Goal: Task Accomplishment & Management: Use online tool/utility

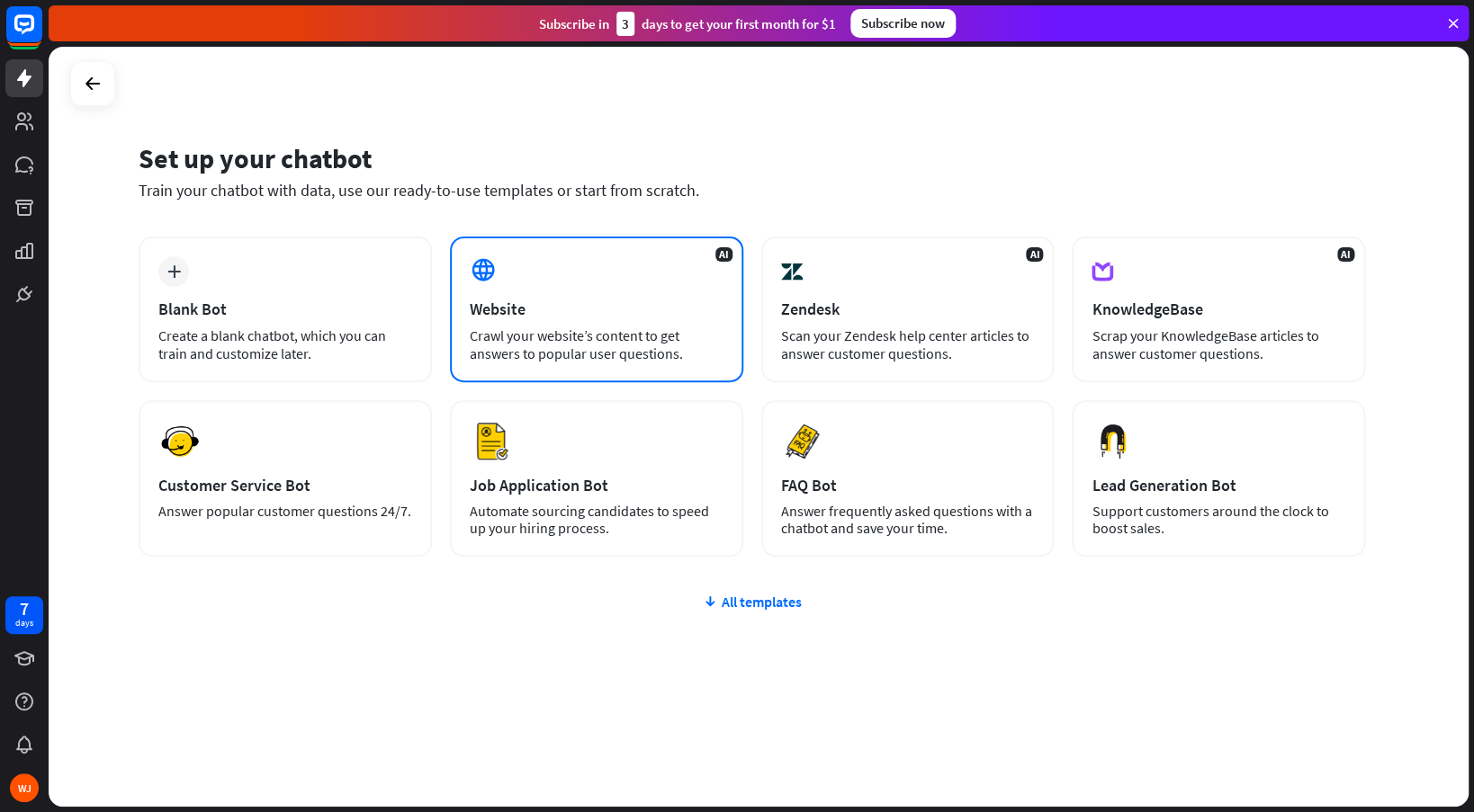
click at [529, 365] on div "AI Website Crawl your website’s content to get answers to popular user question…" at bounding box center [596, 309] width 293 height 146
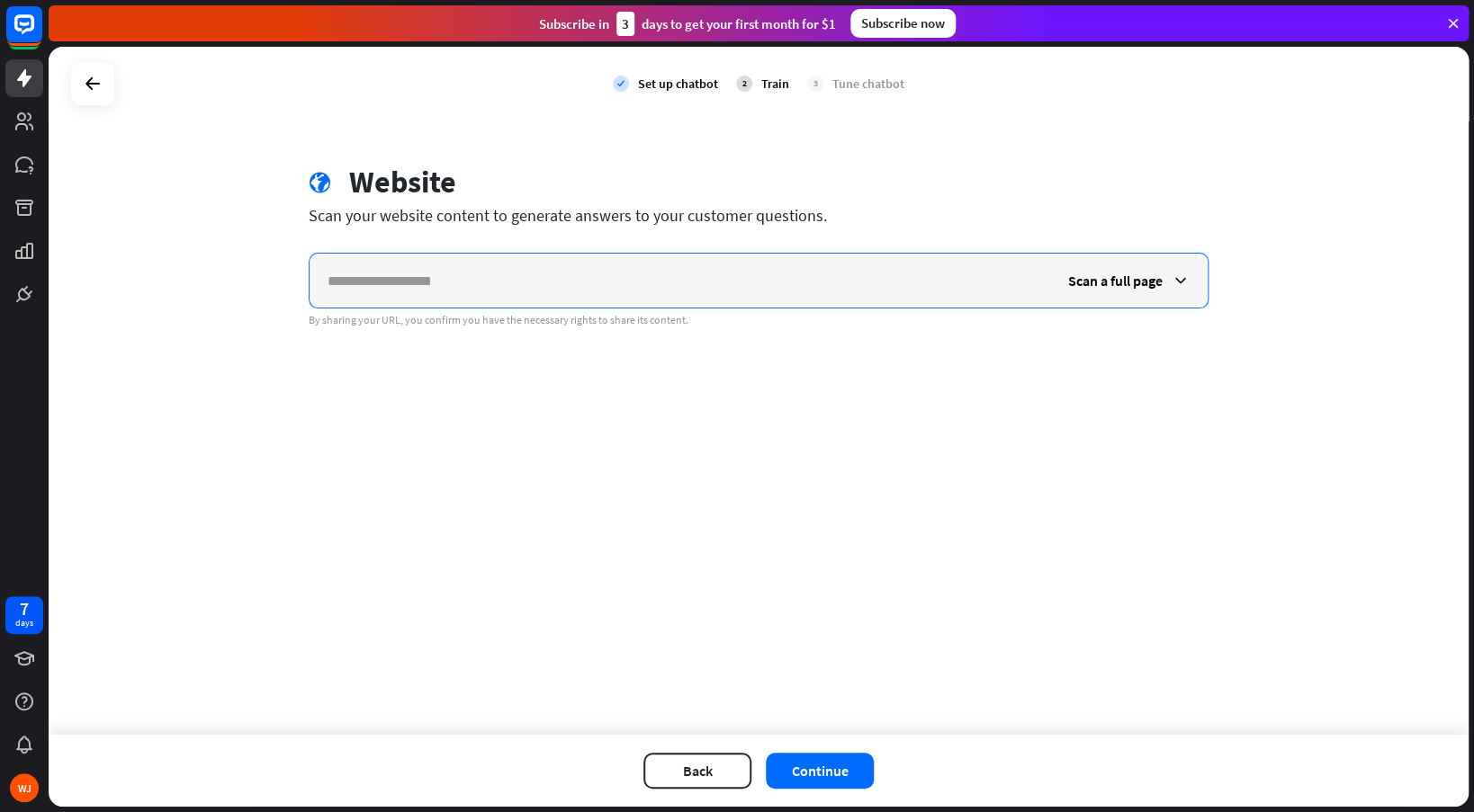
paste input "**********"
type input "**********"
paste input "**********"
type input "**********"
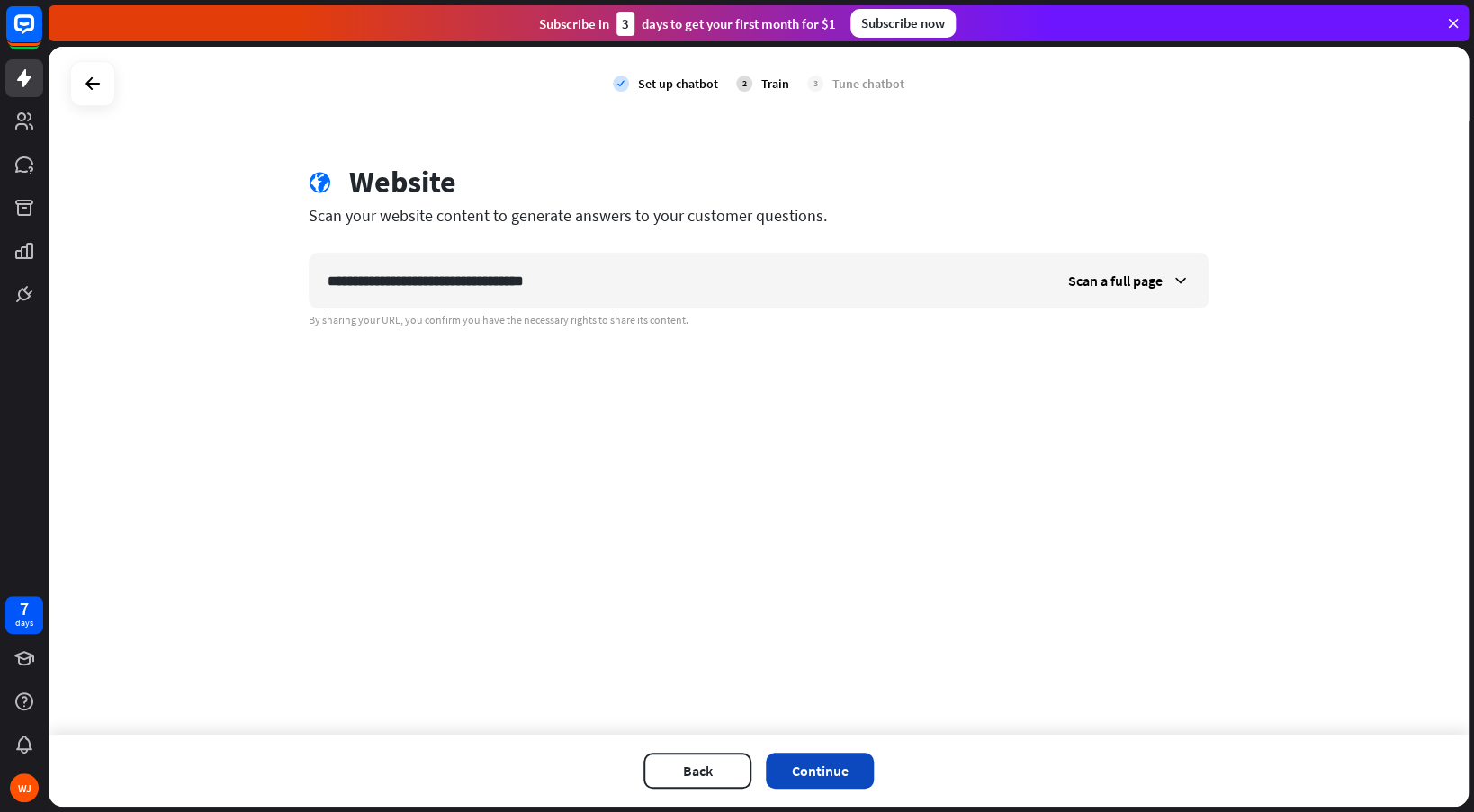
click at [809, 771] on button "Continue" at bounding box center [819, 771] width 108 height 36
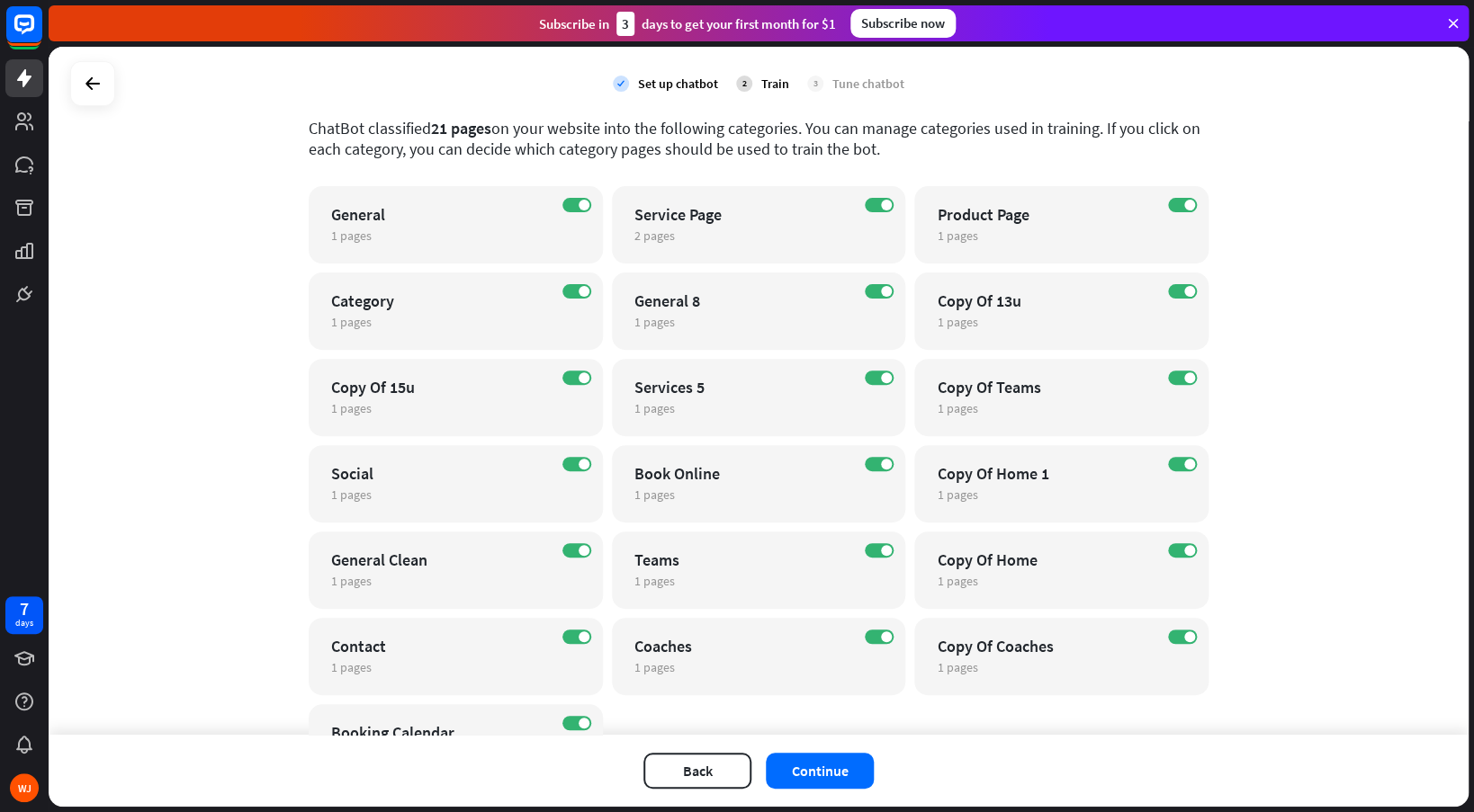
scroll to position [117, 0]
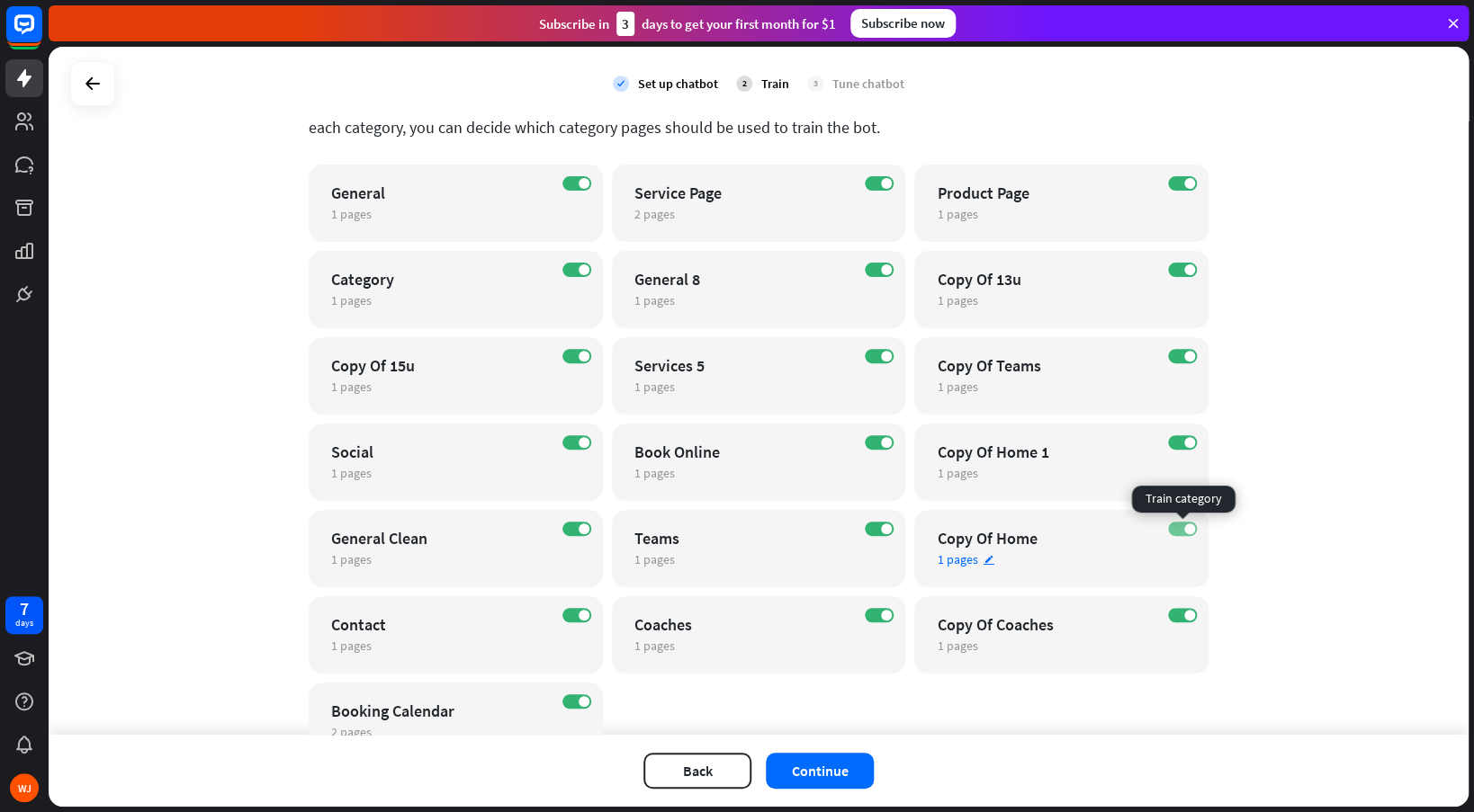
click at [1174, 533] on label "ON" at bounding box center [1182, 529] width 29 height 14
click at [1177, 617] on label "ON" at bounding box center [1182, 614] width 29 height 14
click at [1169, 439] on label "ON" at bounding box center [1182, 442] width 29 height 14
click at [1181, 356] on label "ON" at bounding box center [1182, 356] width 29 height 14
click at [1181, 274] on label "ON" at bounding box center [1182, 269] width 29 height 14
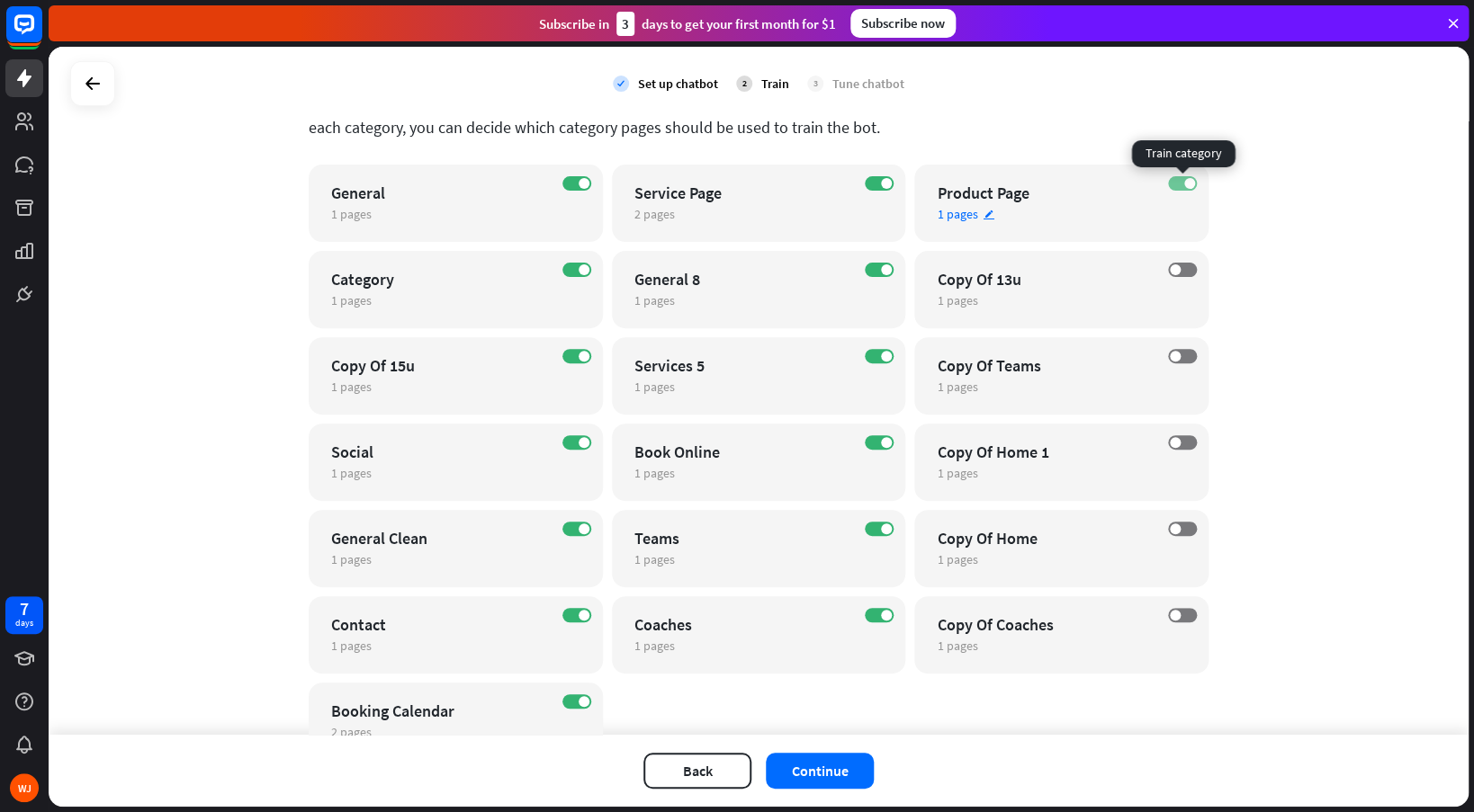
click at [1182, 182] on label "ON" at bounding box center [1182, 183] width 29 height 14
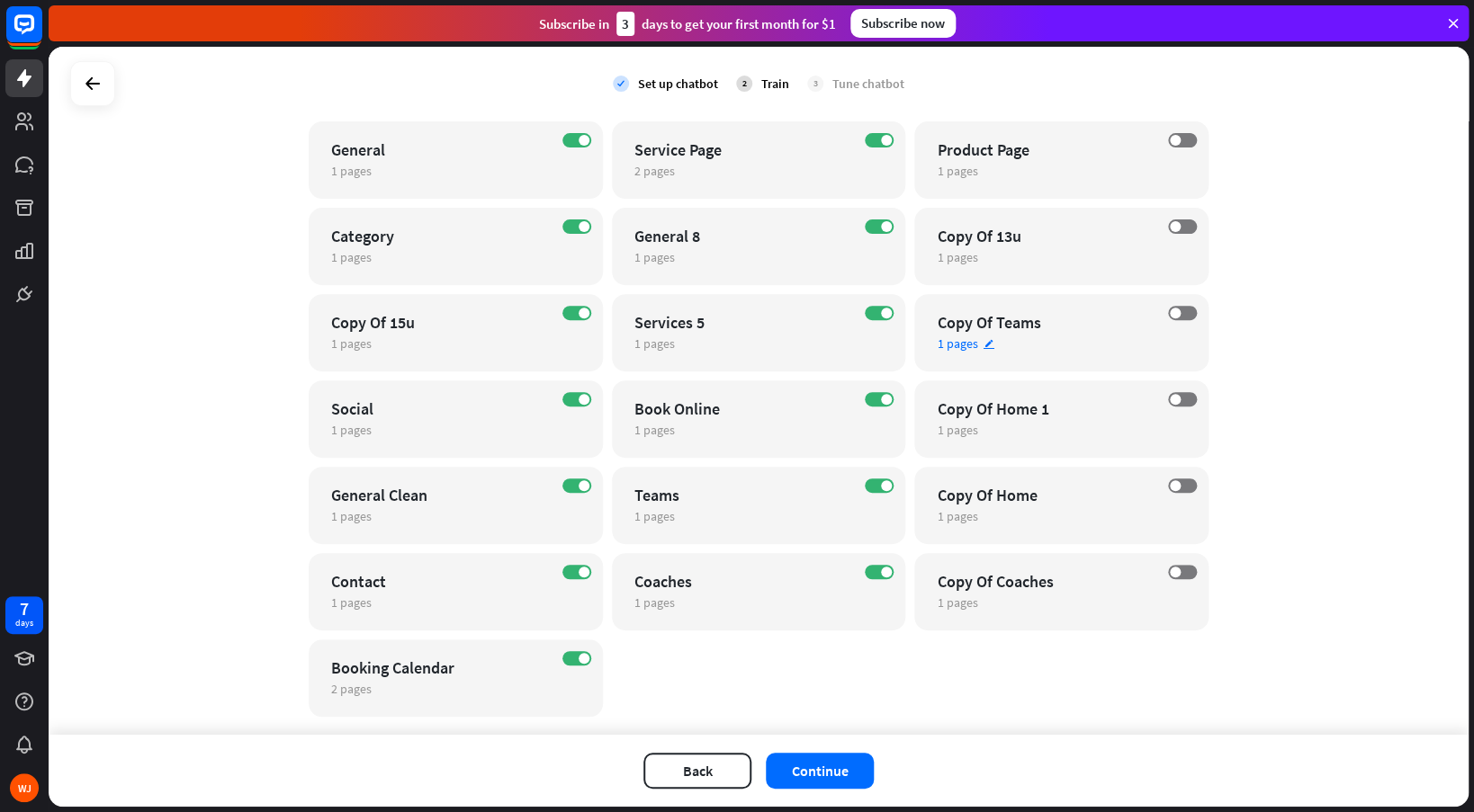
scroll to position [159, 0]
click at [577, 311] on label "ON" at bounding box center [577, 314] width 29 height 14
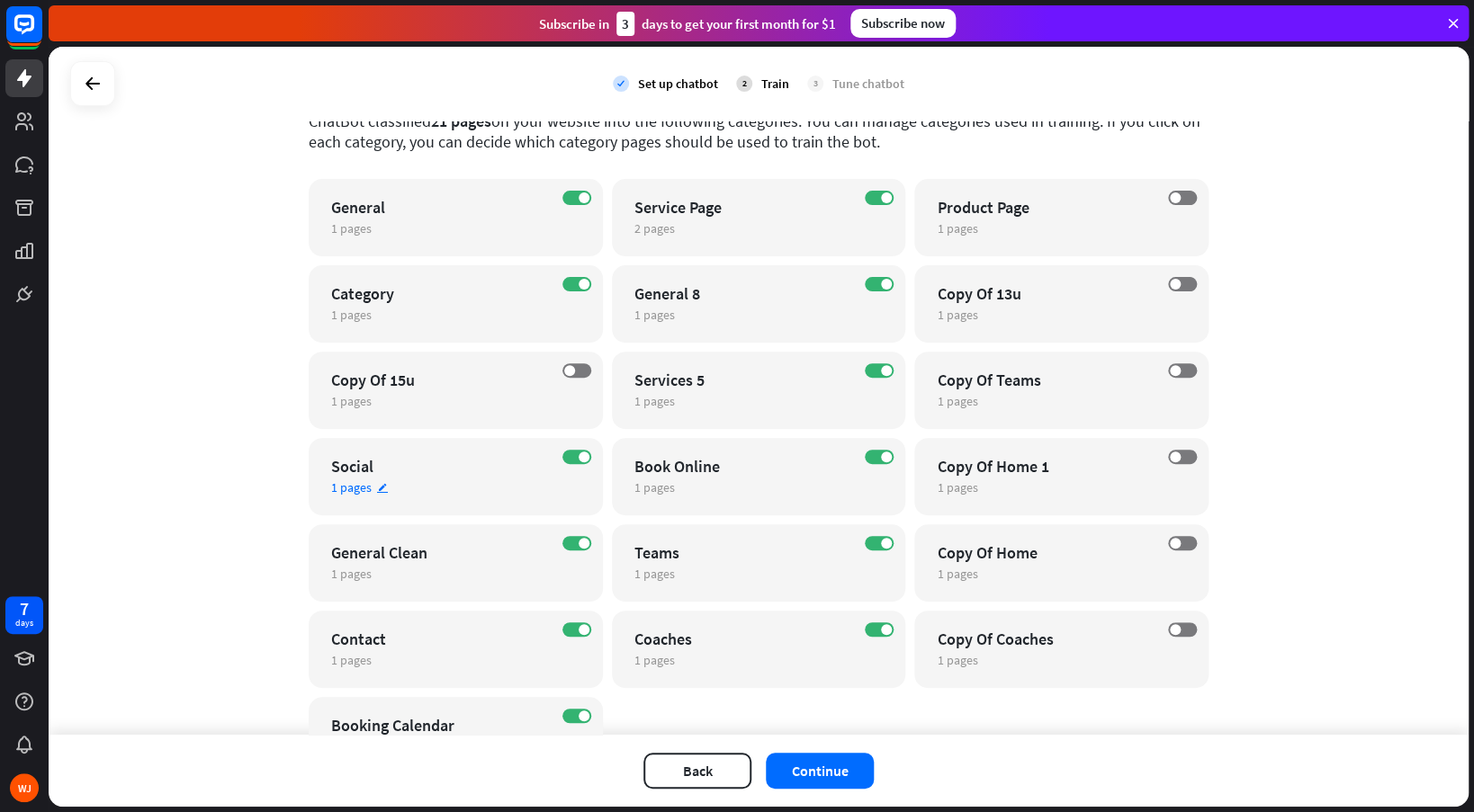
scroll to position [94, 0]
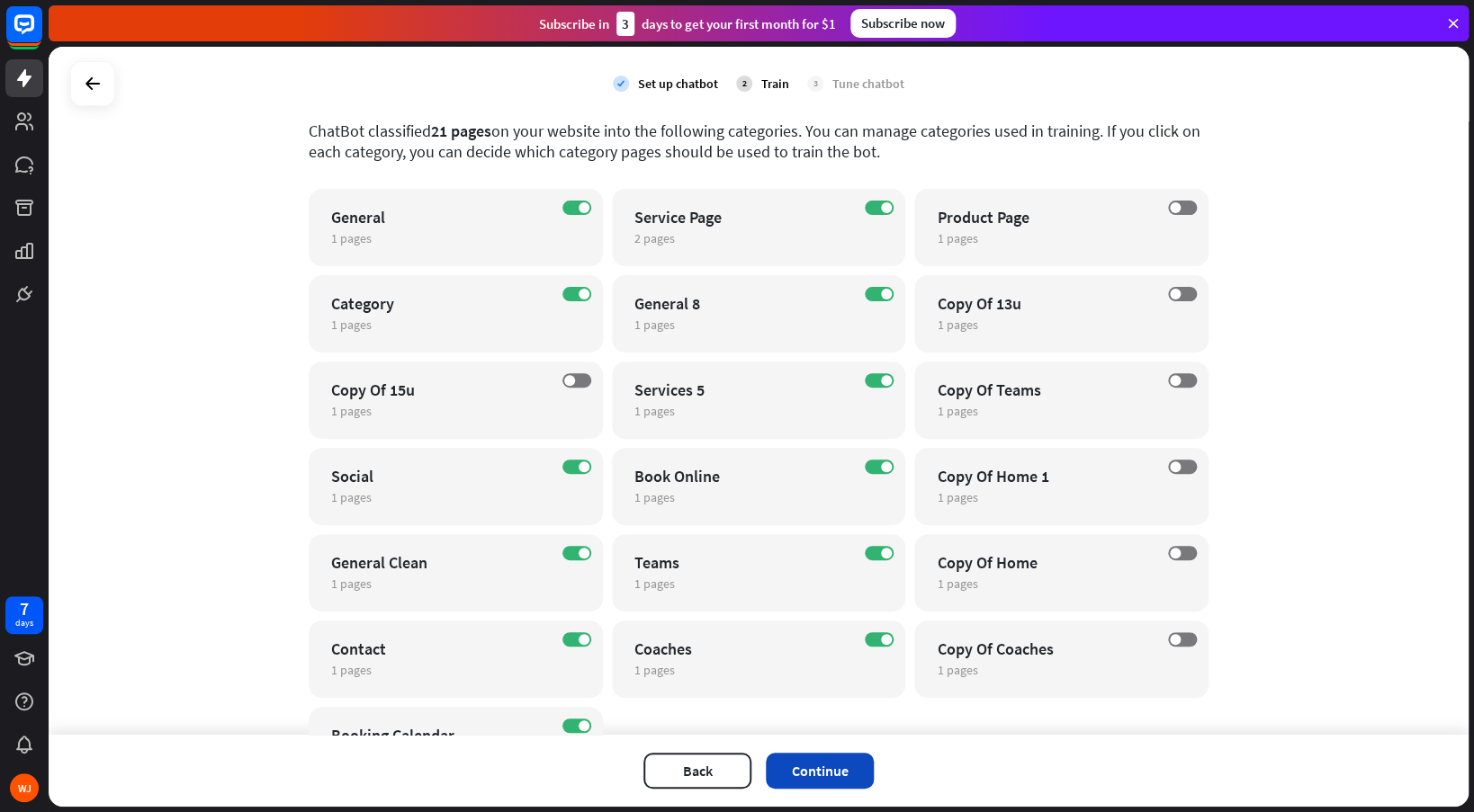
click at [807, 762] on button "Continue" at bounding box center [819, 771] width 108 height 36
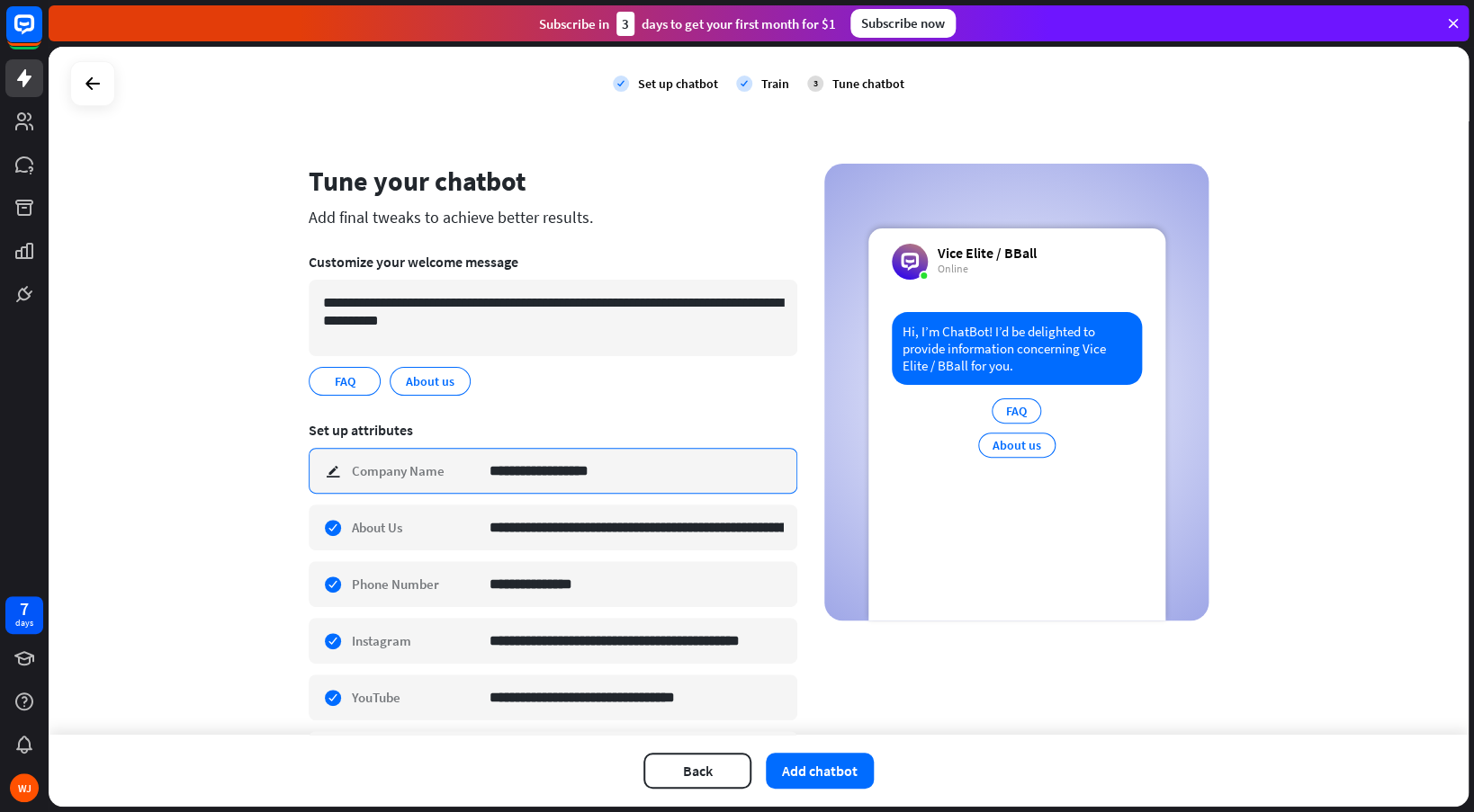
click at [552, 471] on input "**********" at bounding box center [636, 470] width 293 height 44
click at [555, 469] on input "**********" at bounding box center [636, 470] width 293 height 44
drag, startPoint x: 551, startPoint y: 469, endPoint x: 656, endPoint y: 487, distance: 106.5
click at [655, 486] on input "**********" at bounding box center [636, 470] width 293 height 44
type input "**********"
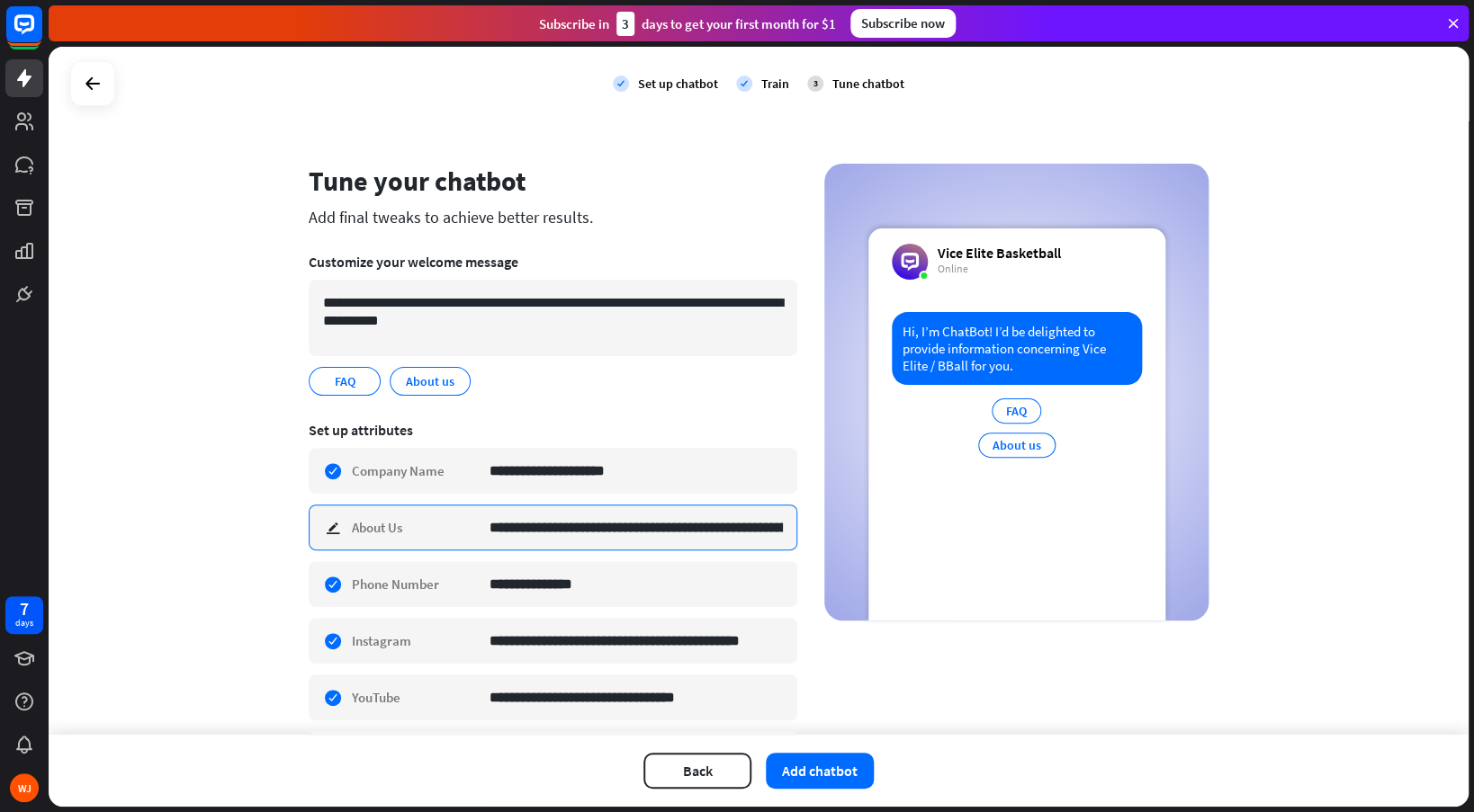
click at [650, 531] on input "**********" at bounding box center [636, 528] width 293 height 44
click at [668, 533] on input "**********" at bounding box center [636, 528] width 293 height 44
drag, startPoint x: 721, startPoint y: 526, endPoint x: 756, endPoint y: 528, distance: 35.1
click at [756, 528] on input "**********" at bounding box center [636, 528] width 293 height 19
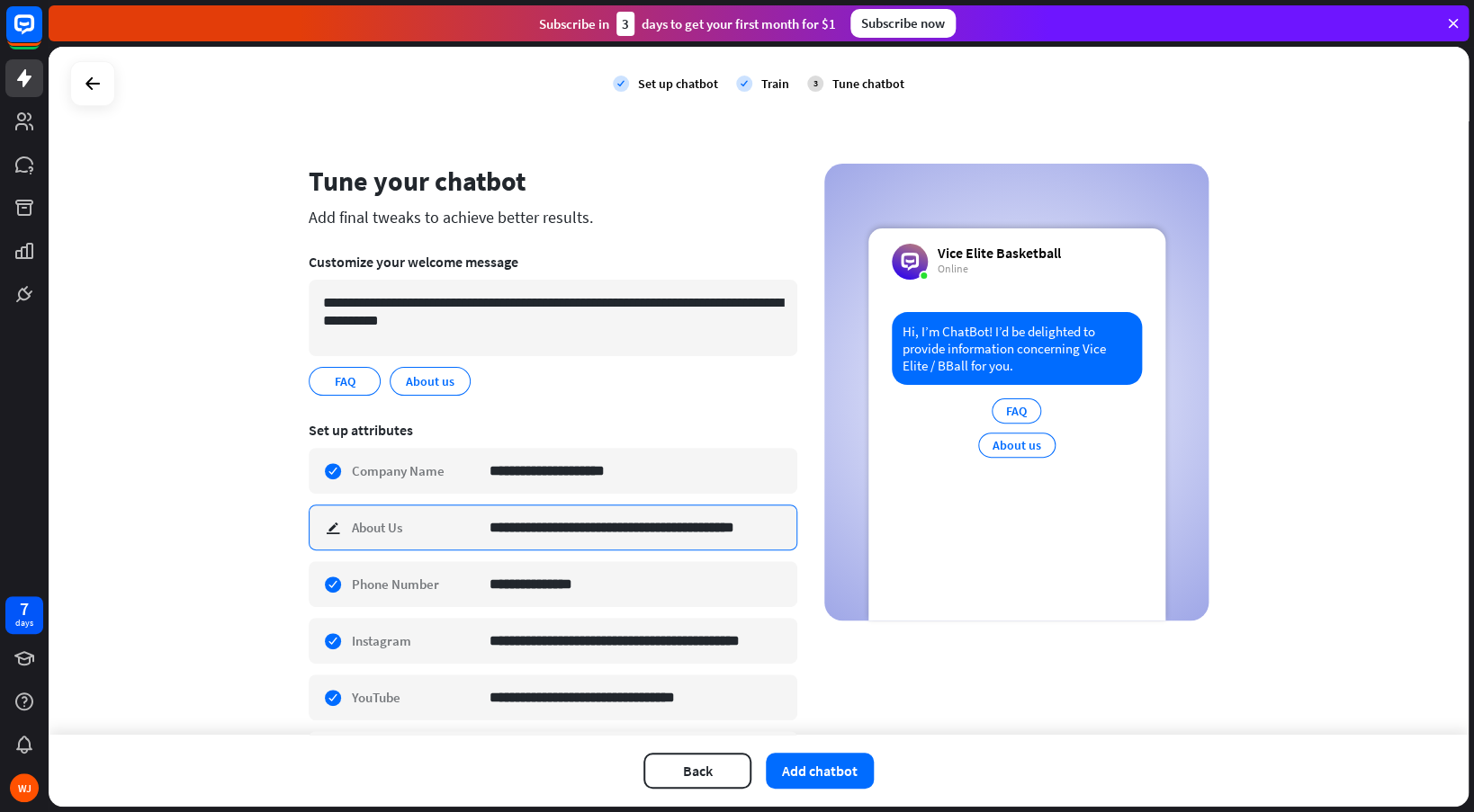
scroll to position [0, 0]
click at [576, 530] on input "**********" at bounding box center [636, 528] width 293 height 19
click at [726, 523] on input "**********" at bounding box center [636, 528] width 293 height 19
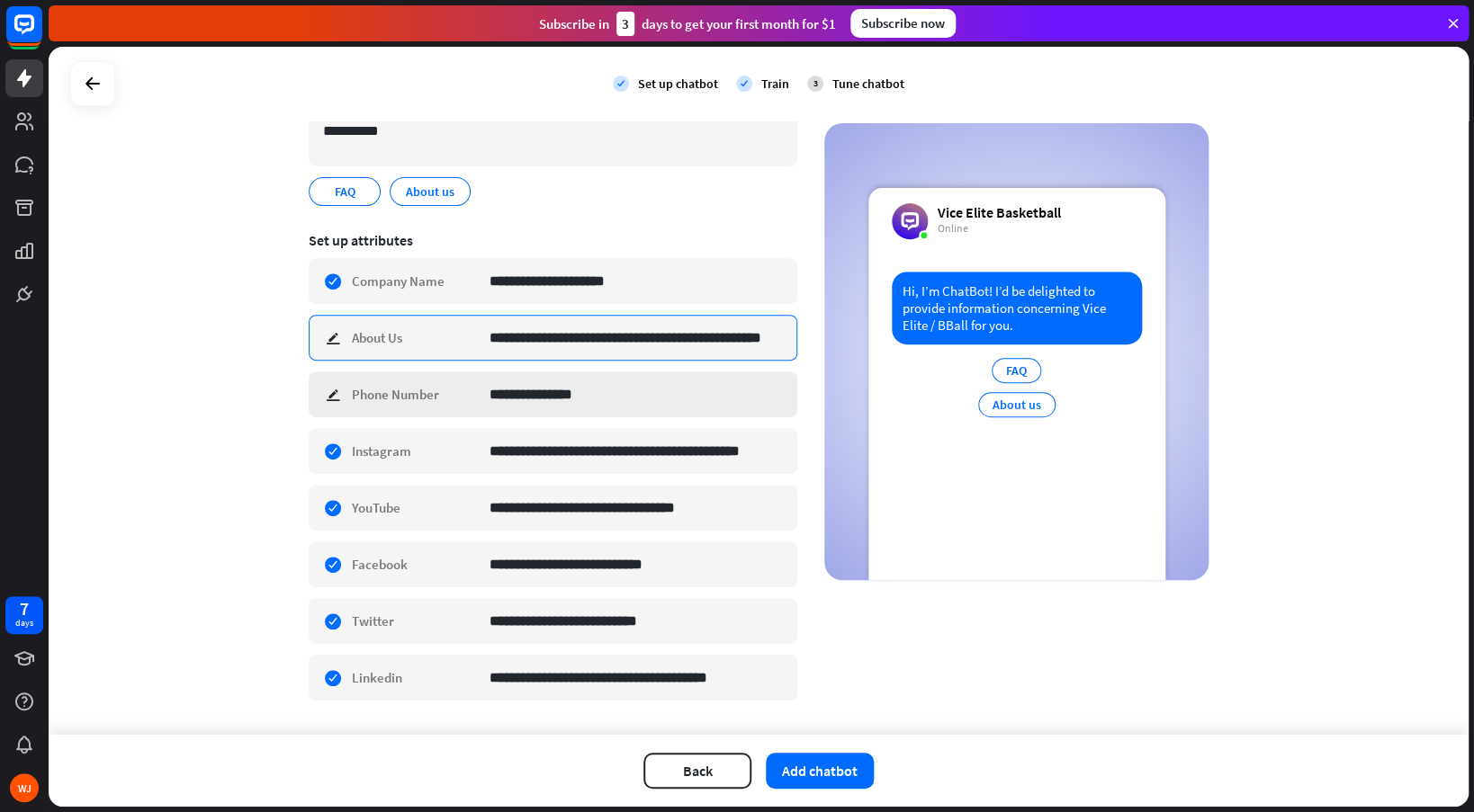
scroll to position [240, 0]
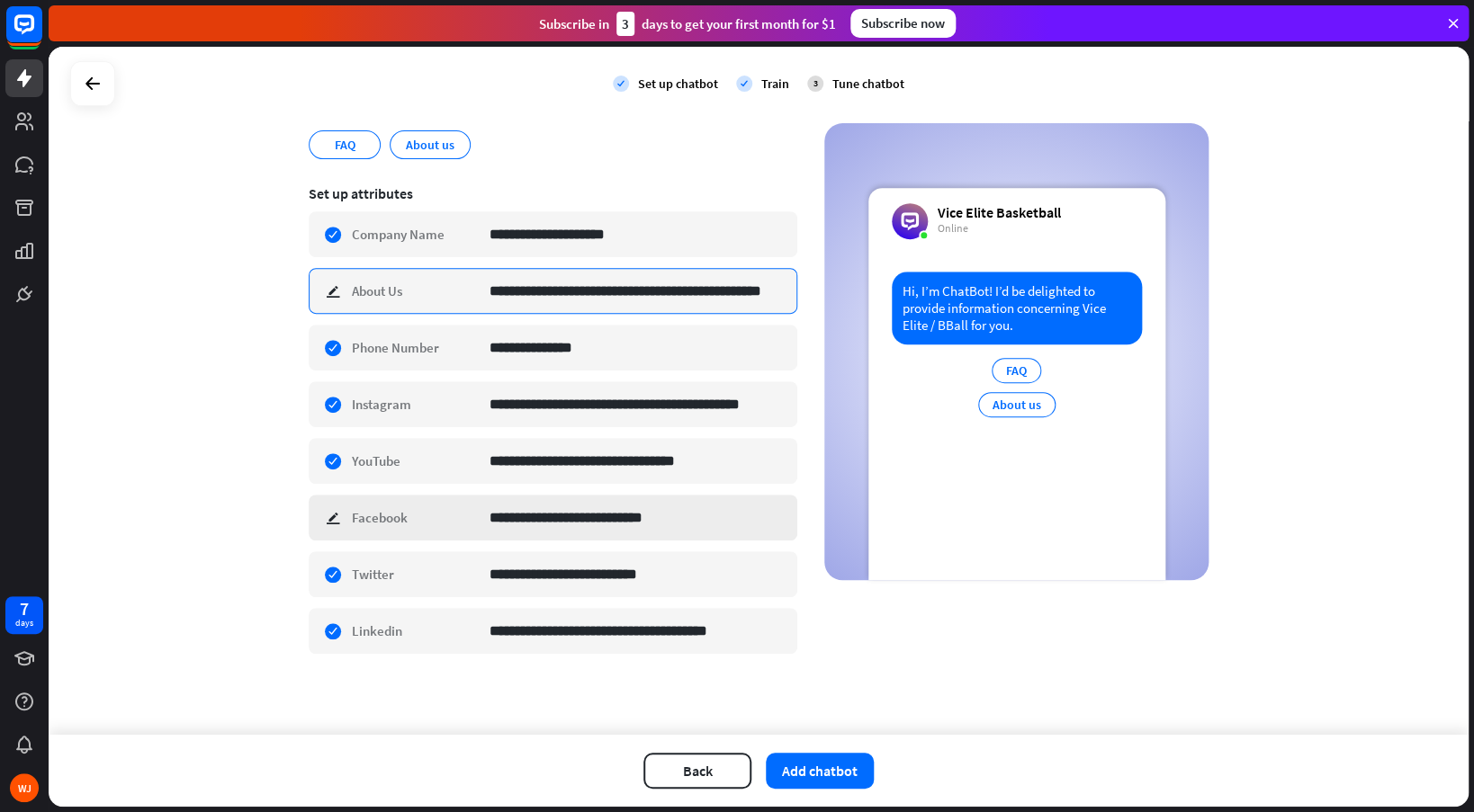
type input "**********"
click at [333, 518] on div "**********" at bounding box center [553, 517] width 489 height 46
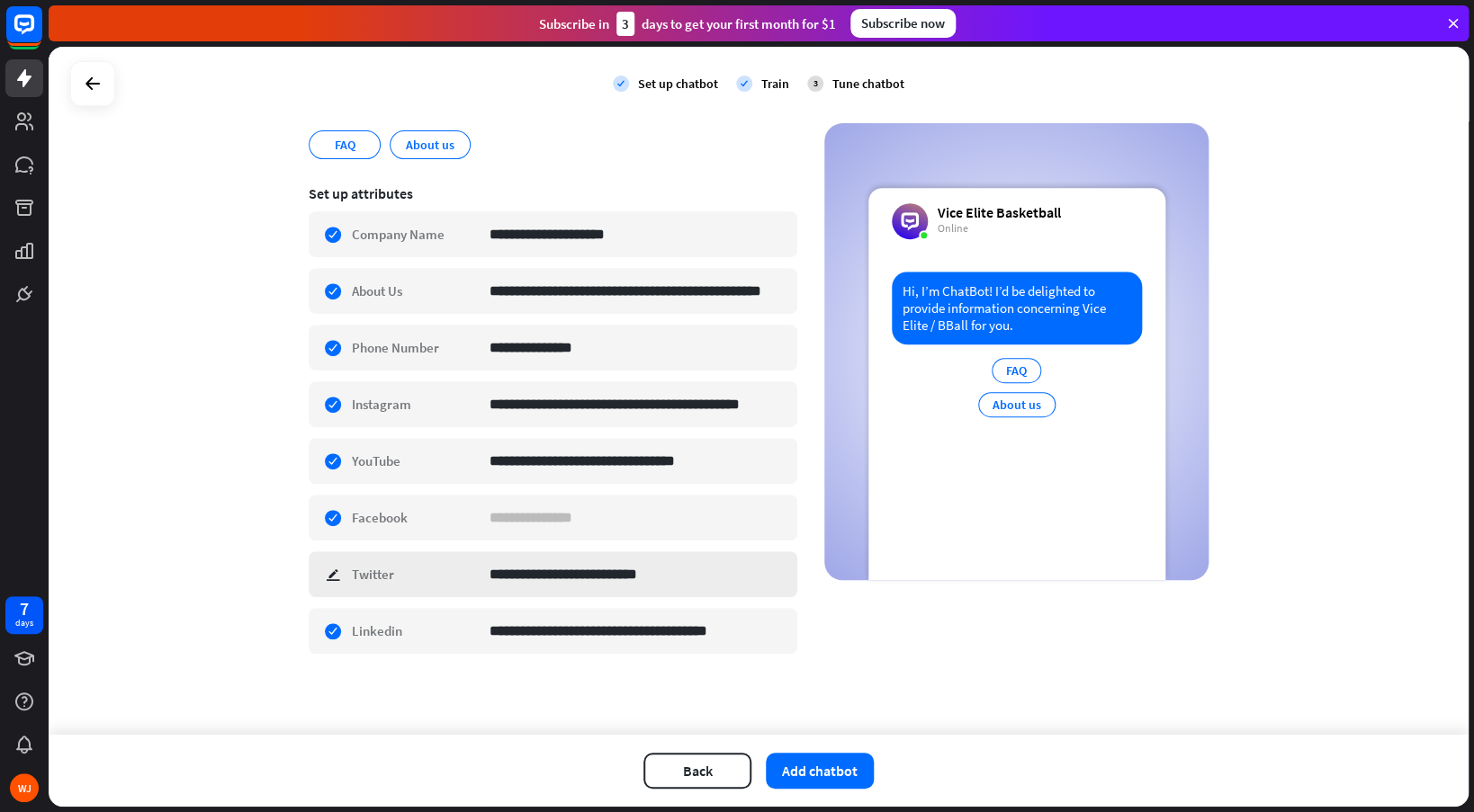
click at [418, 569] on div "**********" at bounding box center [553, 574] width 489 height 46
click at [253, 595] on div "**********" at bounding box center [758, 390] width 1420 height 688
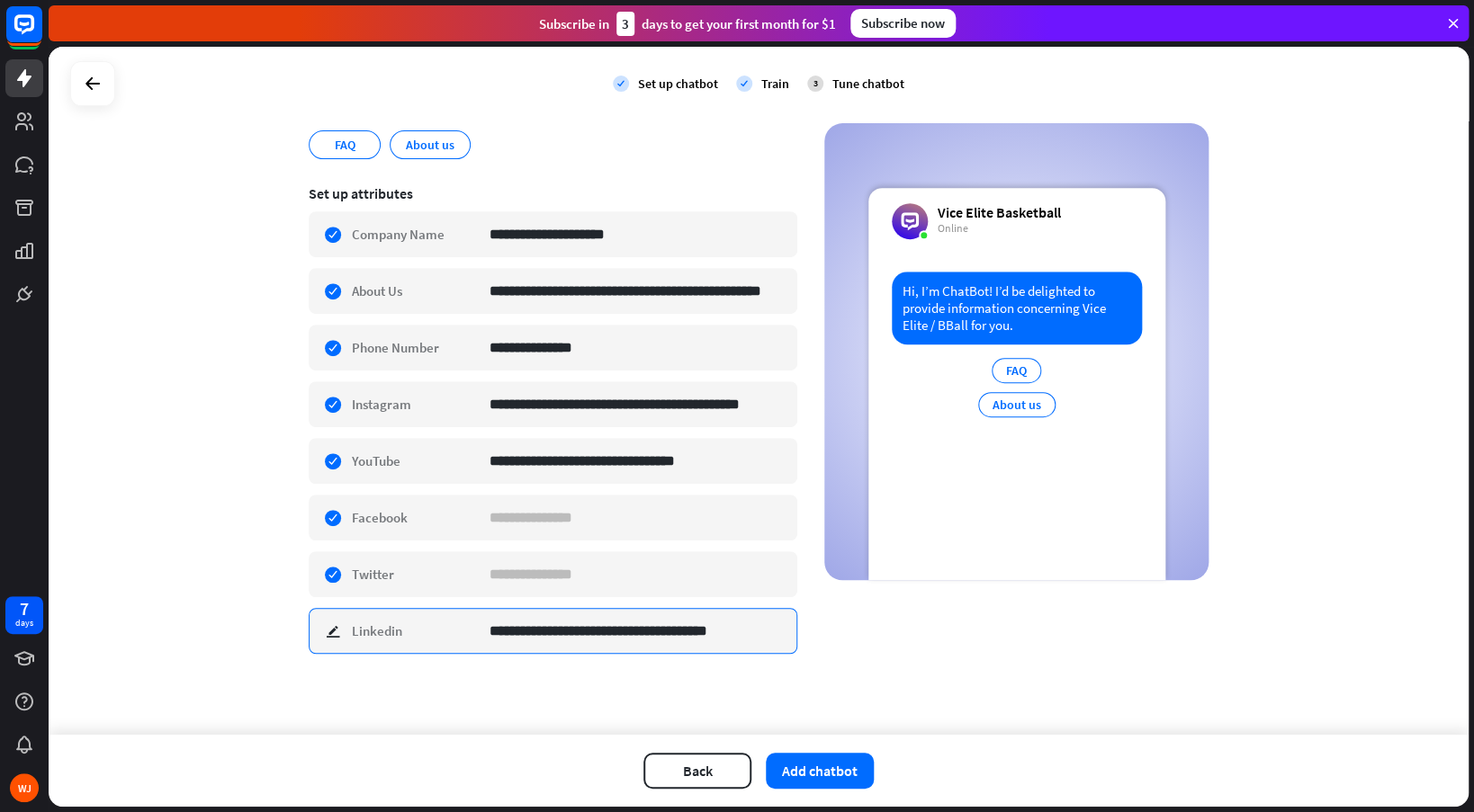
click at [539, 626] on input "**********" at bounding box center [636, 631] width 293 height 44
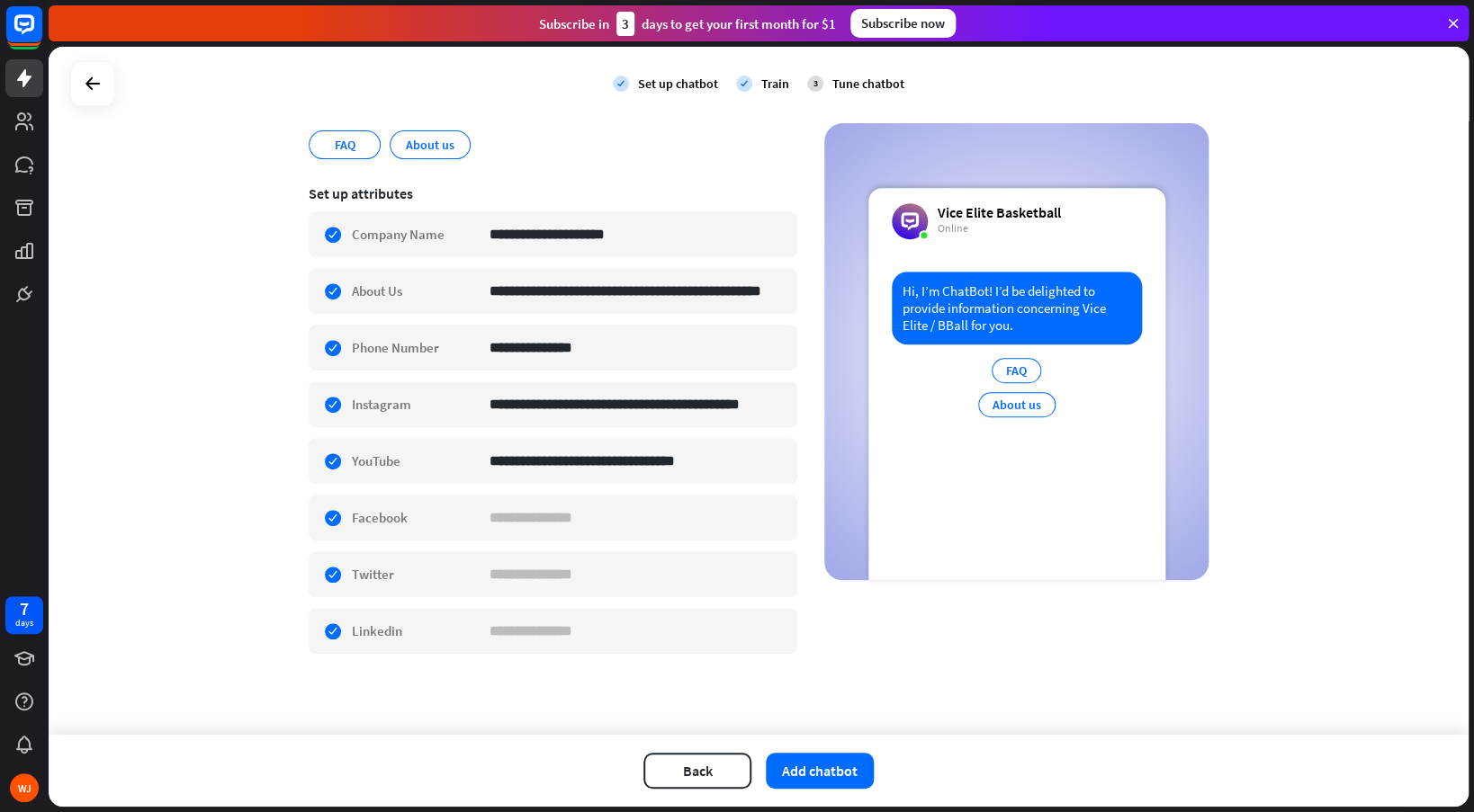
click at [833, 673] on div "**********" at bounding box center [758, 302] width 899 height 750
click at [789, 779] on button "Add chatbot" at bounding box center [819, 771] width 108 height 36
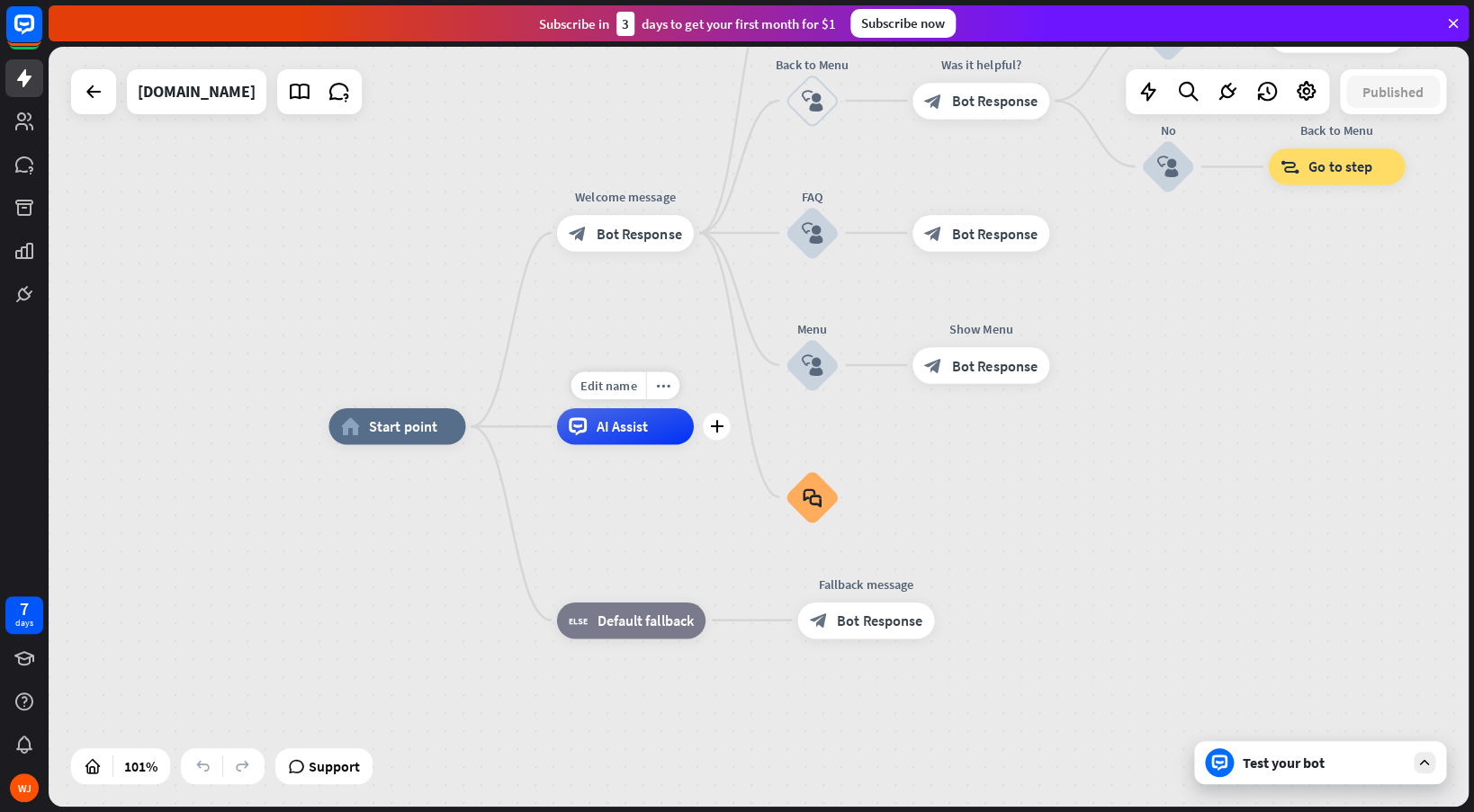
click at [620, 430] on span "AI Assist" at bounding box center [621, 426] width 53 height 18
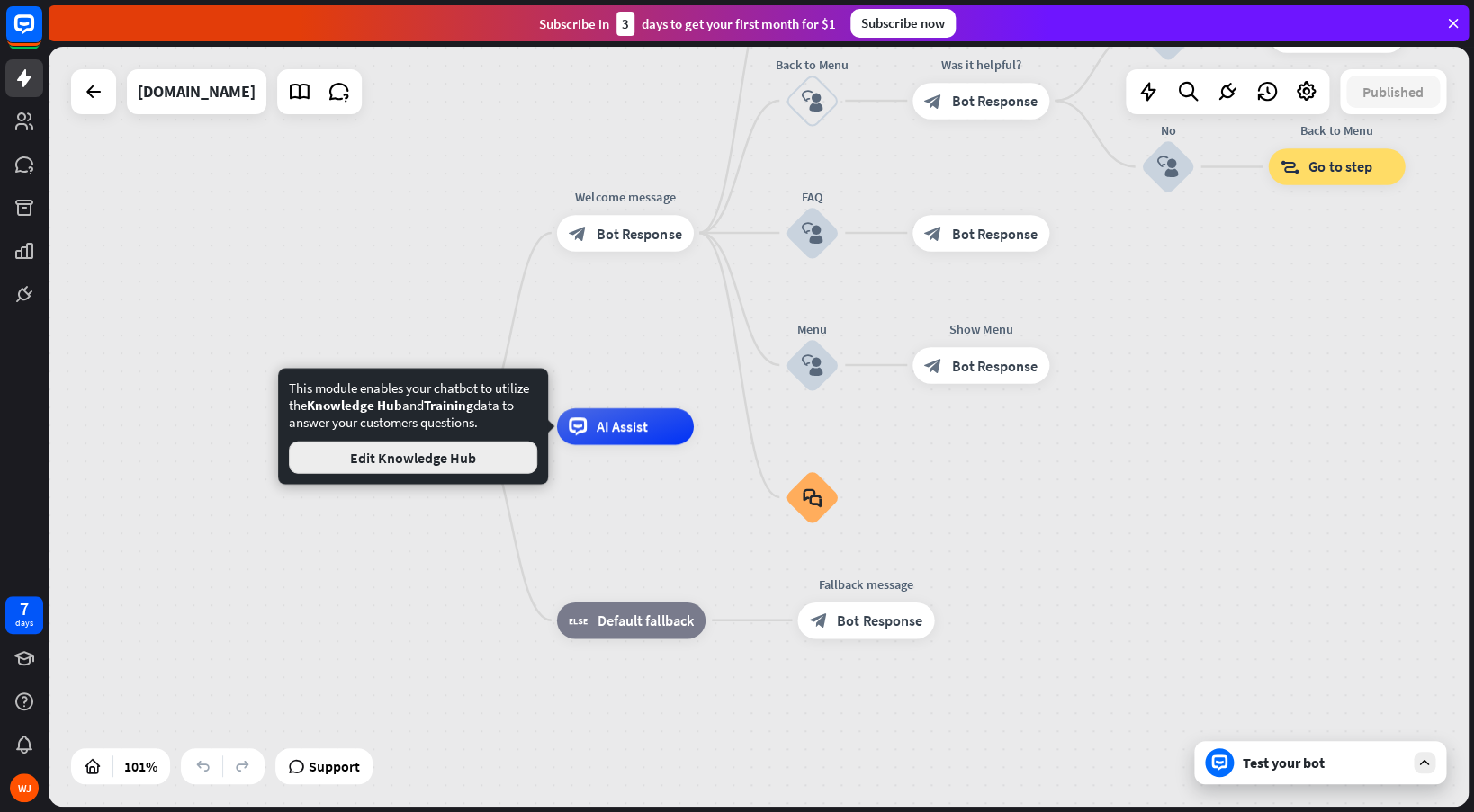
click at [497, 457] on button "Edit Knowledge Hub" at bounding box center [413, 458] width 248 height 32
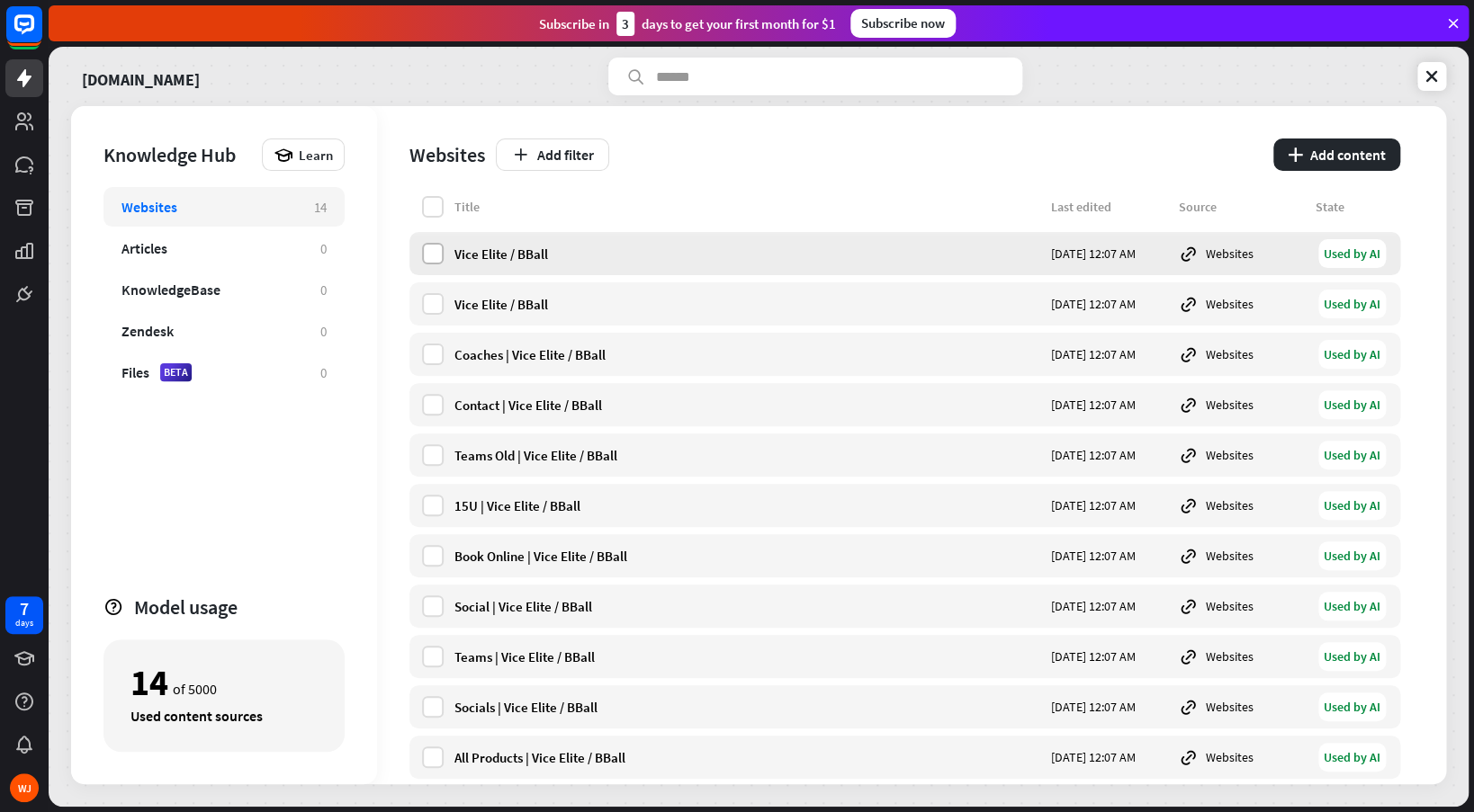
click at [430, 258] on label at bounding box center [432, 253] width 22 height 22
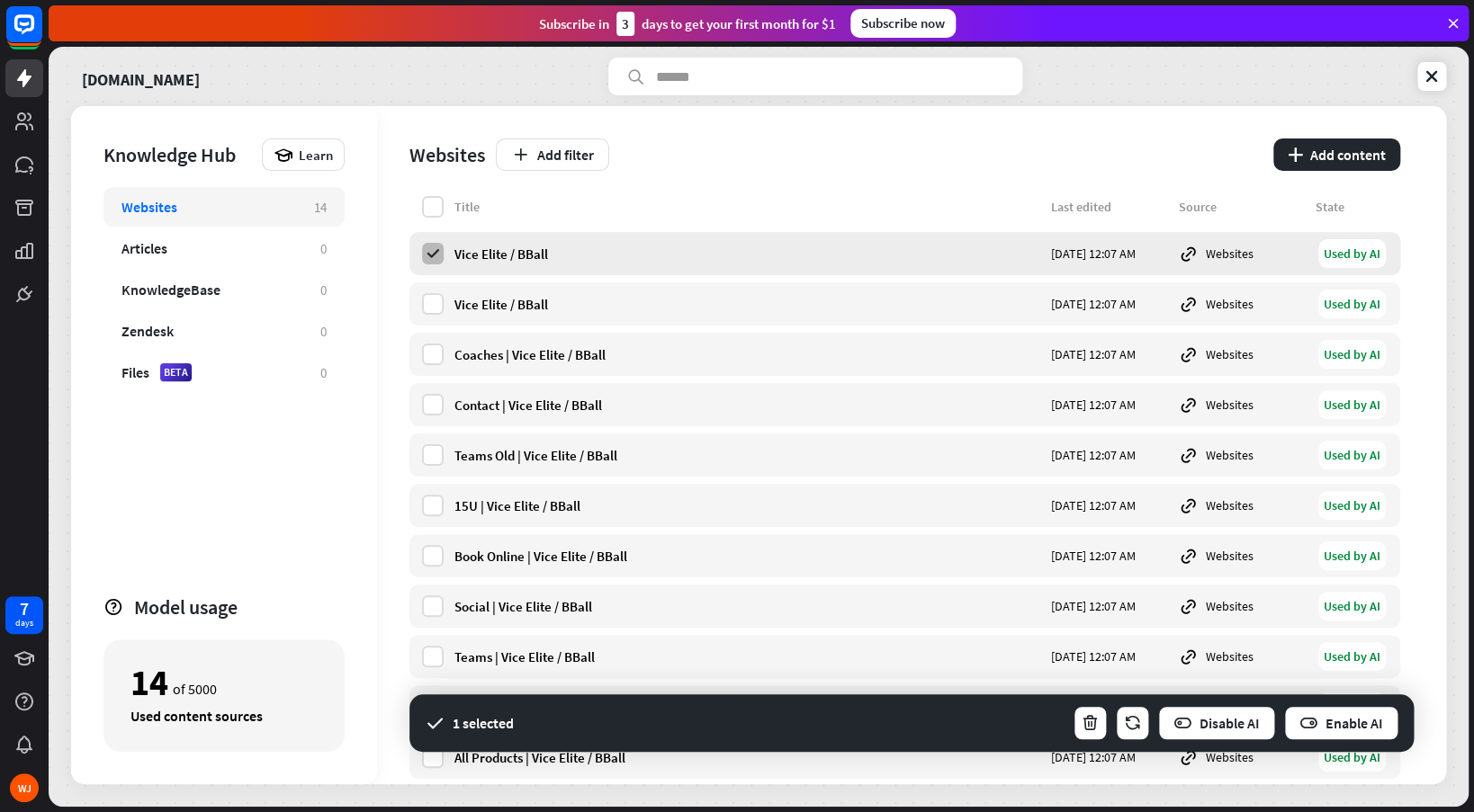
click at [430, 258] on icon at bounding box center [432, 253] width 16 height 16
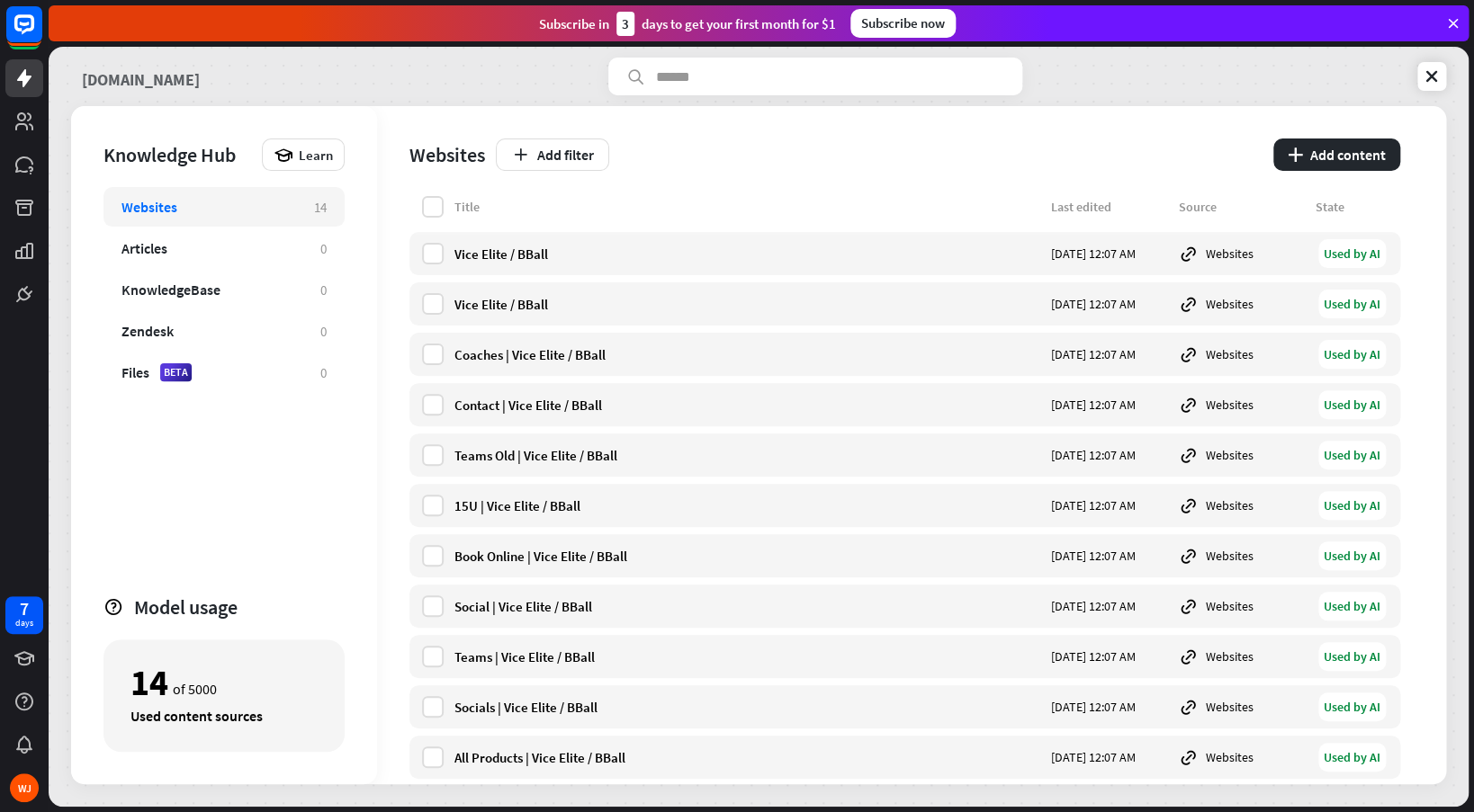
click at [200, 67] on link "[DOMAIN_NAME]" at bounding box center [140, 76] width 117 height 38
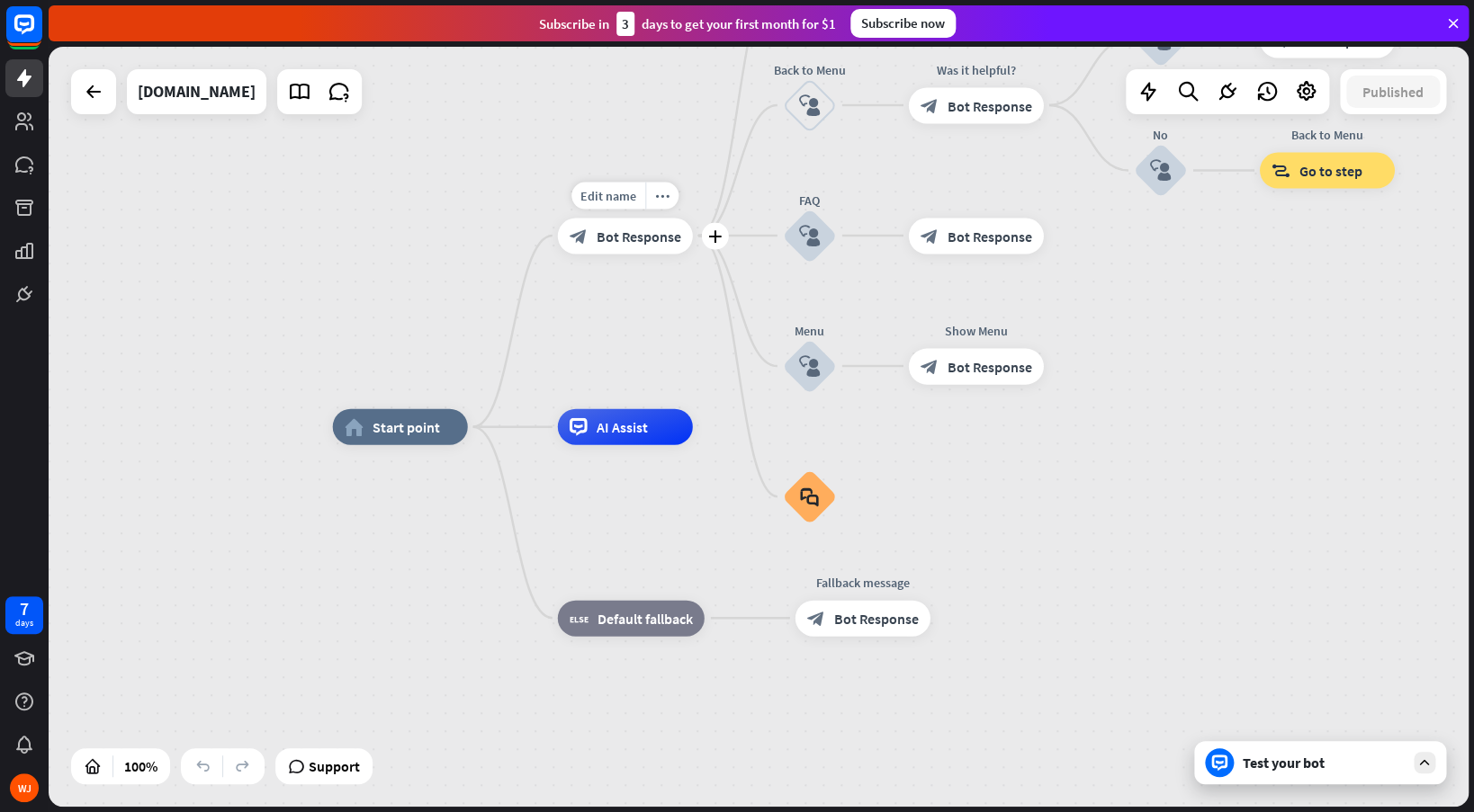
click at [662, 239] on span "Bot Response" at bounding box center [639, 235] width 85 height 18
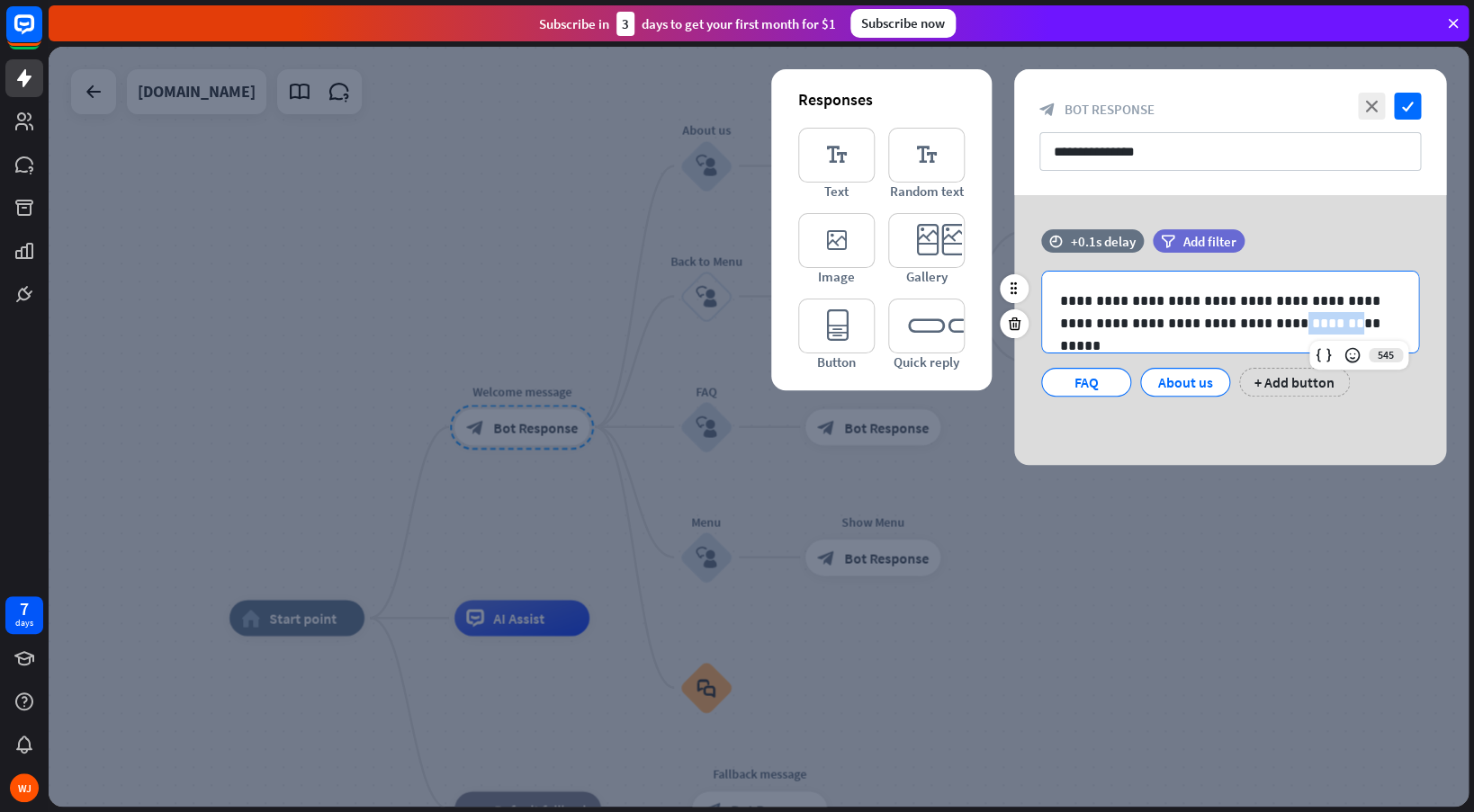
drag, startPoint x: 1189, startPoint y: 322, endPoint x: 1230, endPoint y: 327, distance: 41.3
click at [1230, 327] on p "**********" at bounding box center [1230, 311] width 340 height 45
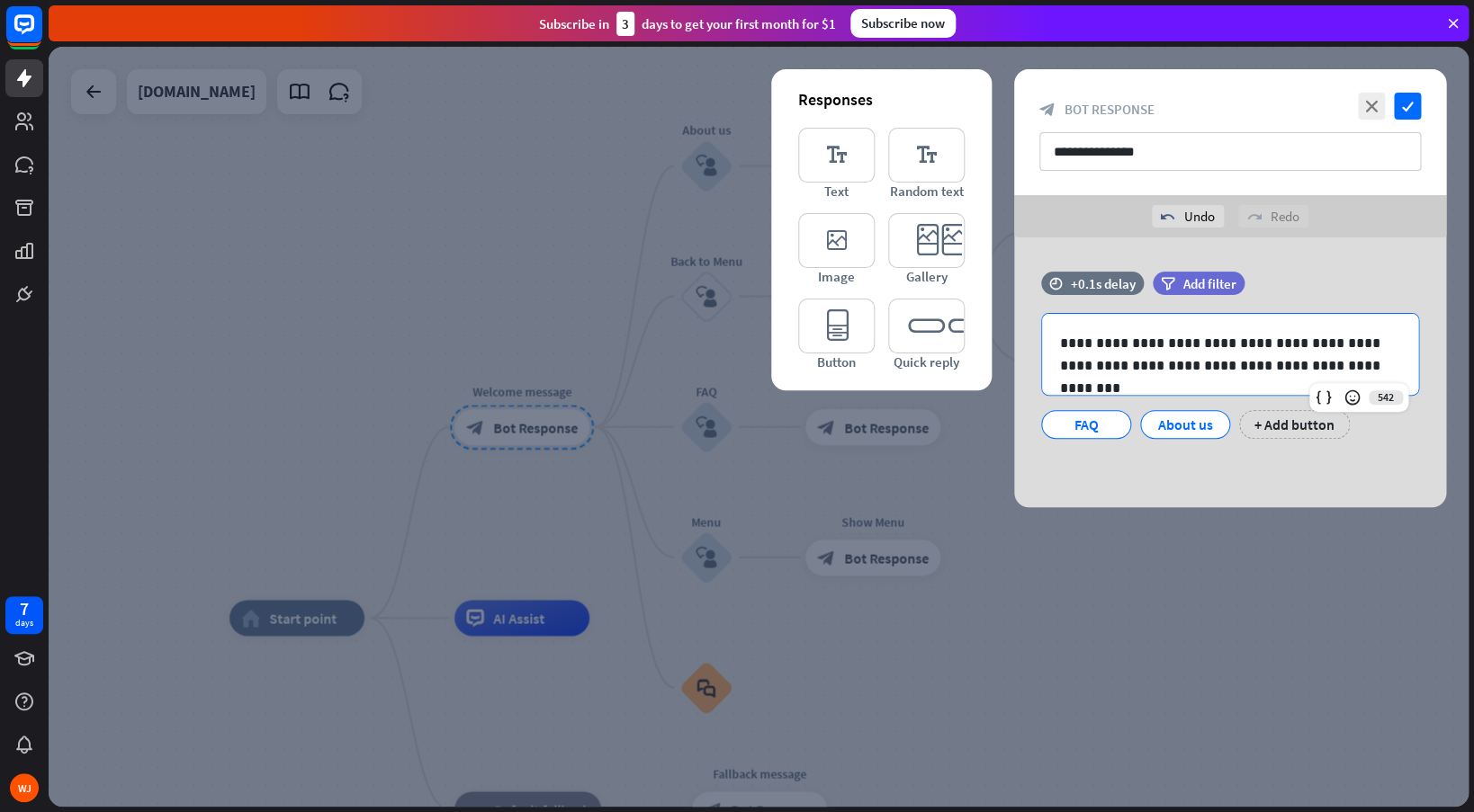
click at [1179, 461] on div "**********" at bounding box center [1230, 372] width 432 height 270
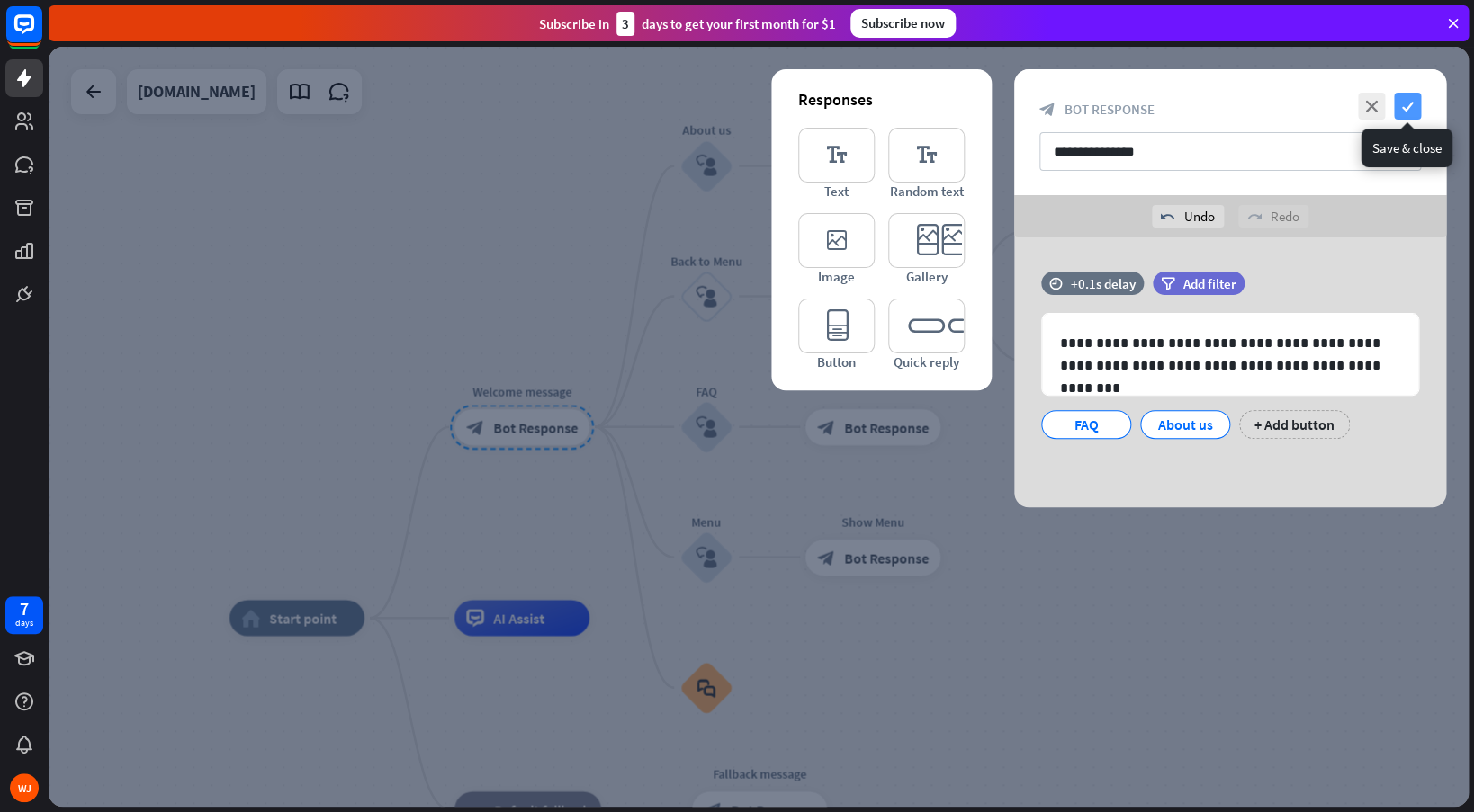
click at [1405, 110] on icon "check" at bounding box center [1407, 106] width 27 height 27
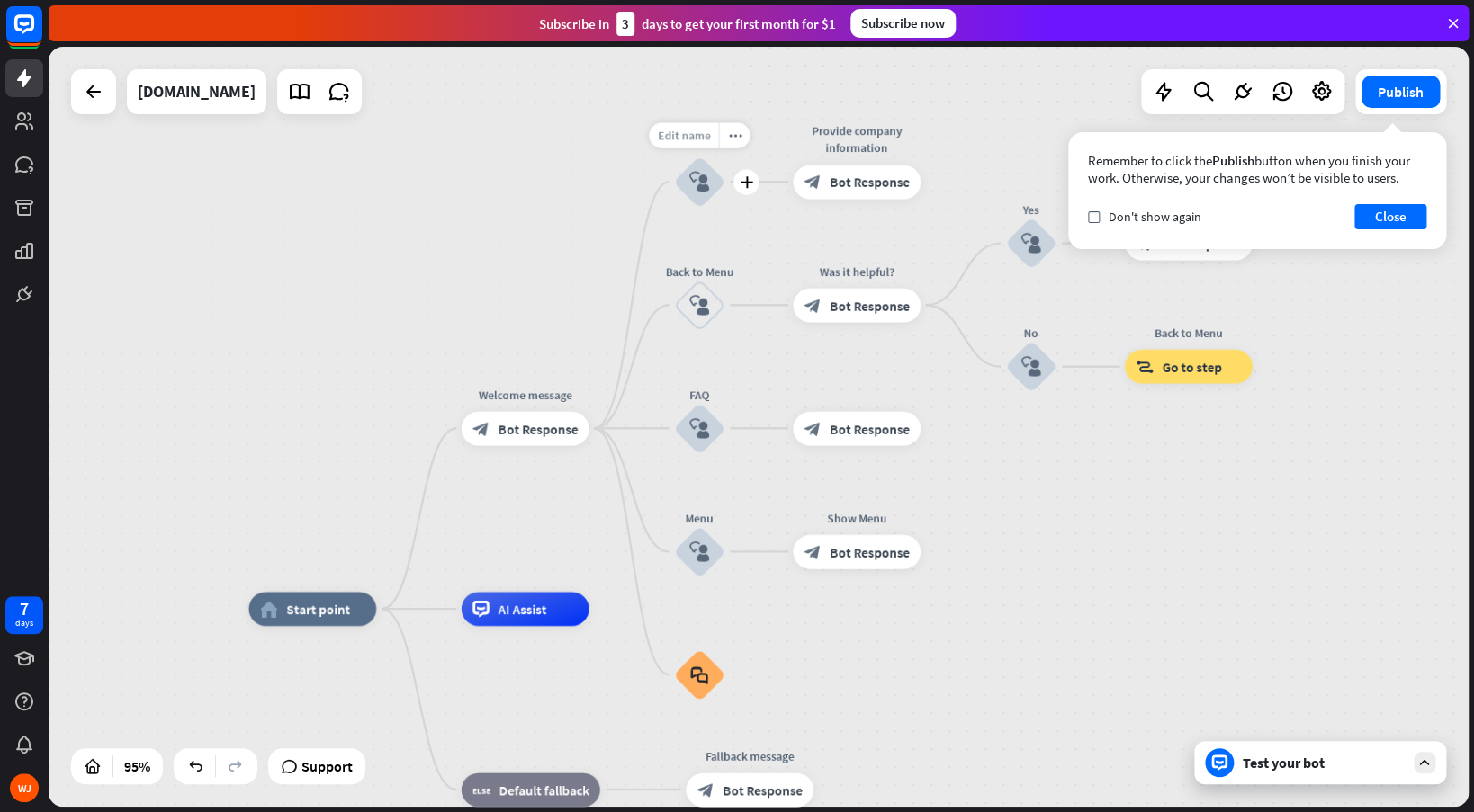
click at [689, 136] on span "Edit name" at bounding box center [684, 135] width 53 height 15
click at [709, 180] on icon "block_user_input" at bounding box center [700, 182] width 21 height 21
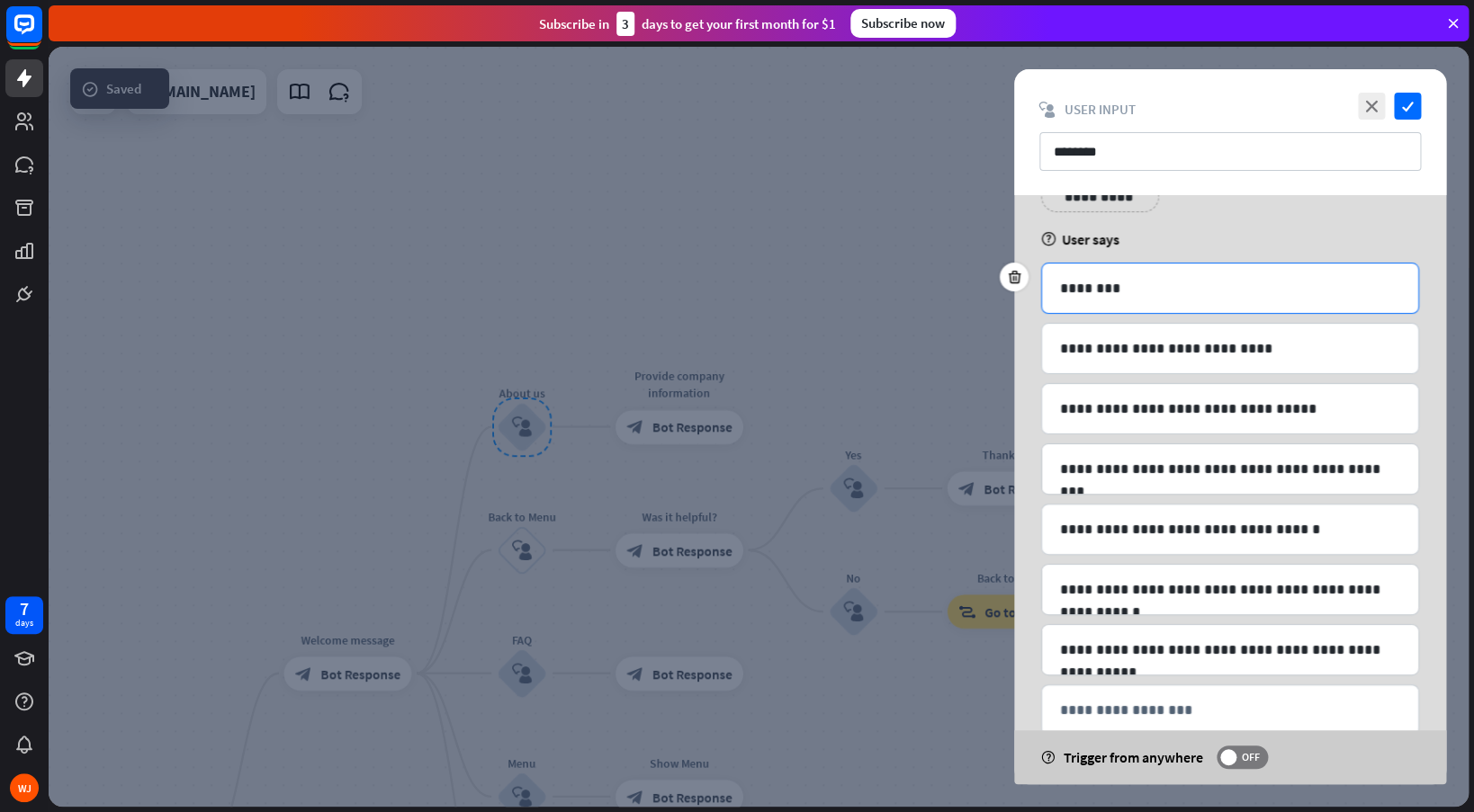
scroll to position [73, 0]
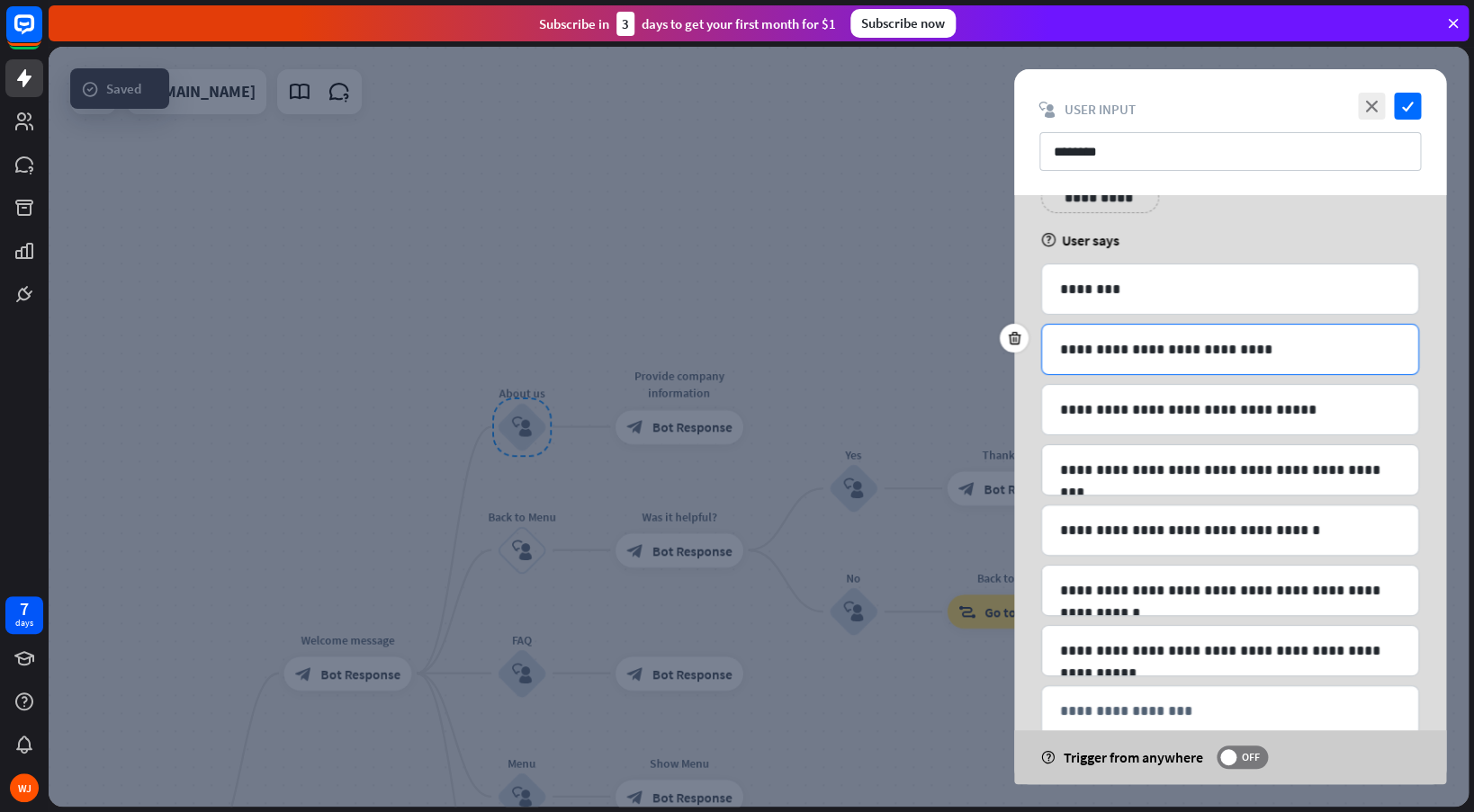
click at [1116, 341] on p "**********" at bounding box center [1230, 349] width 340 height 23
click at [1211, 345] on p "**********" at bounding box center [1230, 349] width 340 height 23
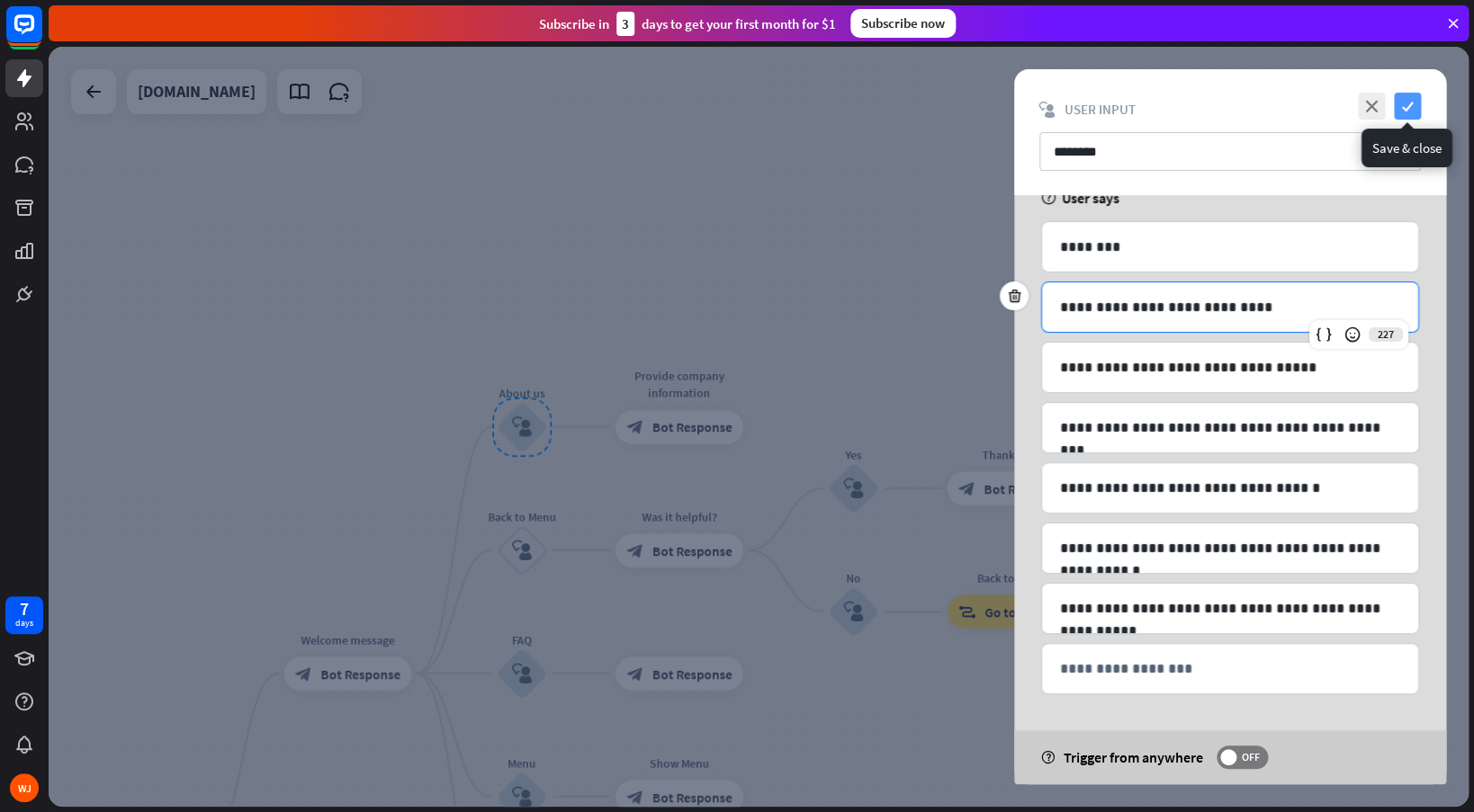
click at [1402, 115] on icon "check" at bounding box center [1407, 106] width 27 height 27
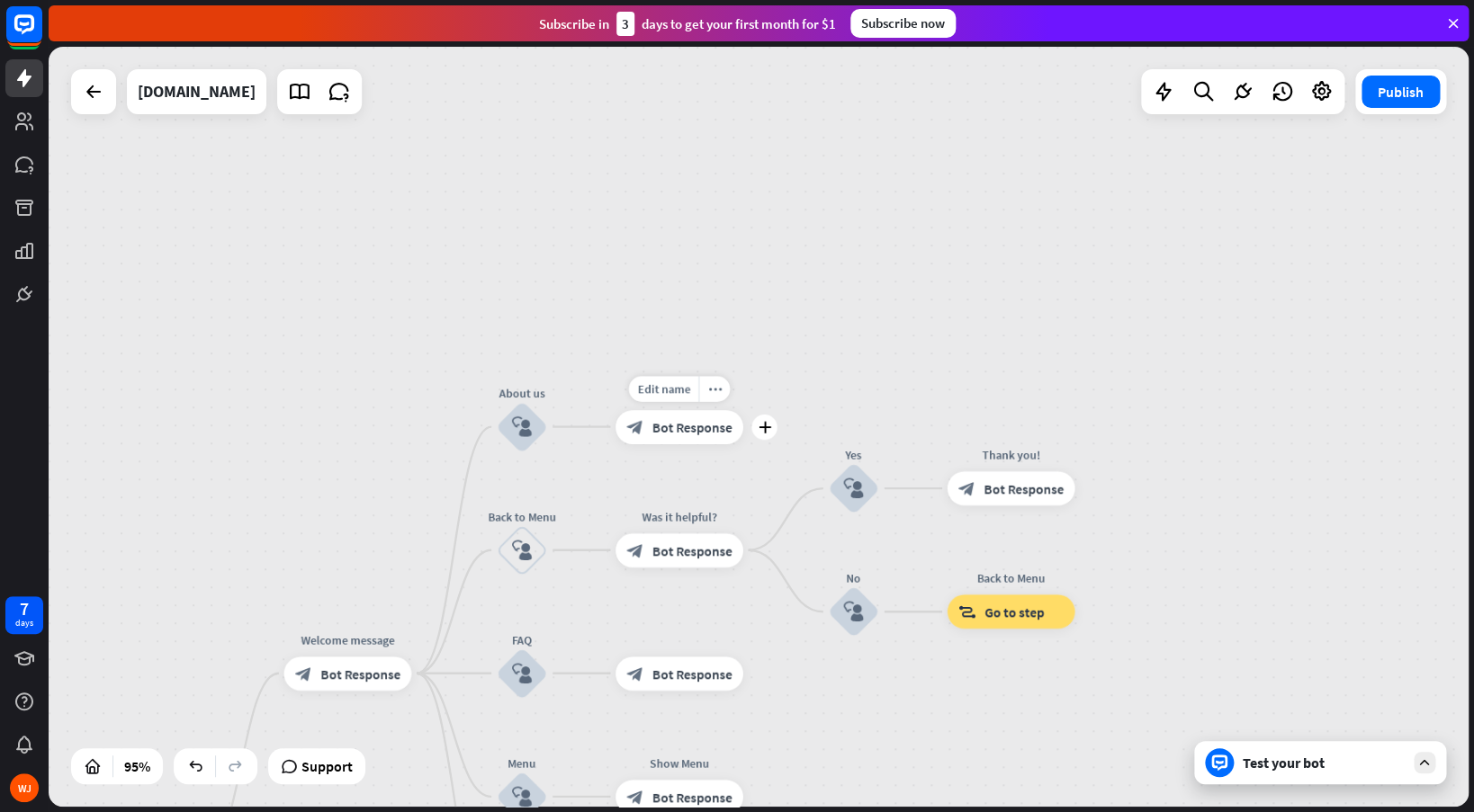
click at [687, 430] on span "Bot Response" at bounding box center [692, 427] width 80 height 17
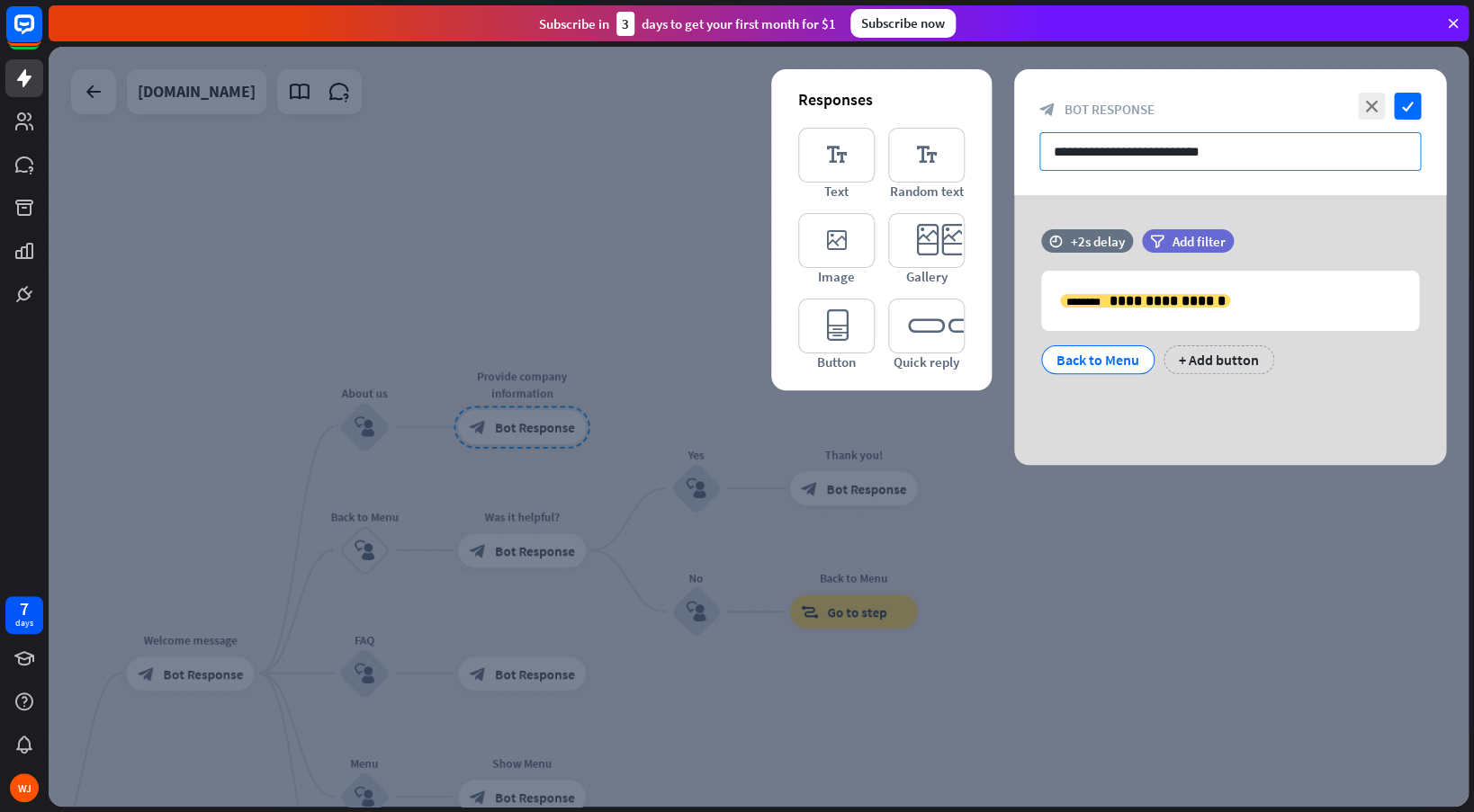
click at [1151, 151] on input "**********" at bounding box center [1231, 152] width 382 height 39
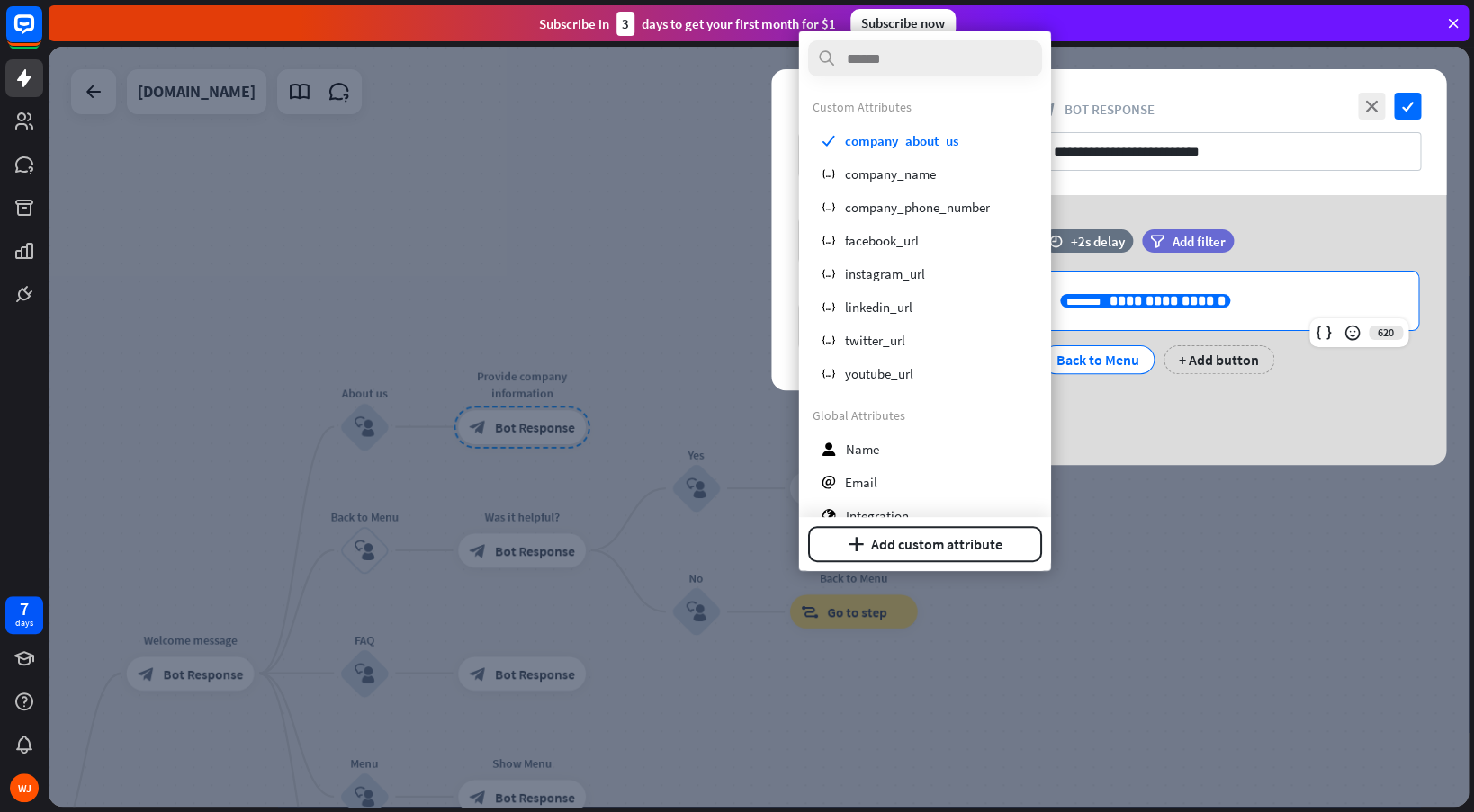
click at [1109, 298] on span "**********" at bounding box center [1168, 301] width 116 height 13
click at [1142, 440] on div "**********" at bounding box center [1230, 330] width 432 height 270
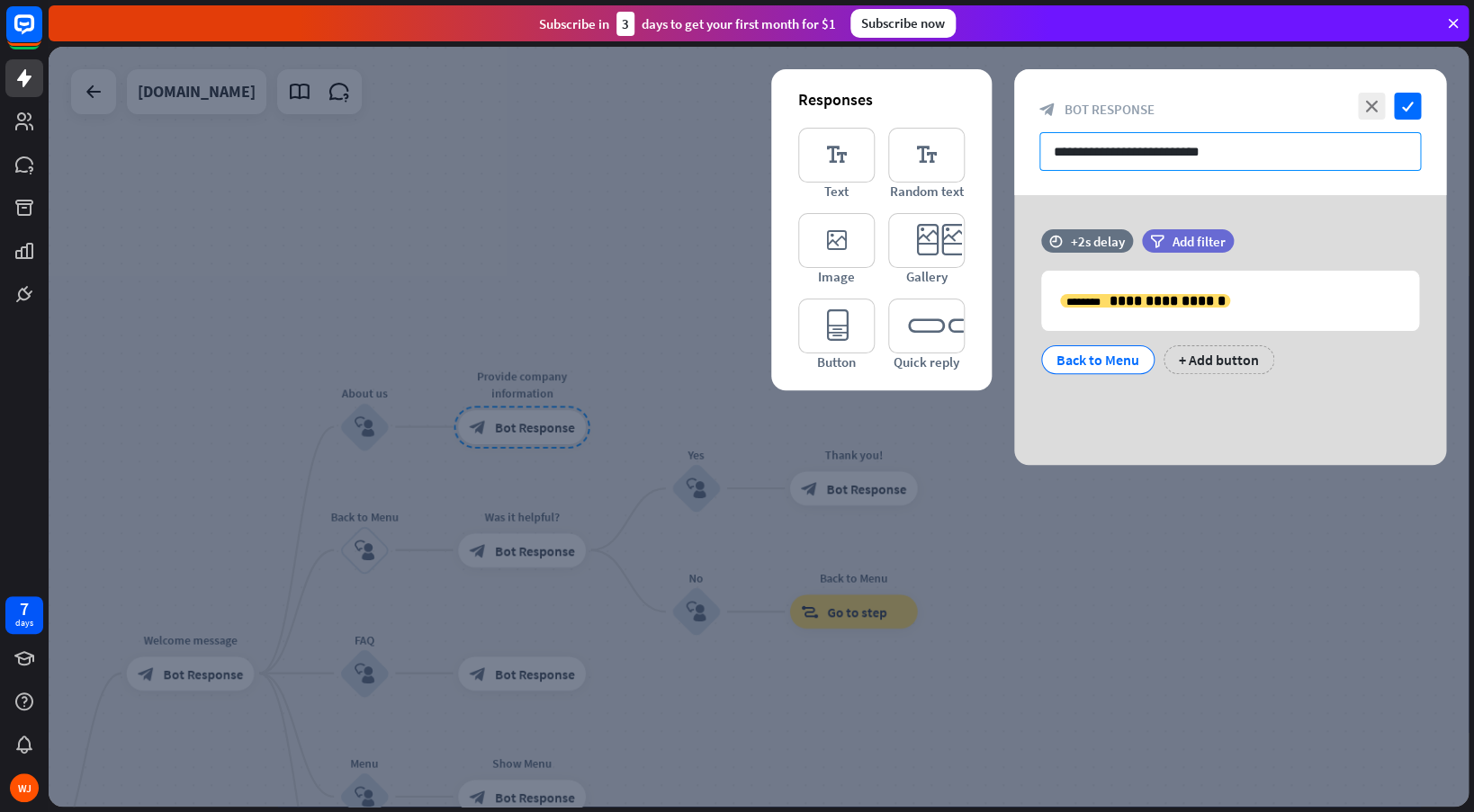
click at [1189, 165] on input "**********" at bounding box center [1231, 152] width 382 height 39
click at [1410, 106] on icon "check" at bounding box center [1407, 106] width 27 height 27
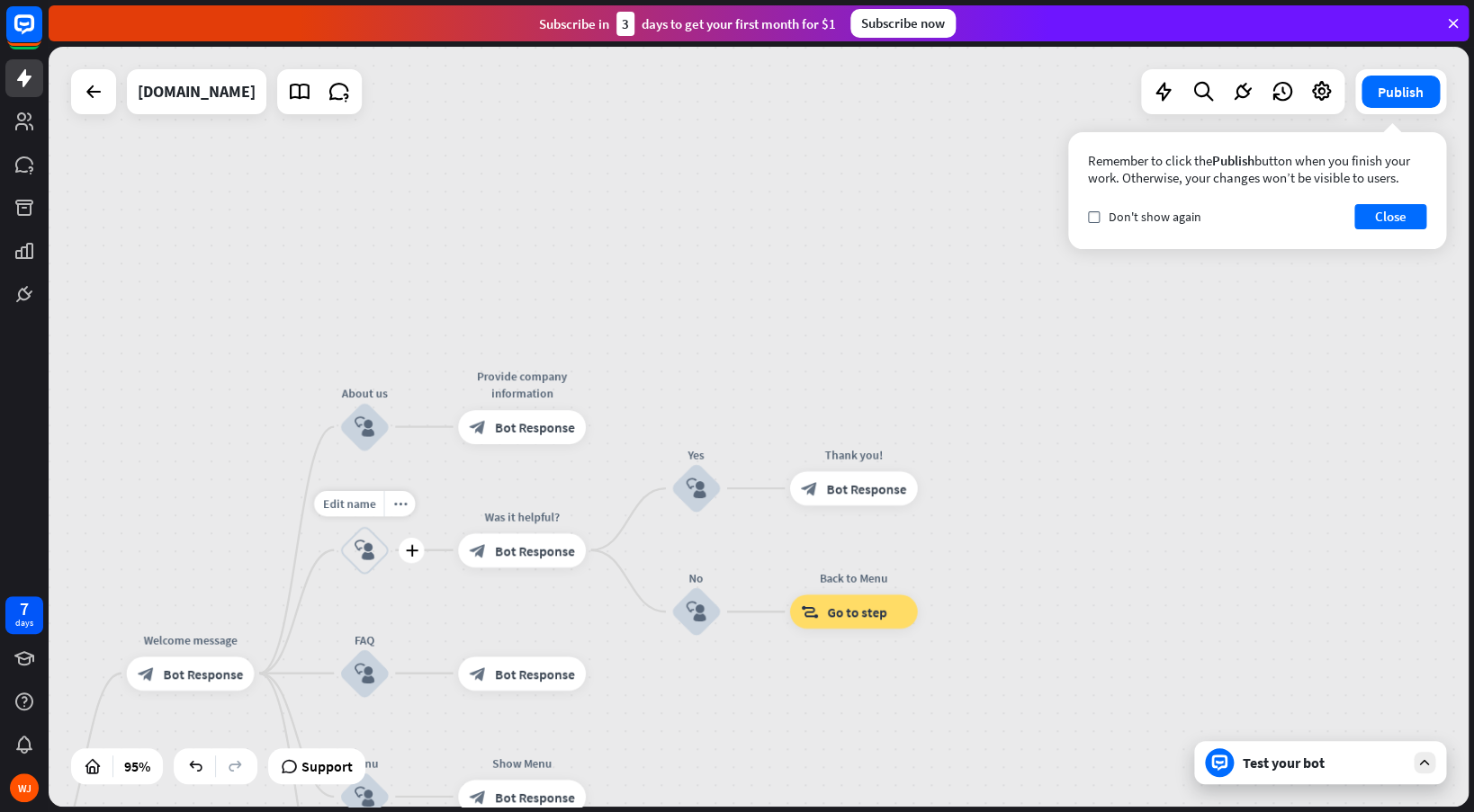
click at [371, 540] on icon "block_user_input" at bounding box center [365, 550] width 21 height 21
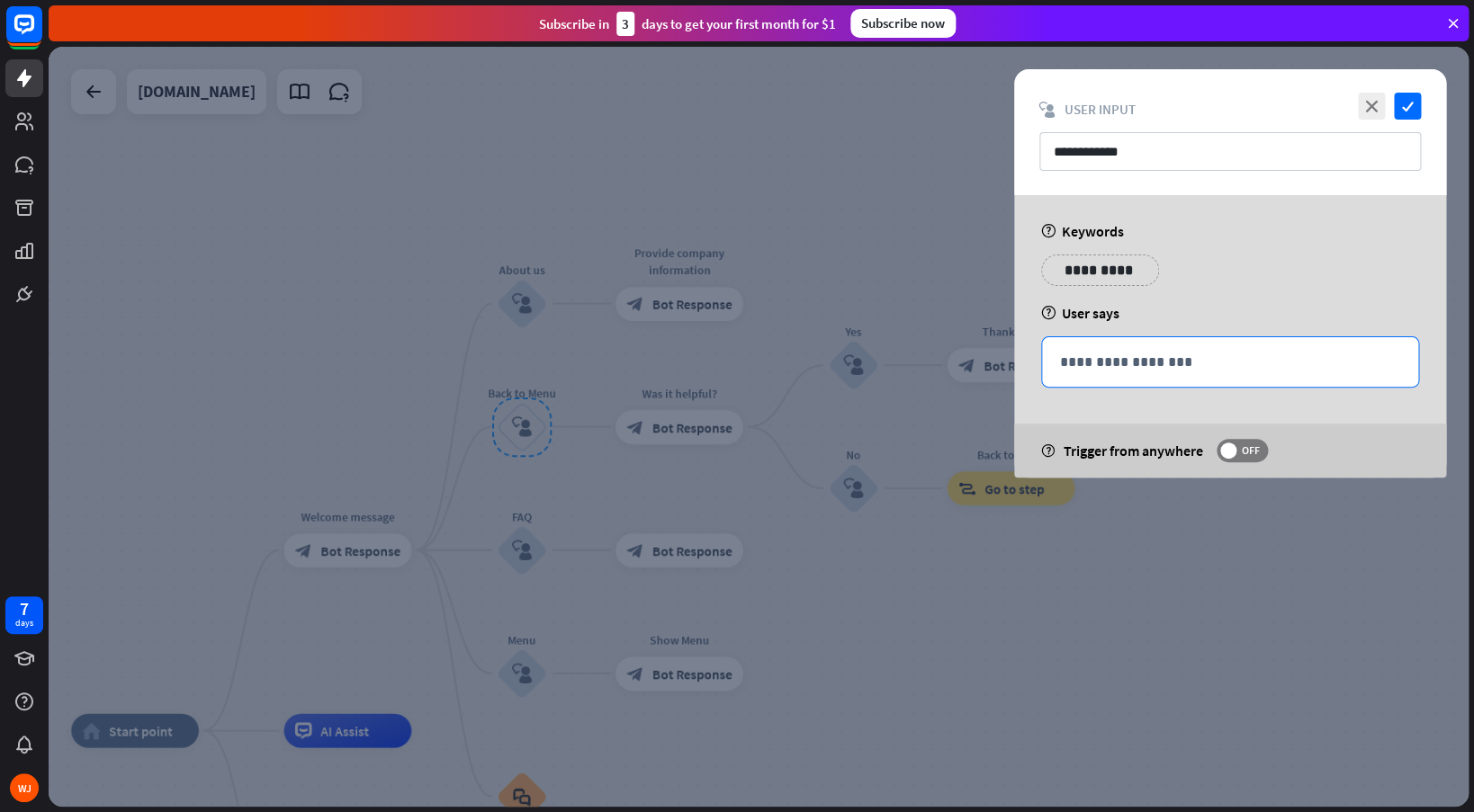
click at [1183, 371] on p "**********" at bounding box center [1230, 363] width 340 height 23
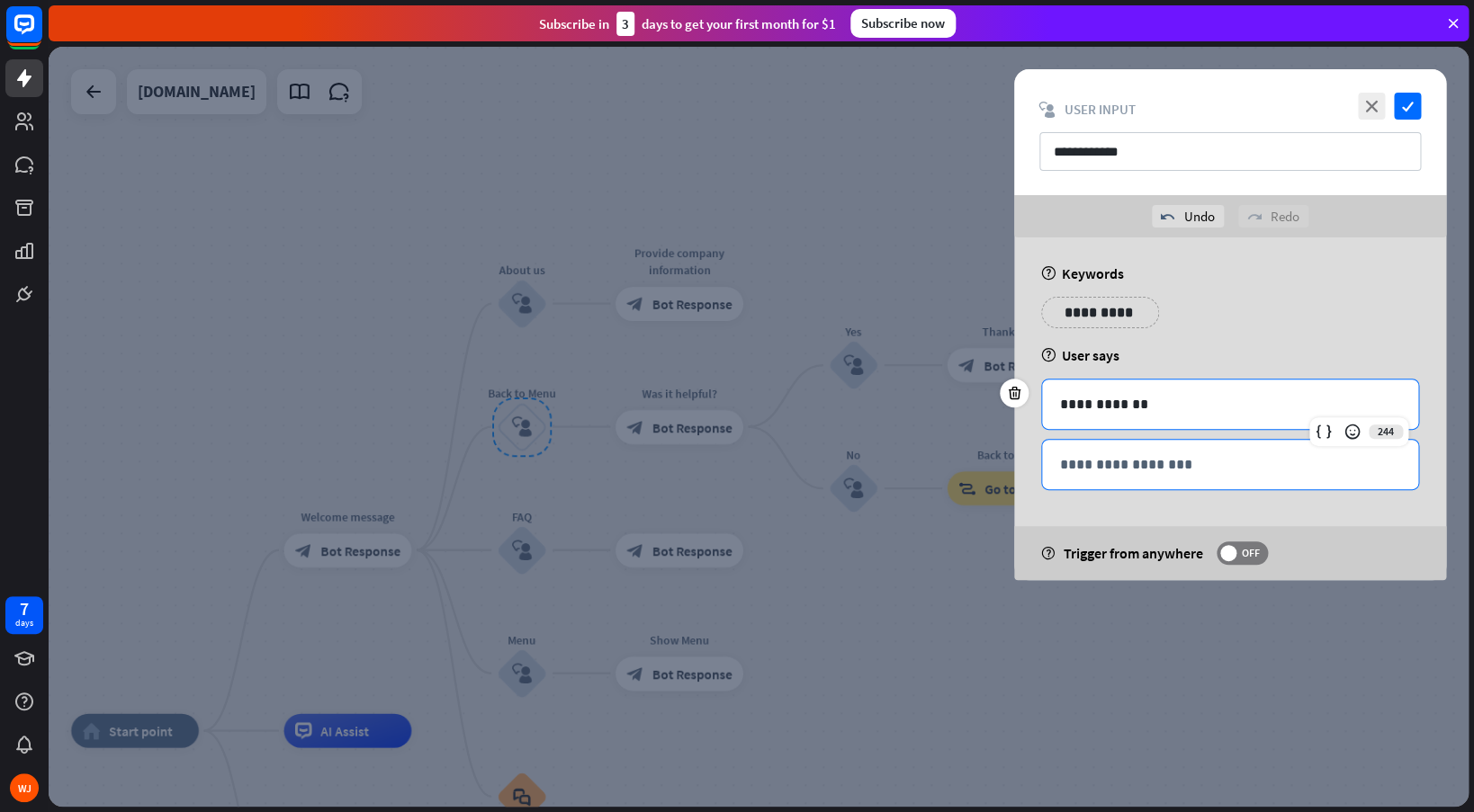
click at [1314, 488] on div "**********" at bounding box center [1230, 465] width 378 height 52
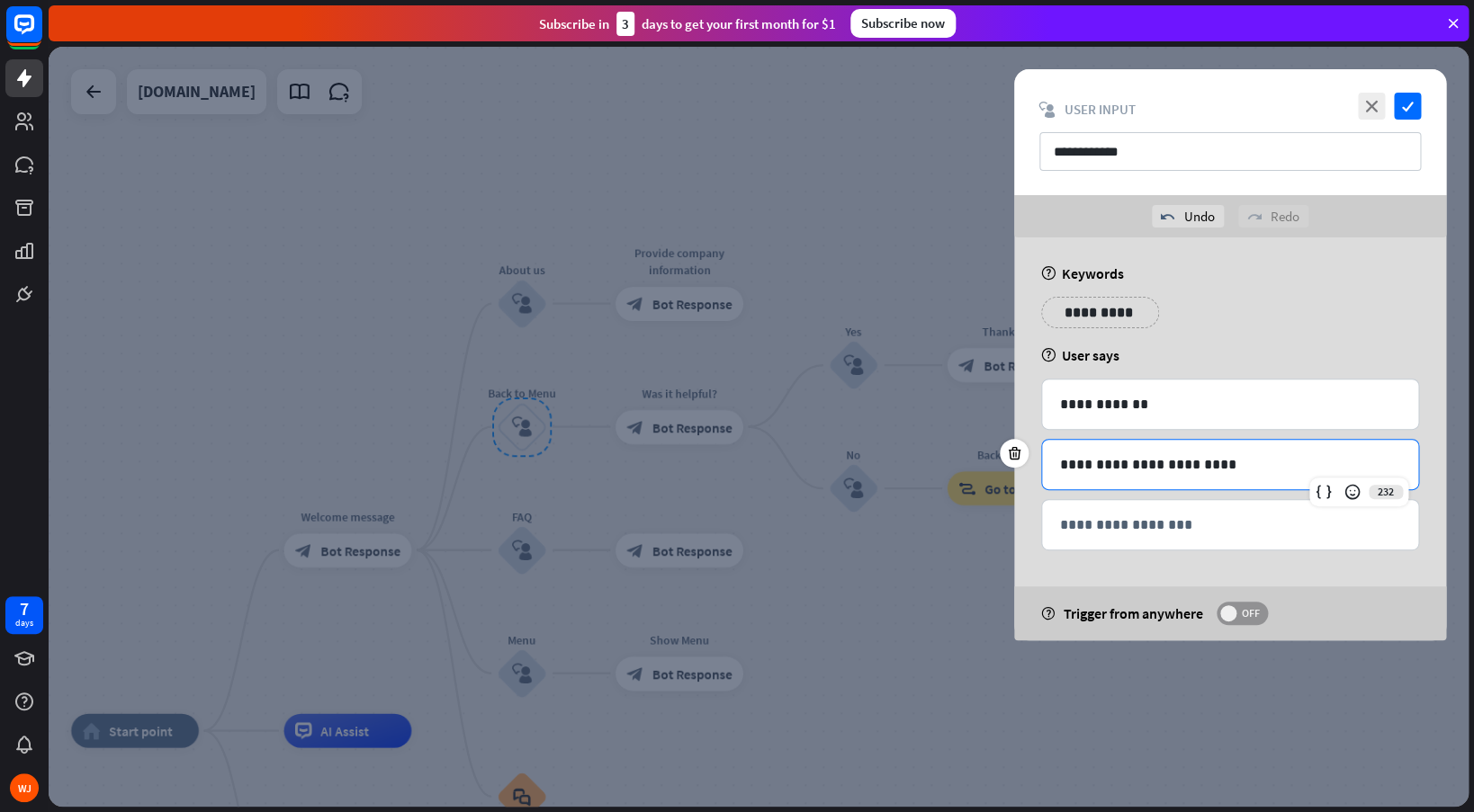
click at [1236, 613] on span at bounding box center [1228, 613] width 16 height 16
click at [1236, 613] on span "ON" at bounding box center [1233, 613] width 28 height 14
click at [1411, 108] on icon "check" at bounding box center [1407, 106] width 27 height 27
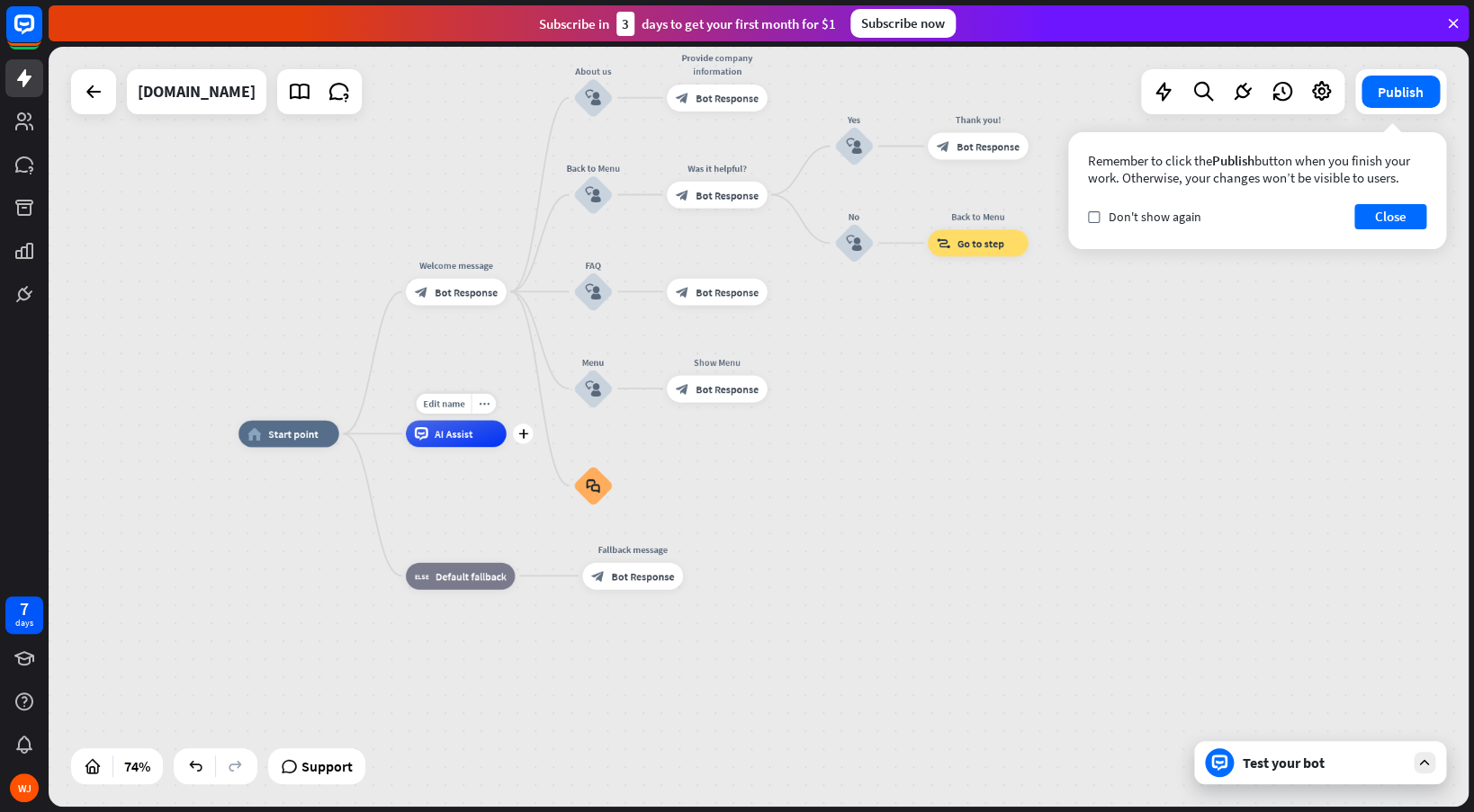
drag, startPoint x: 494, startPoint y: 689, endPoint x: 499, endPoint y: 427, distance: 262.0
click at [499, 427] on div "Edit name more_horiz plus AI Assist" at bounding box center [456, 433] width 101 height 27
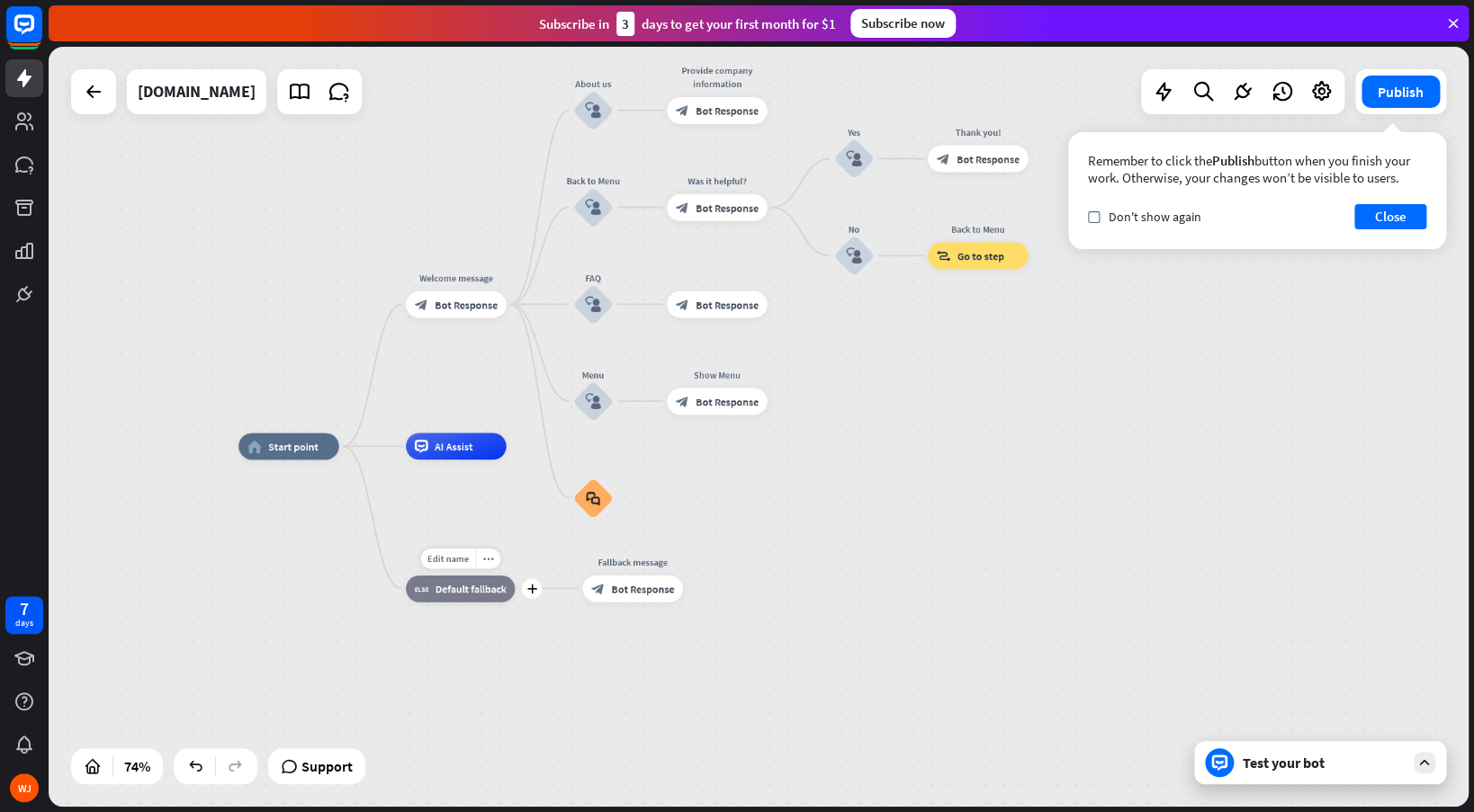
click at [473, 586] on span "Default fallback" at bounding box center [471, 589] width 71 height 13
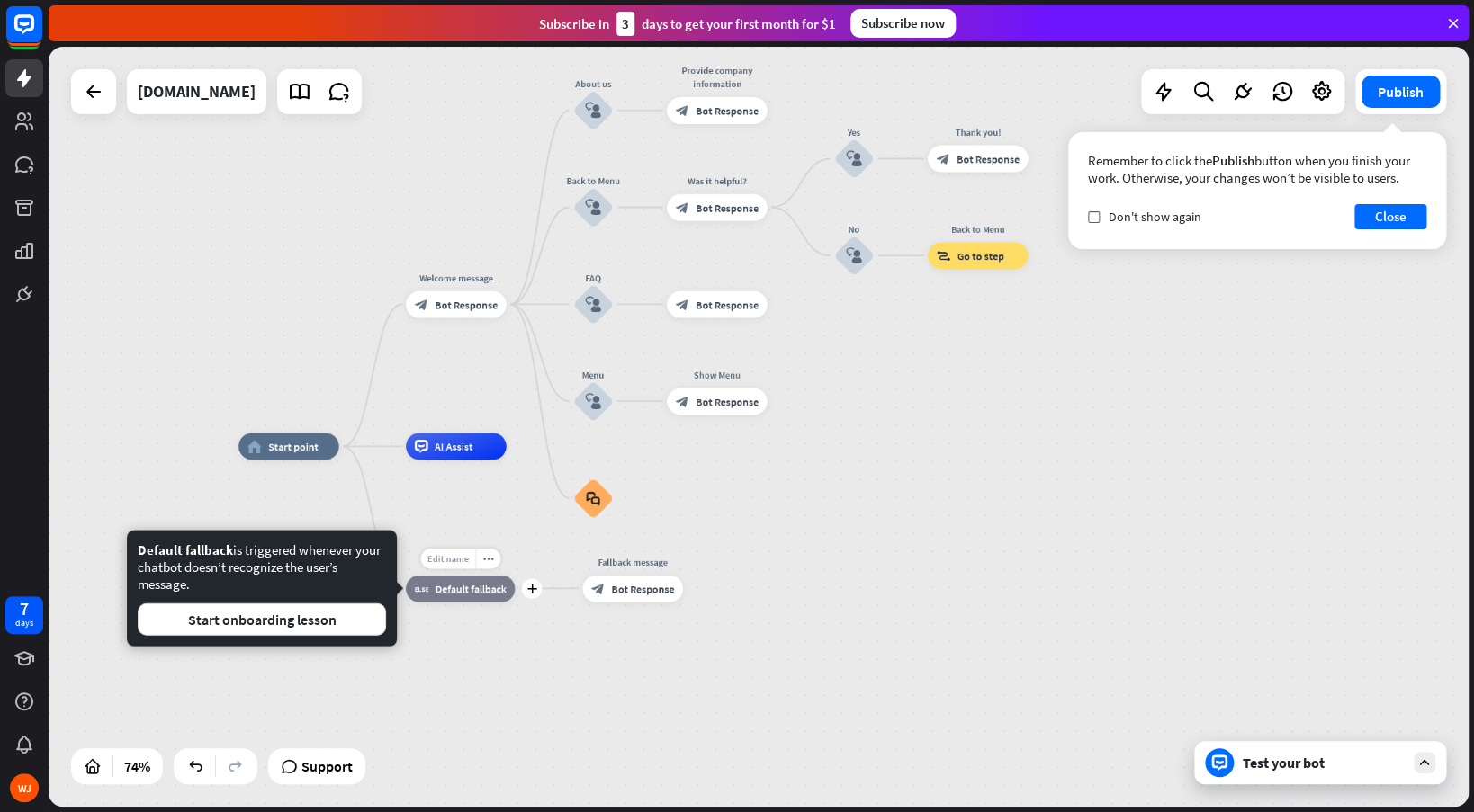
click at [451, 554] on span "Edit name" at bounding box center [448, 558] width 41 height 11
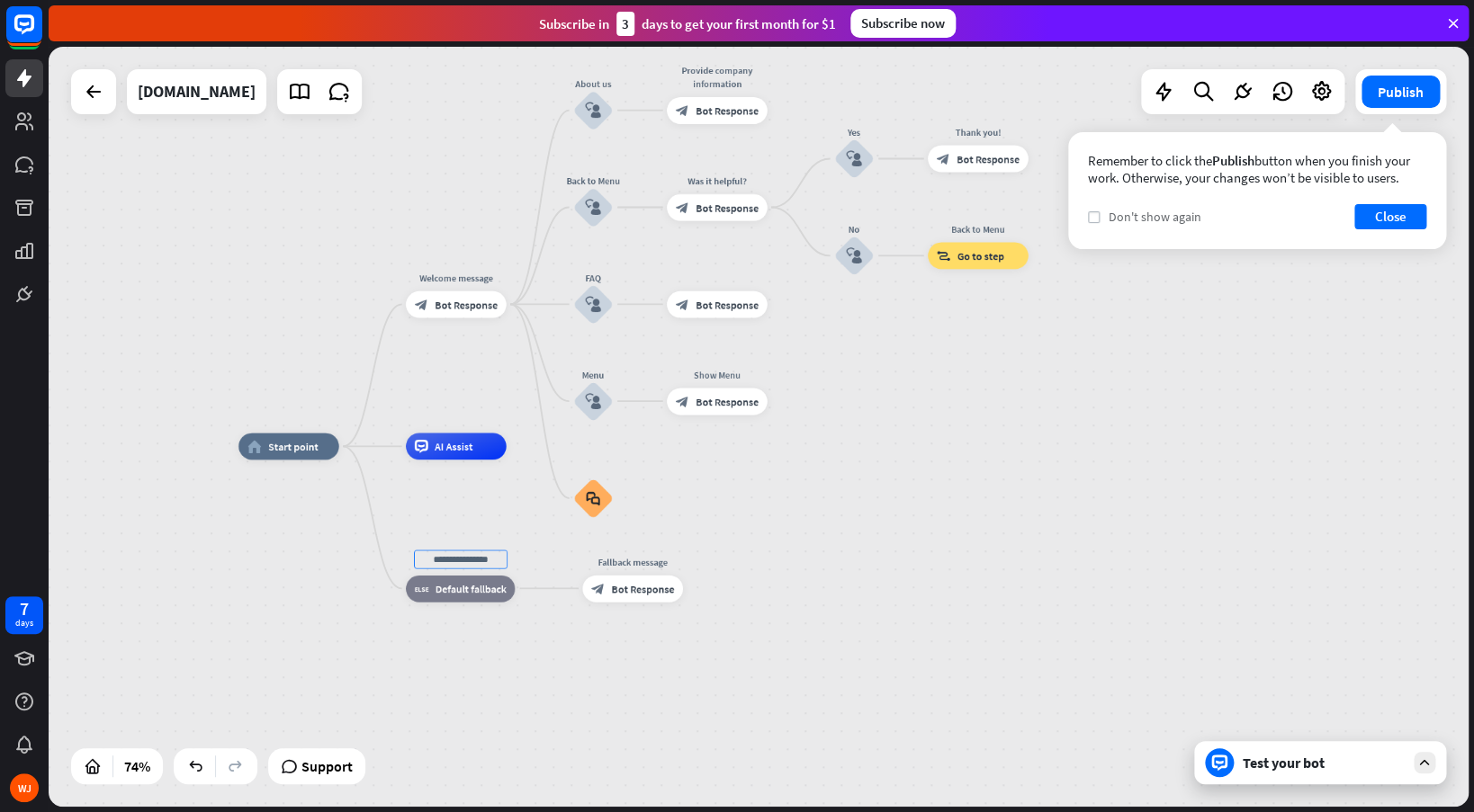
click at [1095, 218] on icon "check" at bounding box center [1093, 217] width 8 height 8
click at [1400, 223] on button "Close" at bounding box center [1389, 217] width 72 height 25
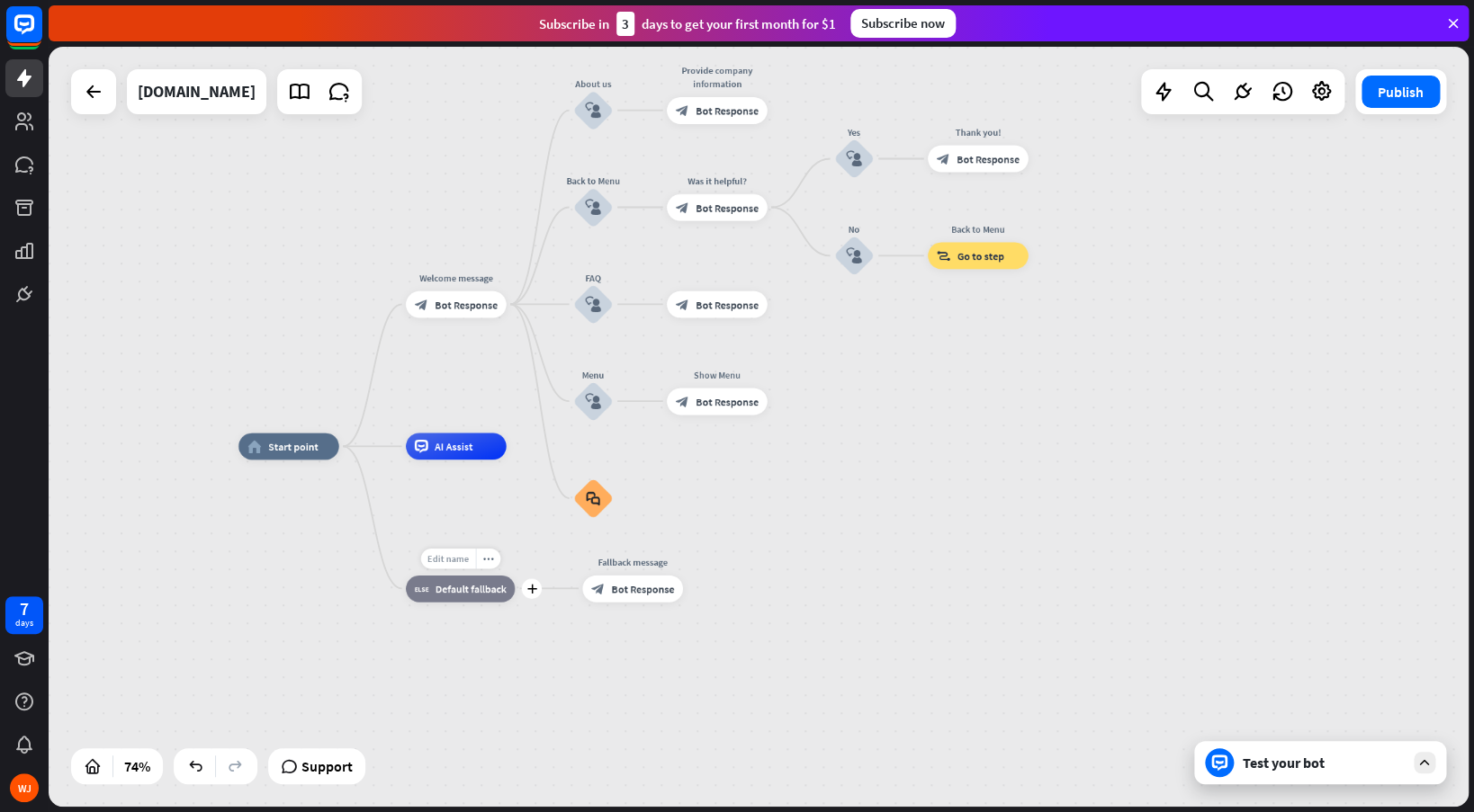
click at [458, 555] on span "Edit name" at bounding box center [448, 558] width 41 height 11
click at [515, 574] on div "Edit name more_horiz plus block_fallback Default fallback" at bounding box center [460, 588] width 109 height 27
click at [622, 566] on div "Edit name" at bounding box center [620, 558] width 54 height 20
click at [626, 578] on div "block_bot_response Bot Response" at bounding box center [633, 588] width 101 height 27
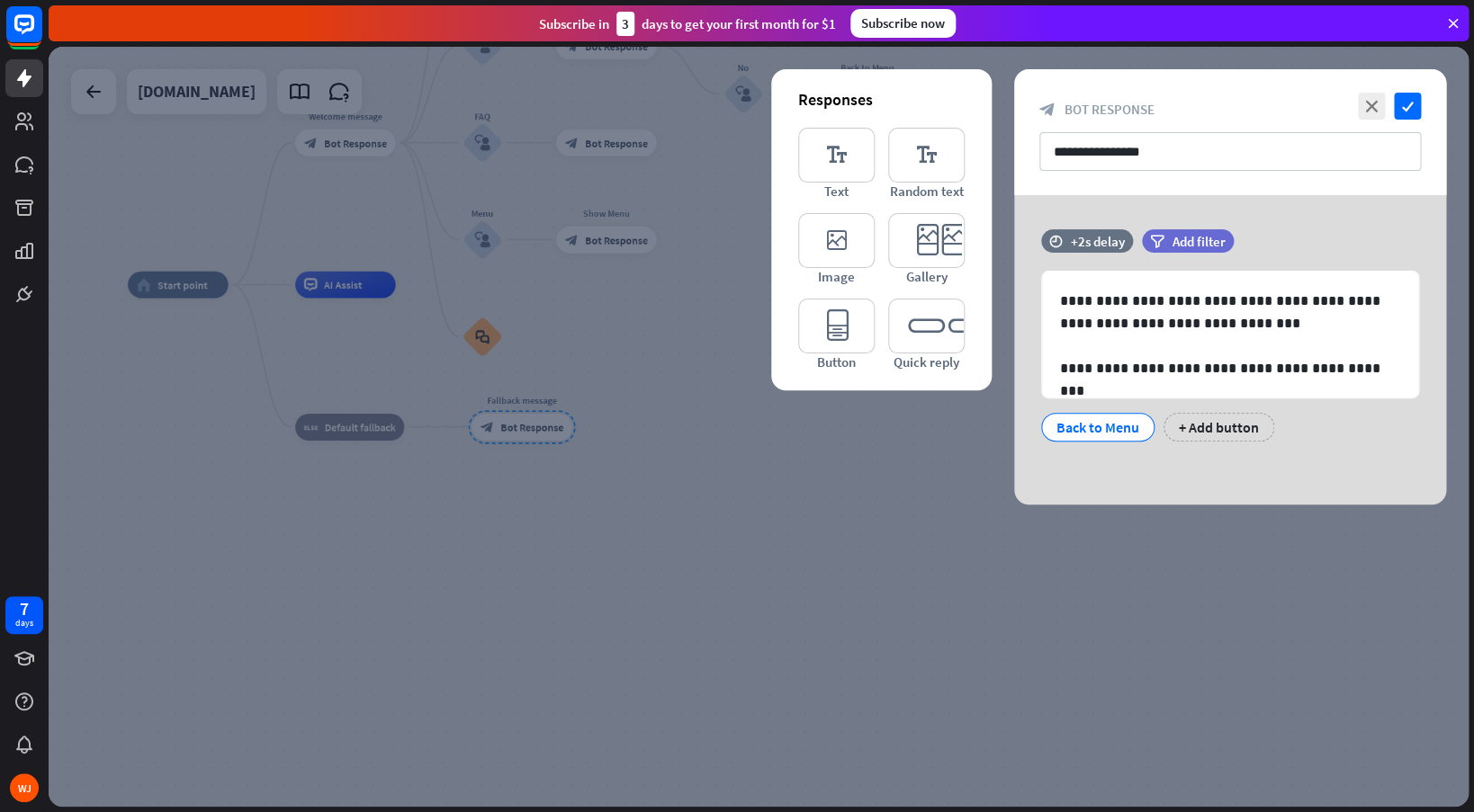
click at [908, 469] on div at bounding box center [758, 427] width 1420 height 760
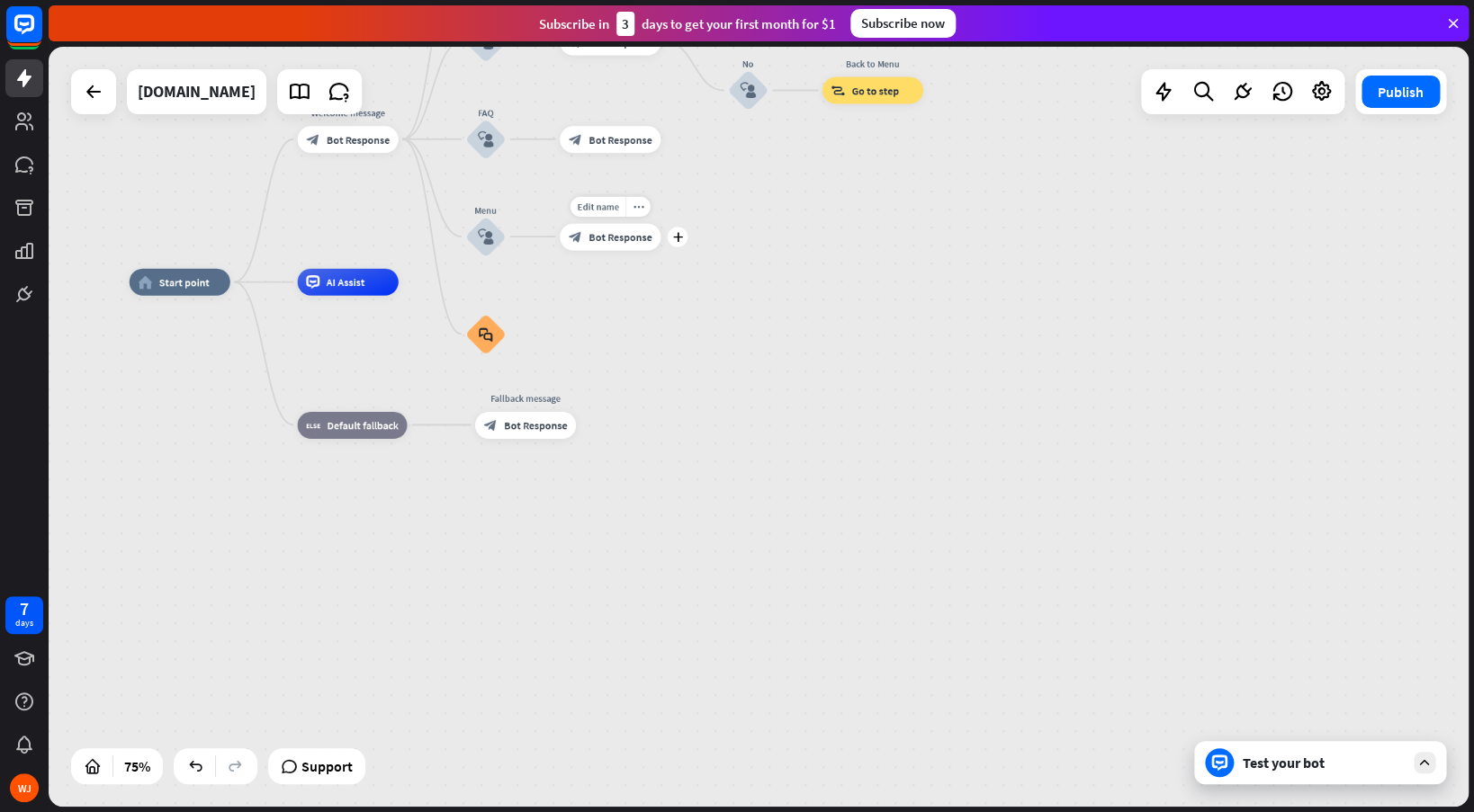
click at [604, 239] on span "Bot Response" at bounding box center [620, 237] width 63 height 13
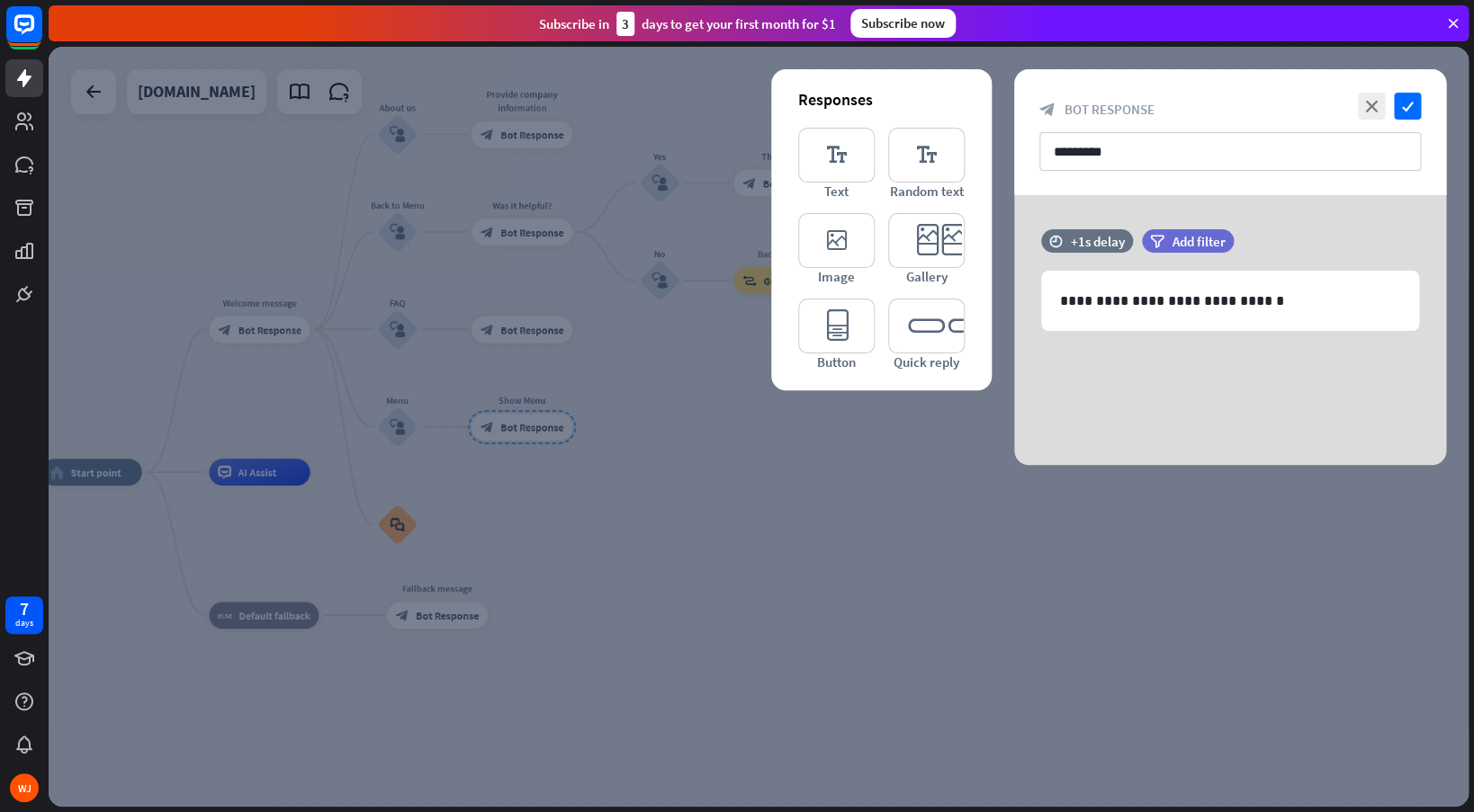
click at [712, 346] on div at bounding box center [758, 427] width 1420 height 760
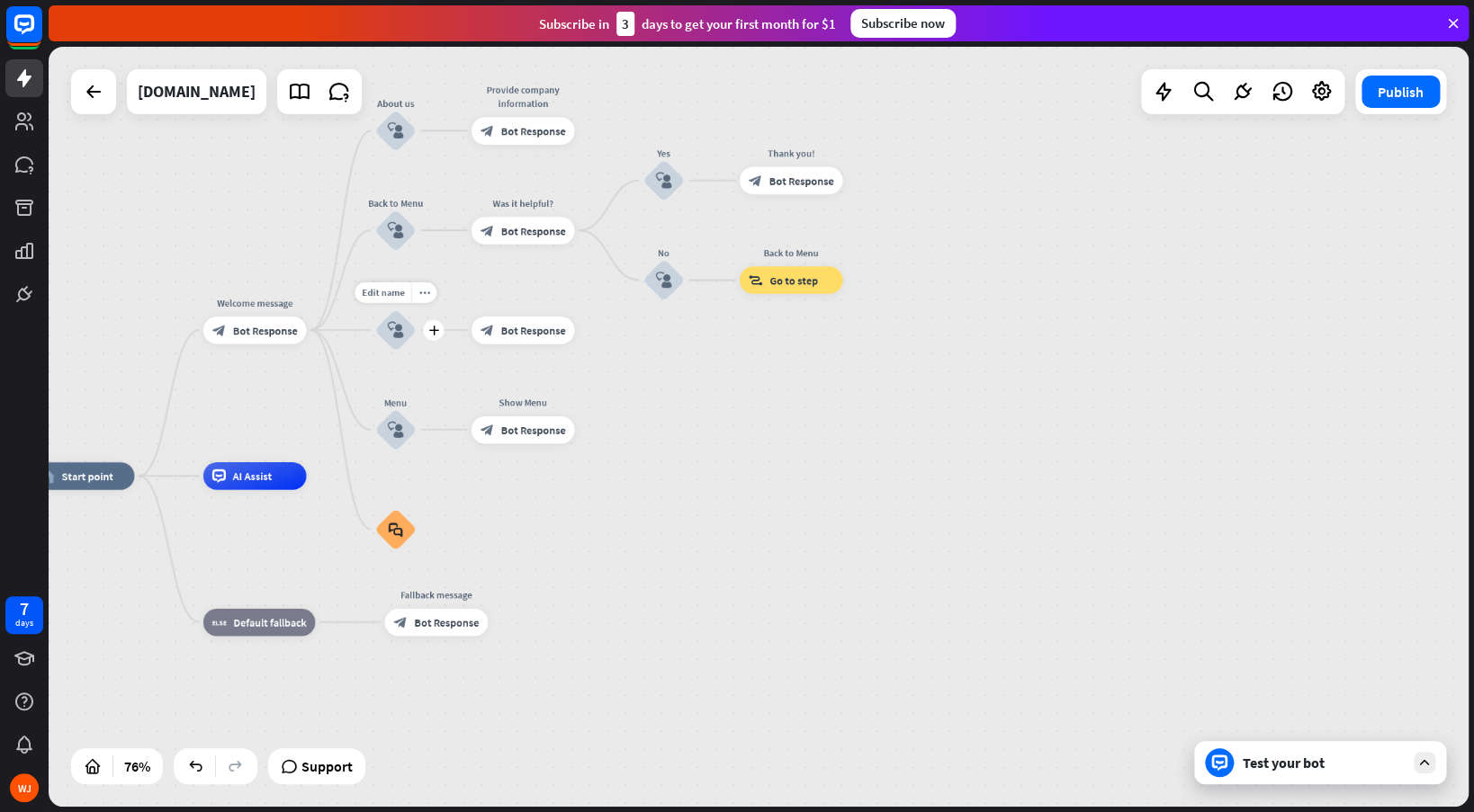
click at [413, 332] on div "block_user_input" at bounding box center [395, 329] width 41 height 41
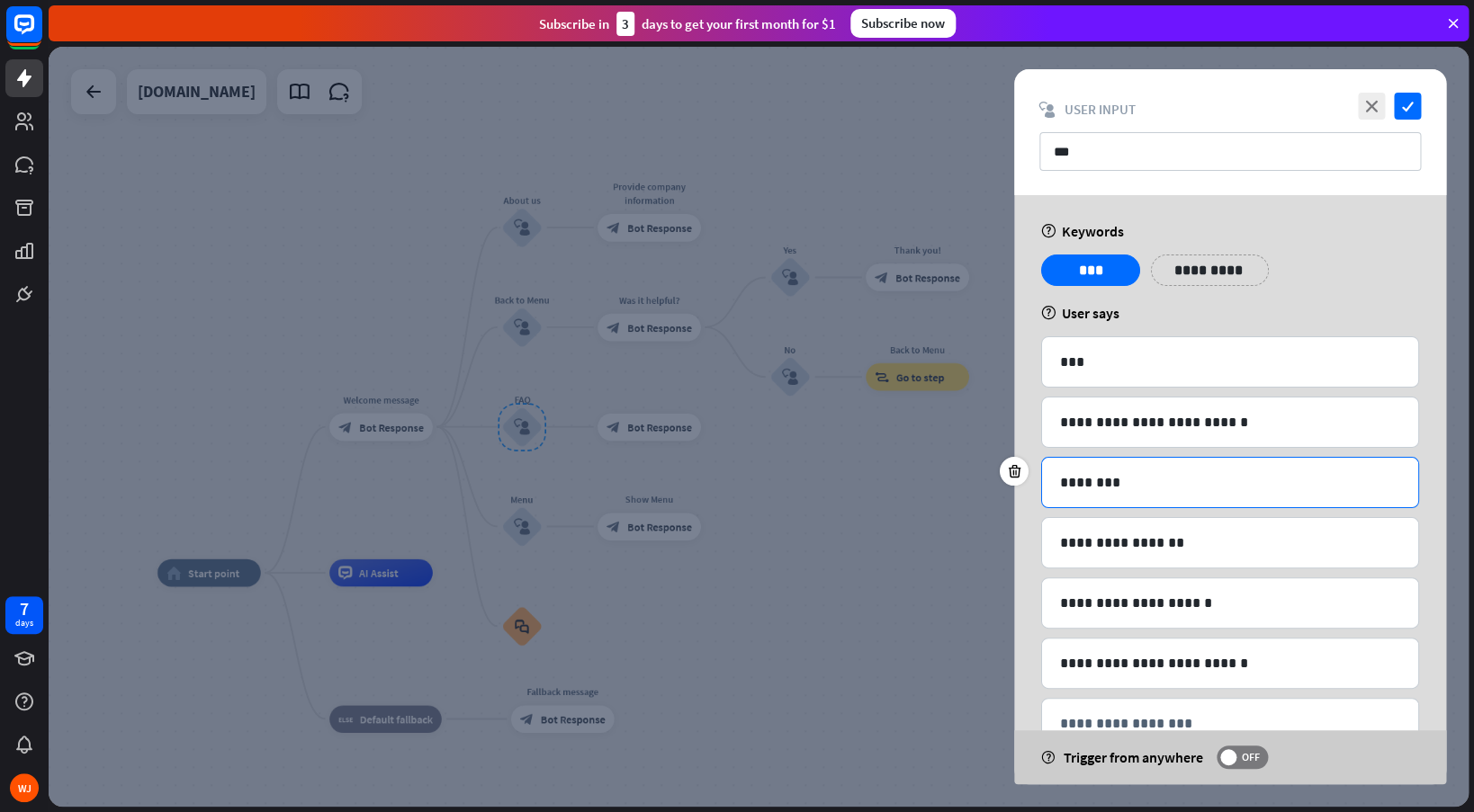
scroll to position [54, 0]
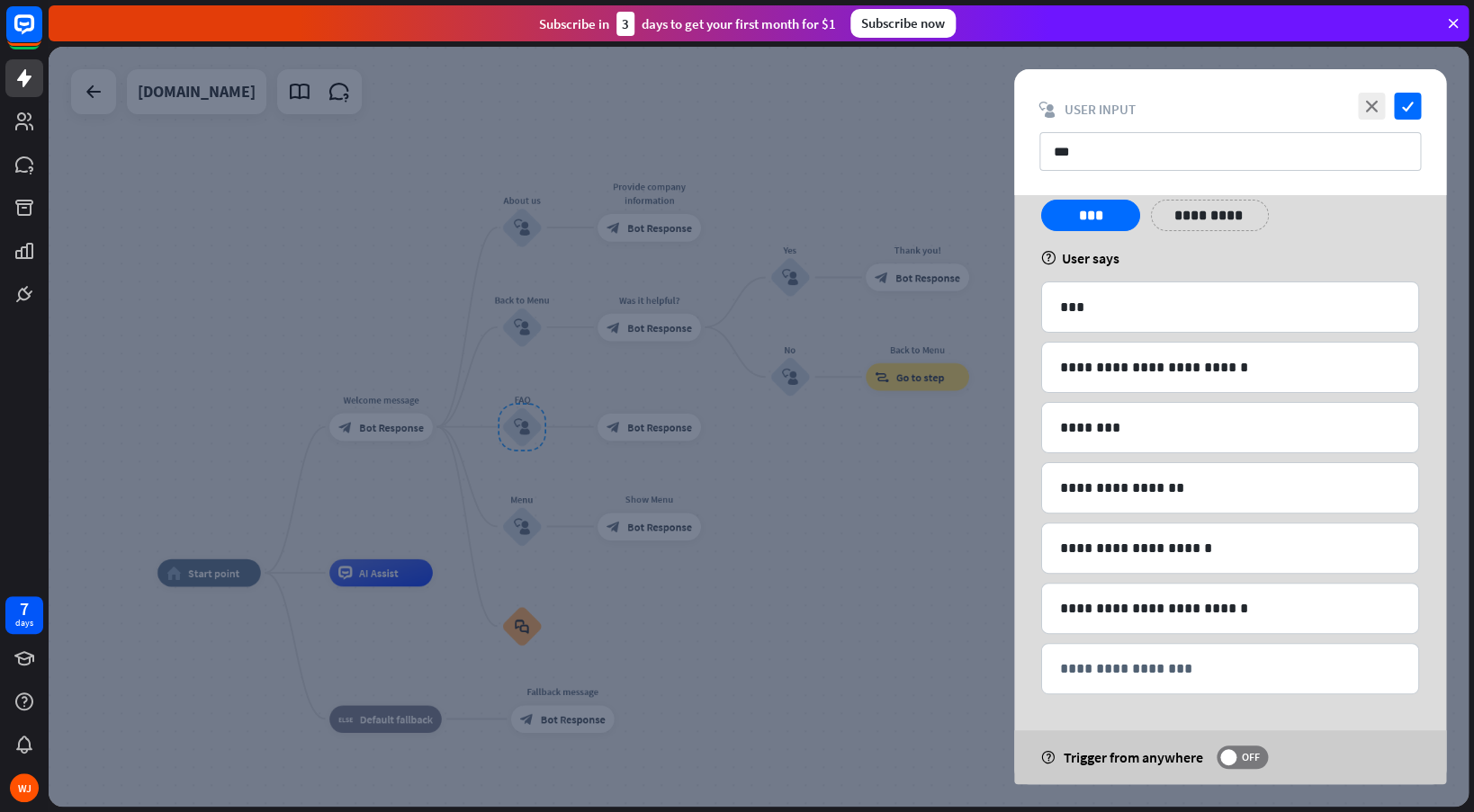
click at [930, 420] on div at bounding box center [758, 427] width 1420 height 760
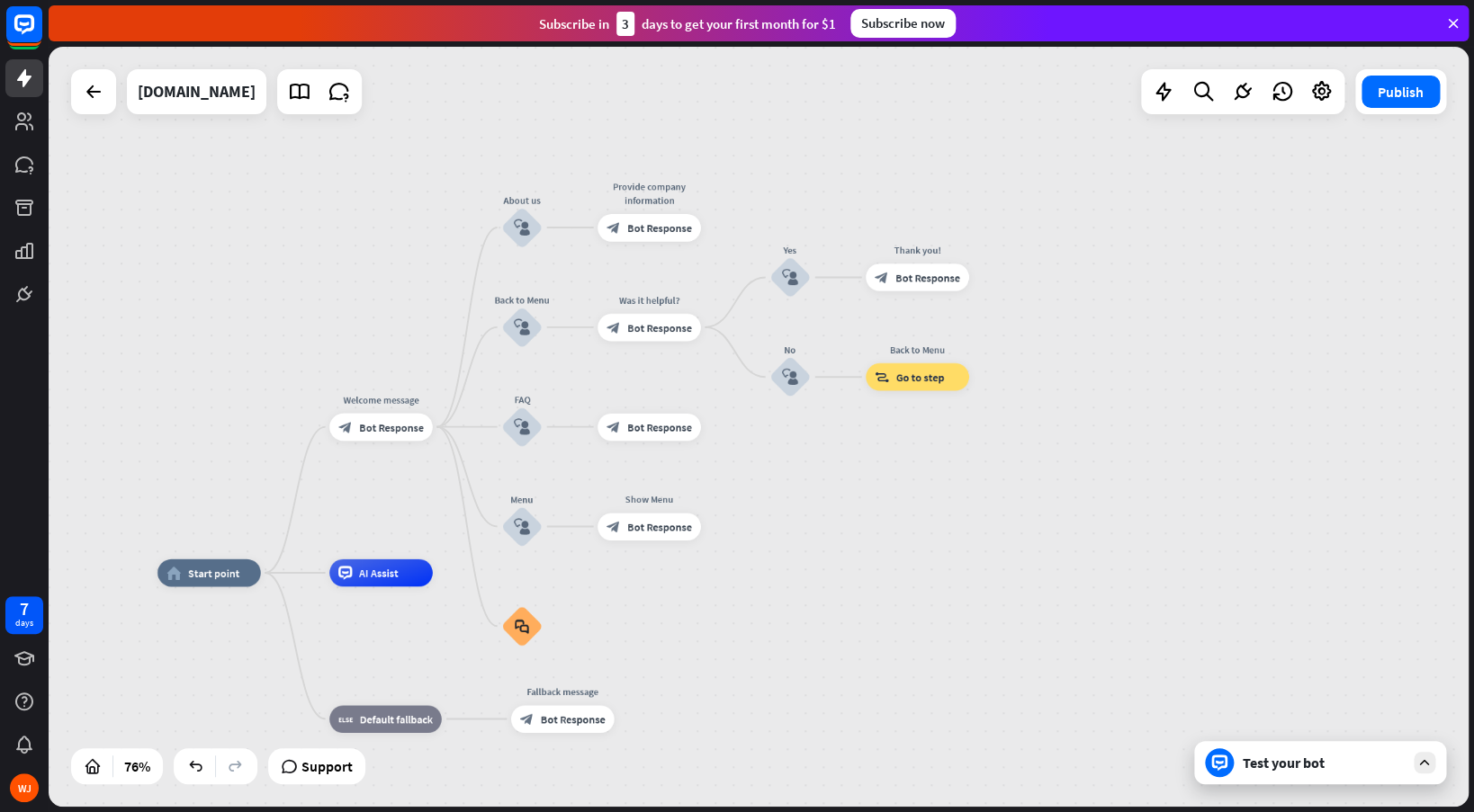
click at [1274, 758] on div "Test your bot" at bounding box center [1324, 762] width 162 height 18
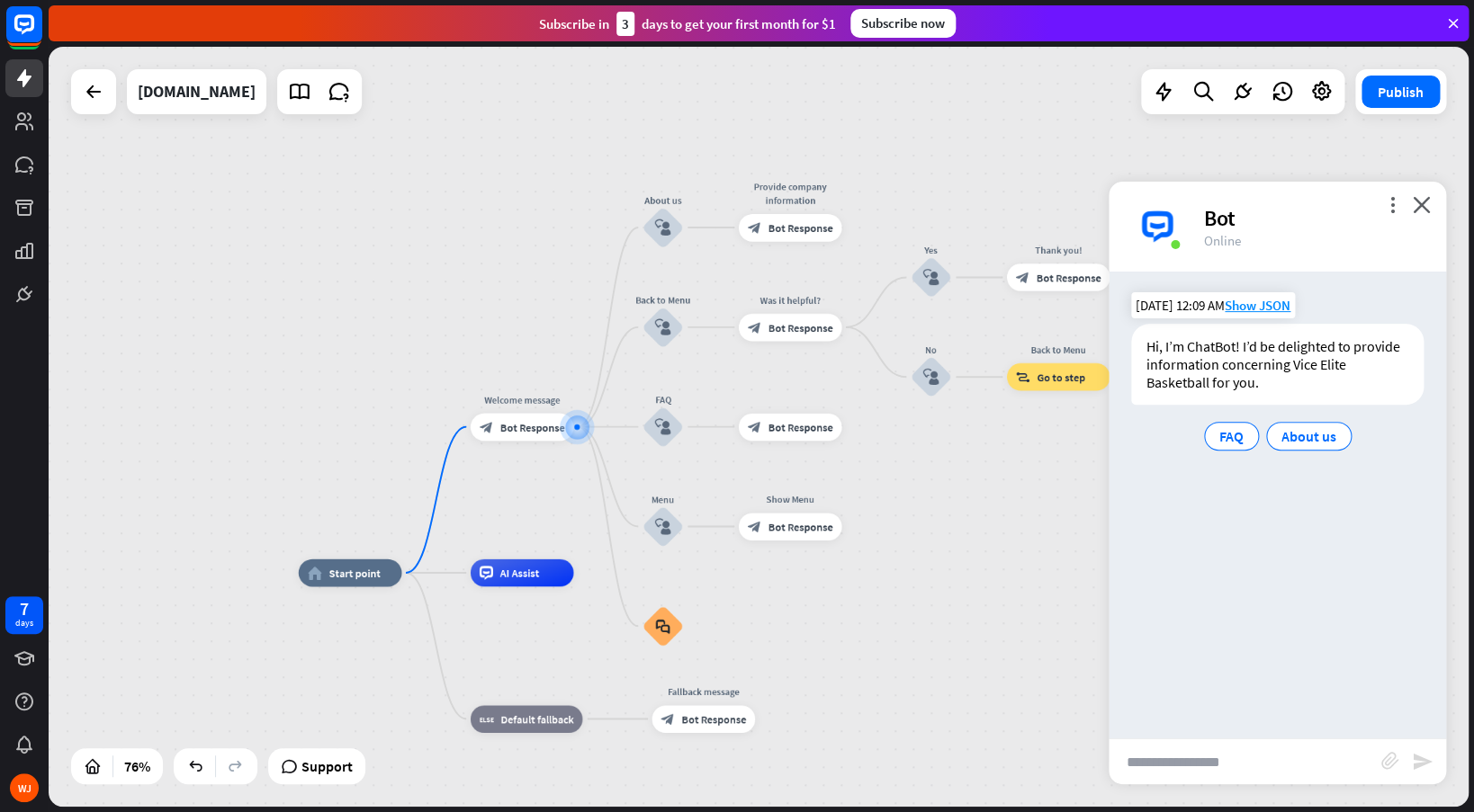
click at [1295, 453] on div "FAQ About us" at bounding box center [1277, 436] width 292 height 36
click at [1296, 434] on span "About us" at bounding box center [1308, 436] width 54 height 18
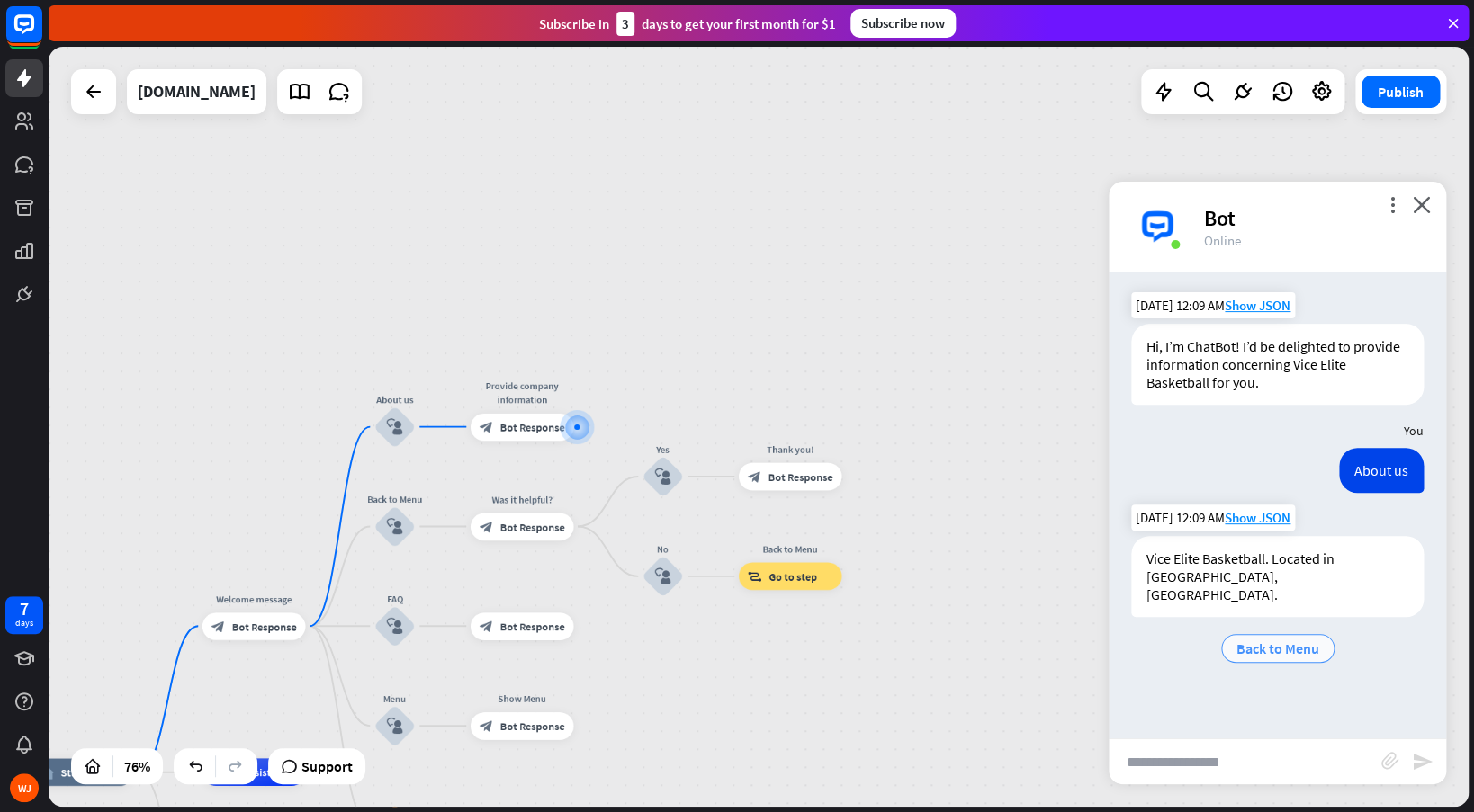
click at [1262, 634] on div "Back to Menu" at bounding box center [1277, 648] width 114 height 29
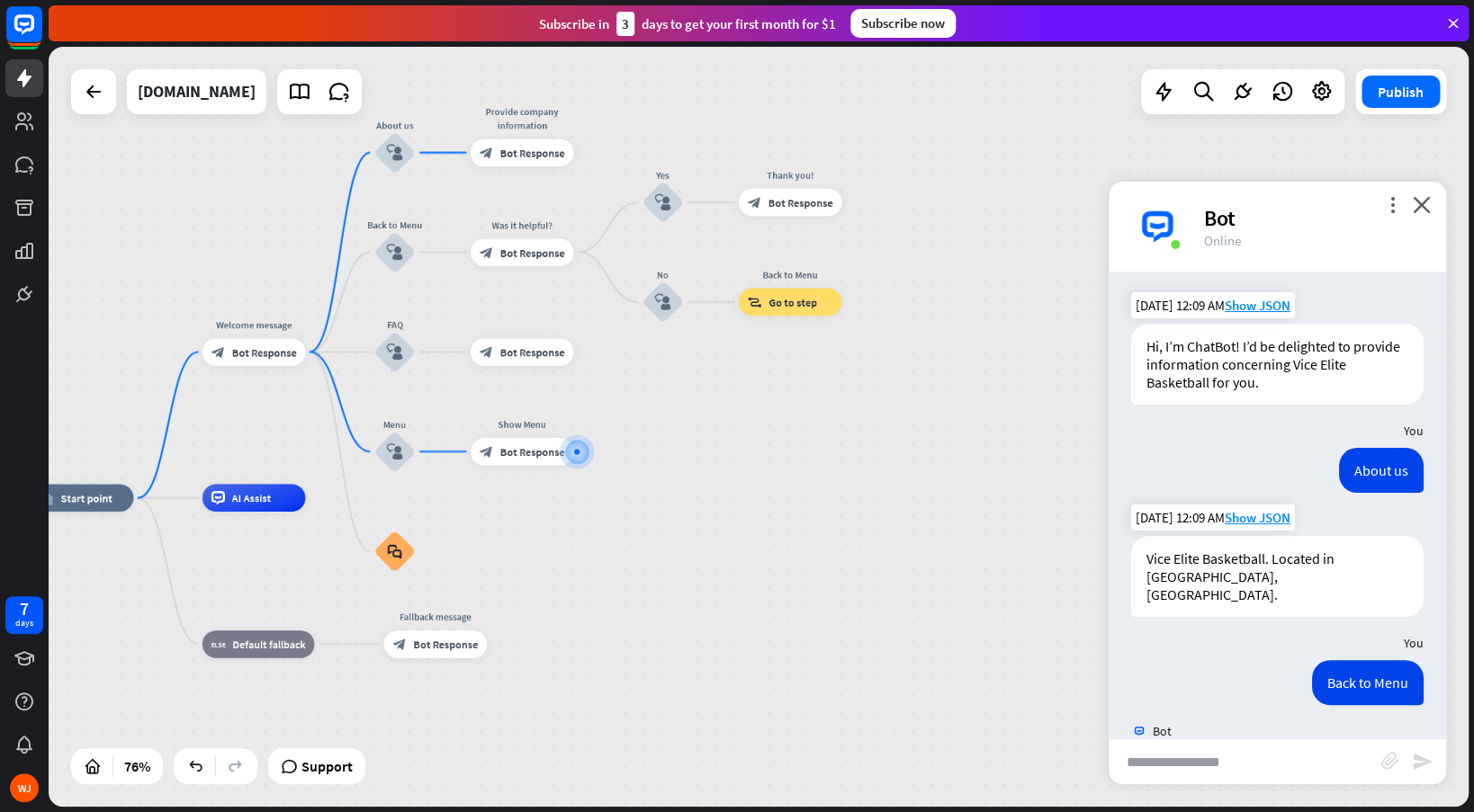
scroll to position [64, 0]
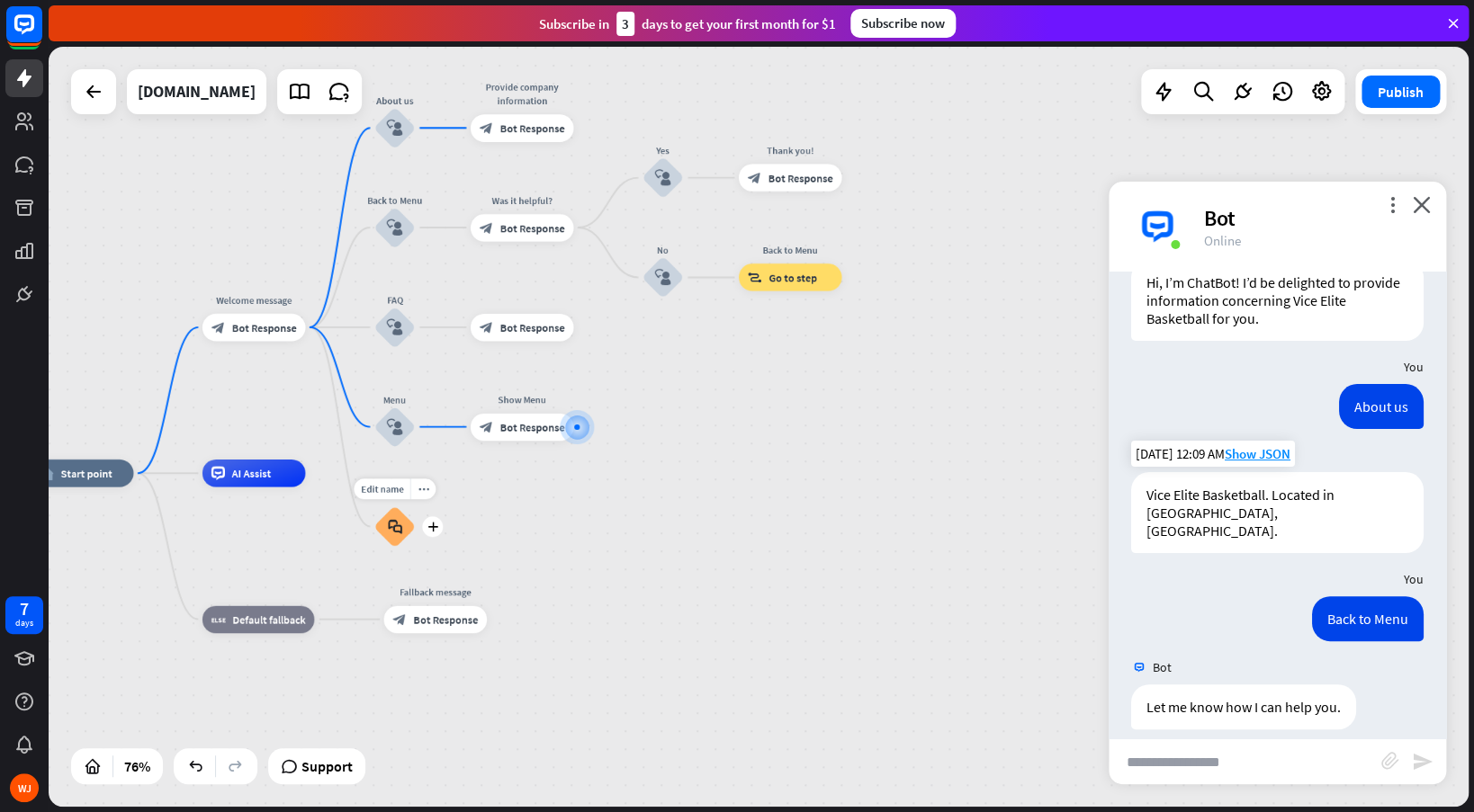
click at [400, 535] on div "block_faq" at bounding box center [394, 526] width 41 height 41
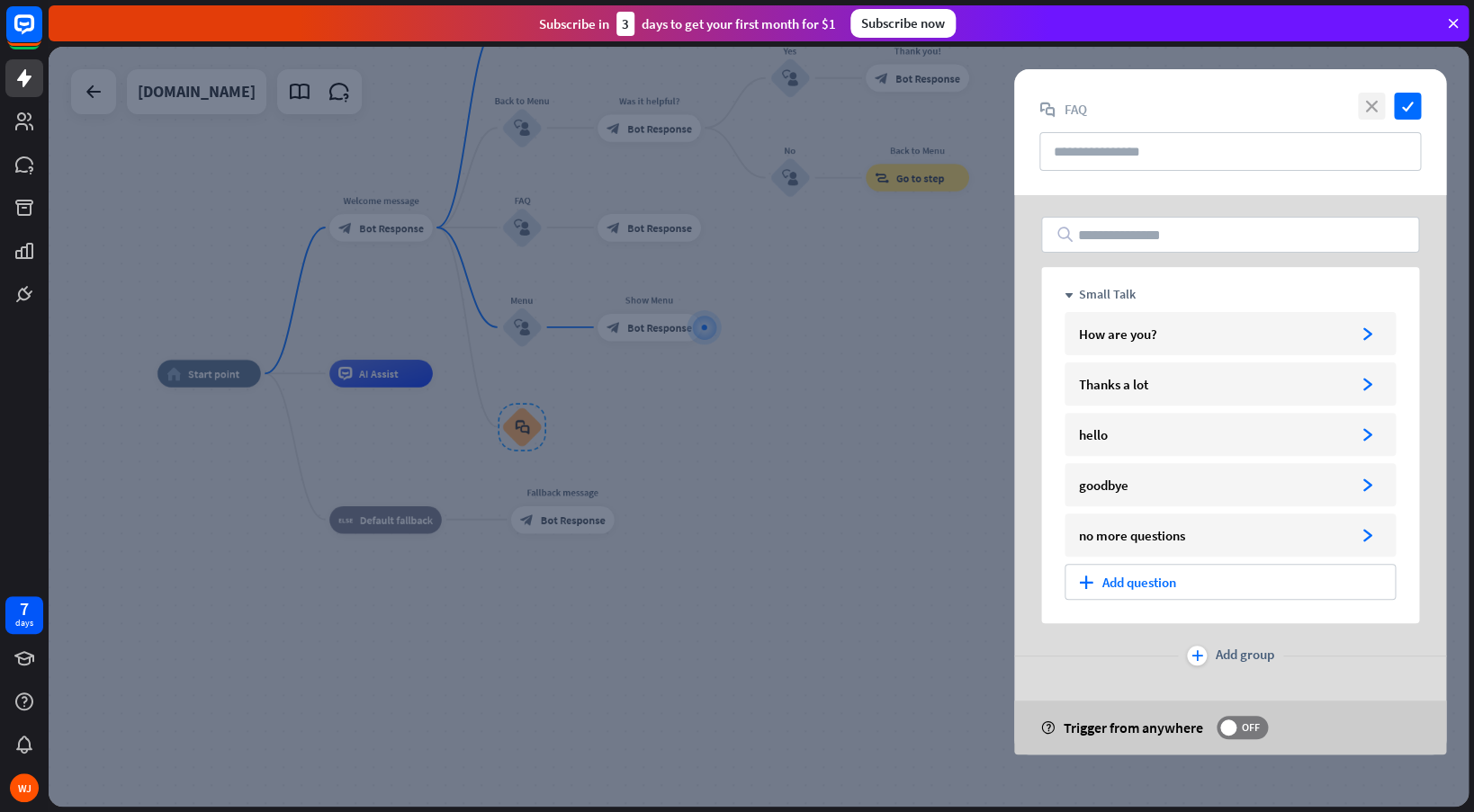
click at [1379, 102] on icon "close" at bounding box center [1371, 106] width 27 height 27
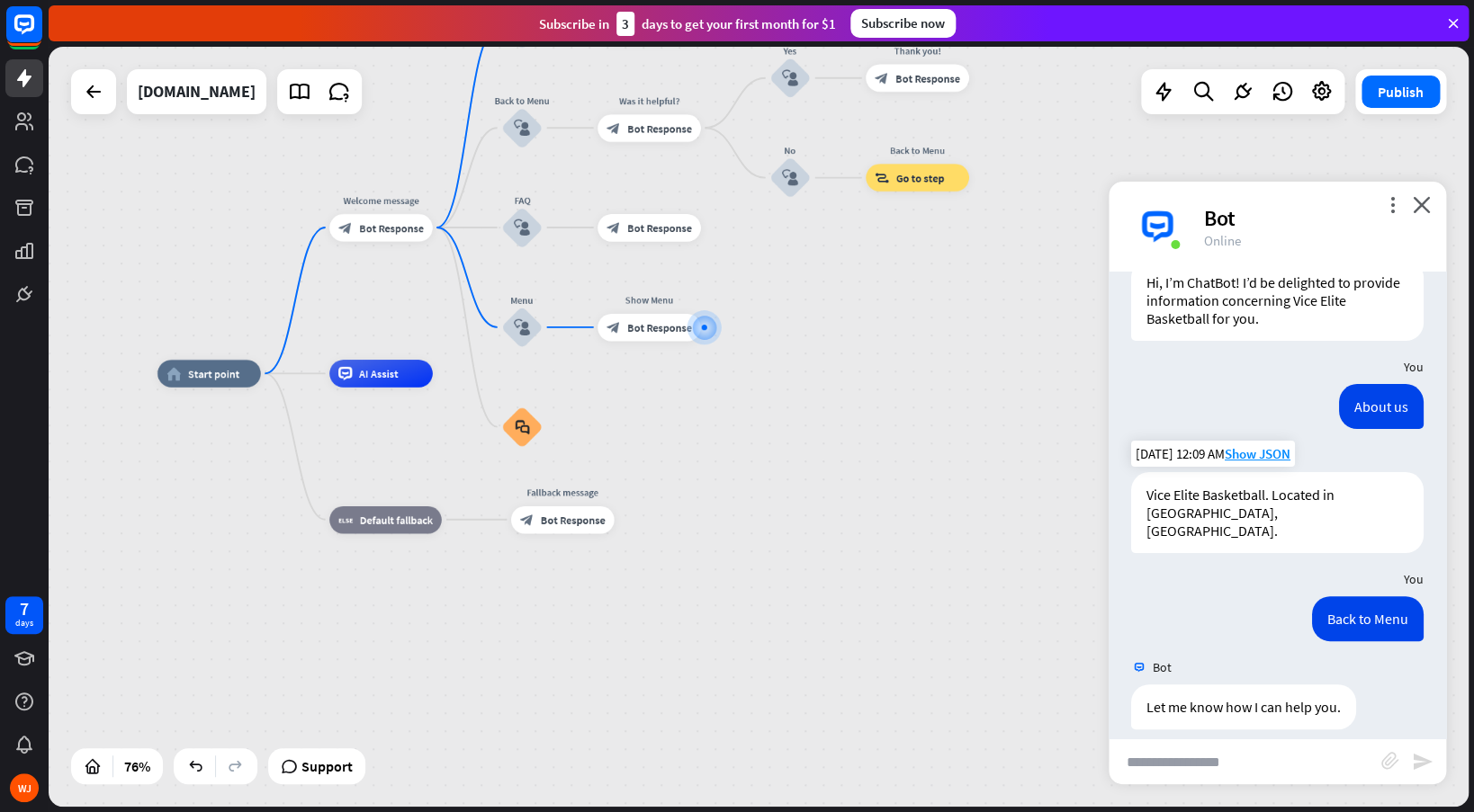
scroll to position [64, 0]
click at [1246, 684] on div "Let me know how I can help you." at bounding box center [1244, 706] width 225 height 45
click at [1201, 768] on input "text" at bounding box center [1245, 761] width 273 height 45
type input "**********"
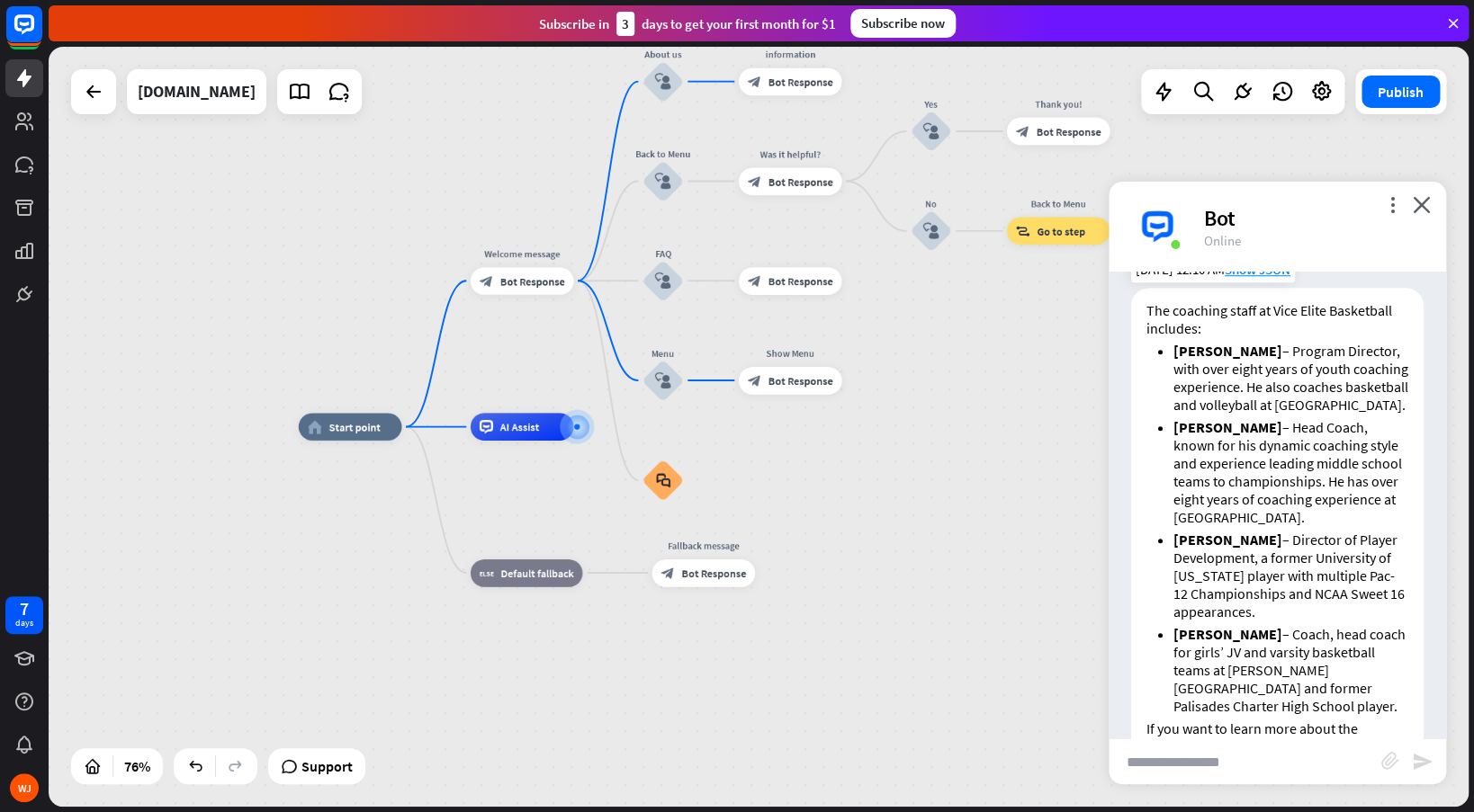
scroll to position [637, 0]
click at [591, 431] on icon "plus" at bounding box center [591, 427] width 10 height 10
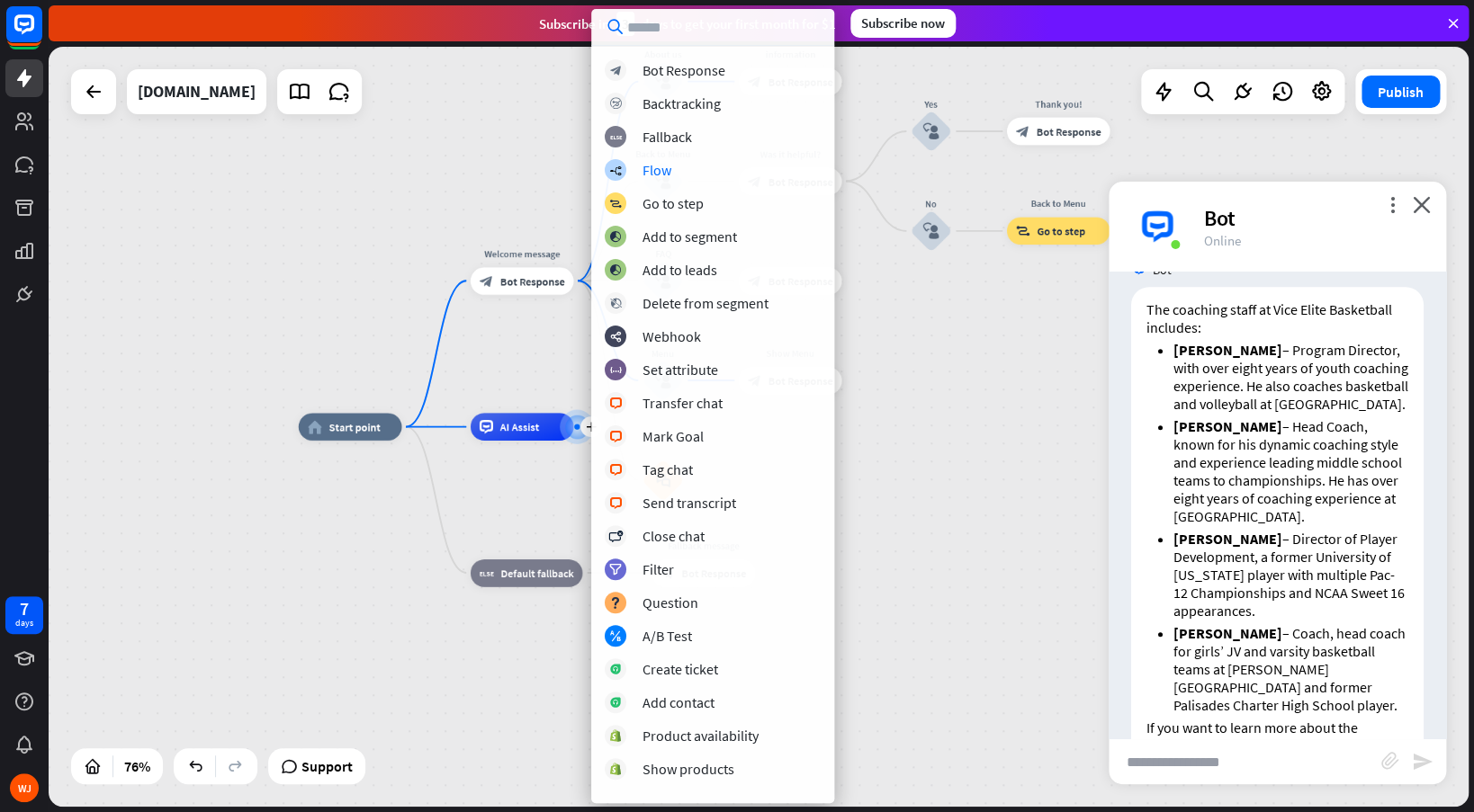
click at [1017, 283] on div "home_2 Start point Welcome message block_bot_response Bot Response About us blo…" at bounding box center [758, 427] width 1420 height 760
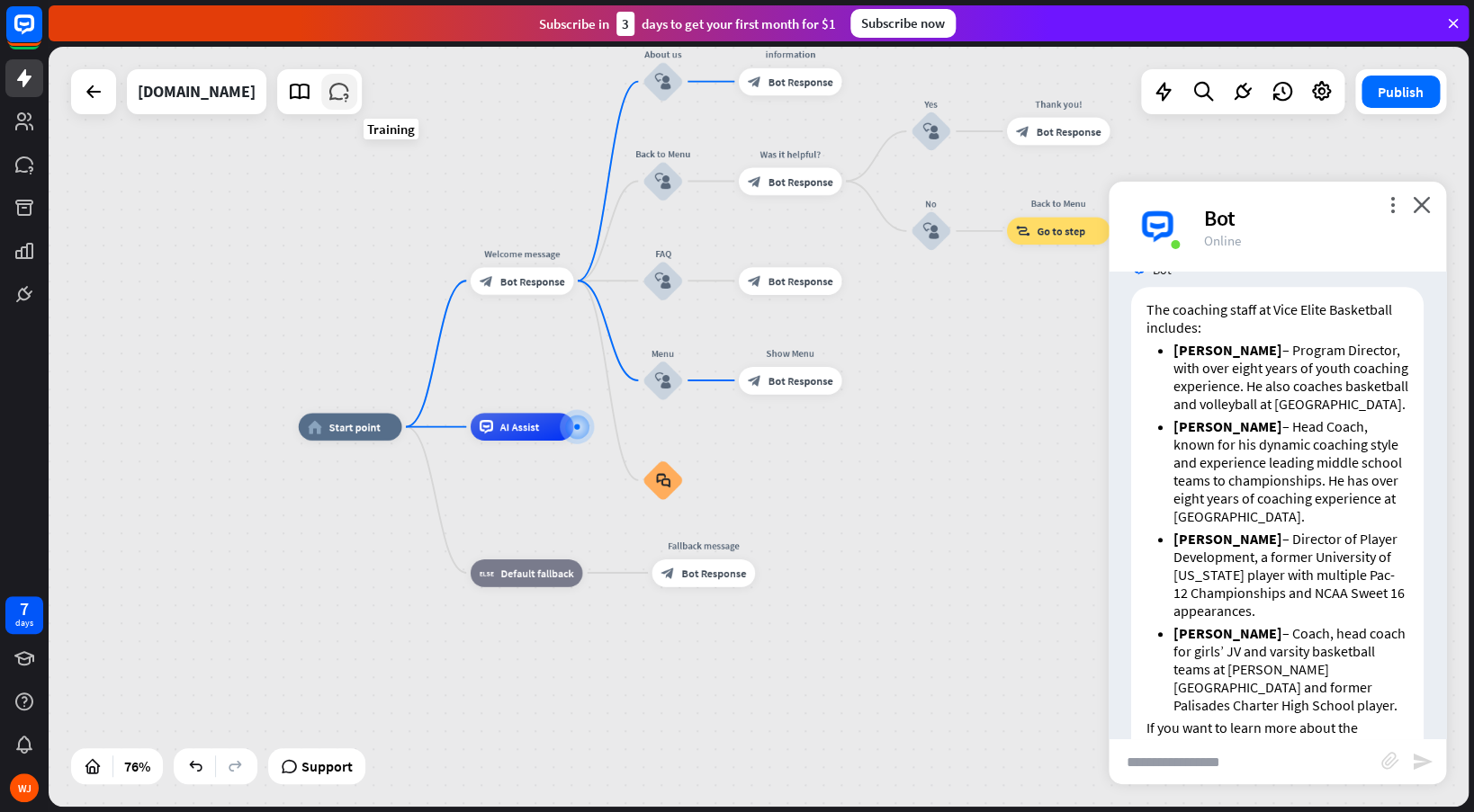
click at [351, 93] on icon at bounding box center [339, 92] width 24 height 24
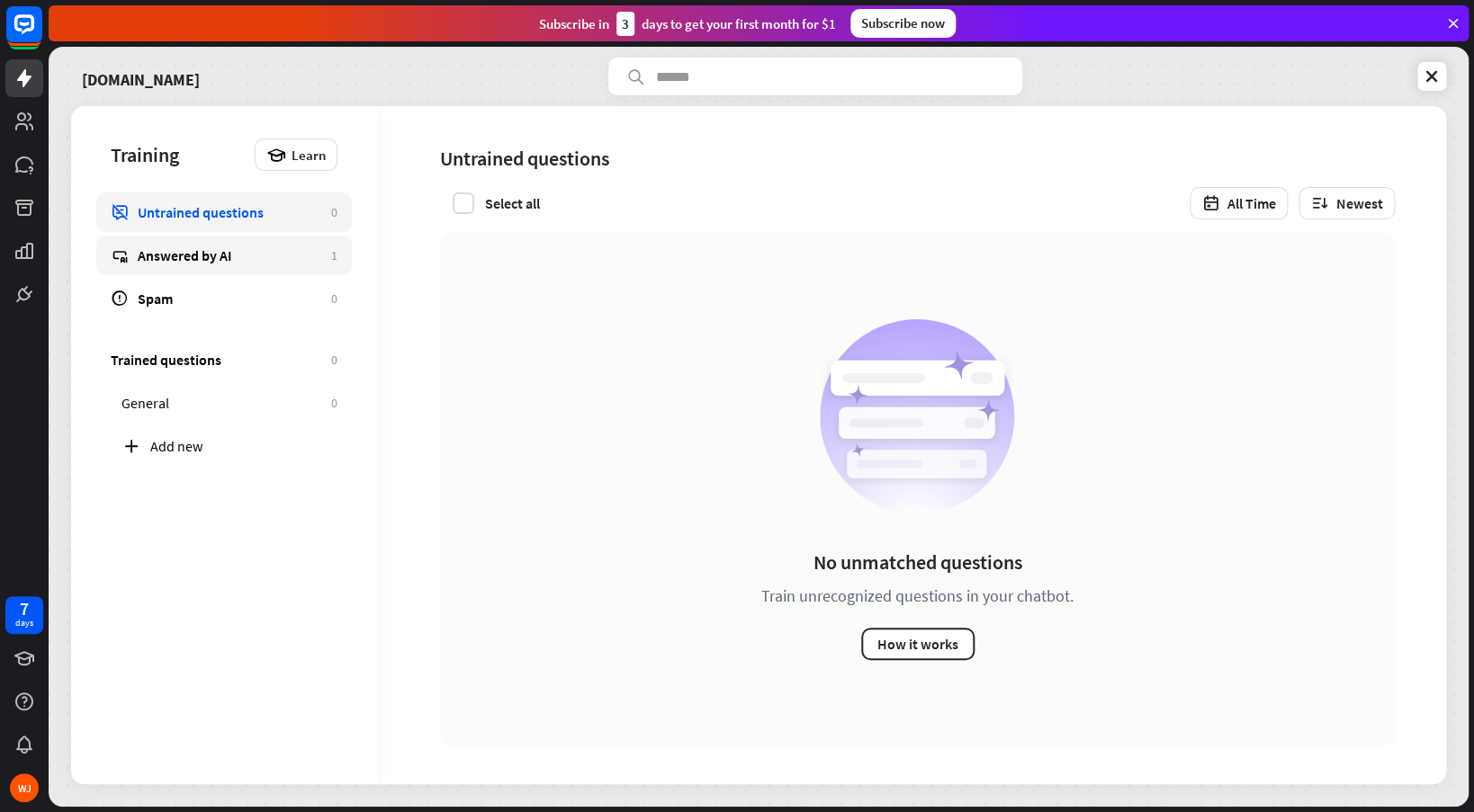
click at [246, 240] on link "Answered by AI 1" at bounding box center [224, 255] width 256 height 39
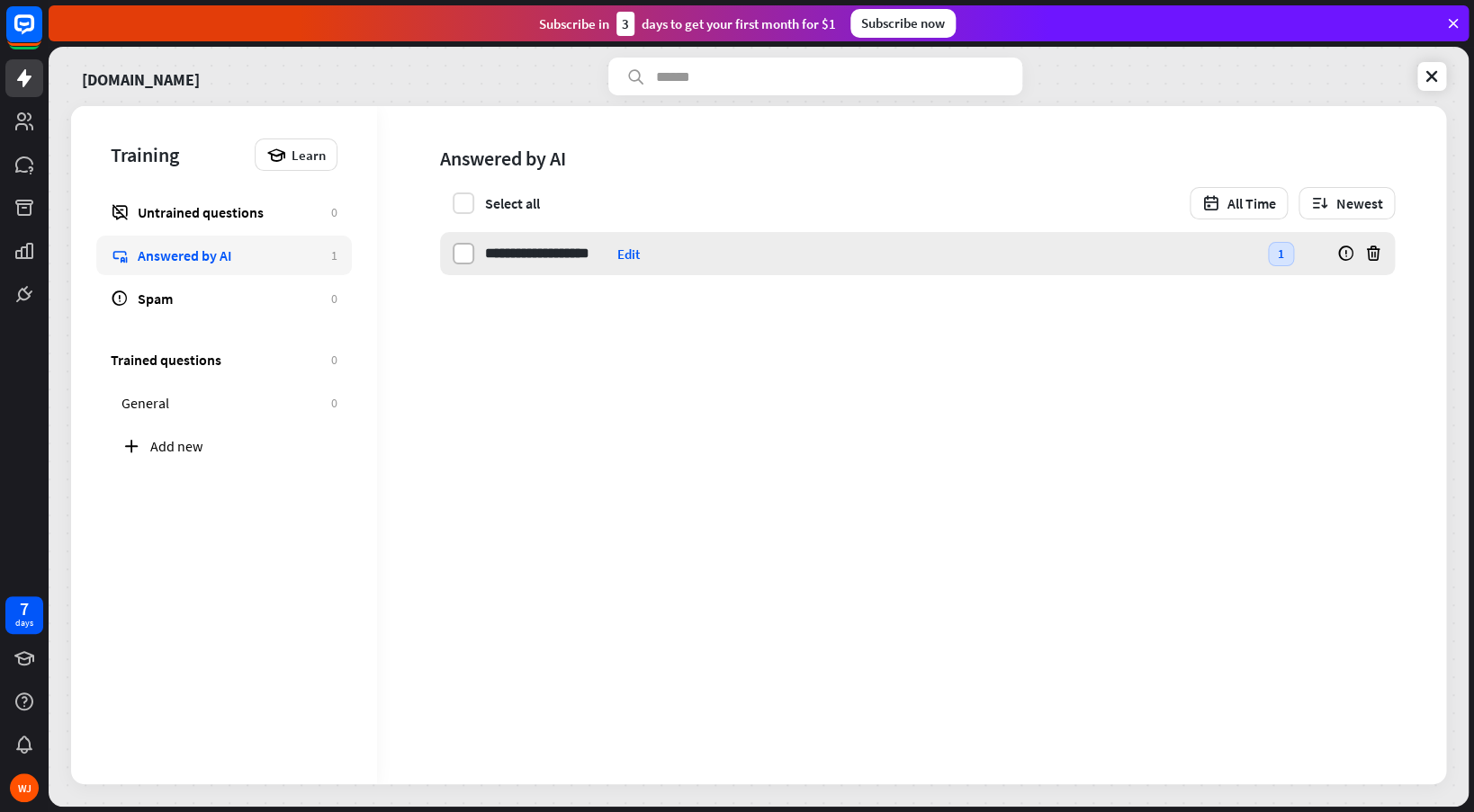
click at [470, 259] on label at bounding box center [463, 253] width 22 height 22
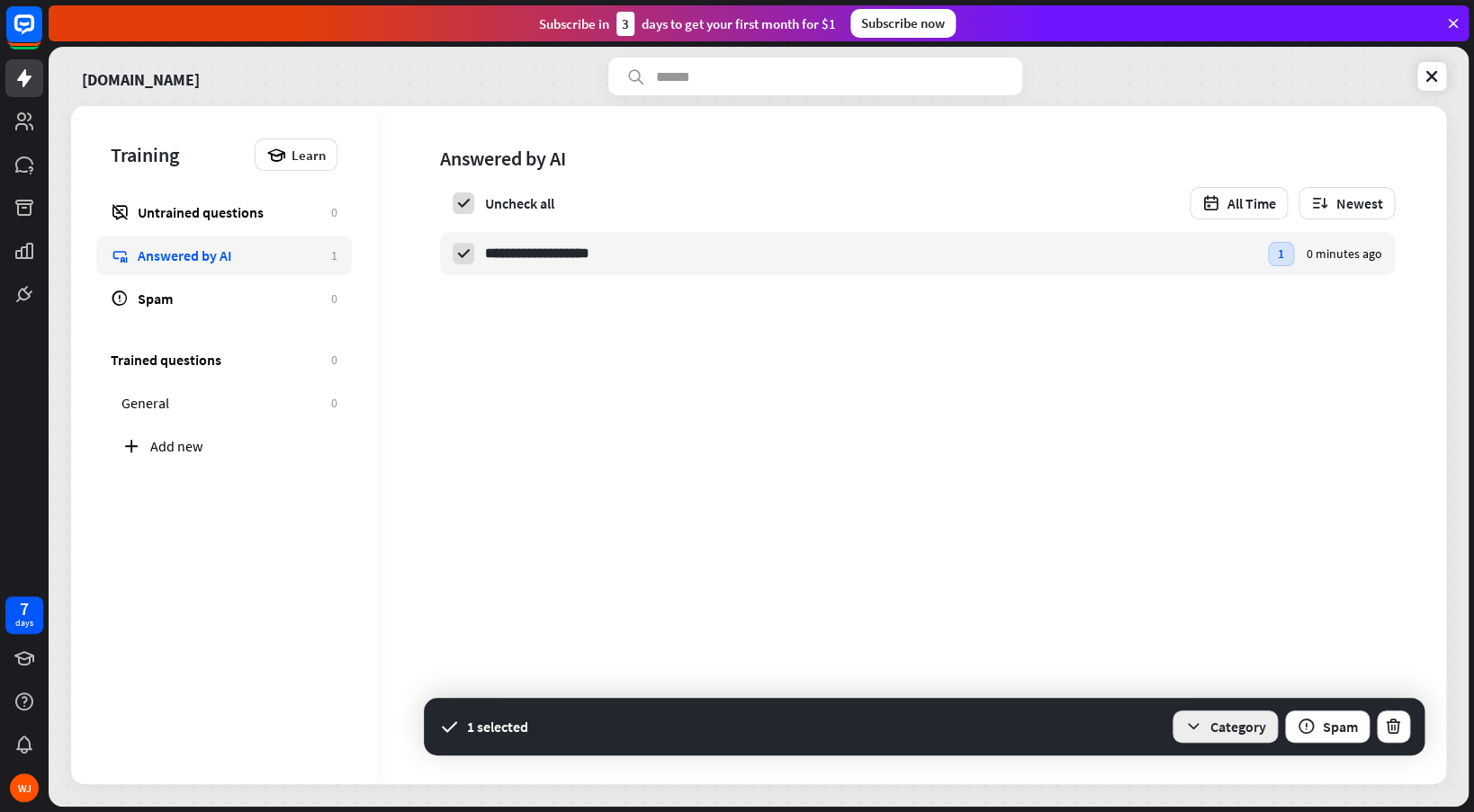
click at [1211, 718] on button "Category" at bounding box center [1225, 727] width 105 height 32
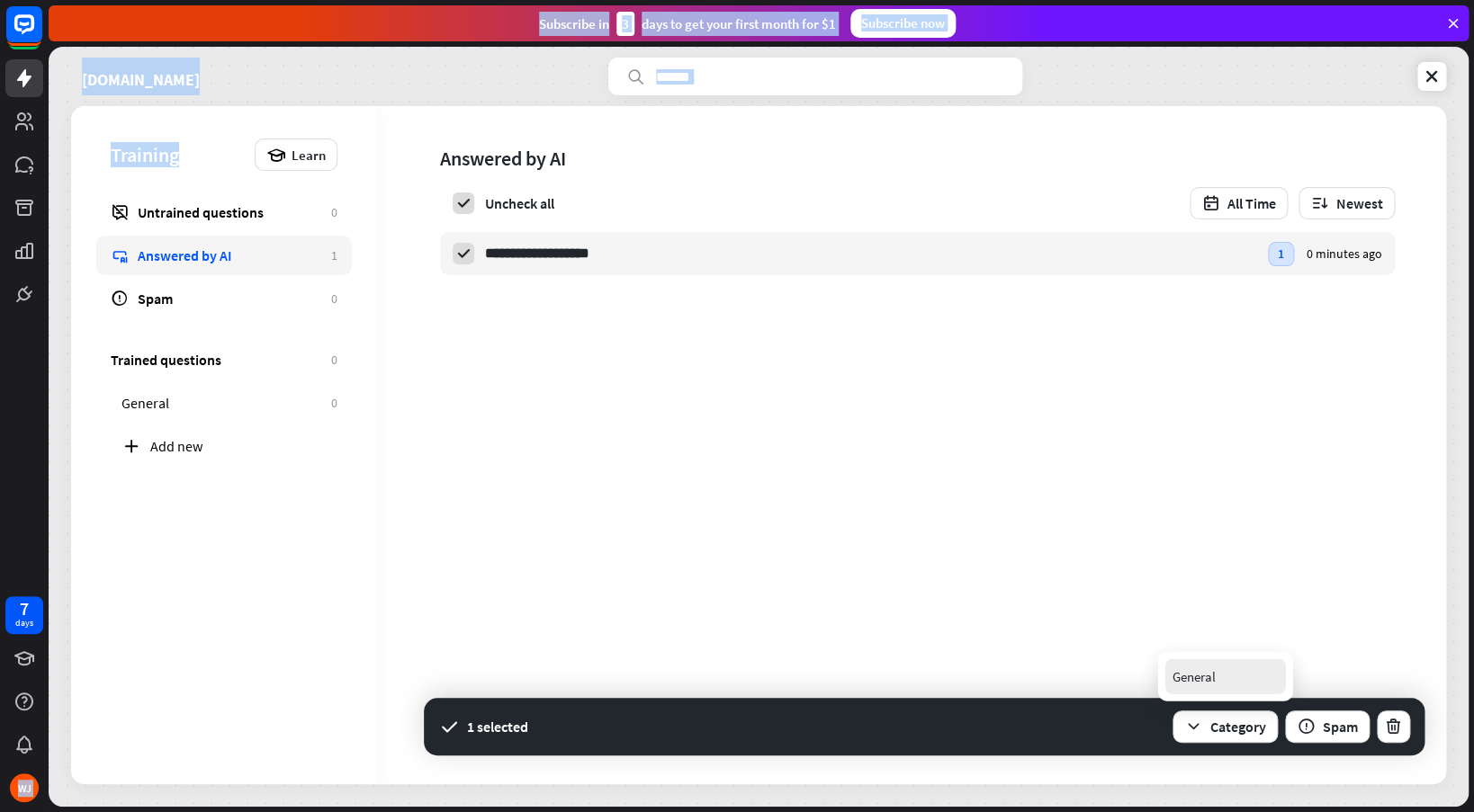
click at [1196, 661] on div "General" at bounding box center [1193, 677] width 43 height 35
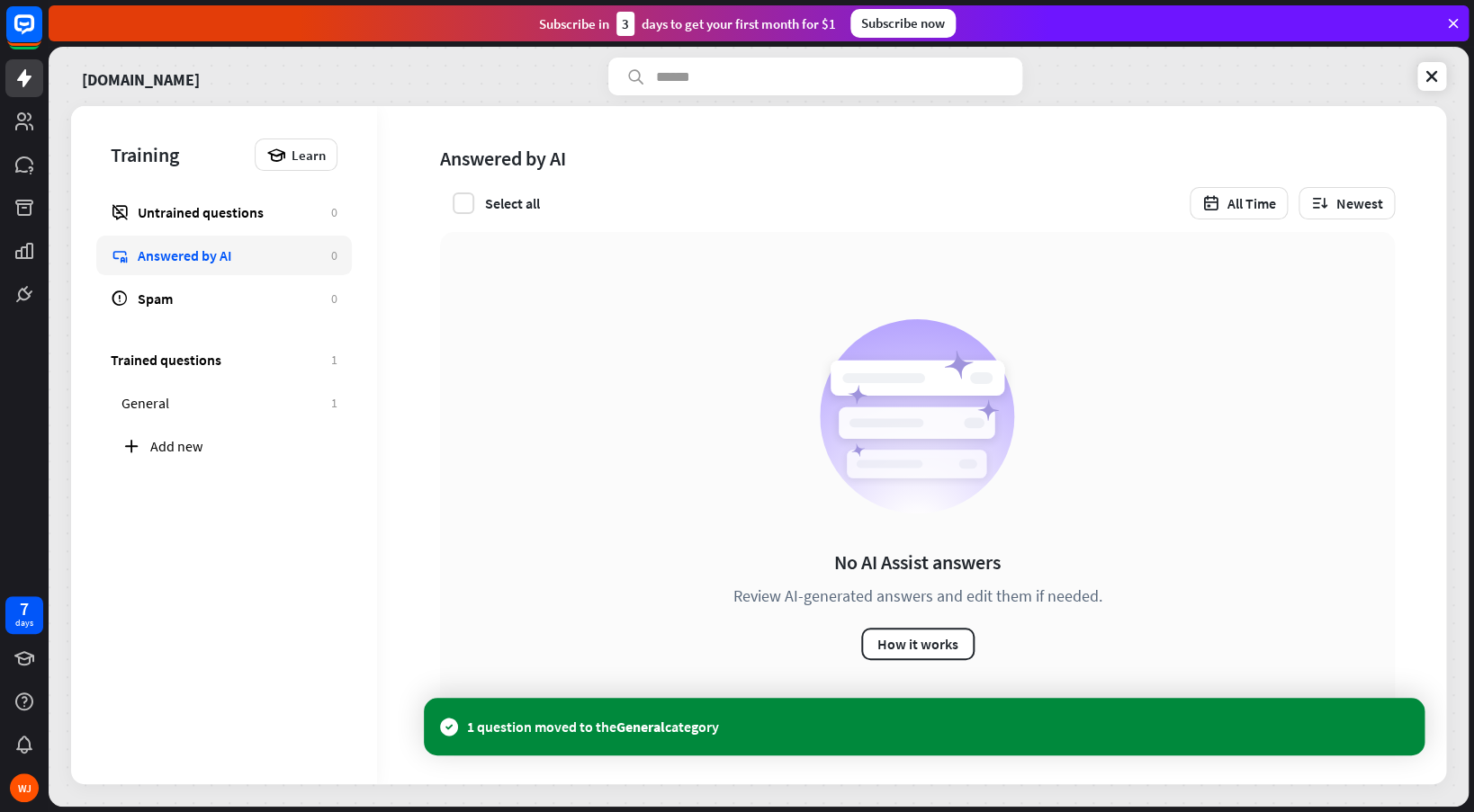
click at [958, 557] on div "No AI Assist answers" at bounding box center [917, 562] width 166 height 25
click at [242, 403] on div "General" at bounding box center [221, 403] width 200 height 18
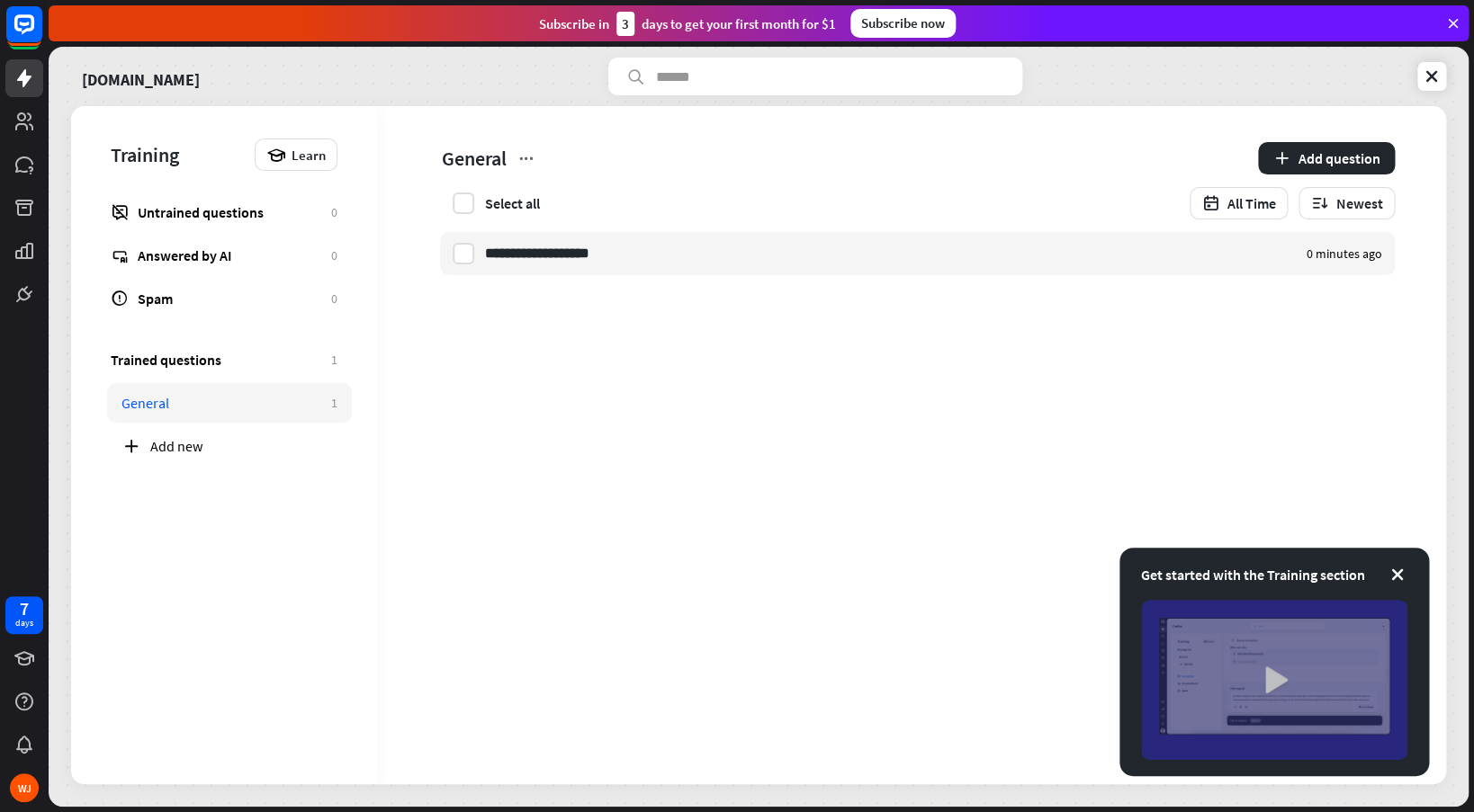
click at [1259, 698] on img at bounding box center [1274, 680] width 266 height 160
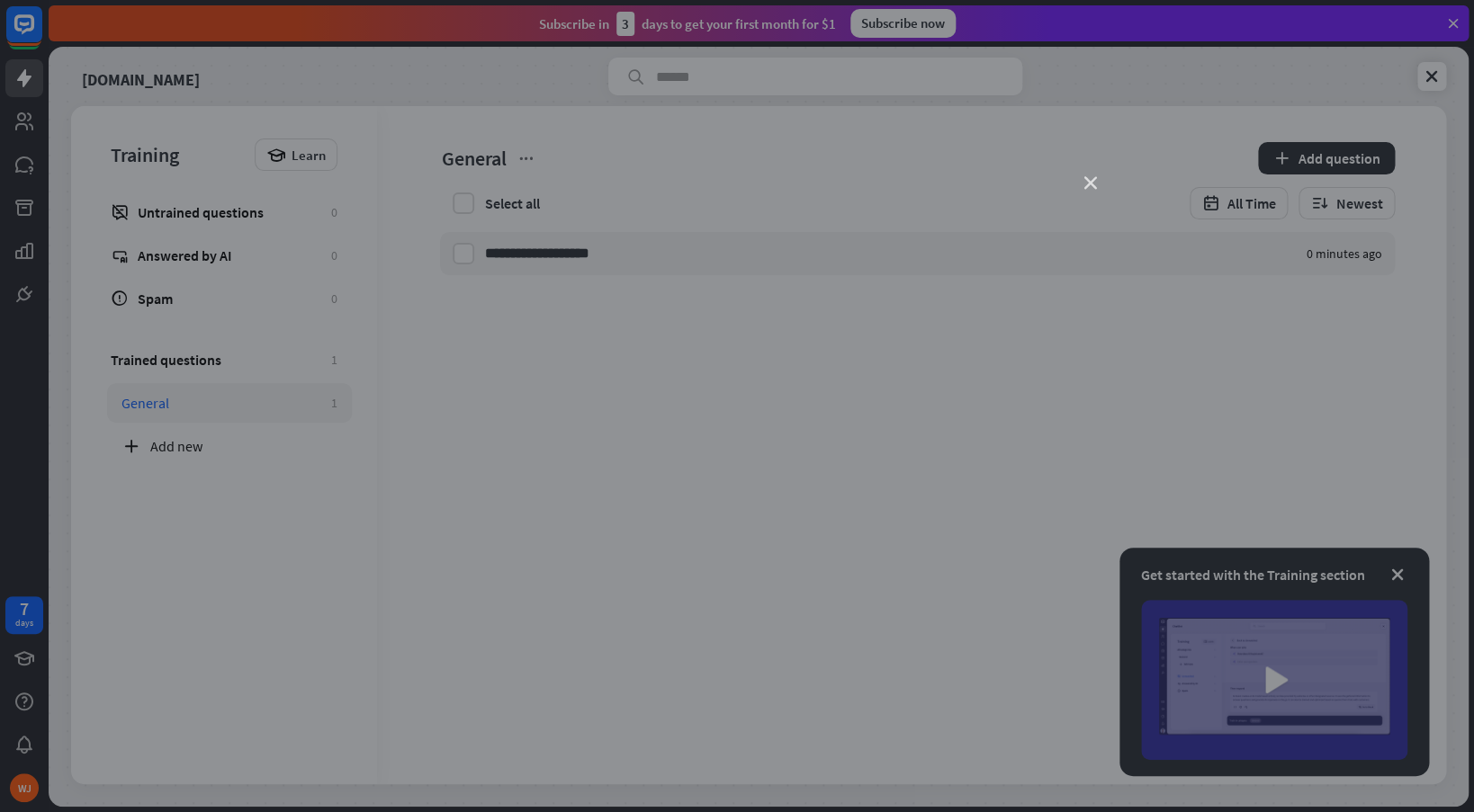
click at [1093, 181] on icon "close" at bounding box center [1090, 183] width 12 height 12
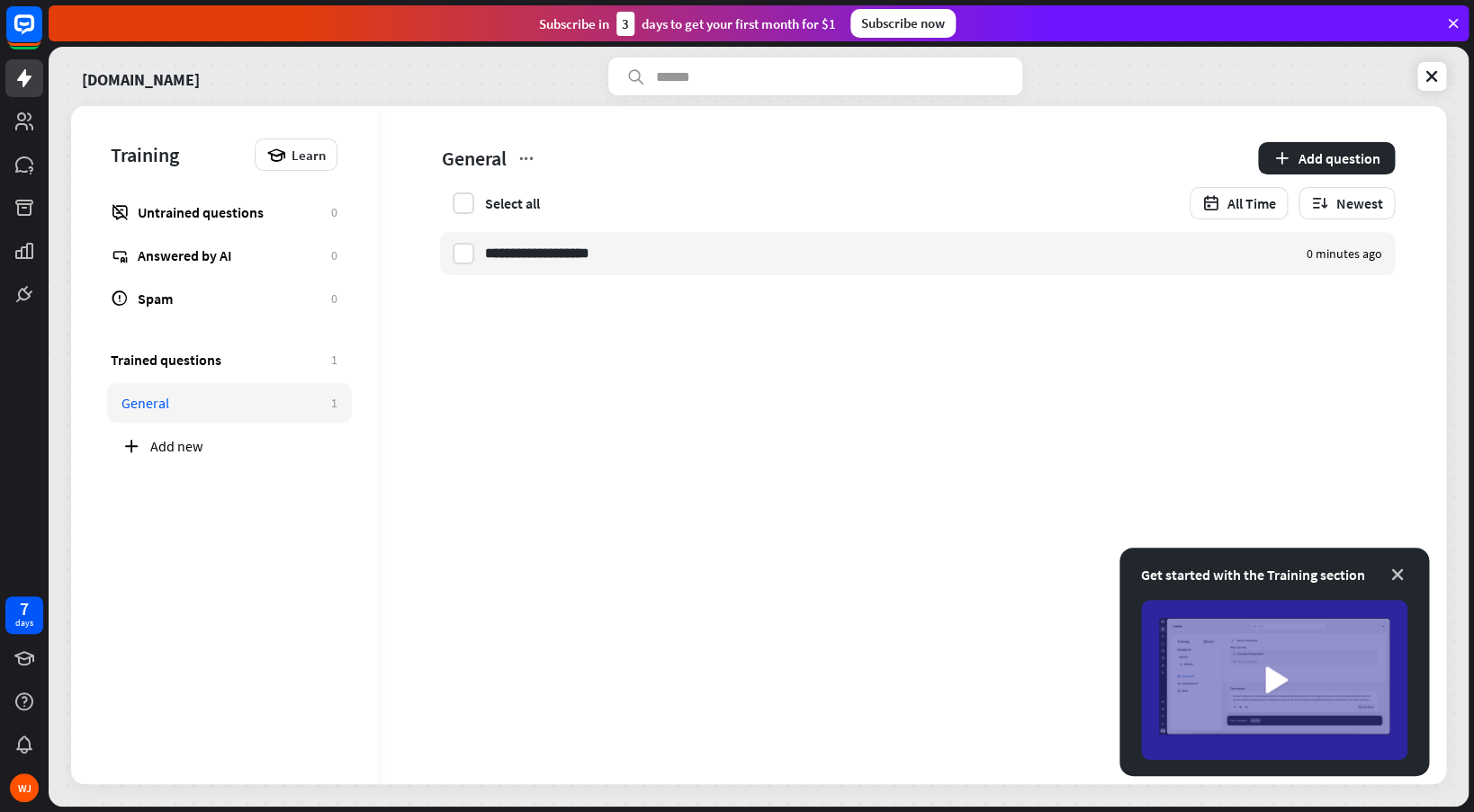
click at [1399, 573] on icon at bounding box center [1397, 574] width 18 height 18
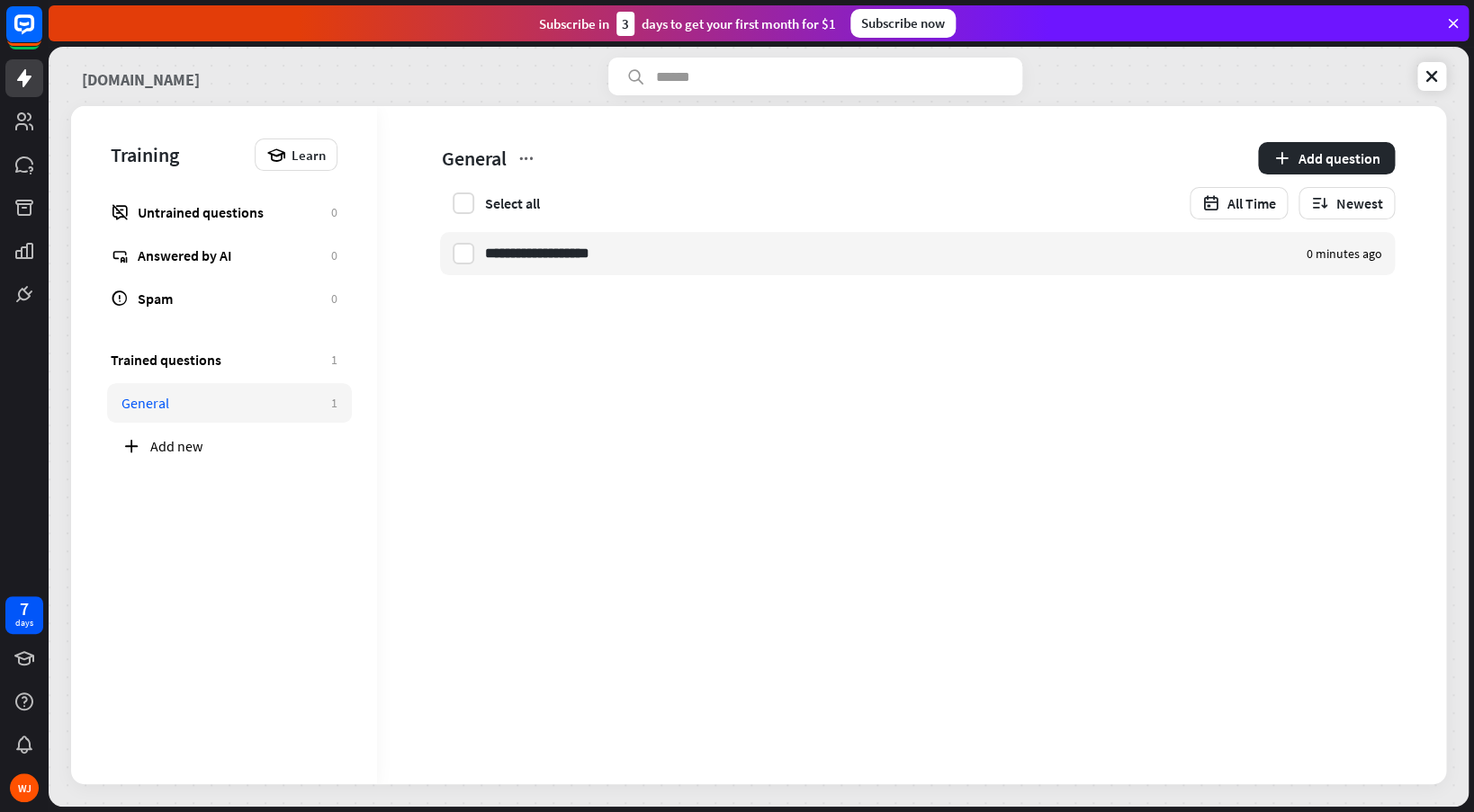
click at [191, 74] on link "[DOMAIN_NAME]" at bounding box center [140, 76] width 117 height 38
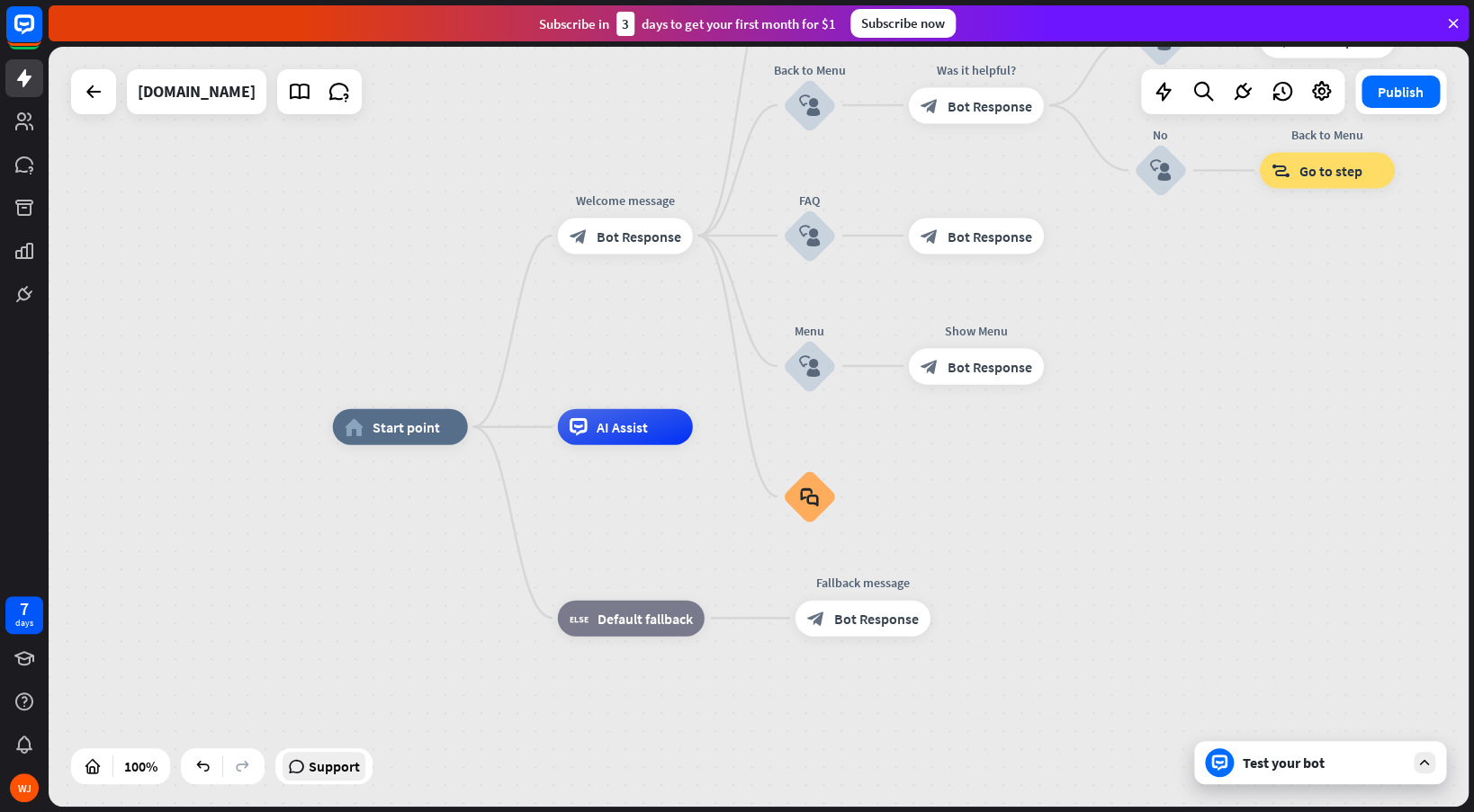
click at [318, 776] on span "Support" at bounding box center [334, 766] width 52 height 29
click at [1168, 96] on icon at bounding box center [1163, 92] width 24 height 24
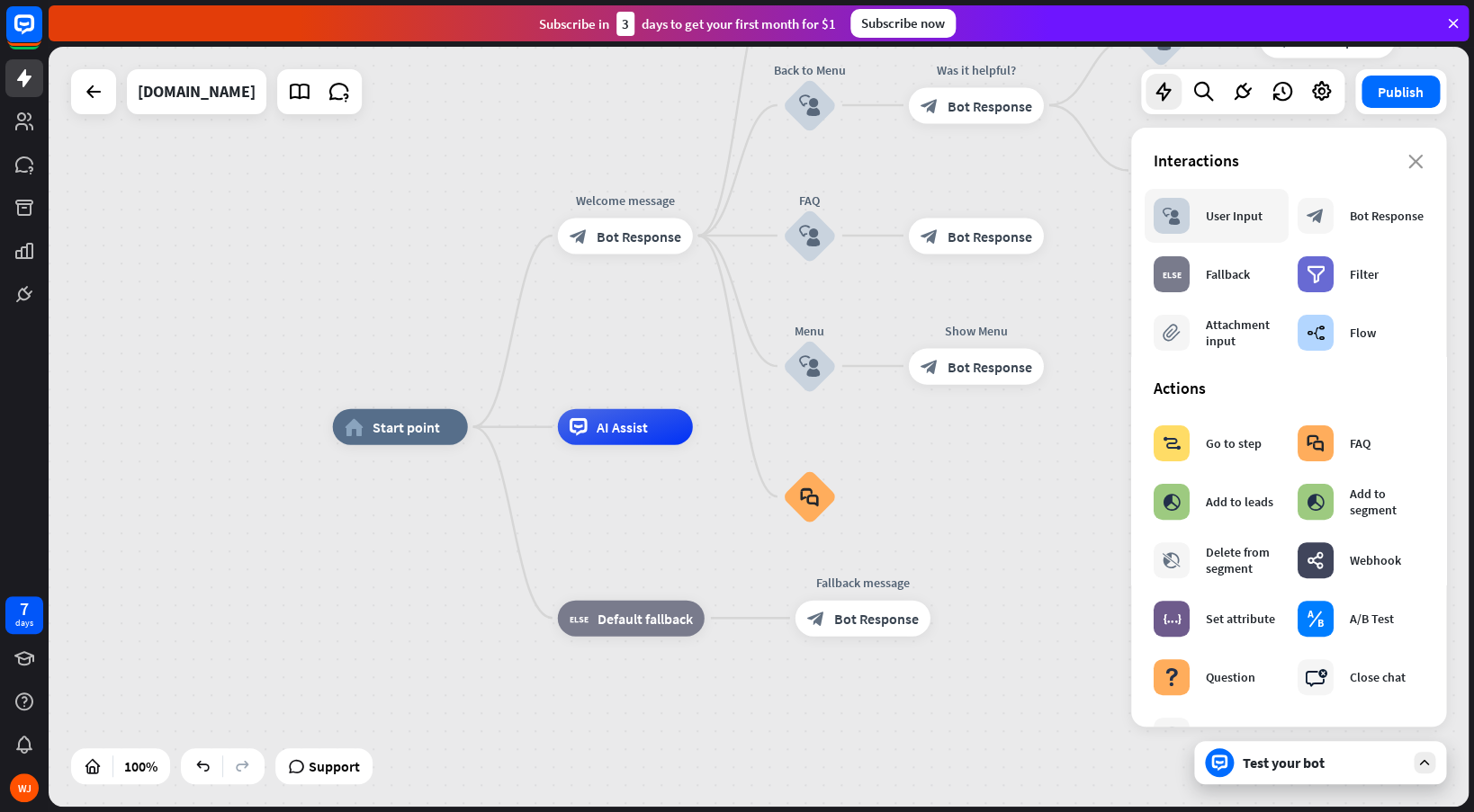
click at [1224, 205] on div "block_user_input User Input" at bounding box center [1208, 216] width 109 height 36
click at [1207, 233] on div "block_user_input User Input" at bounding box center [1208, 216] width 109 height 36
click at [1086, 705] on div "home_2 Start point Welcome message block_bot_response Bot Response About us blo…" at bounding box center [1042, 807] width 1420 height 760
click at [1419, 158] on icon "close" at bounding box center [1416, 161] width 15 height 14
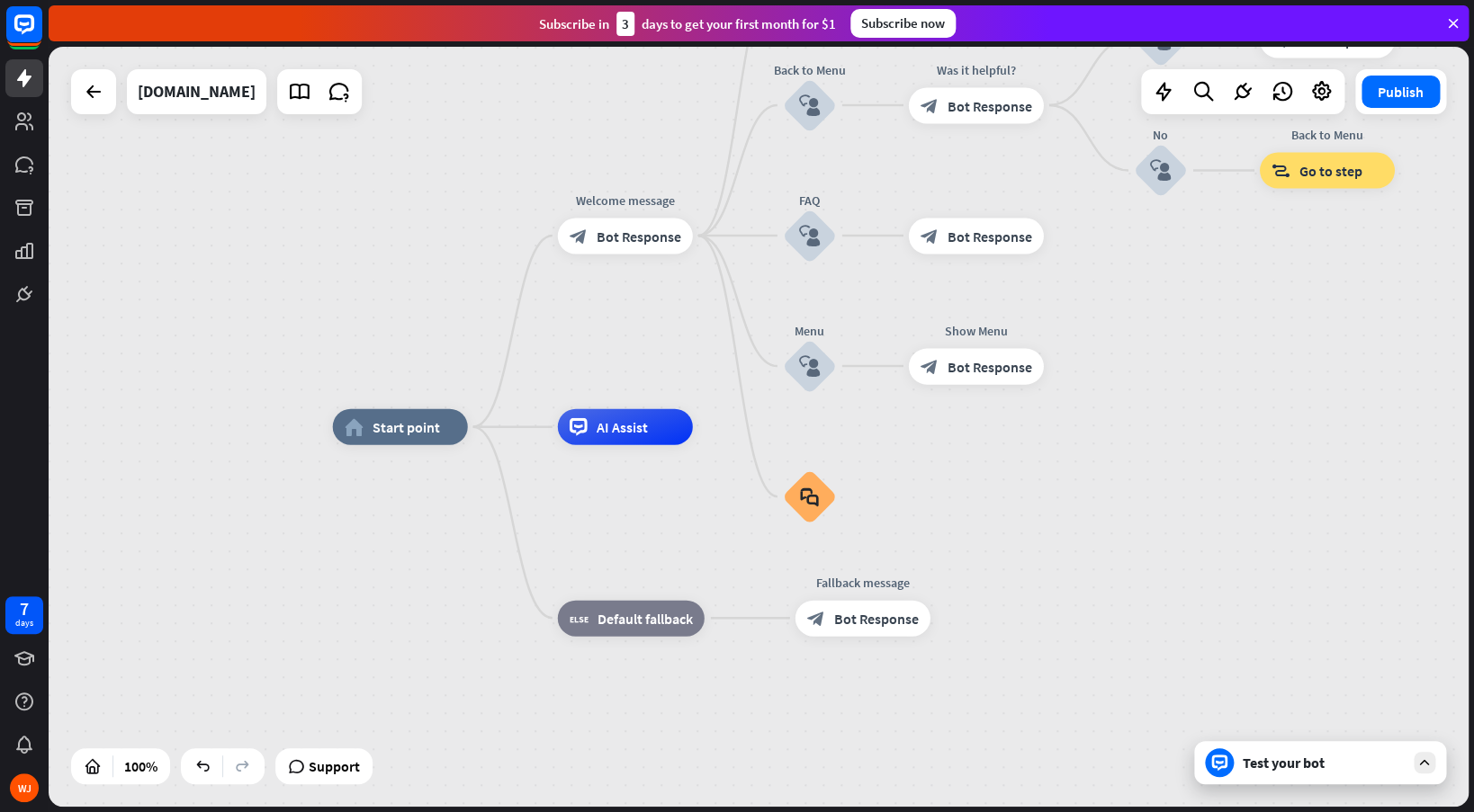
click at [1246, 757] on div "Test your bot" at bounding box center [1324, 762] width 162 height 18
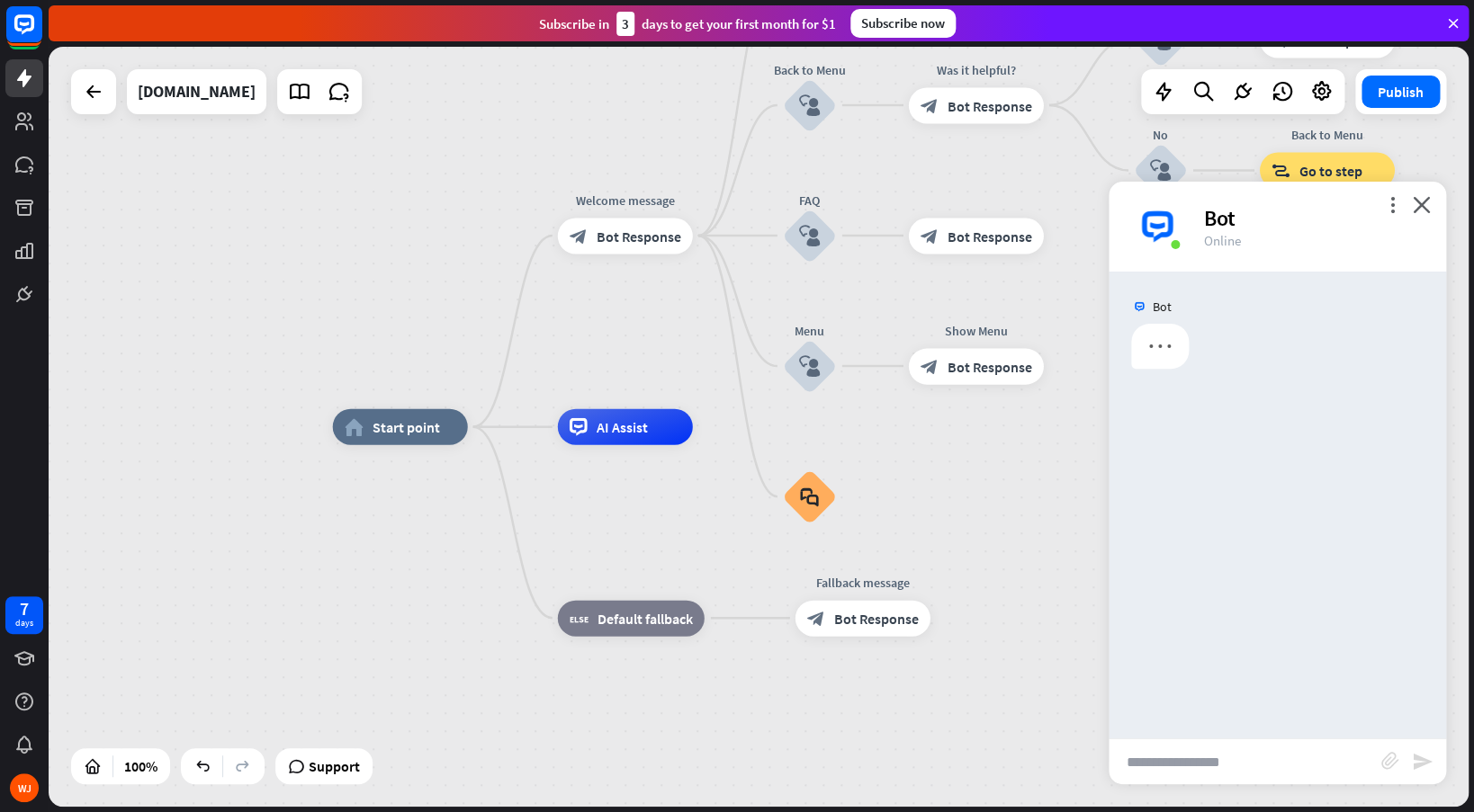
click at [1231, 772] on input "text" at bounding box center [1245, 761] width 273 height 45
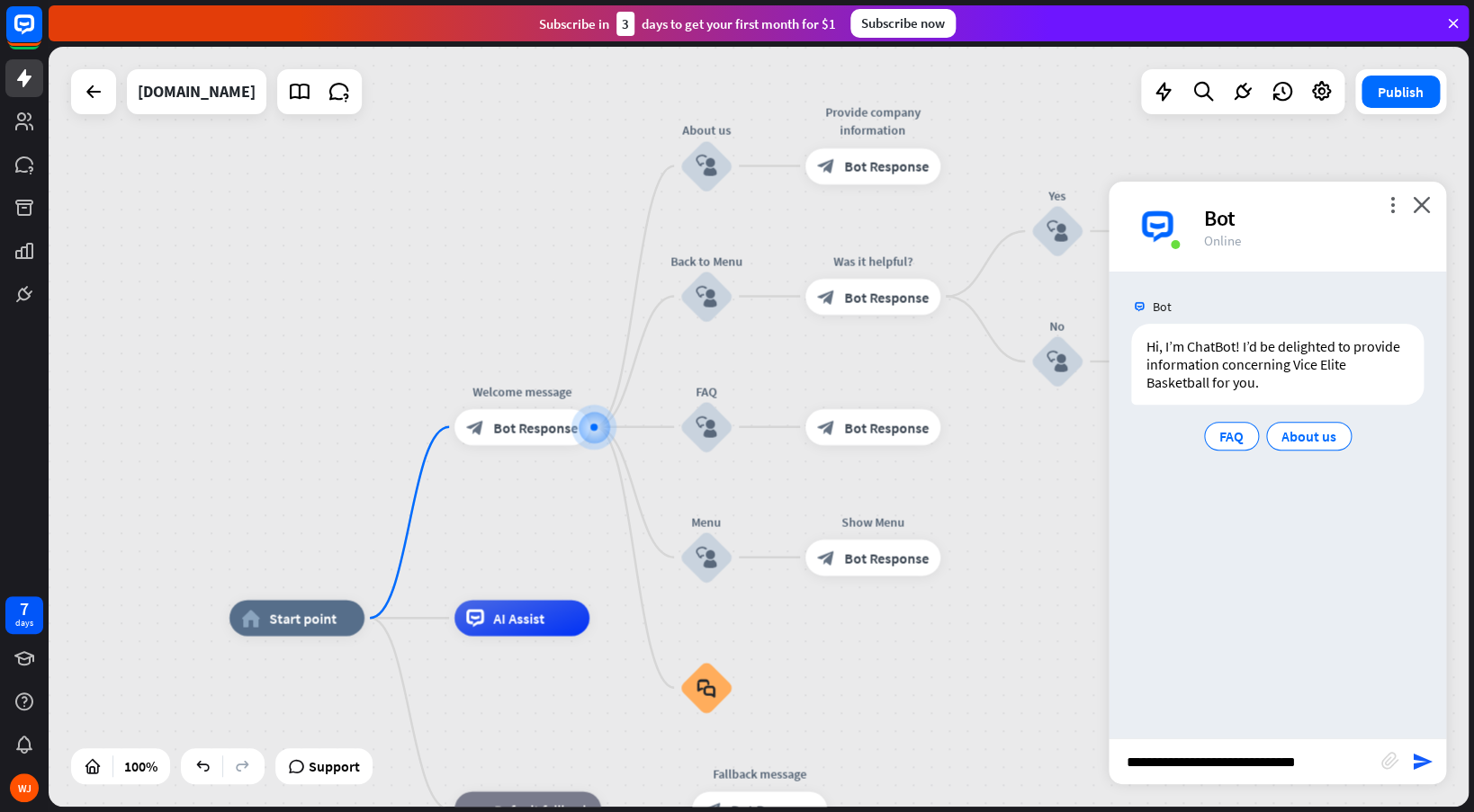
type input "**********"
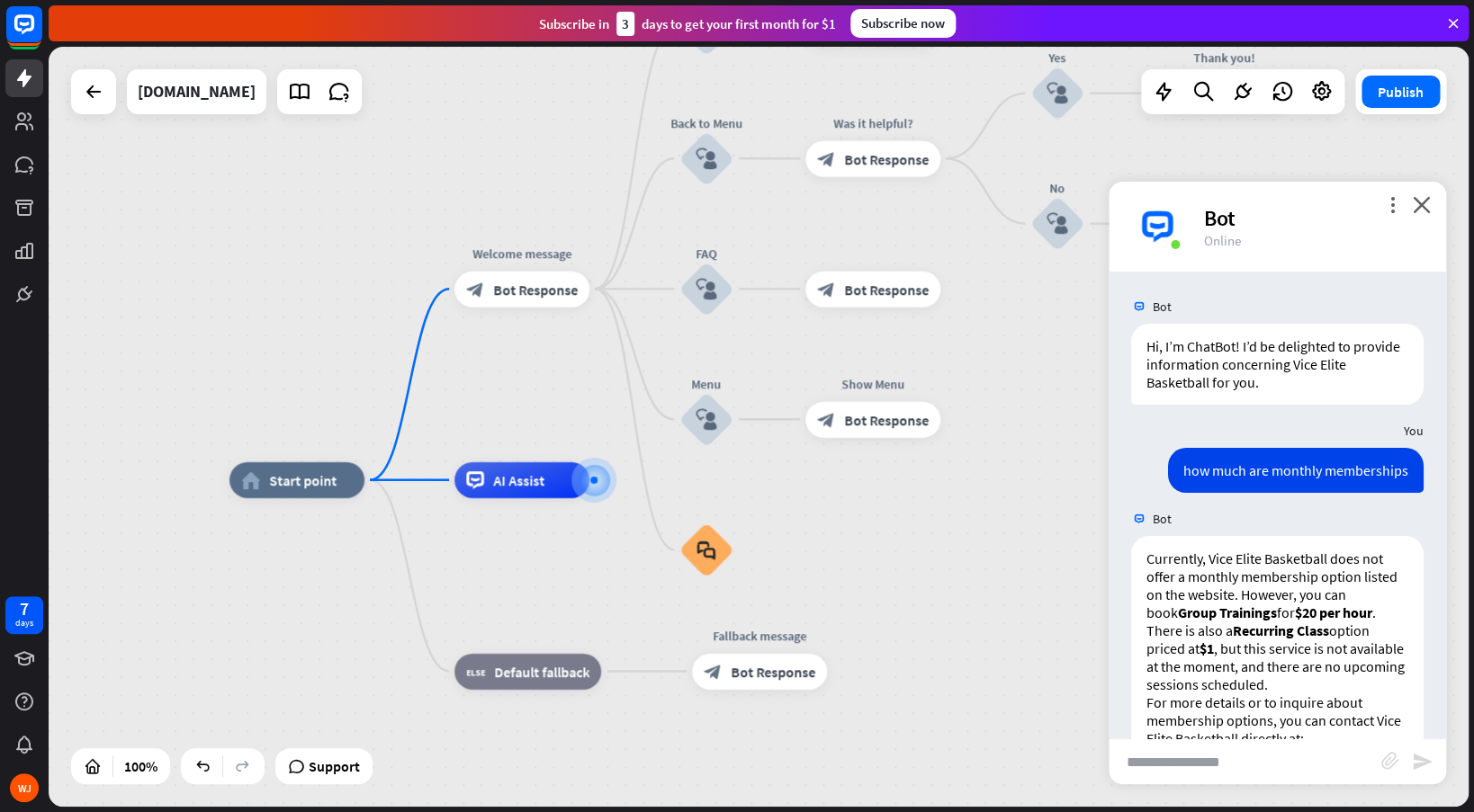
scroll to position [153, 0]
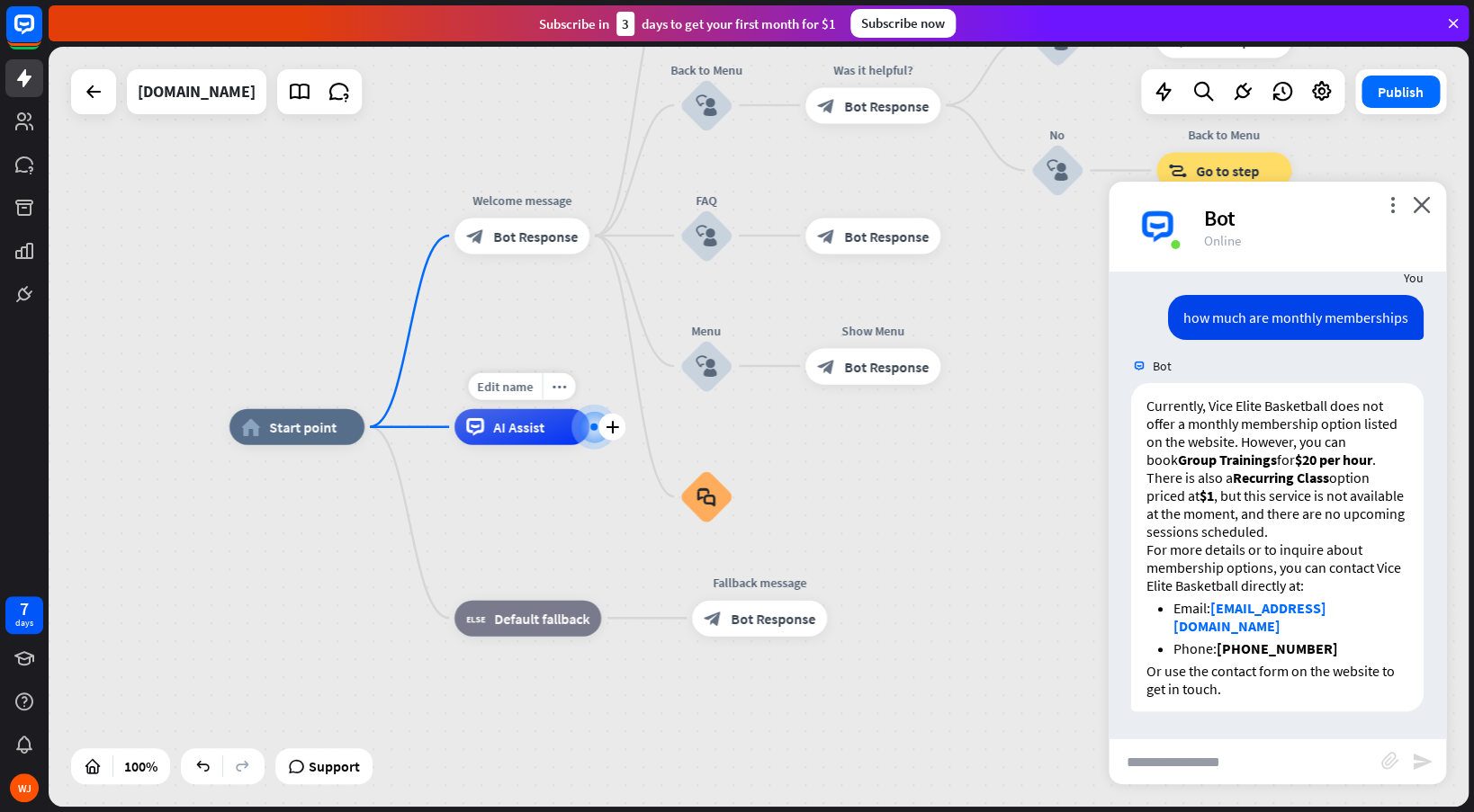
click at [595, 429] on div at bounding box center [594, 427] width 8 height 8
click at [618, 427] on icon "plus" at bounding box center [612, 427] width 13 height 12
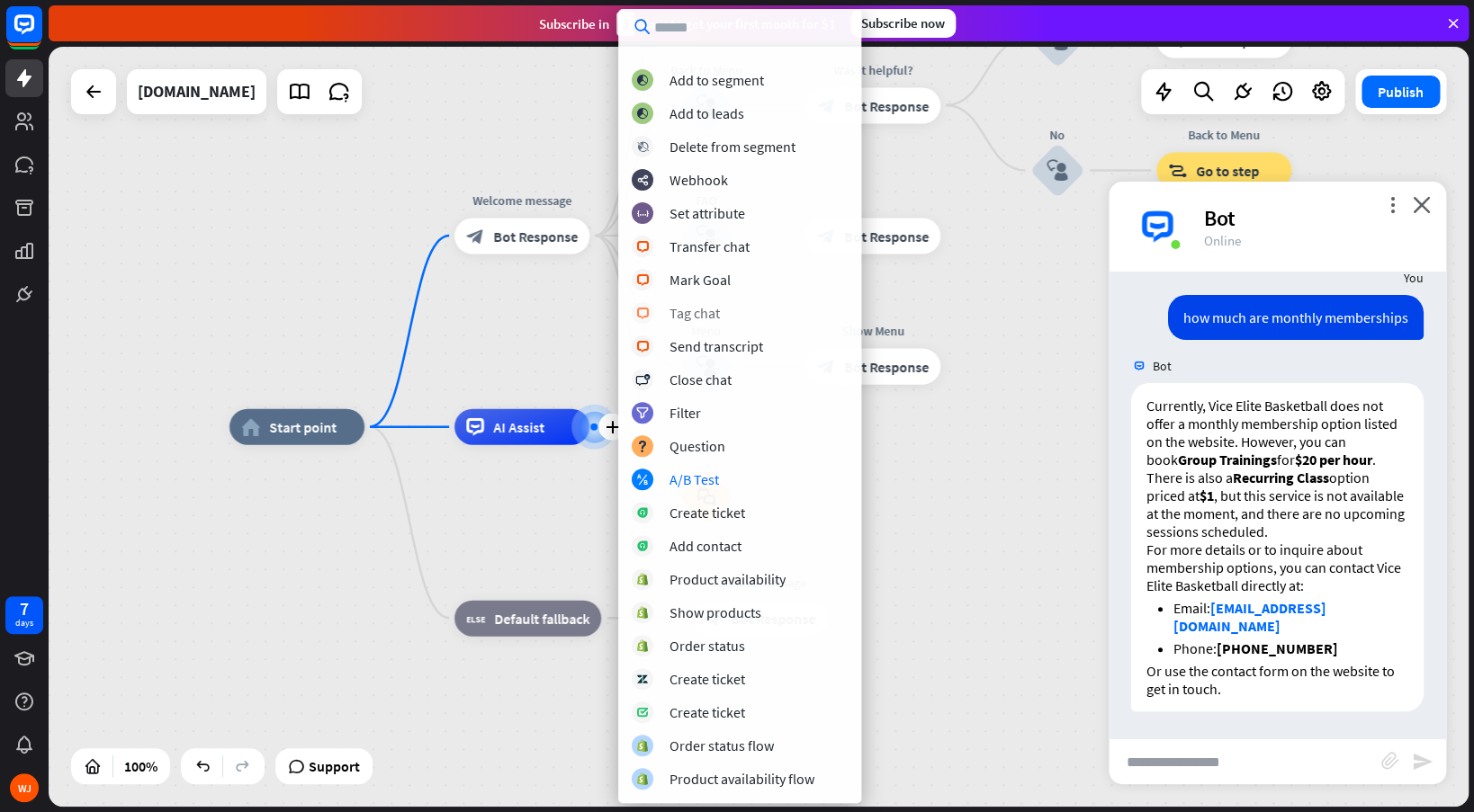
scroll to position [0, 0]
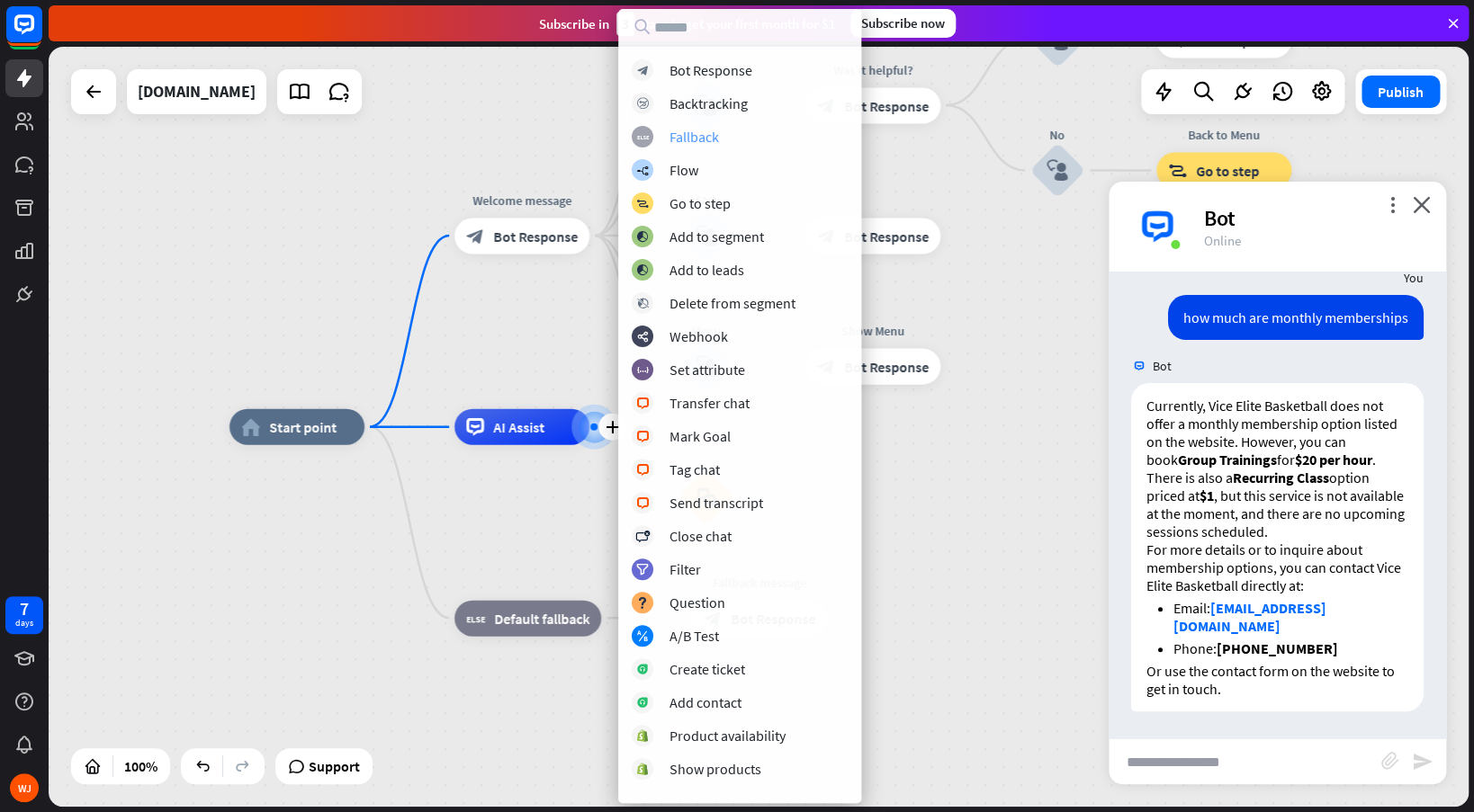
click at [701, 139] on div "Fallback" at bounding box center [694, 136] width 50 height 18
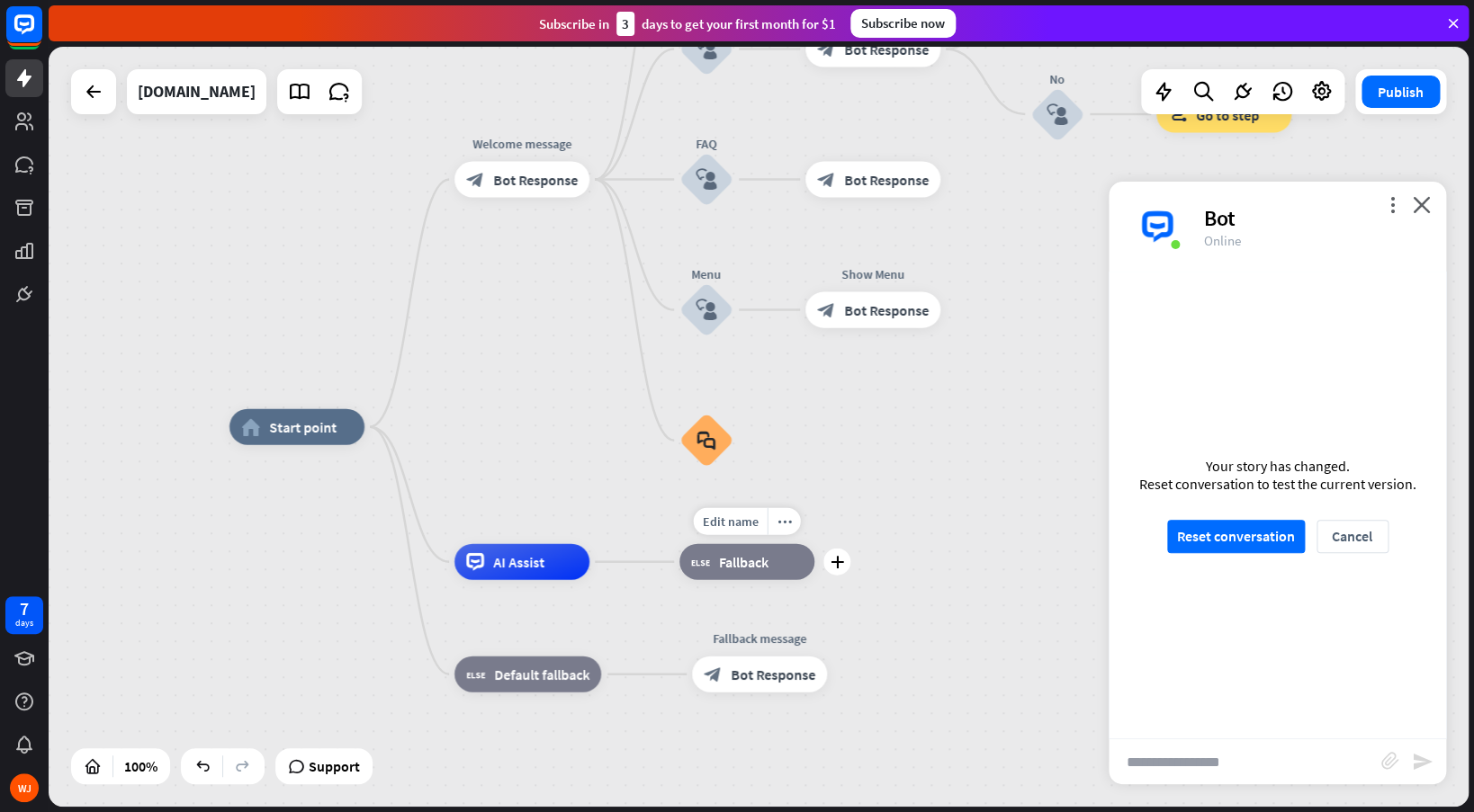
click at [731, 570] on span "Fallback" at bounding box center [744, 562] width 50 height 18
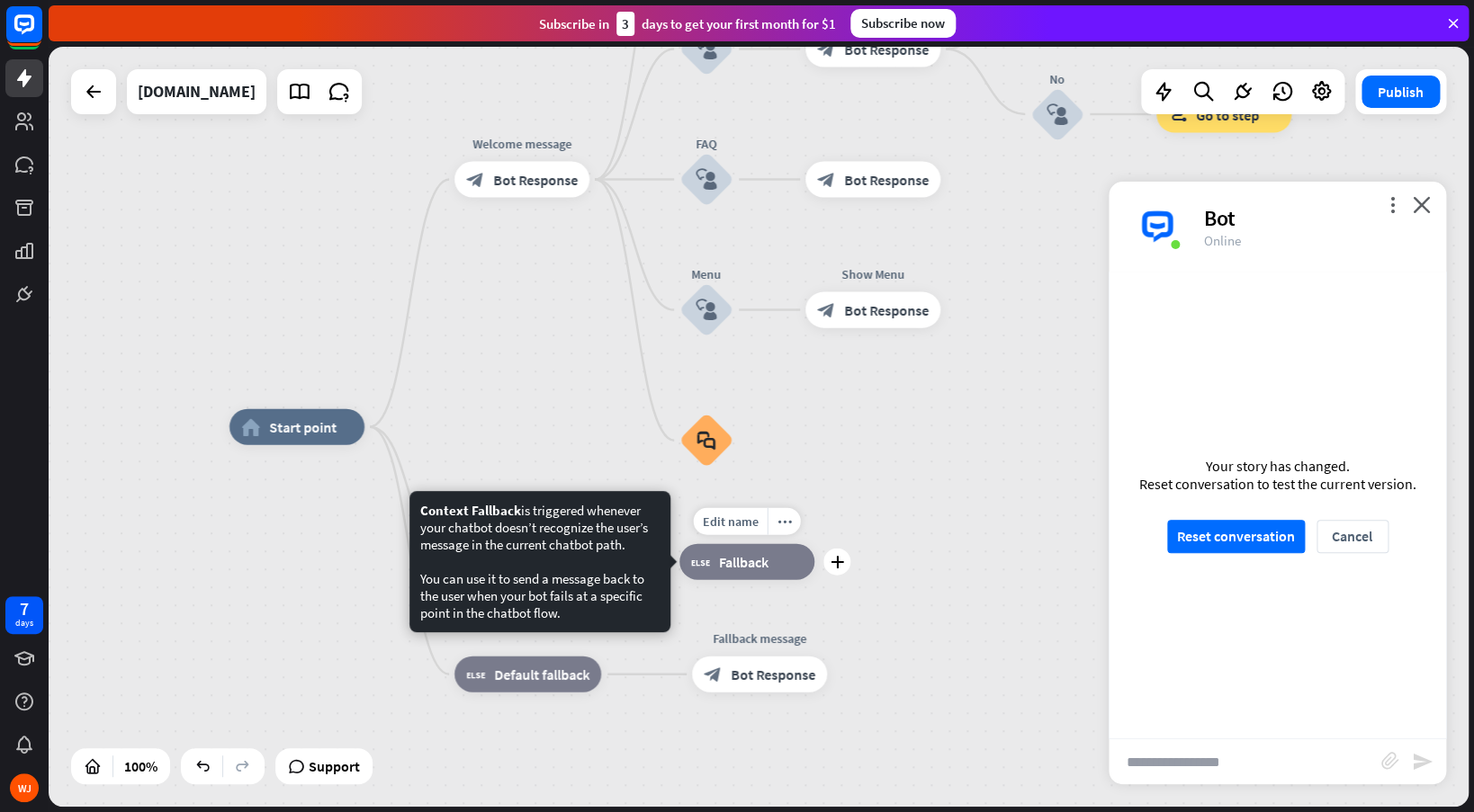
click at [747, 573] on div "block_fallback Fallback" at bounding box center [747, 562] width 135 height 36
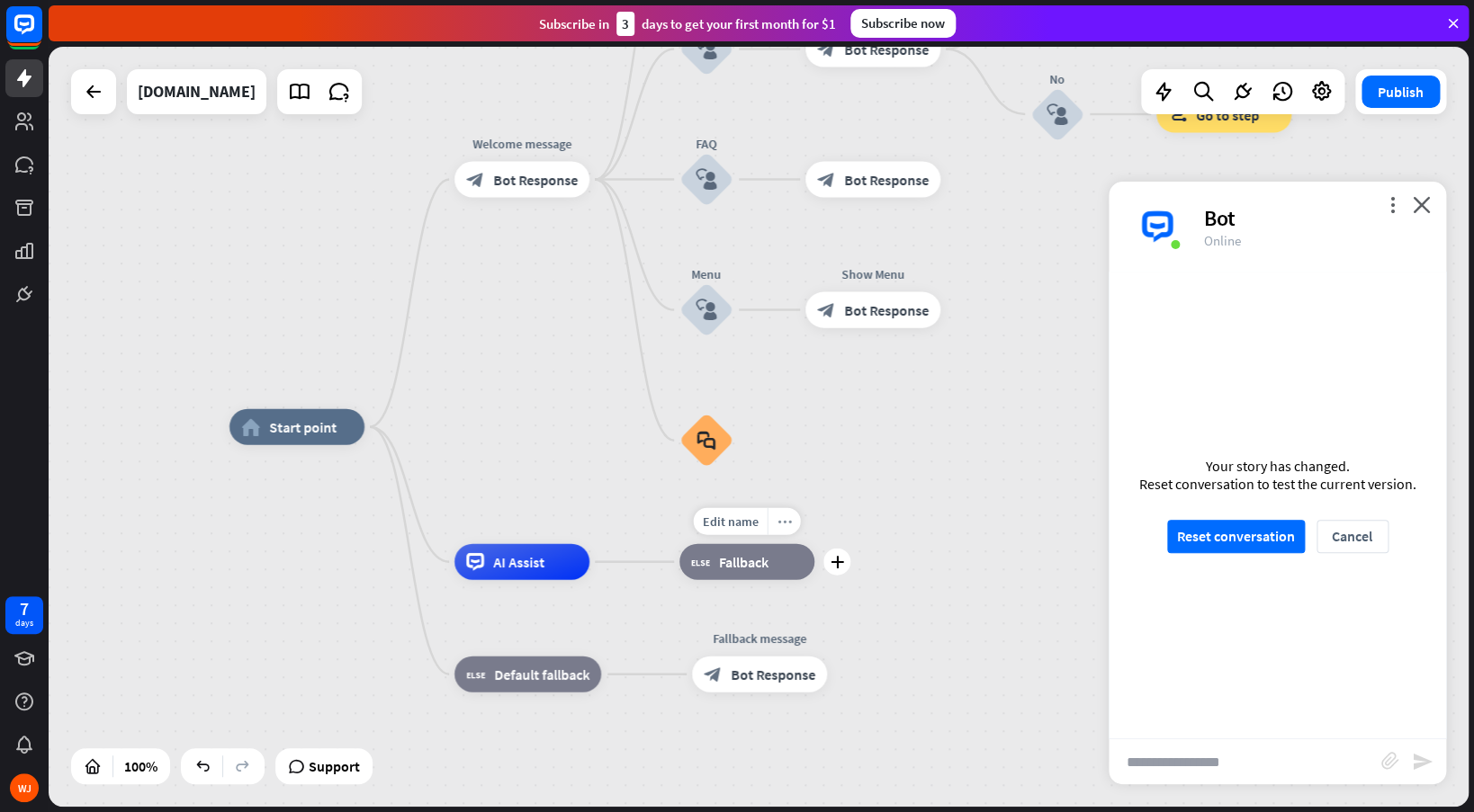
click at [787, 530] on div "more_horiz" at bounding box center [784, 521] width 33 height 27
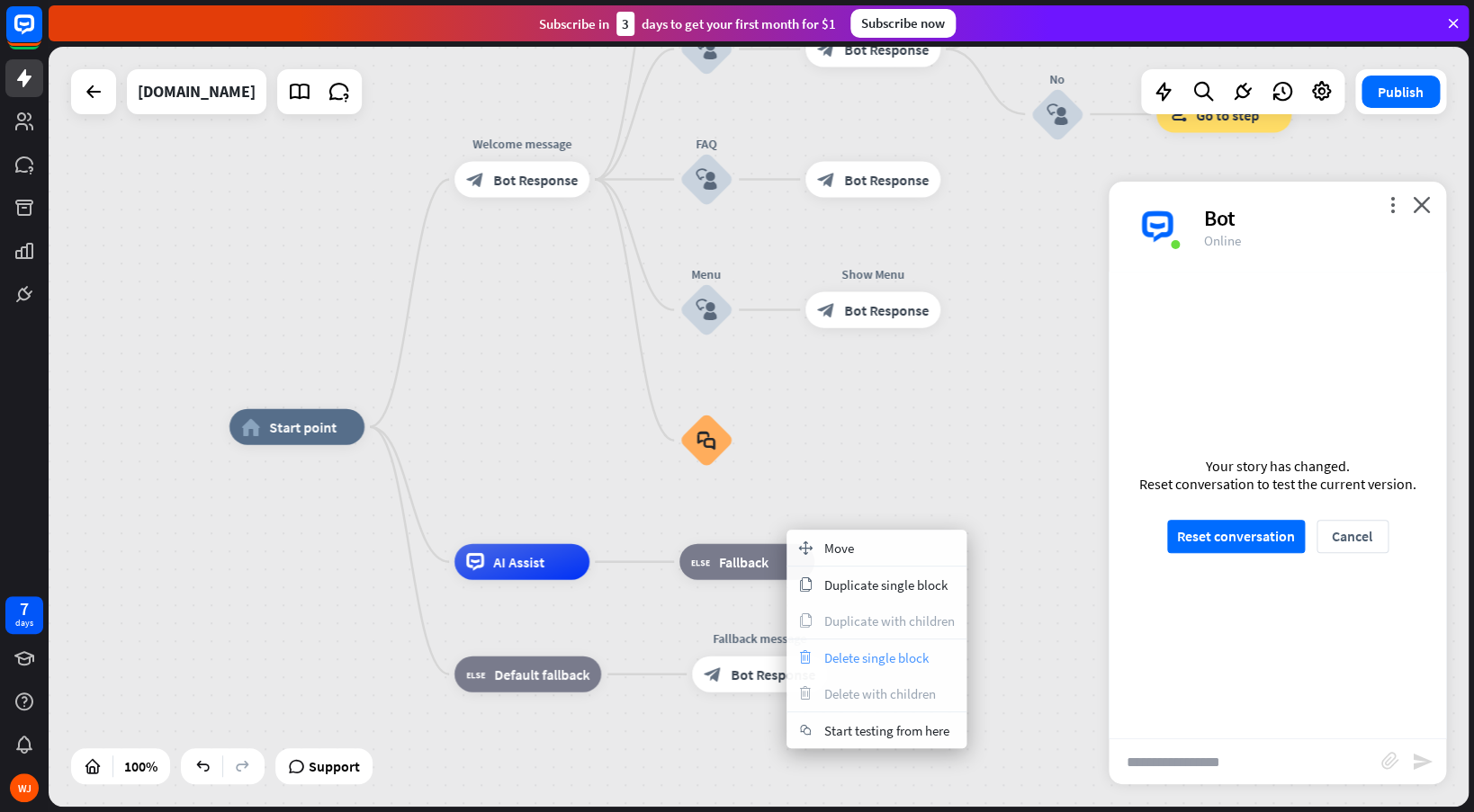
click at [890, 656] on span "Delete single block" at bounding box center [875, 657] width 104 height 17
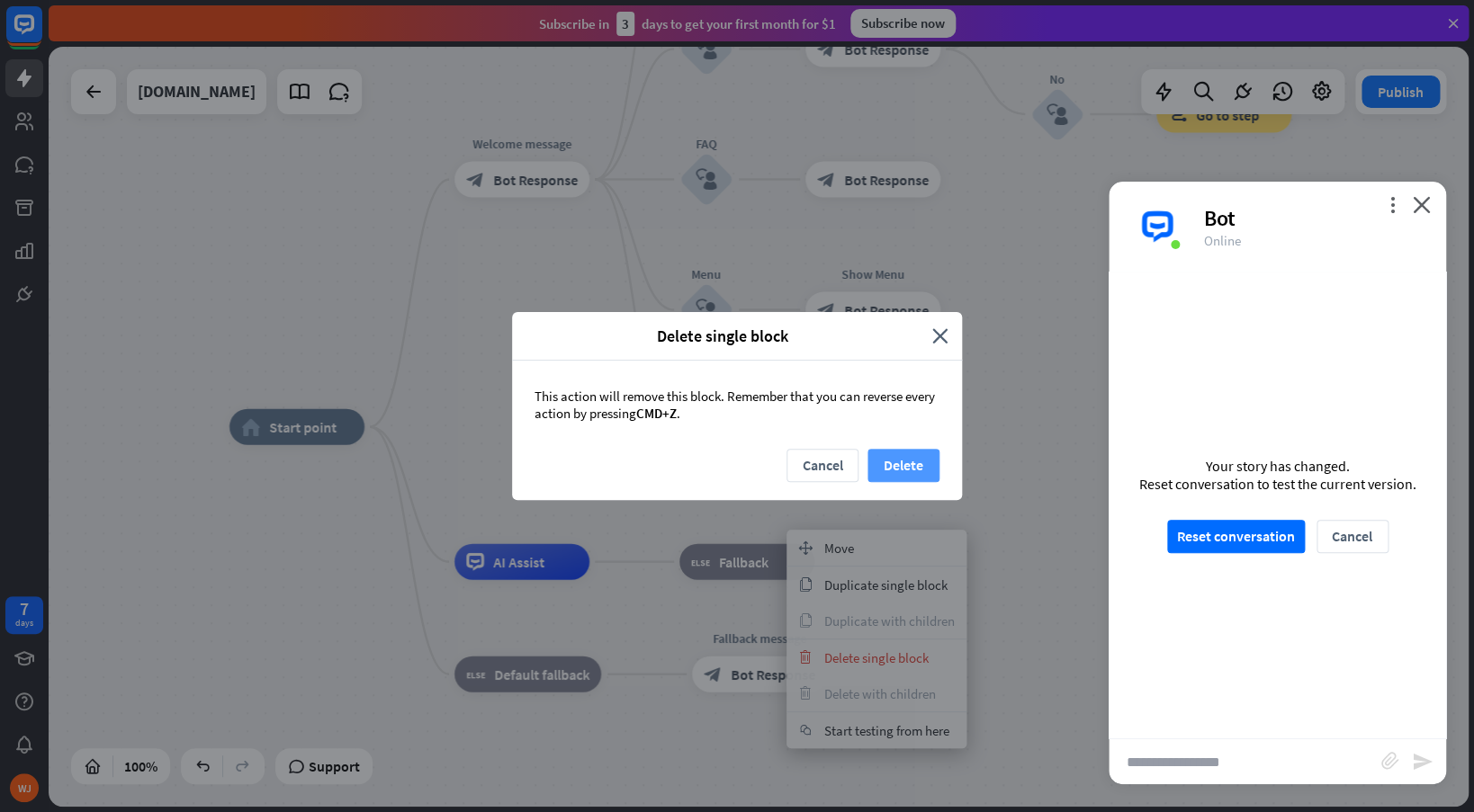
click at [890, 464] on button "Delete" at bounding box center [903, 465] width 72 height 33
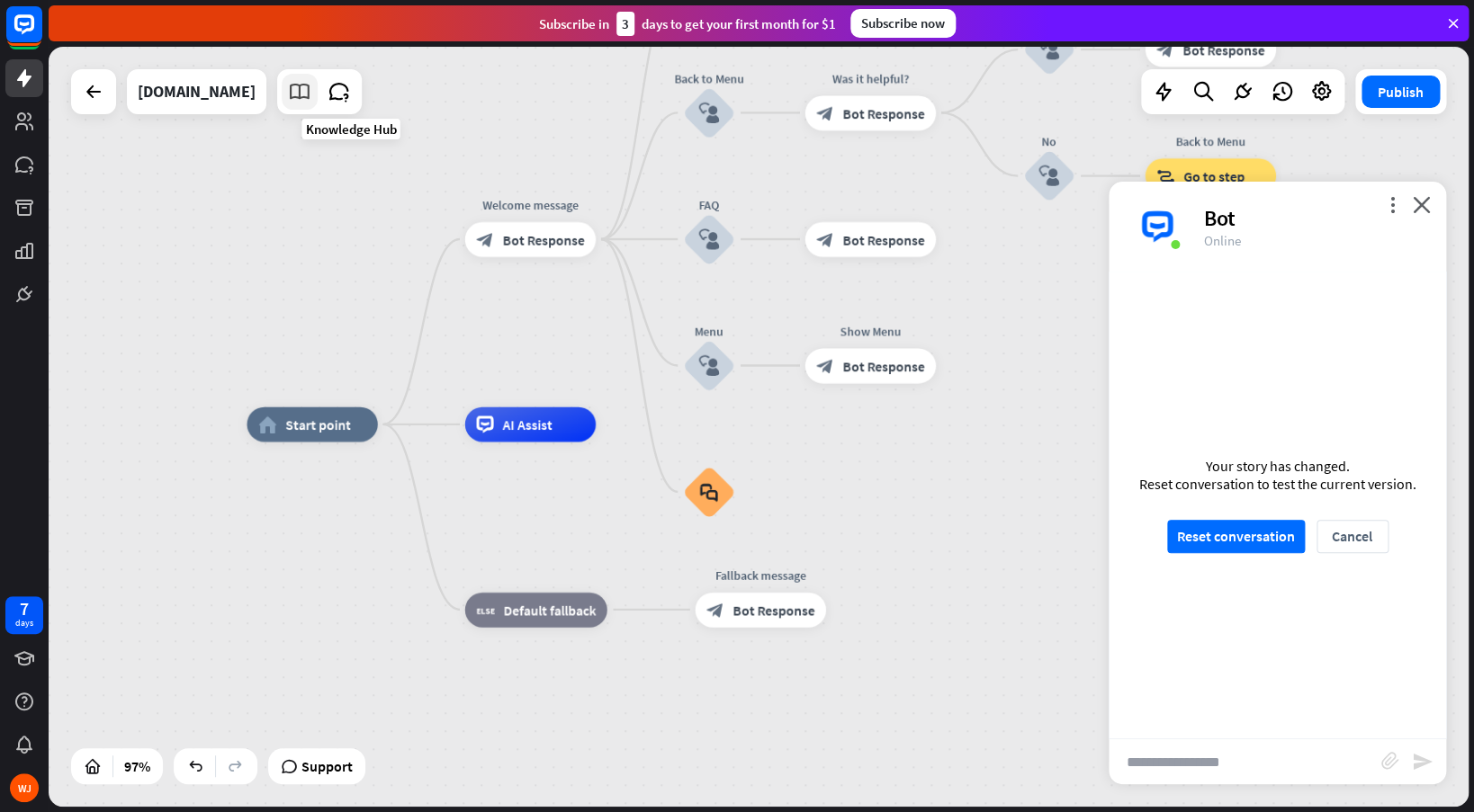
click at [311, 91] on icon at bounding box center [300, 92] width 24 height 24
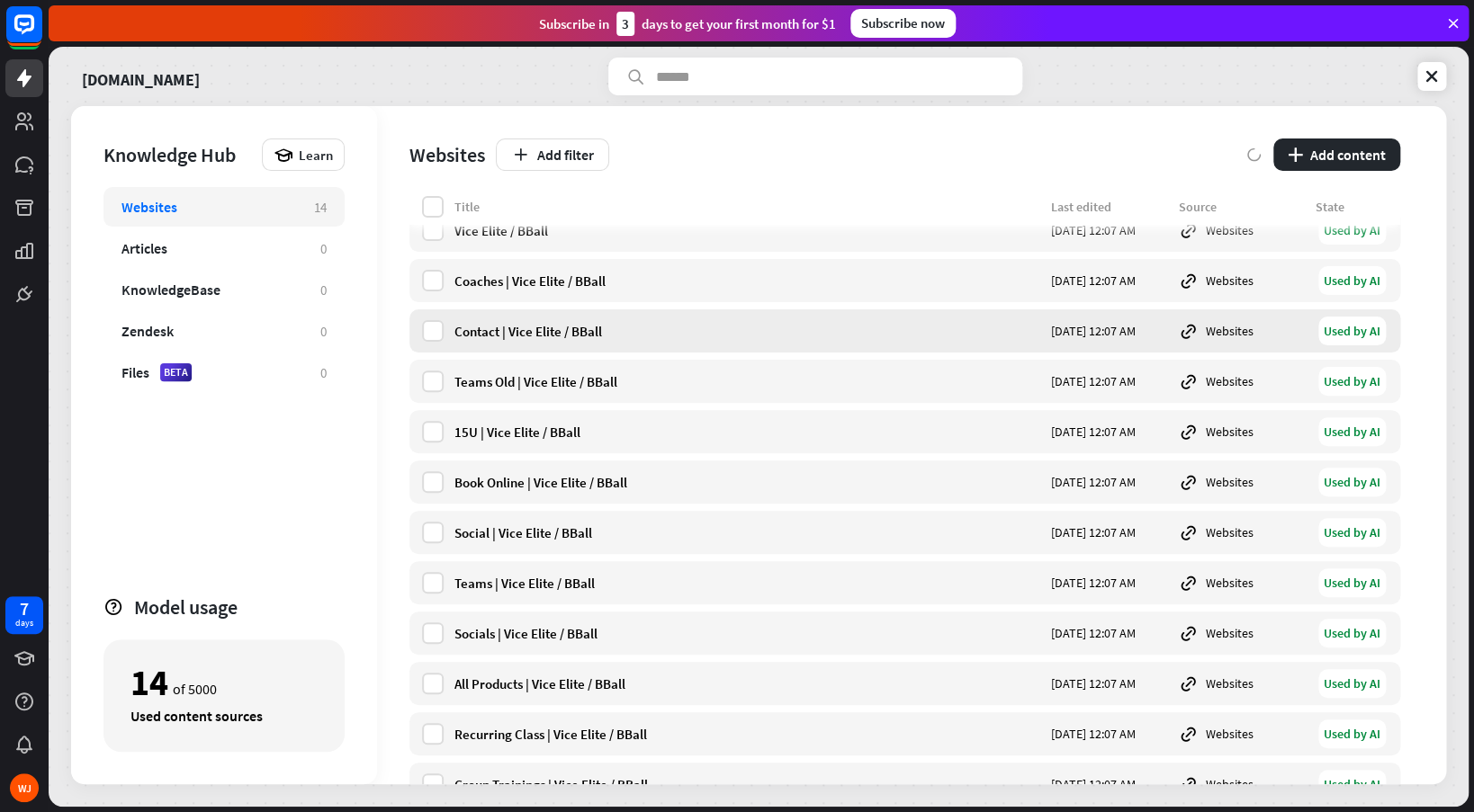
scroll to position [107, 0]
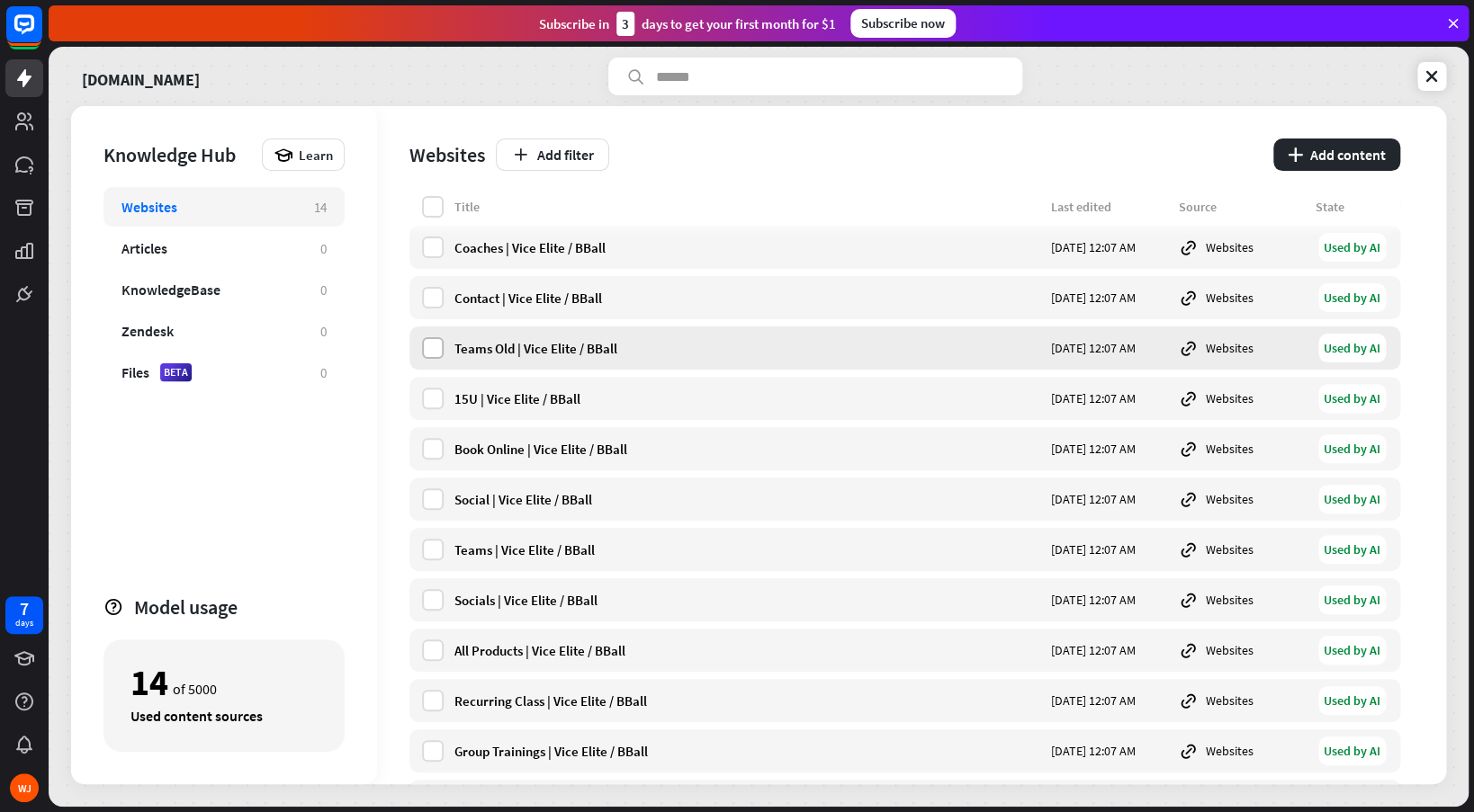
click at [436, 345] on label at bounding box center [432, 347] width 22 height 22
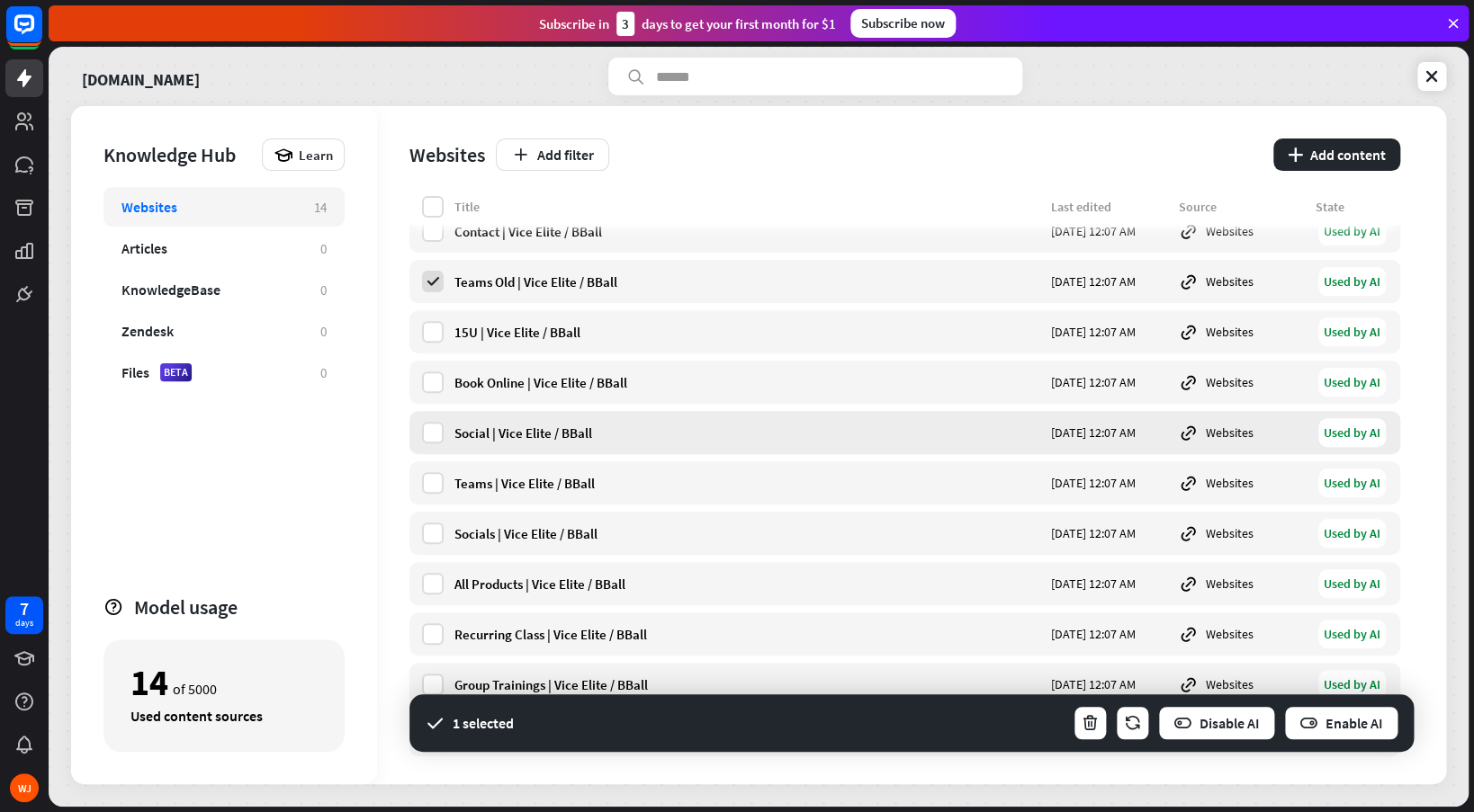
scroll to position [185, 0]
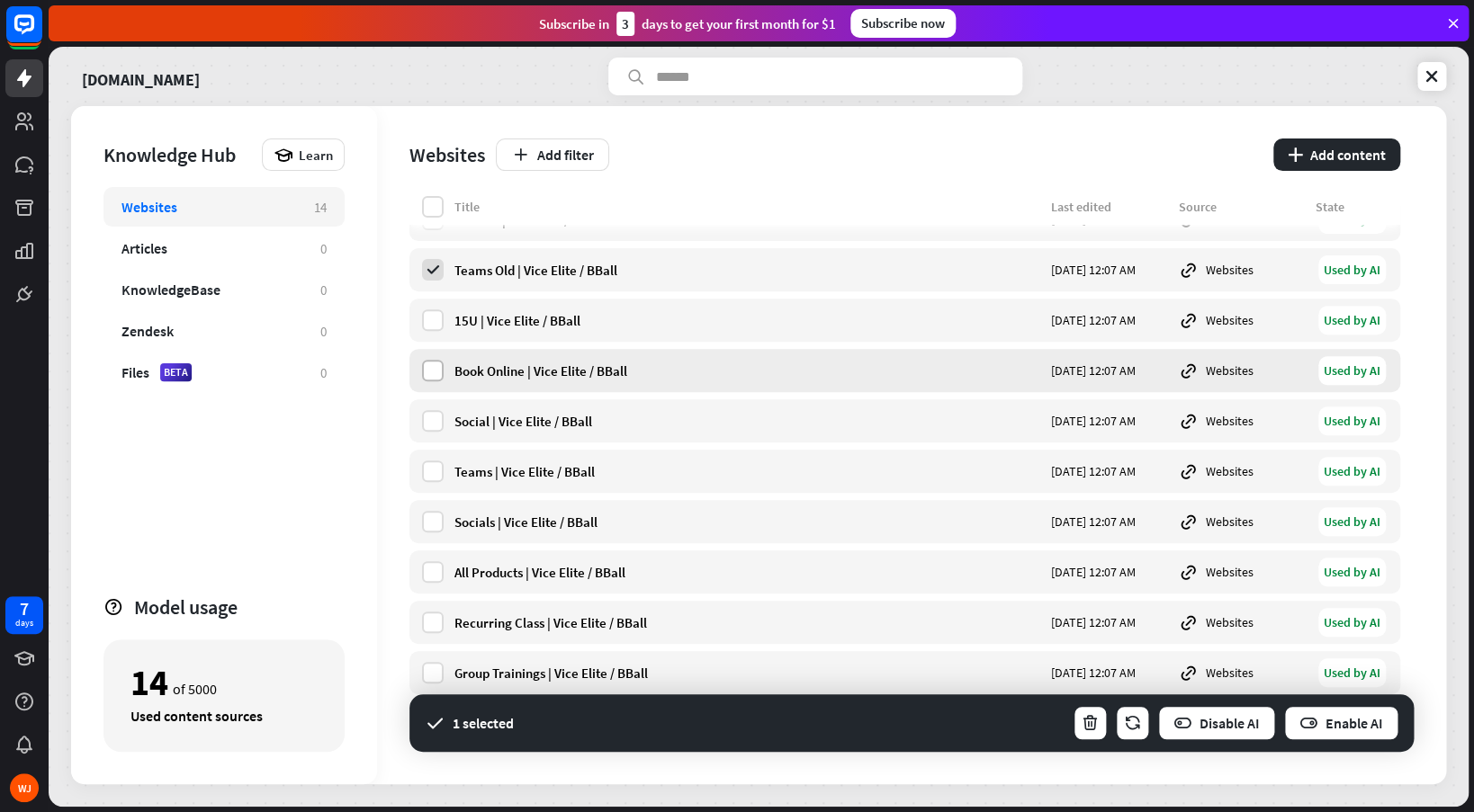
click at [432, 369] on label at bounding box center [432, 370] width 22 height 22
click at [432, 622] on label at bounding box center [432, 622] width 22 height 22
click at [434, 670] on label at bounding box center [432, 673] width 22 height 22
click at [438, 572] on label at bounding box center [432, 572] width 22 height 22
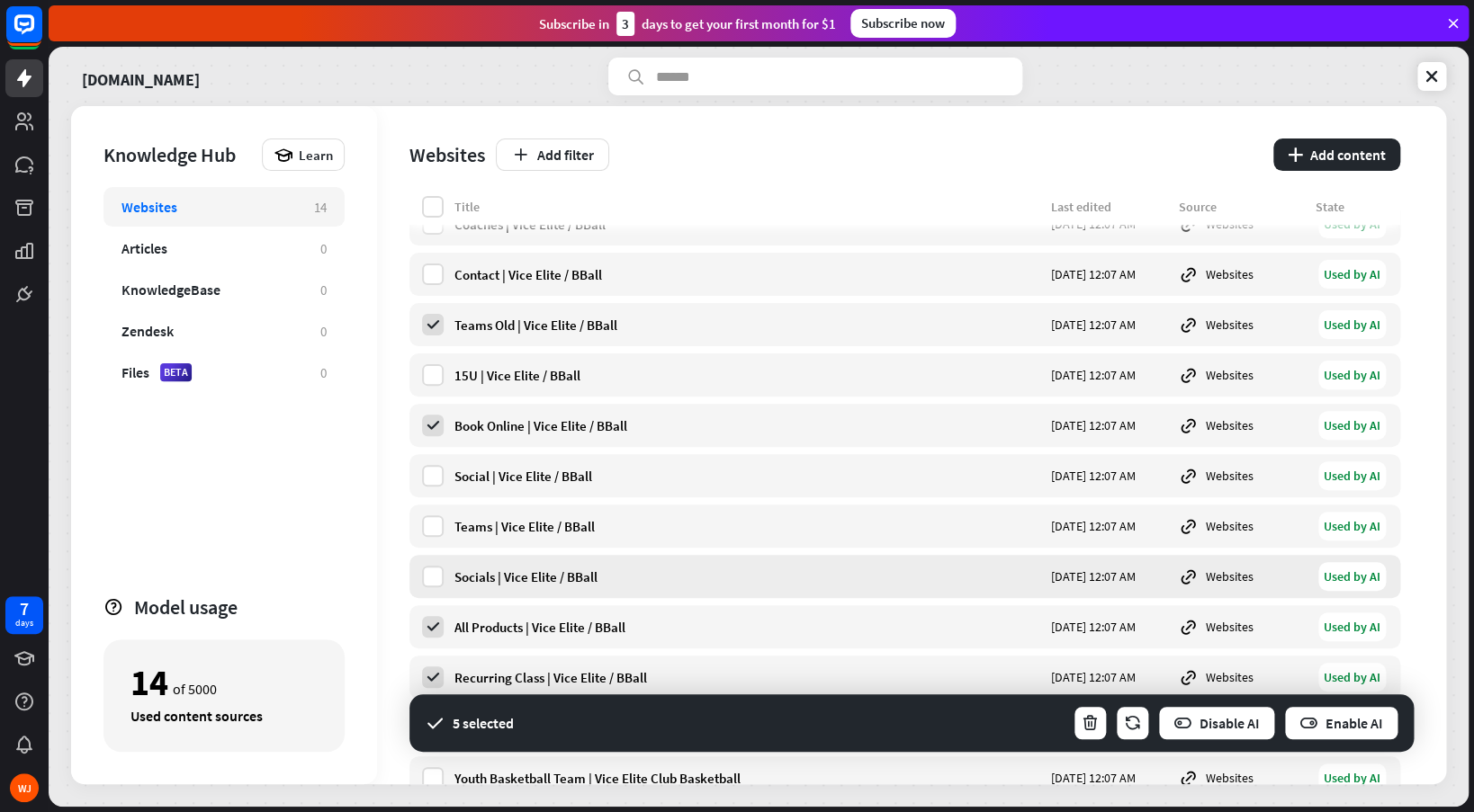
scroll to position [130, 0]
click at [1080, 726] on button "button" at bounding box center [1089, 723] width 35 height 36
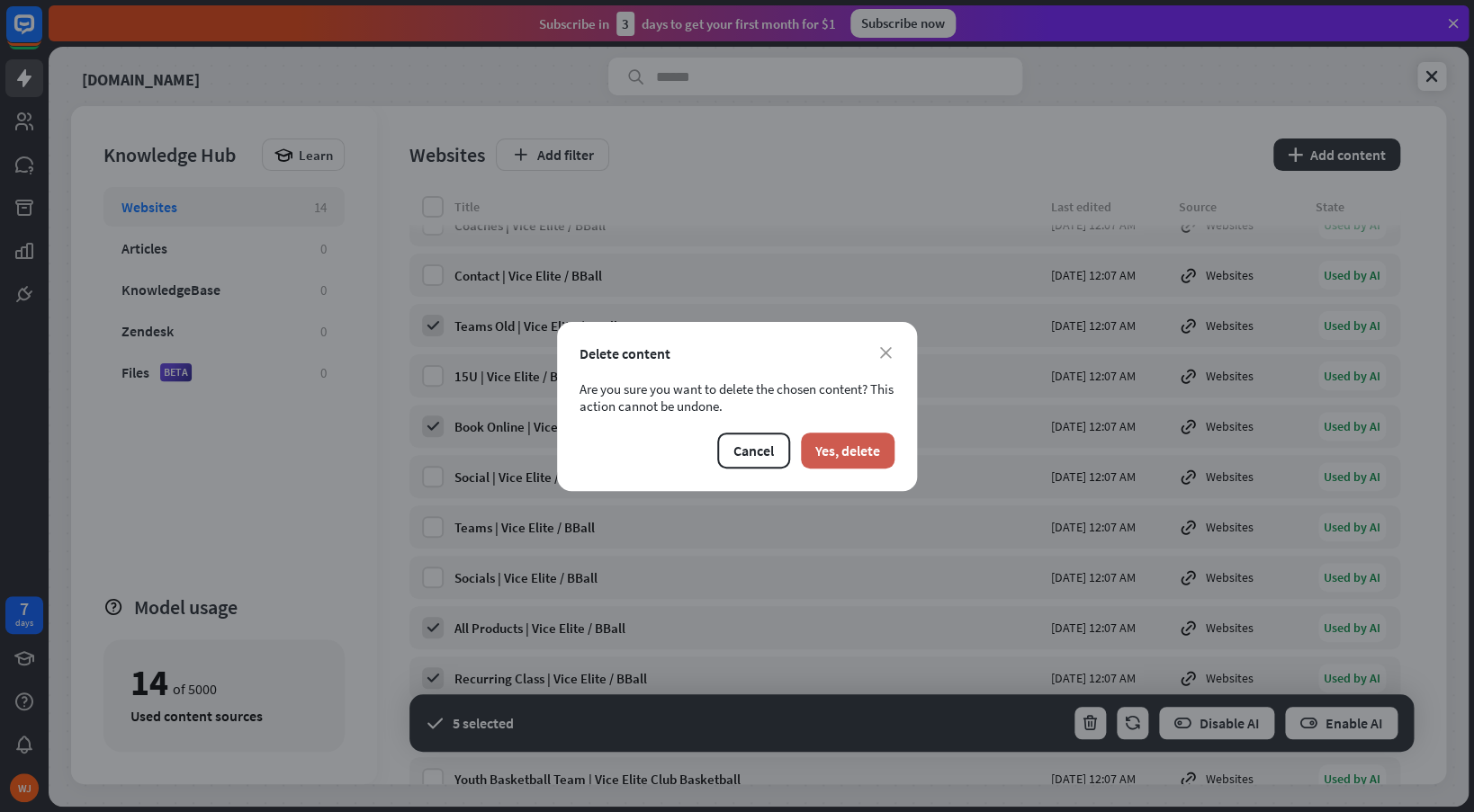
click at [819, 446] on button "Yes, delete" at bounding box center [848, 450] width 94 height 36
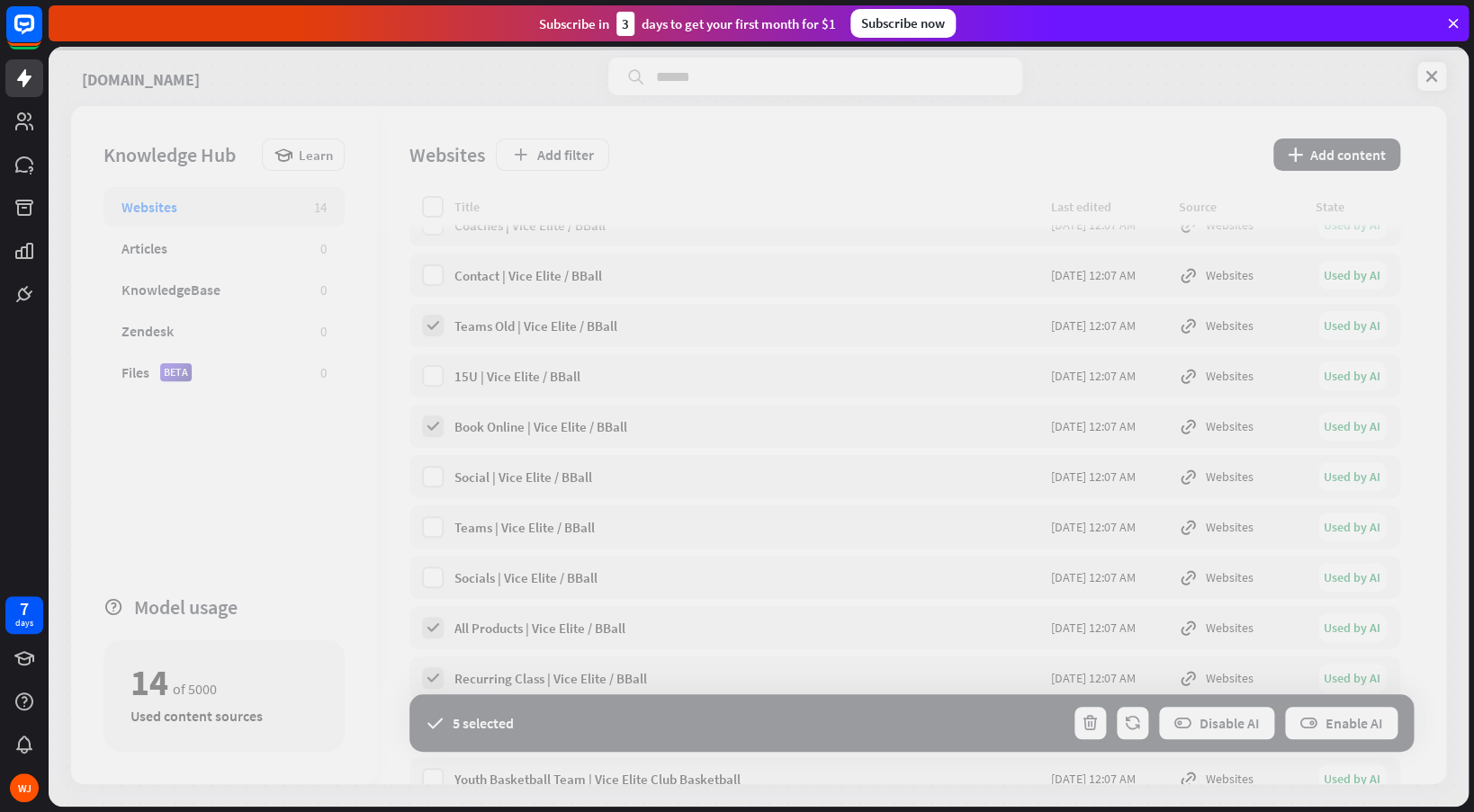
scroll to position [0, 0]
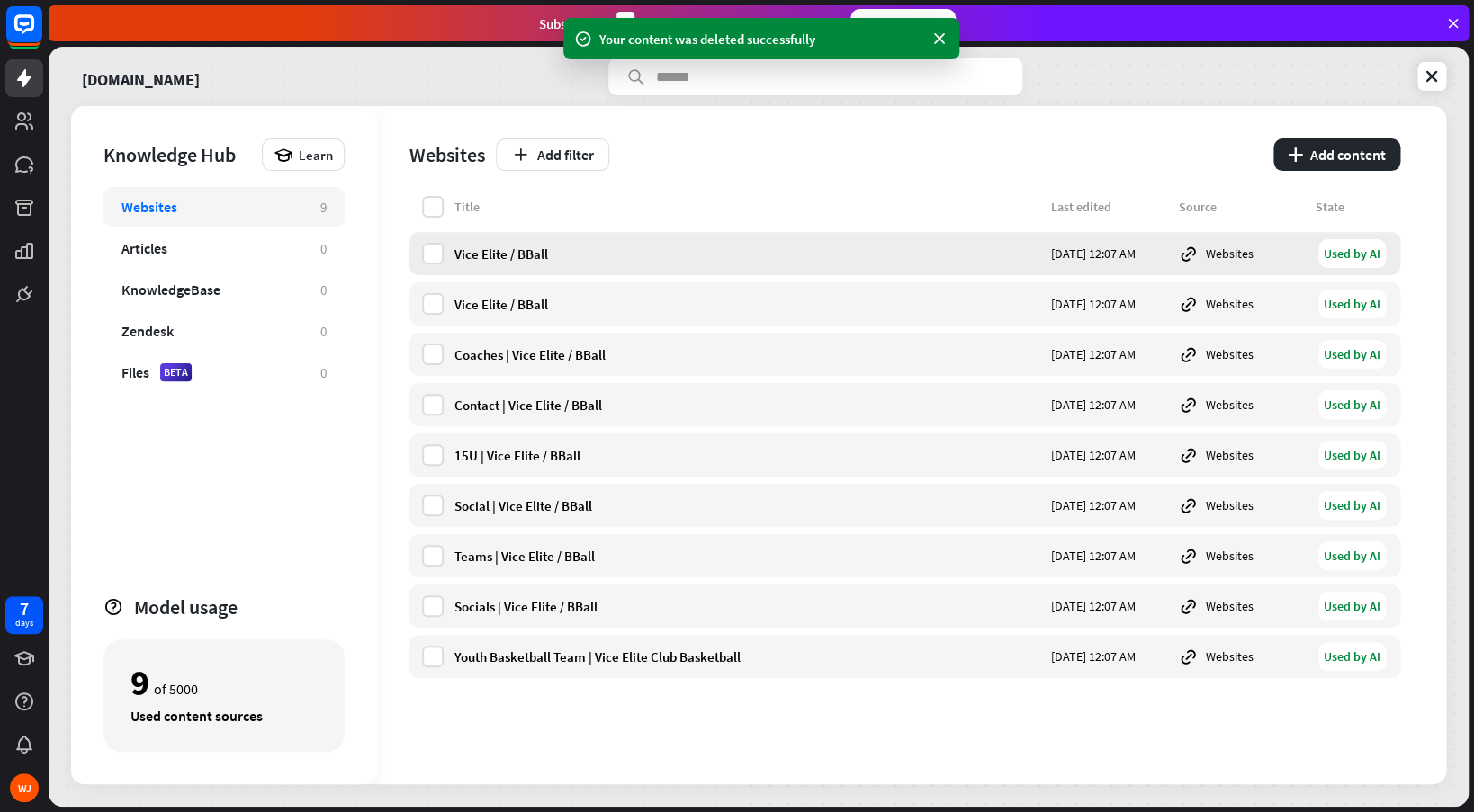
click at [478, 255] on div "Vice Elite / BBall" at bounding box center [748, 254] width 586 height 17
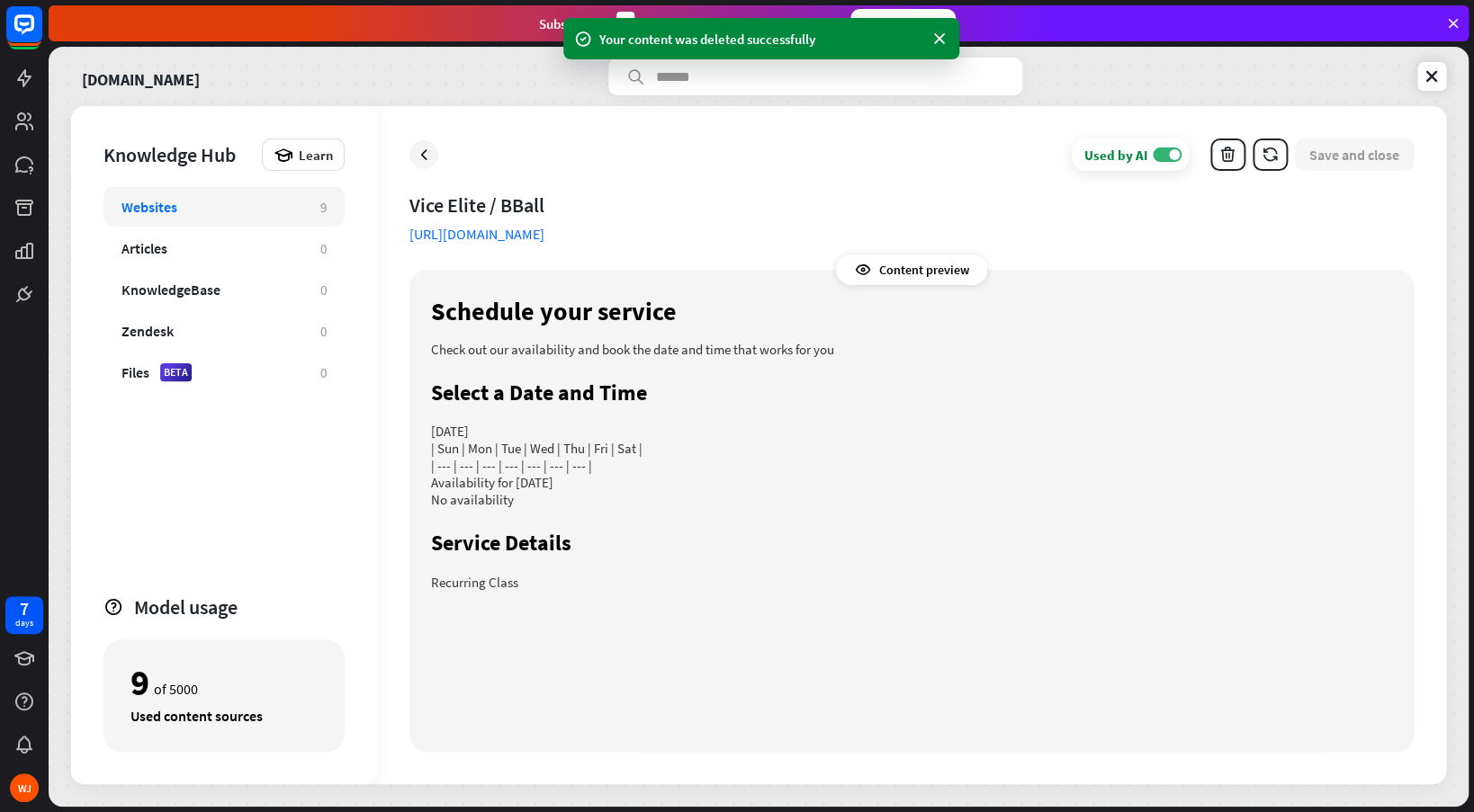
click at [544, 239] on link "[URL][DOMAIN_NAME]" at bounding box center [476, 234] width 135 height 18
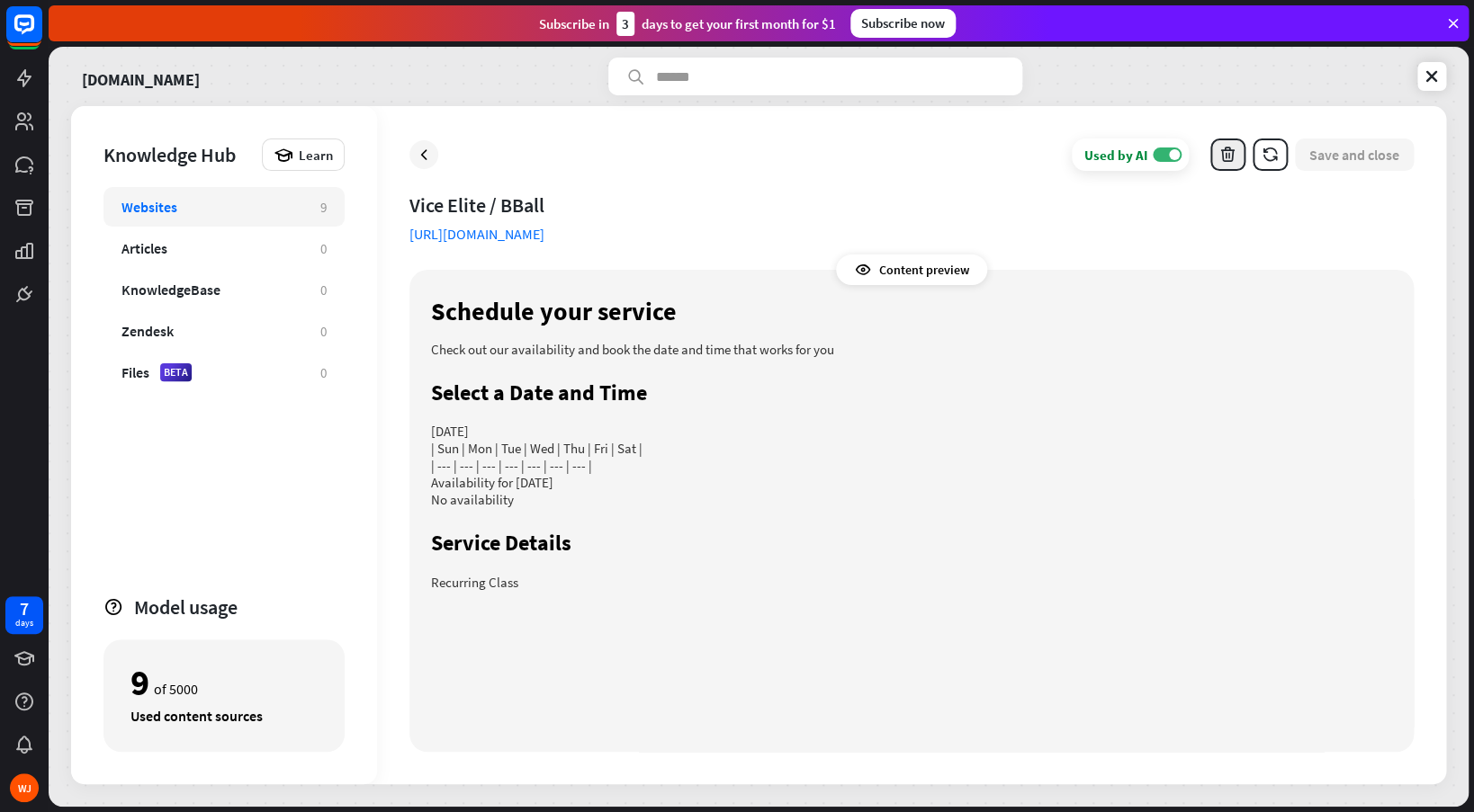
click at [1232, 163] on icon "button" at bounding box center [1228, 156] width 19 height 19
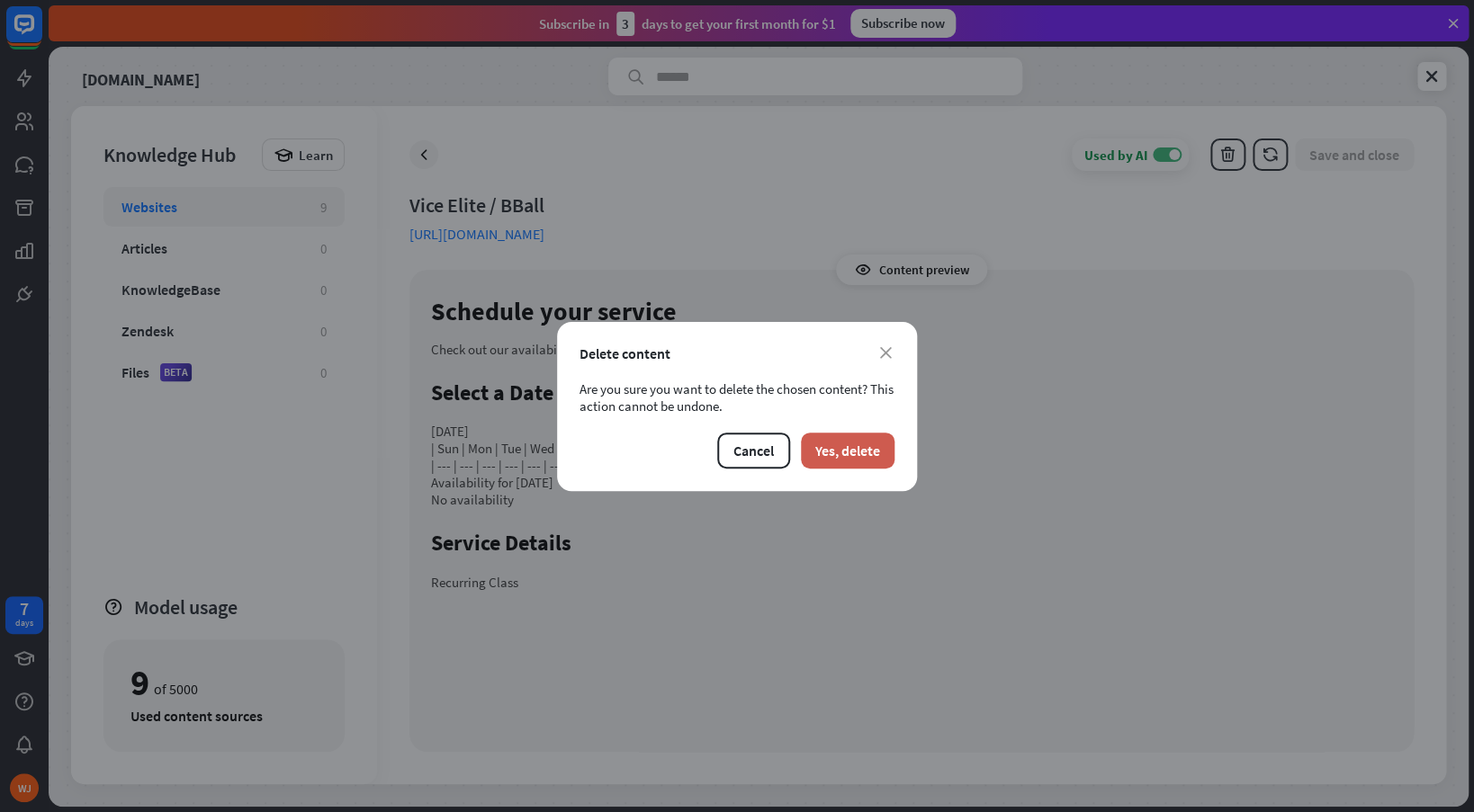
click at [826, 455] on button "Yes, delete" at bounding box center [848, 450] width 94 height 36
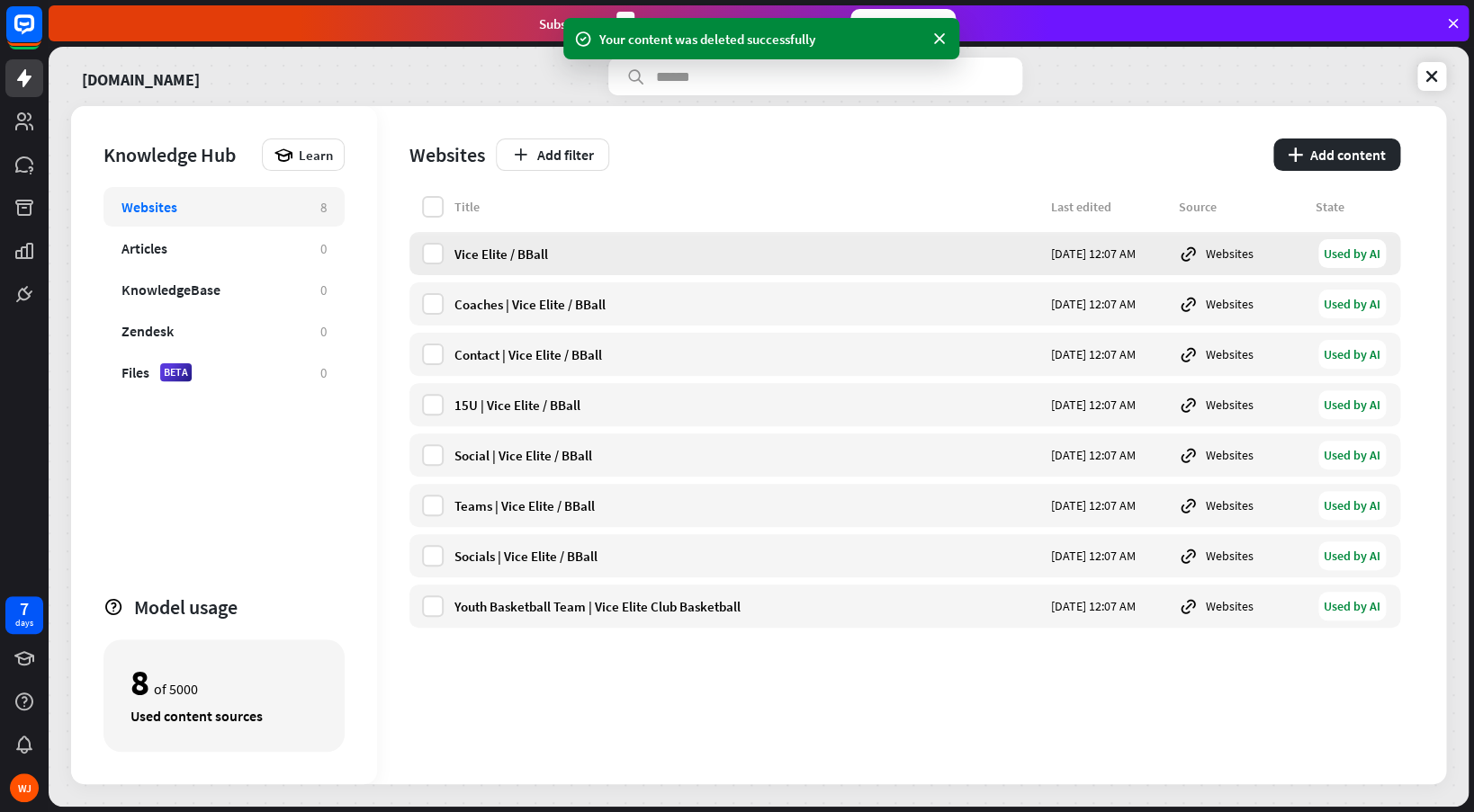
click at [537, 249] on div "Vice Elite / BBall" at bounding box center [748, 254] width 586 height 17
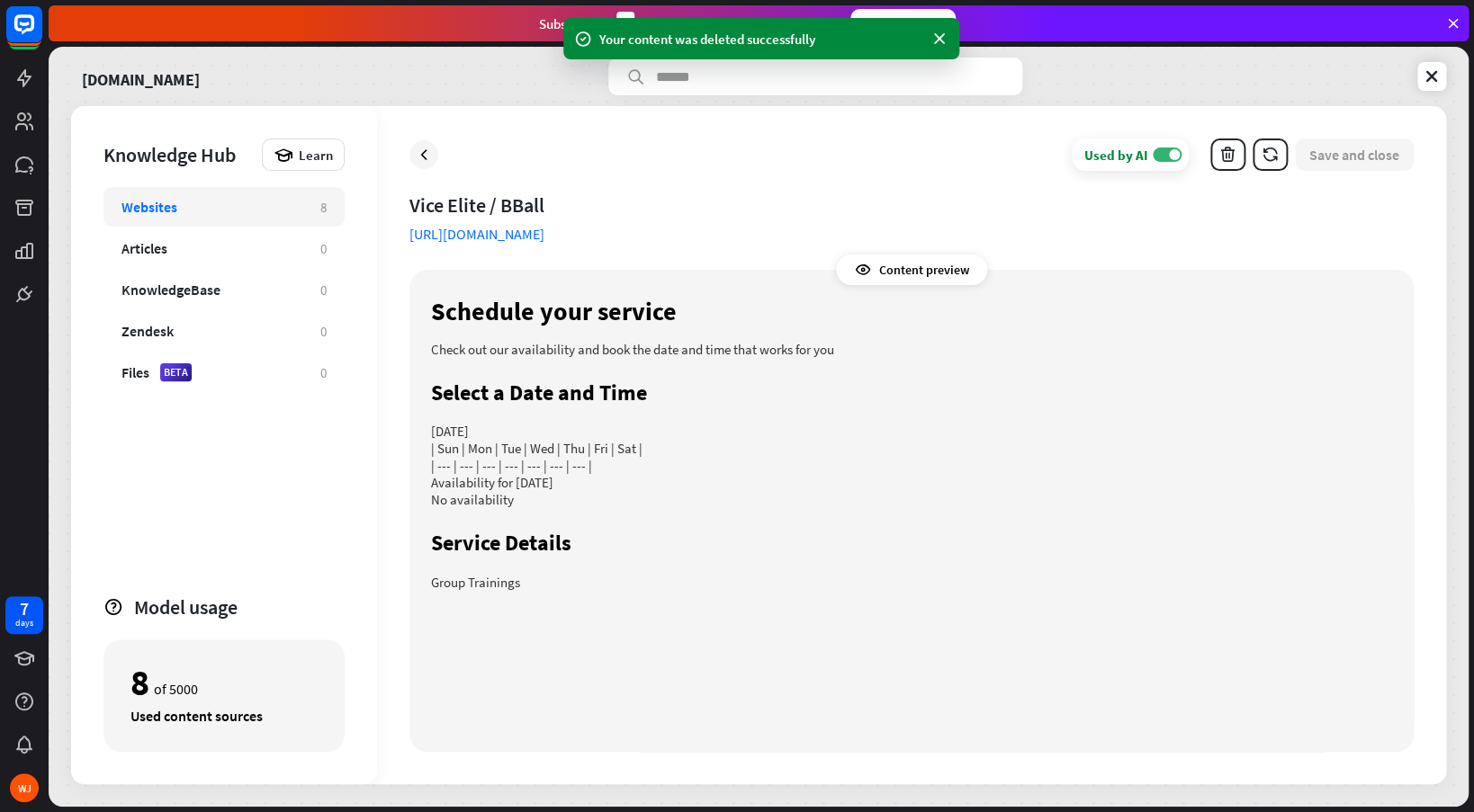
click at [544, 237] on link "[URL][DOMAIN_NAME]" at bounding box center [476, 234] width 135 height 18
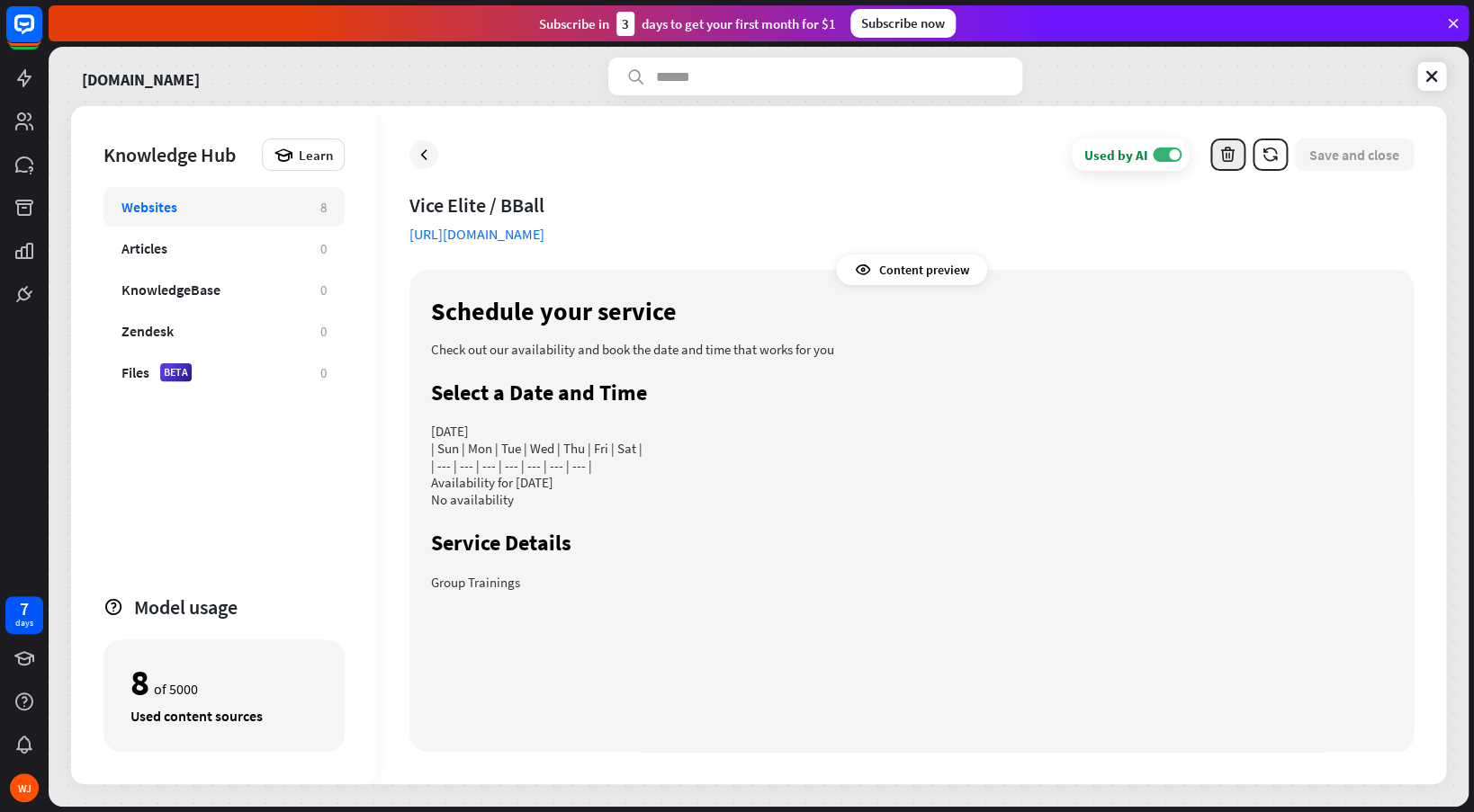
click at [1234, 160] on icon "button" at bounding box center [1228, 156] width 19 height 19
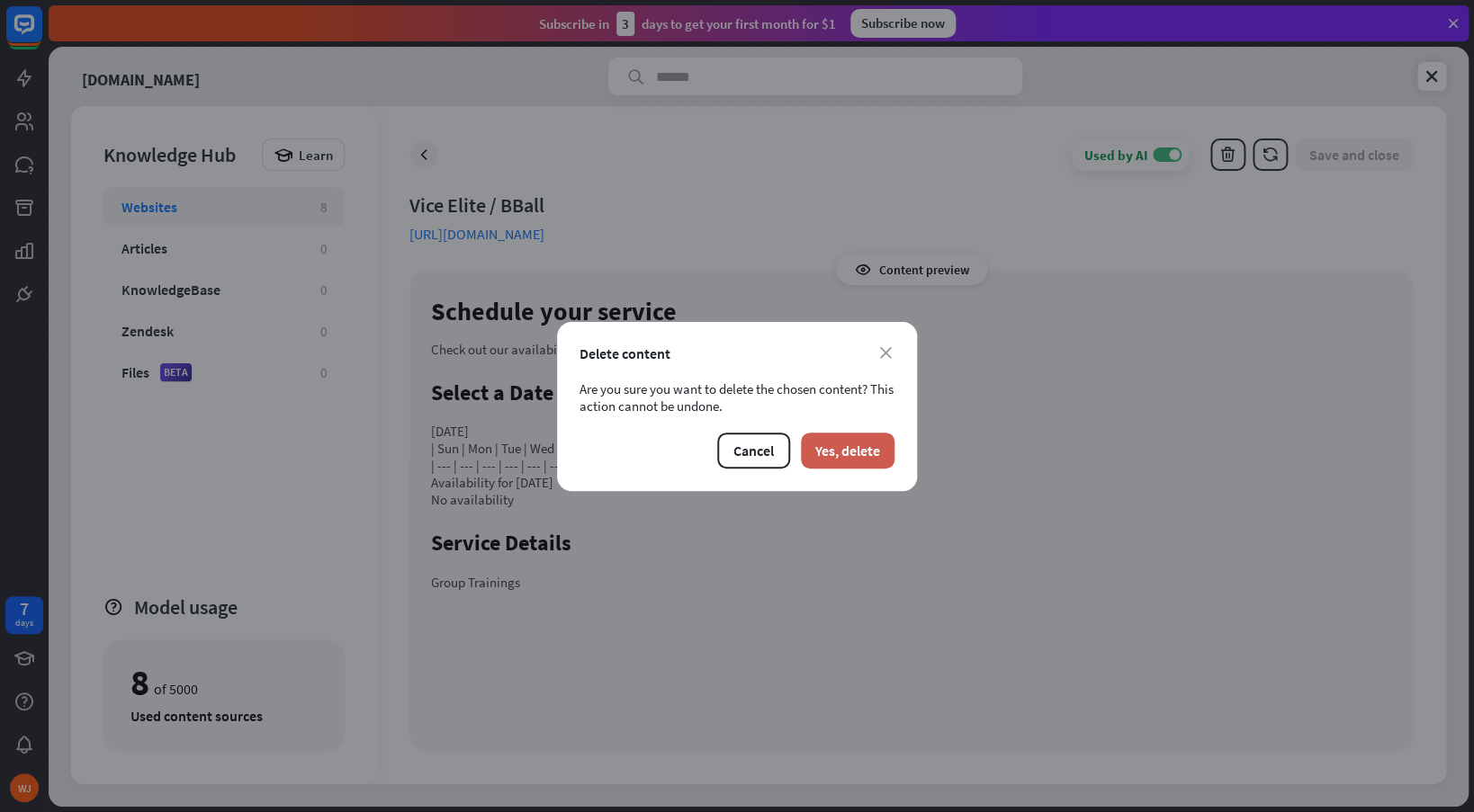
click at [838, 456] on button "Yes, delete" at bounding box center [848, 450] width 94 height 36
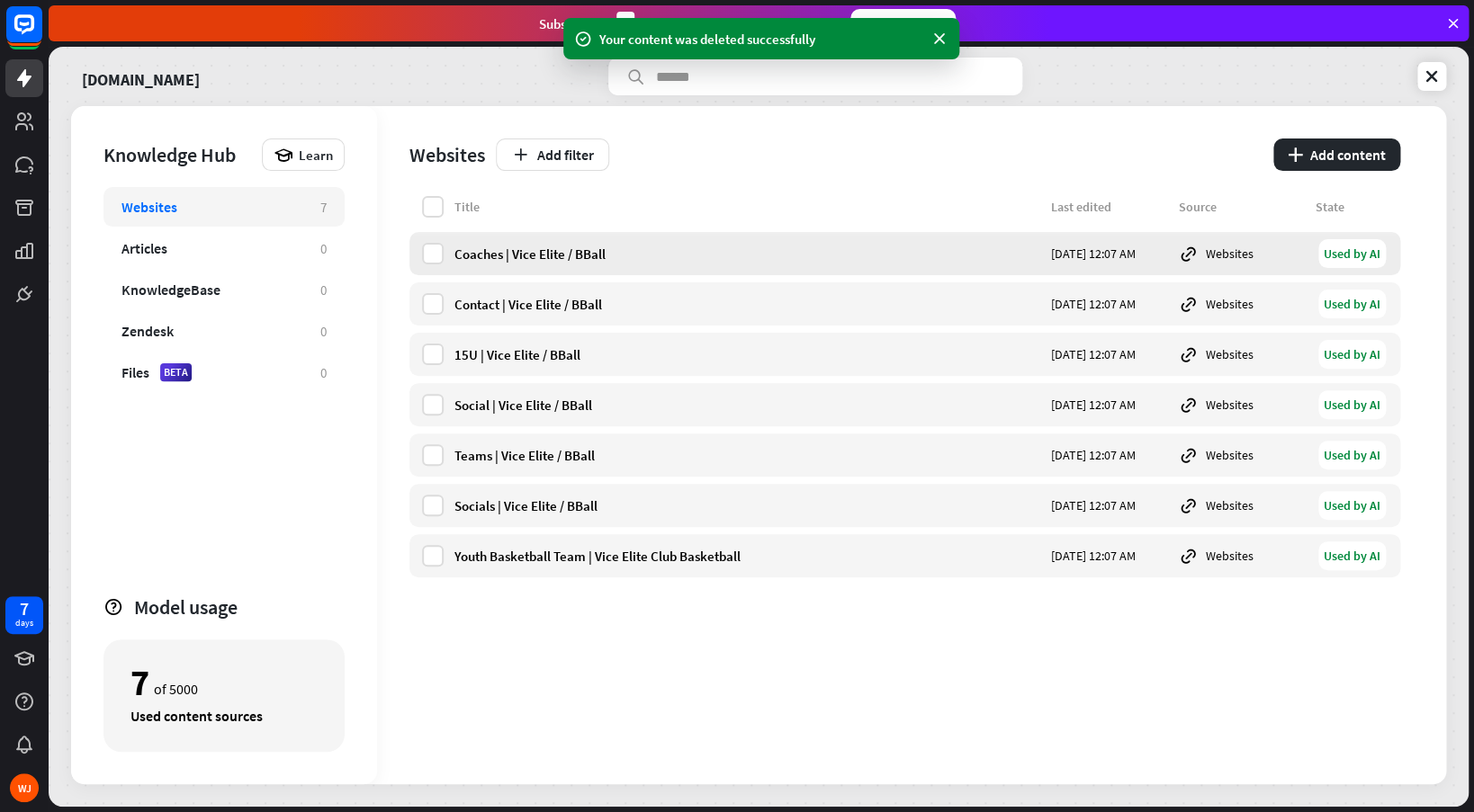
click at [569, 254] on div "Coaches | Vice Elite / BBall" at bounding box center [748, 254] width 586 height 17
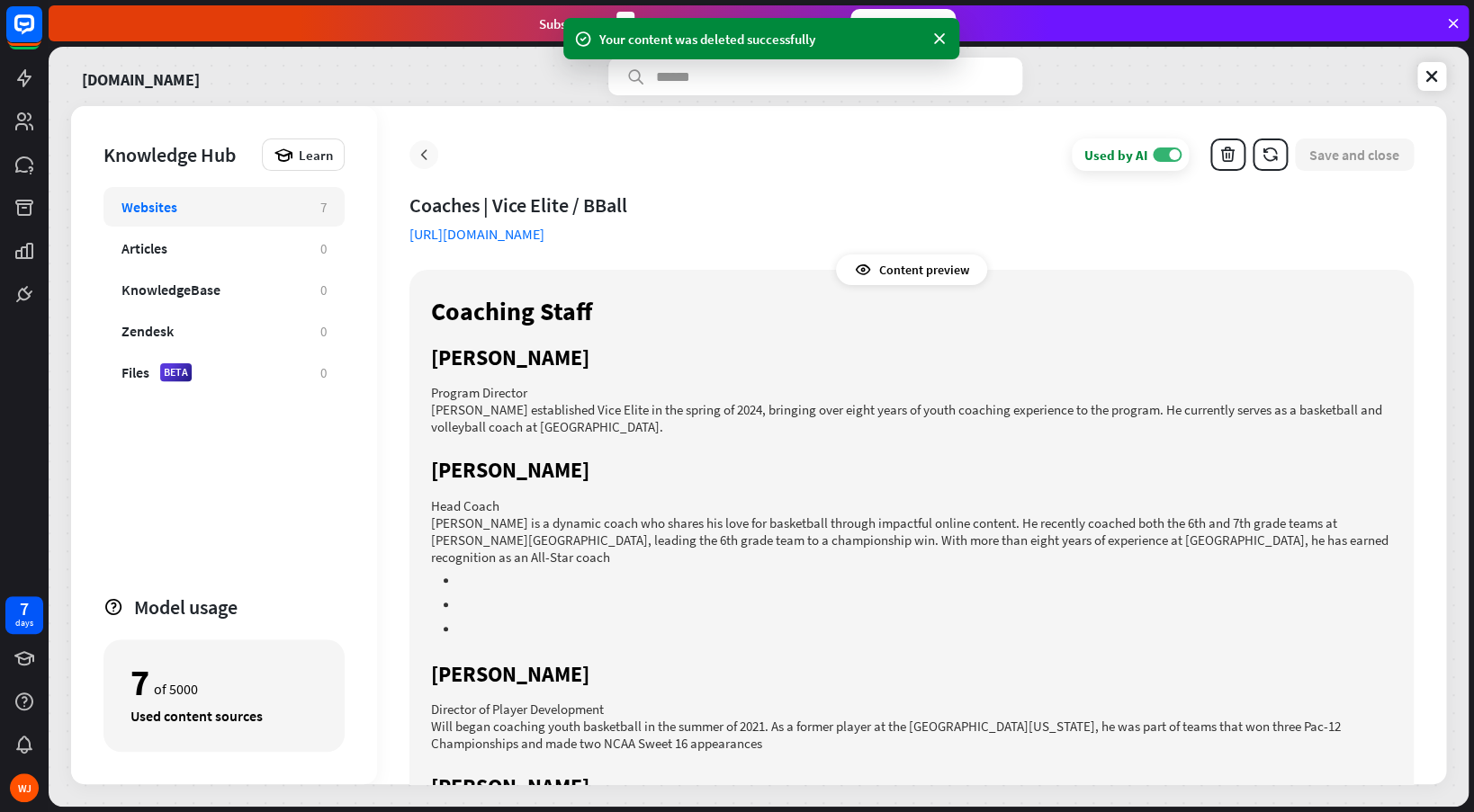
click at [423, 163] on icon at bounding box center [423, 155] width 18 height 18
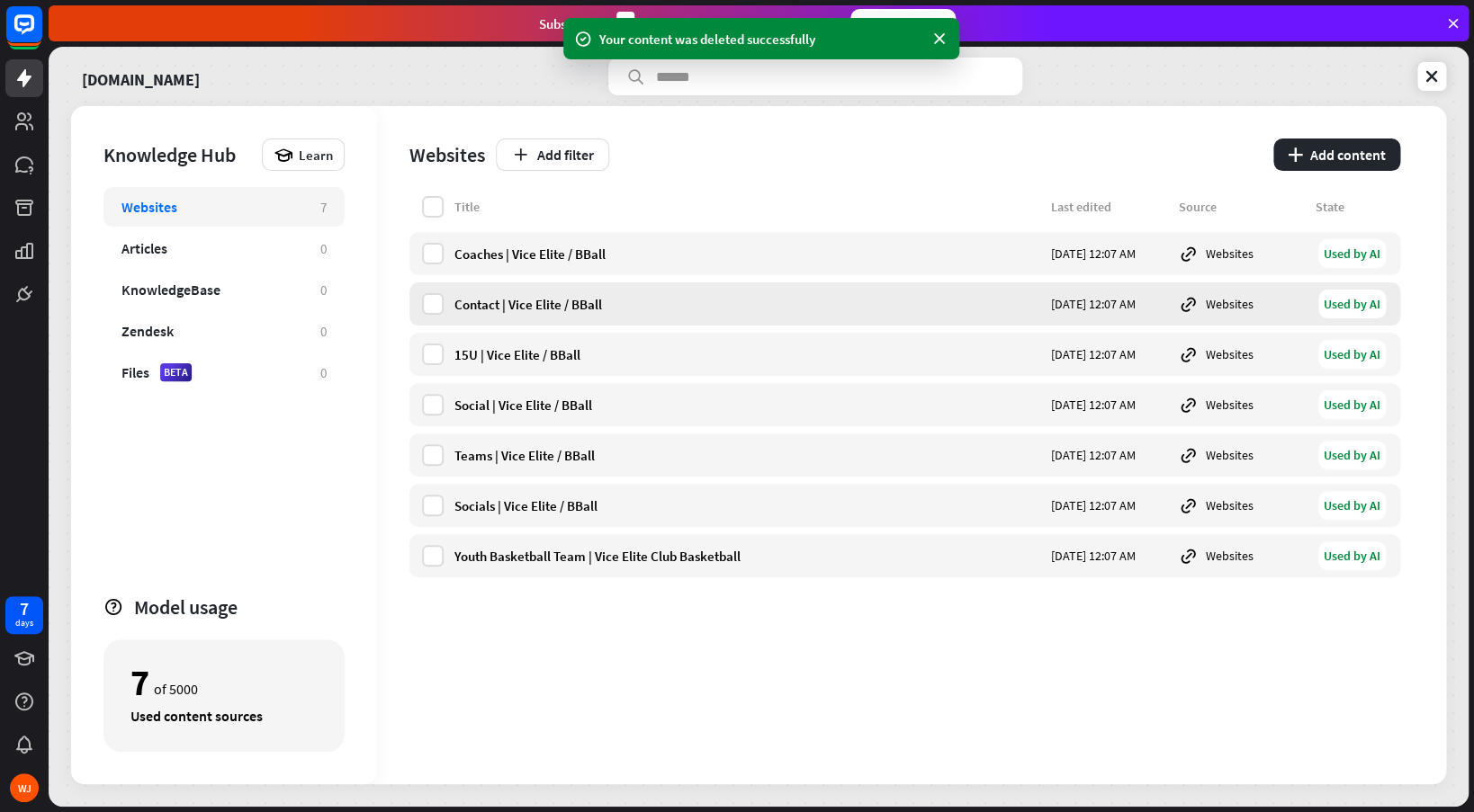
click at [486, 307] on div "Contact | Vice Elite / BBall" at bounding box center [748, 304] width 586 height 17
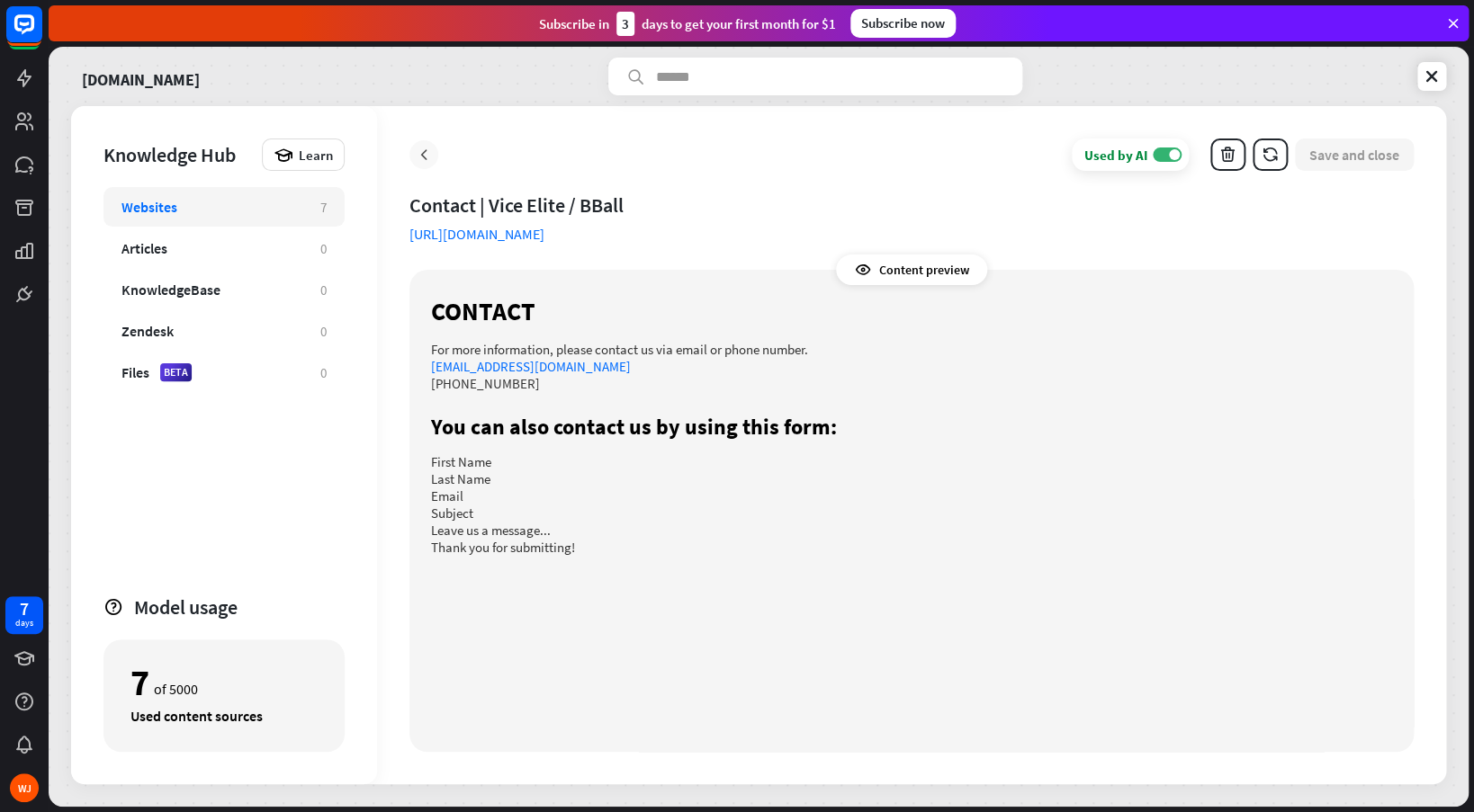
click at [426, 154] on icon at bounding box center [423, 155] width 18 height 18
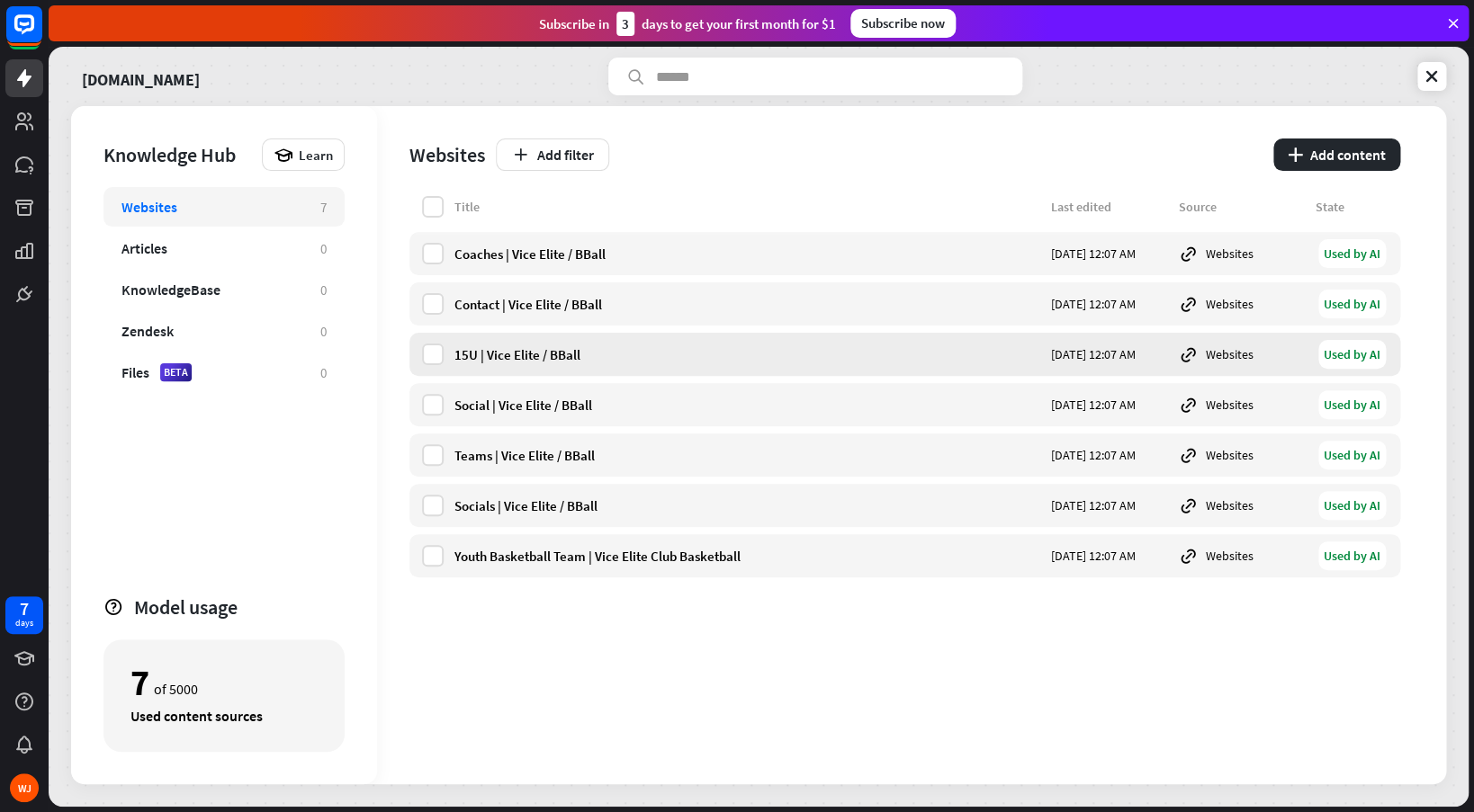
click at [498, 353] on div "15U | Vice Elite / BBall" at bounding box center [748, 355] width 586 height 17
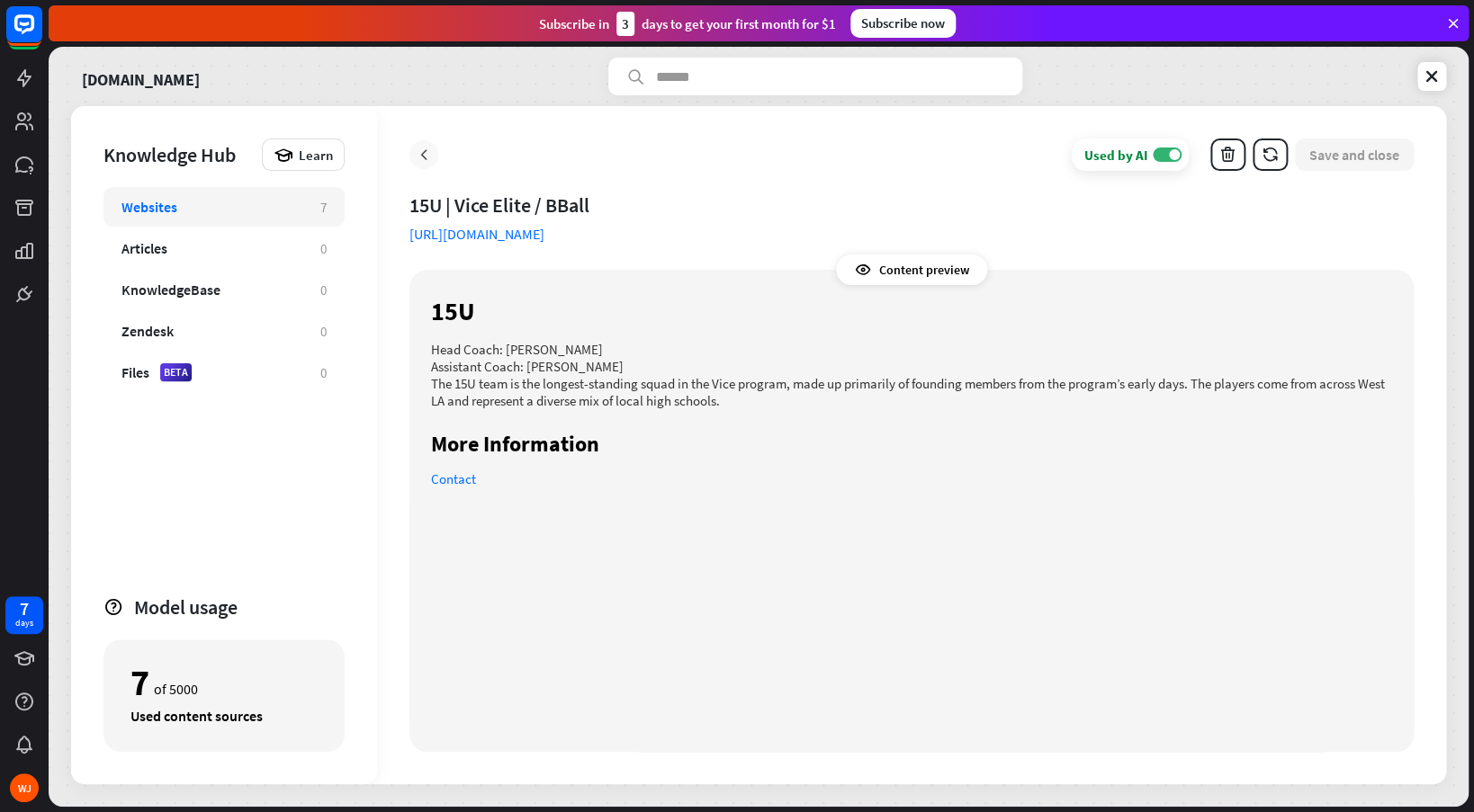
click at [428, 152] on icon at bounding box center [423, 155] width 18 height 18
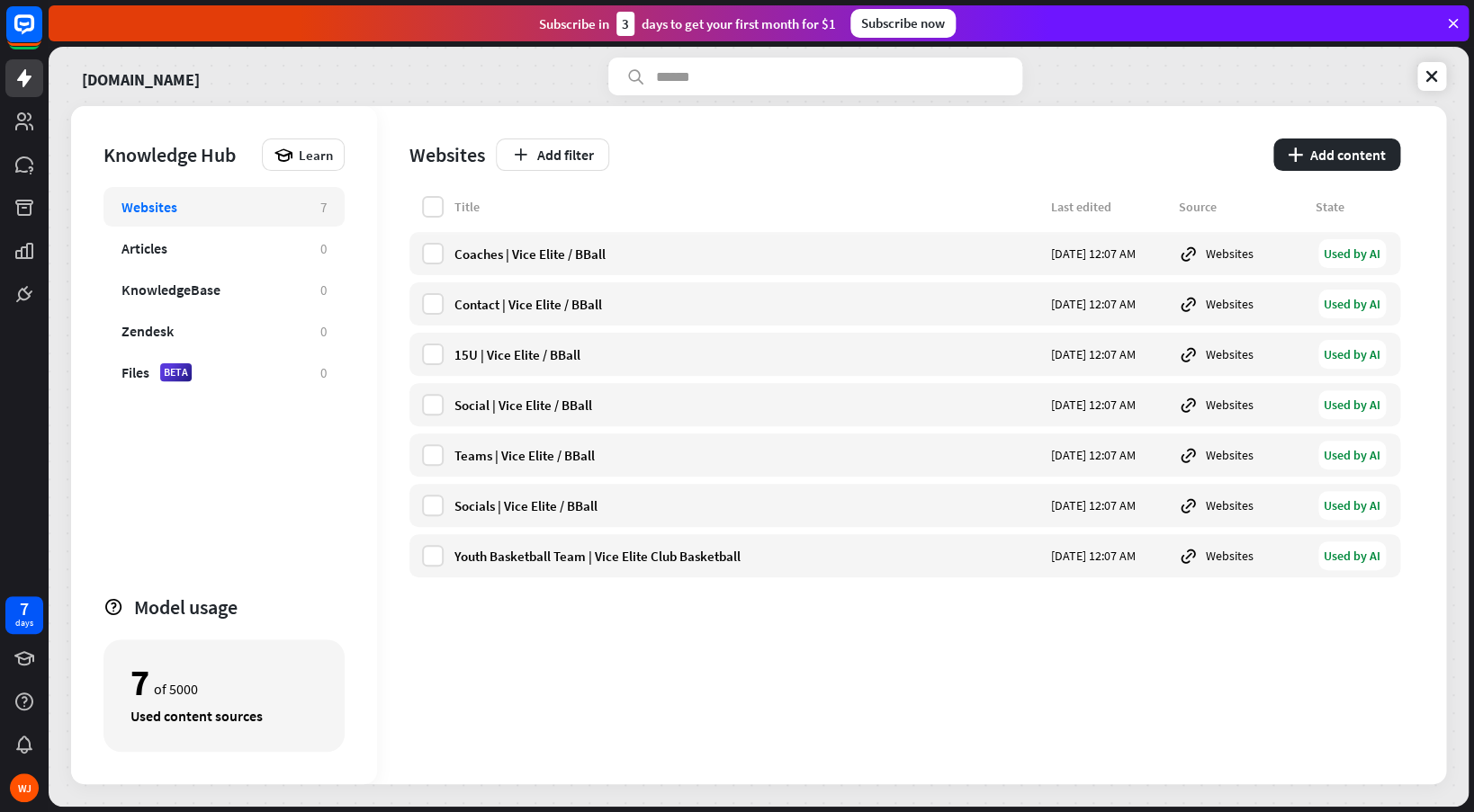
click at [1348, 176] on div "Websites Add filter plus Add content" at bounding box center [905, 151] width 991 height 90
click at [1351, 153] on button "plus Add content" at bounding box center [1337, 155] width 127 height 32
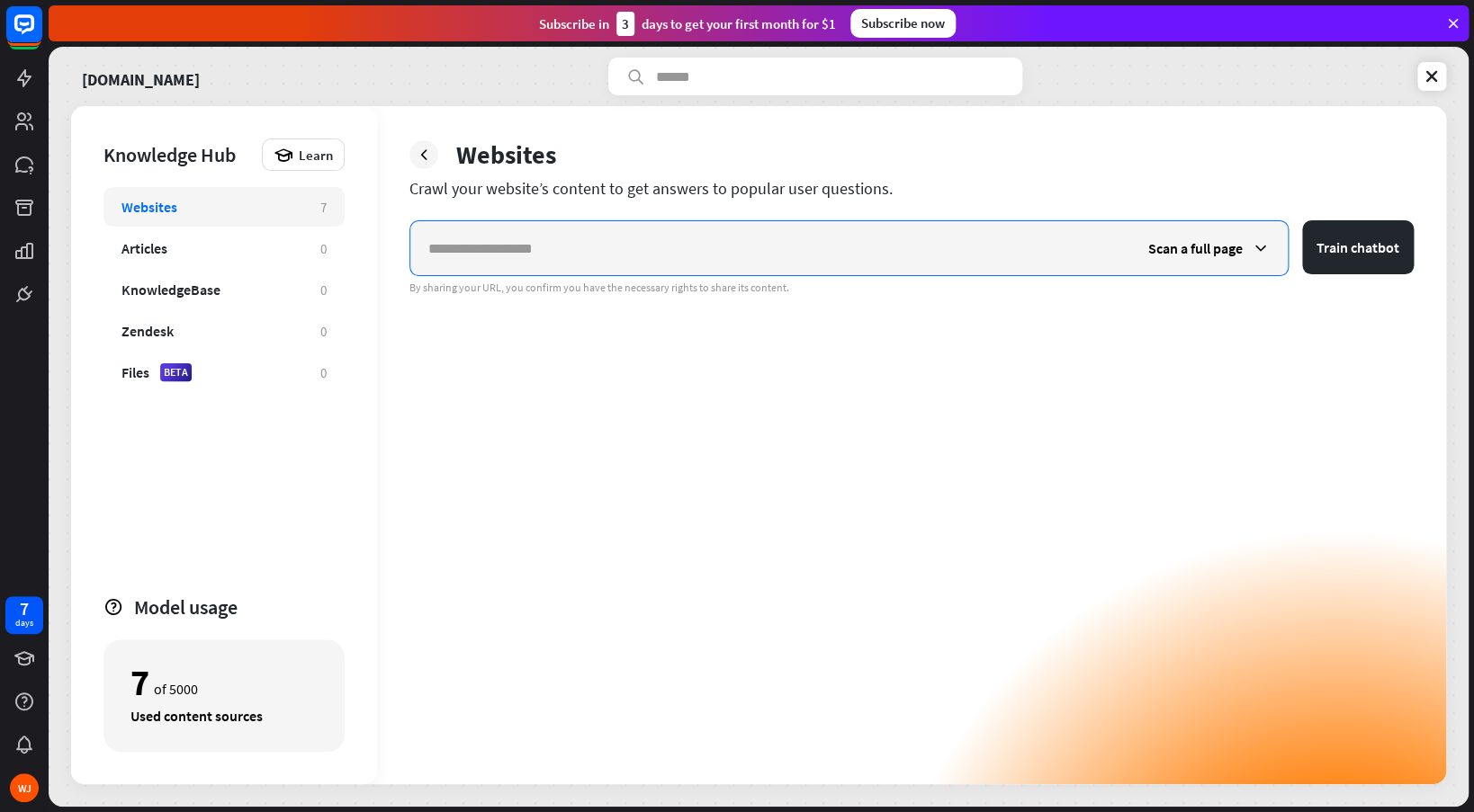
paste input "**********"
type input "**********"
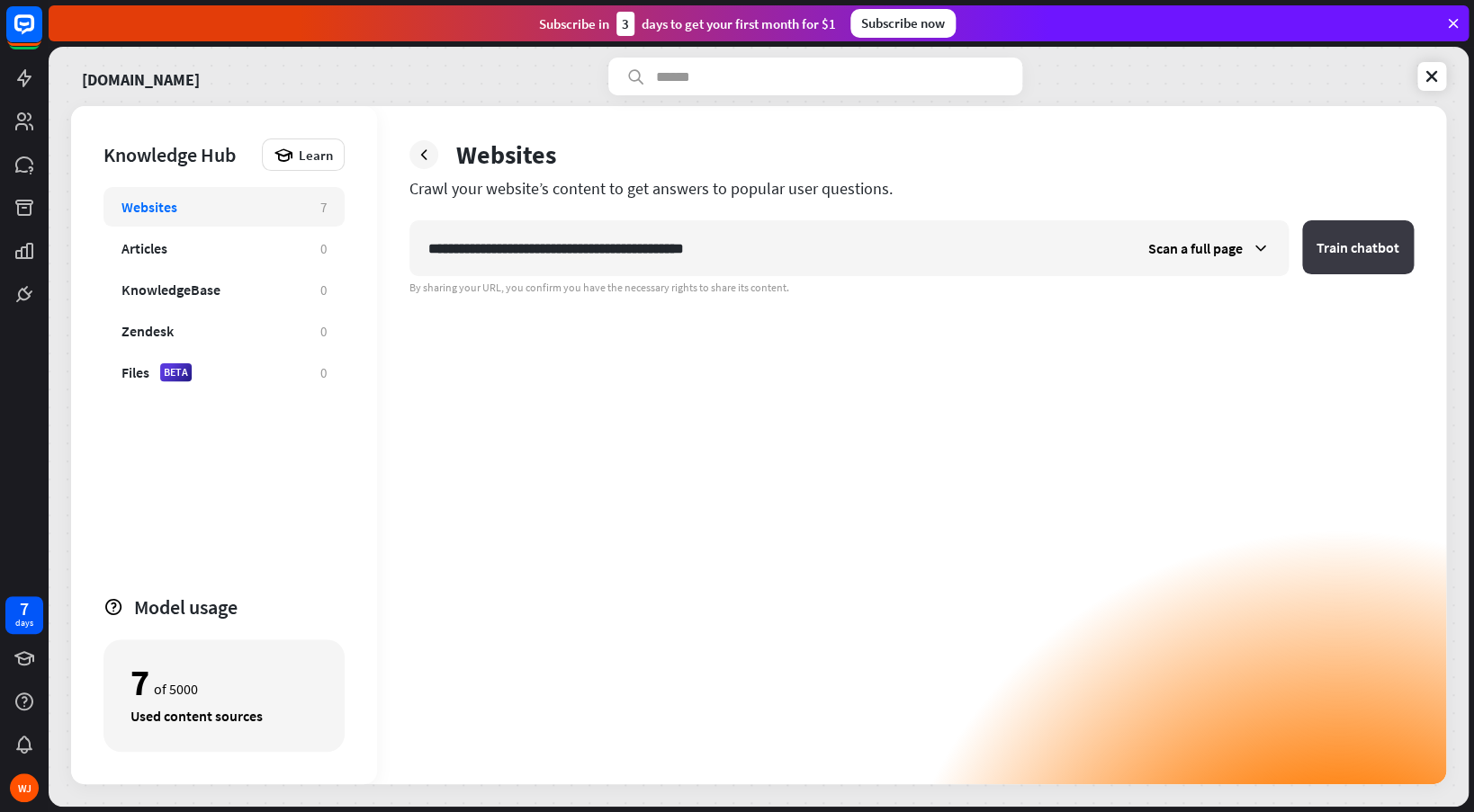
click at [1358, 245] on button "Train chatbot" at bounding box center [1358, 247] width 112 height 54
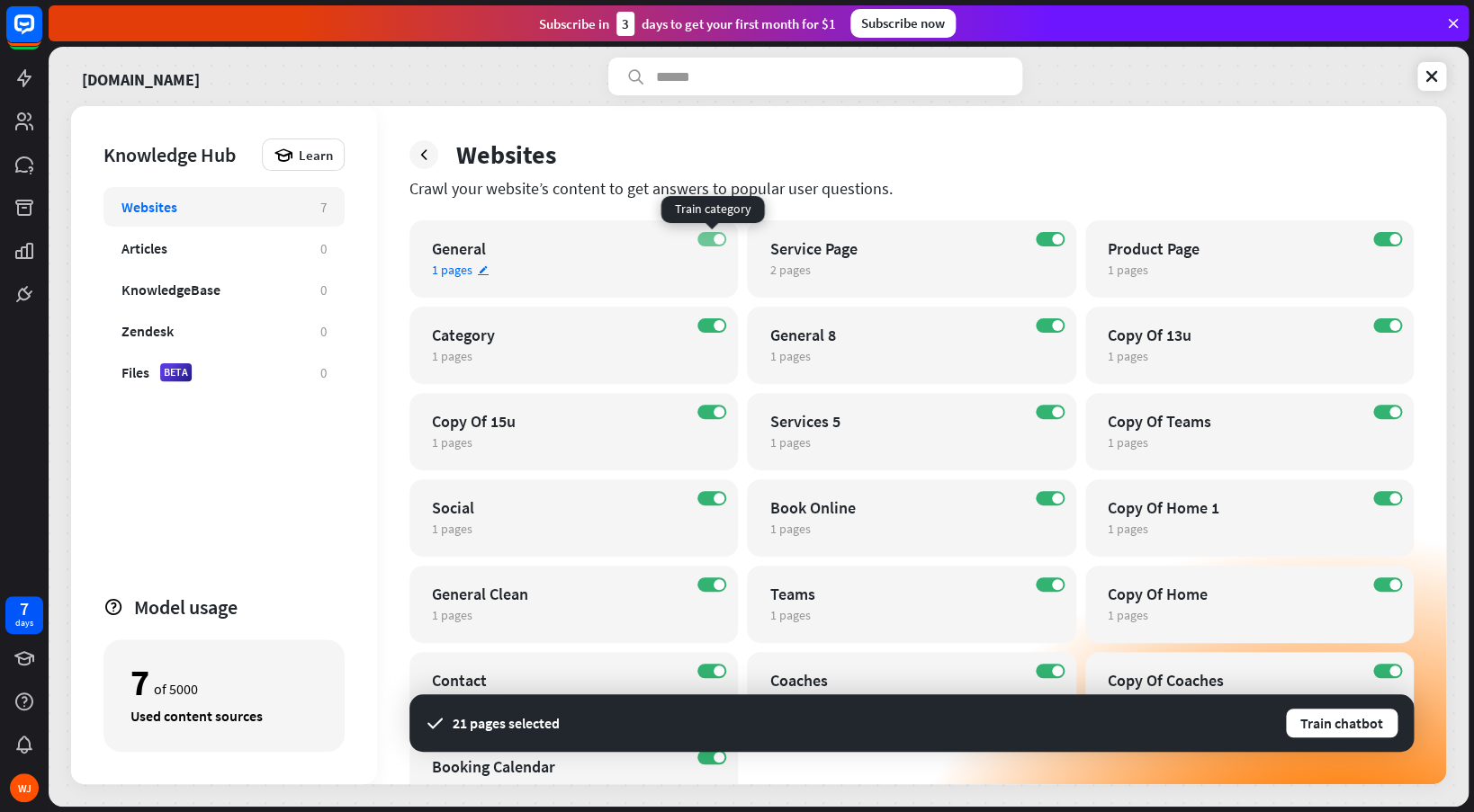
click at [714, 241] on span at bounding box center [718, 239] width 11 height 10
click at [708, 331] on label "ON" at bounding box center [711, 325] width 29 height 14
click at [709, 497] on label "ON" at bounding box center [711, 498] width 29 height 14
click at [704, 586] on label "ON" at bounding box center [711, 584] width 29 height 14
click at [1052, 586] on label "ON" at bounding box center [1050, 584] width 29 height 14
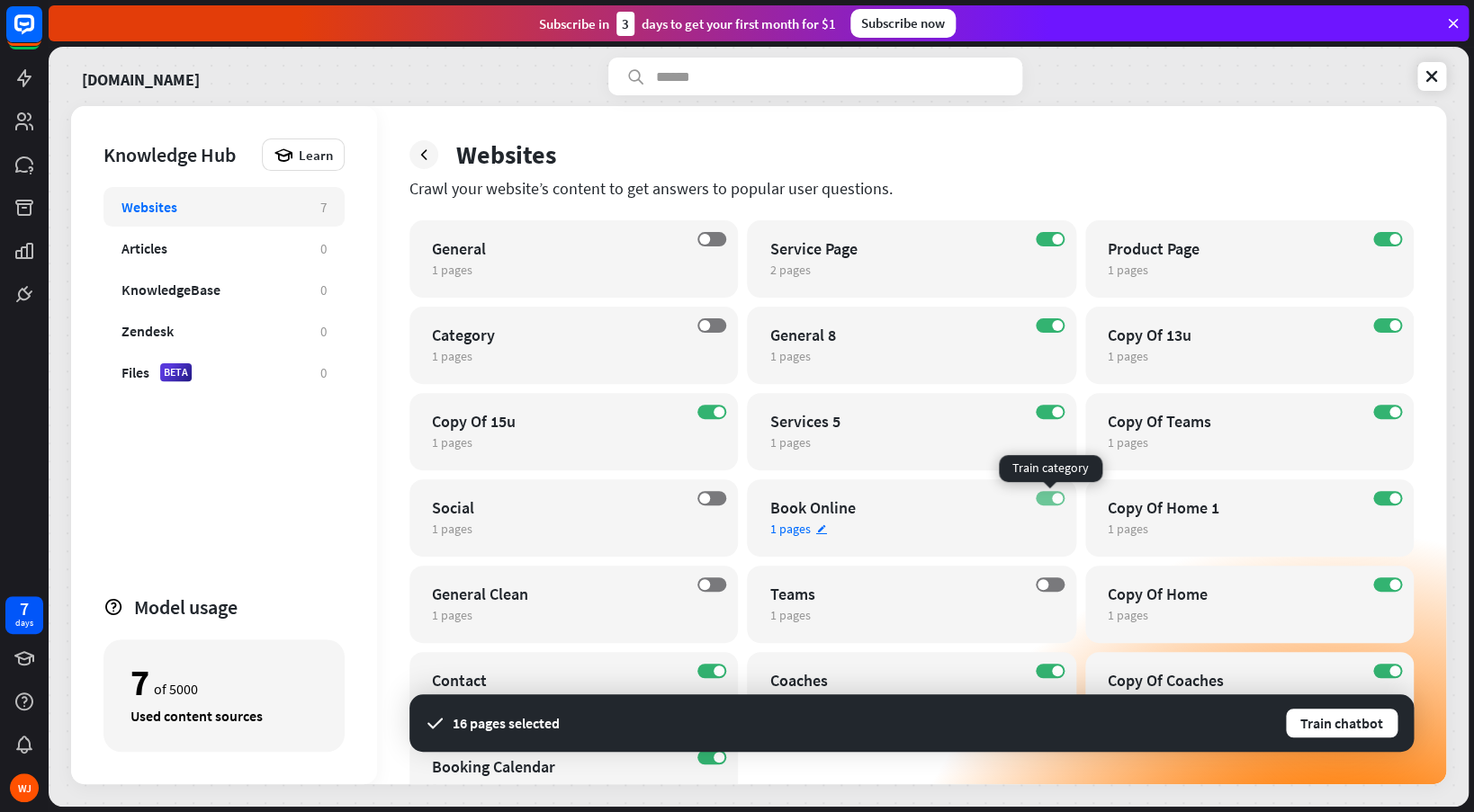
click at [1050, 503] on label "ON" at bounding box center [1050, 498] width 29 height 14
click at [1043, 416] on label "ON" at bounding box center [1050, 411] width 29 height 14
click at [1040, 322] on label "ON" at bounding box center [1050, 325] width 29 height 14
click at [1049, 248] on div "ON Service Page 2 pages edit" at bounding box center [911, 259] width 328 height 77
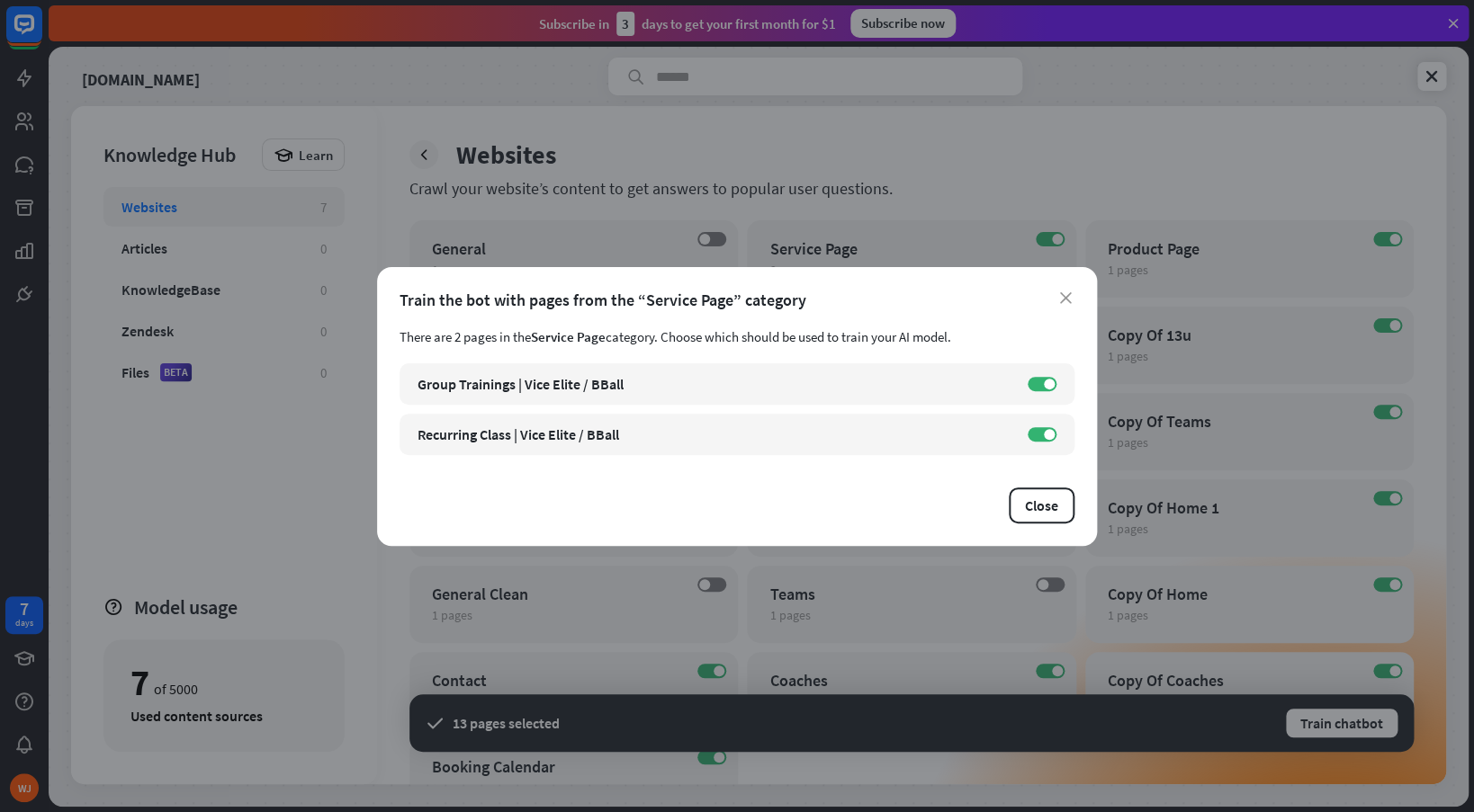
click at [1049, 240] on div "close Train the bot with pages from the “Service Page” category There are 2 pag…" at bounding box center [737, 406] width 1474 height 812
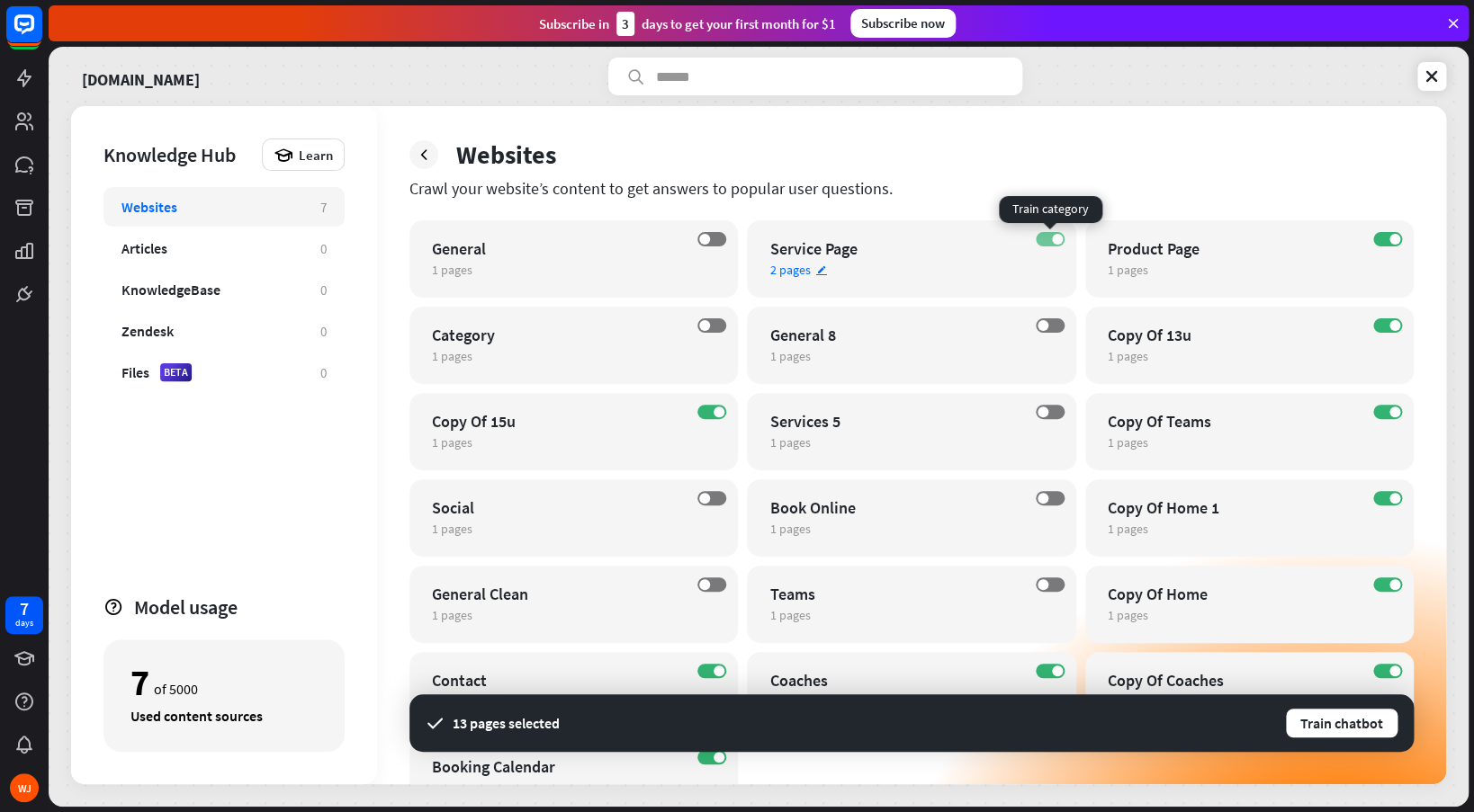
click at [1055, 234] on label "ON" at bounding box center [1050, 239] width 29 height 14
click at [1395, 239] on span at bounding box center [1394, 239] width 11 height 10
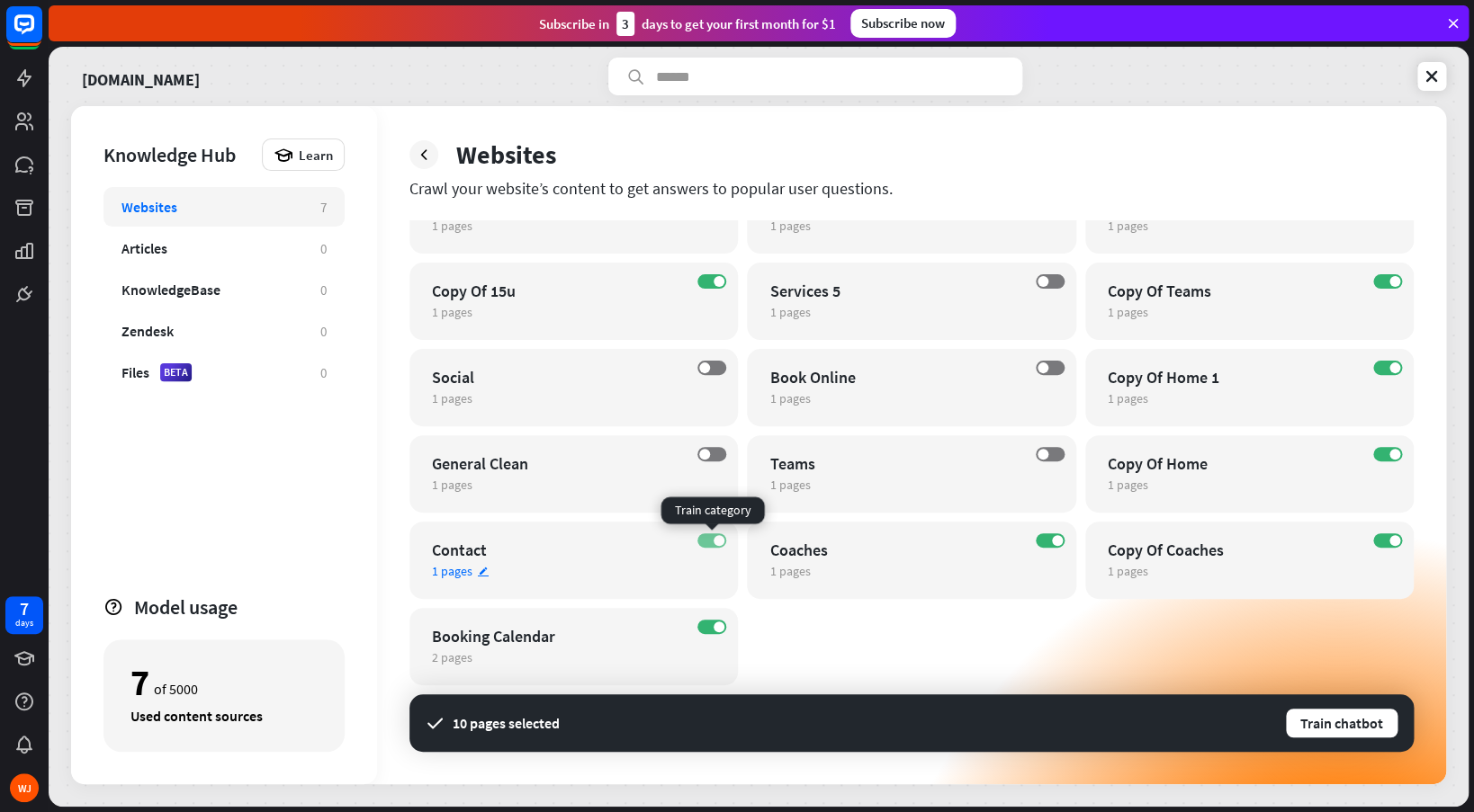
click at [721, 543] on span at bounding box center [718, 540] width 11 height 10
click at [717, 370] on label "OFF" at bounding box center [711, 367] width 29 height 14
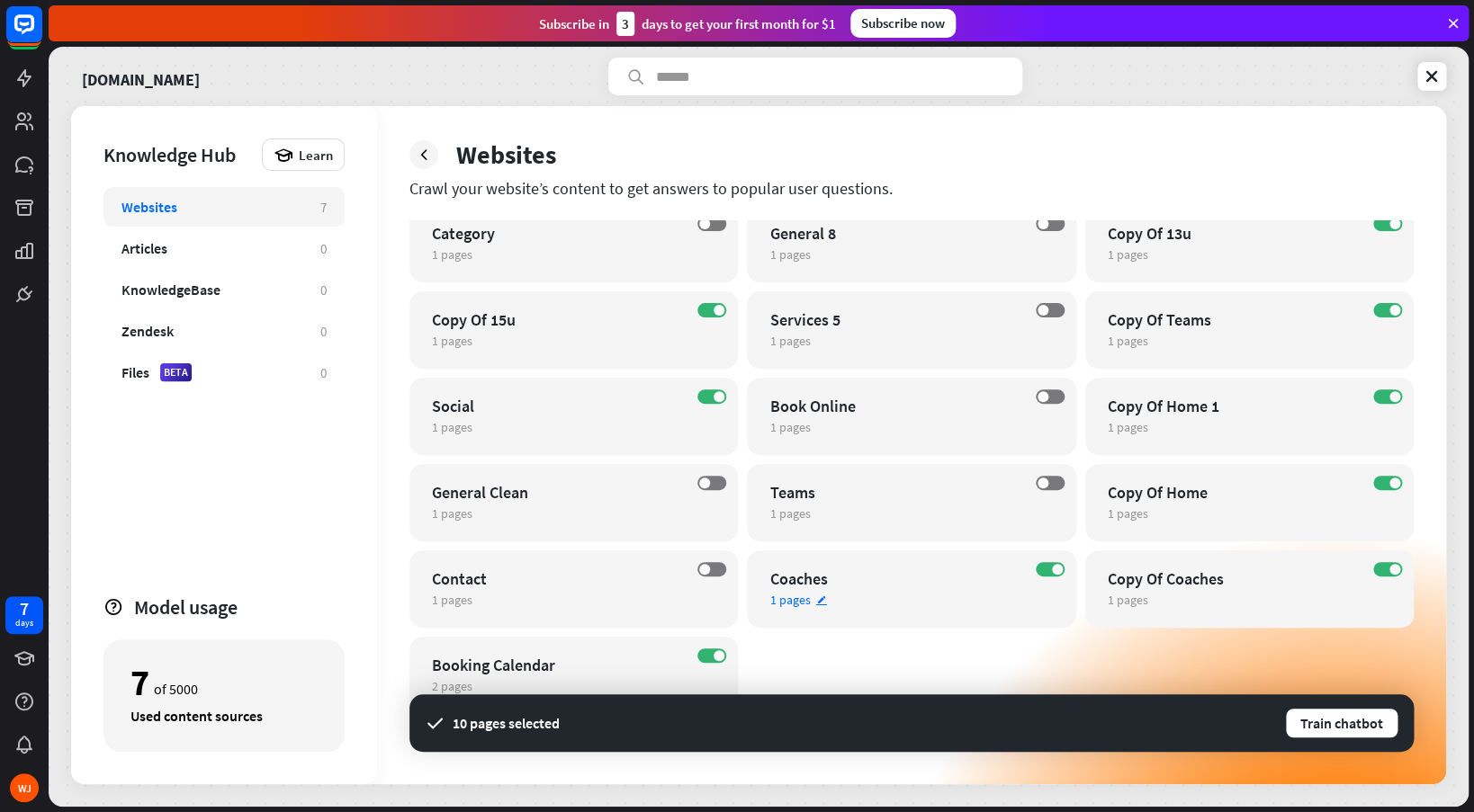
scroll to position [101, 0]
click at [1384, 577] on div "ON Copy Of Coaches 1 pages edit" at bounding box center [1250, 590] width 328 height 77
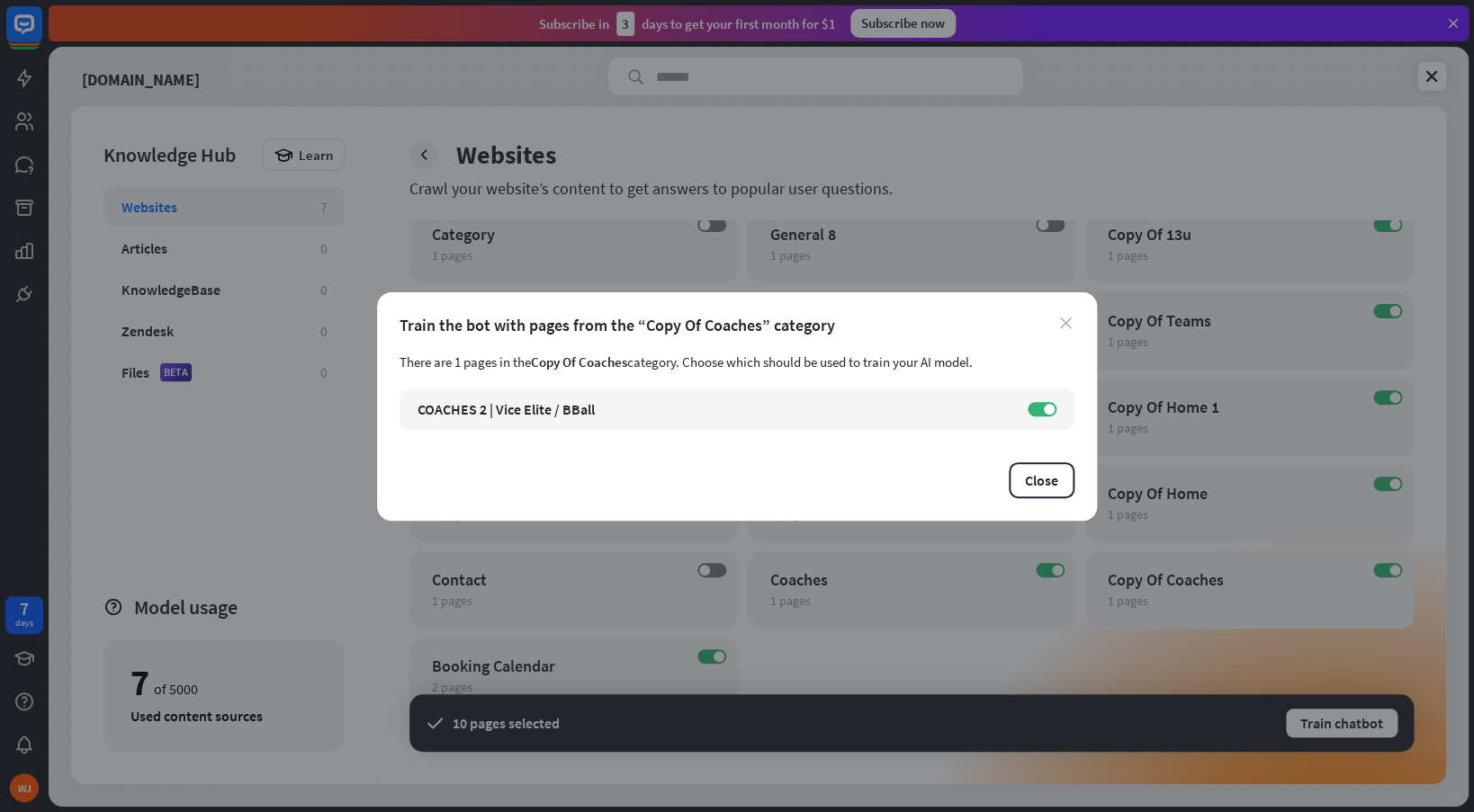
click at [1064, 320] on icon "close" at bounding box center [1065, 323] width 11 height 11
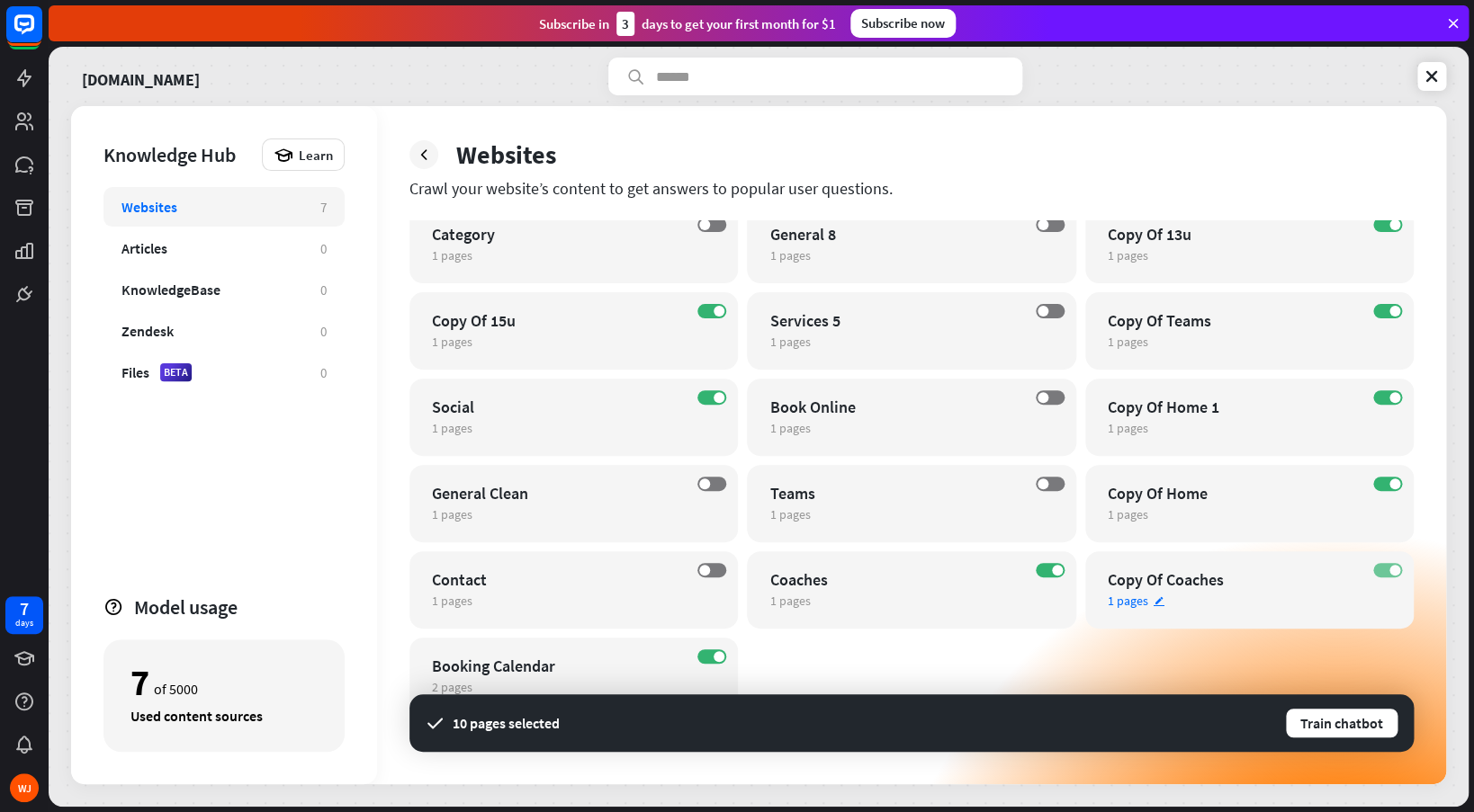
click at [1390, 573] on label "ON" at bounding box center [1387, 570] width 29 height 14
click at [1388, 486] on label "ON" at bounding box center [1387, 483] width 29 height 14
click at [1384, 394] on label "ON" at bounding box center [1387, 397] width 29 height 14
click at [1384, 313] on label "ON" at bounding box center [1387, 311] width 29 height 14
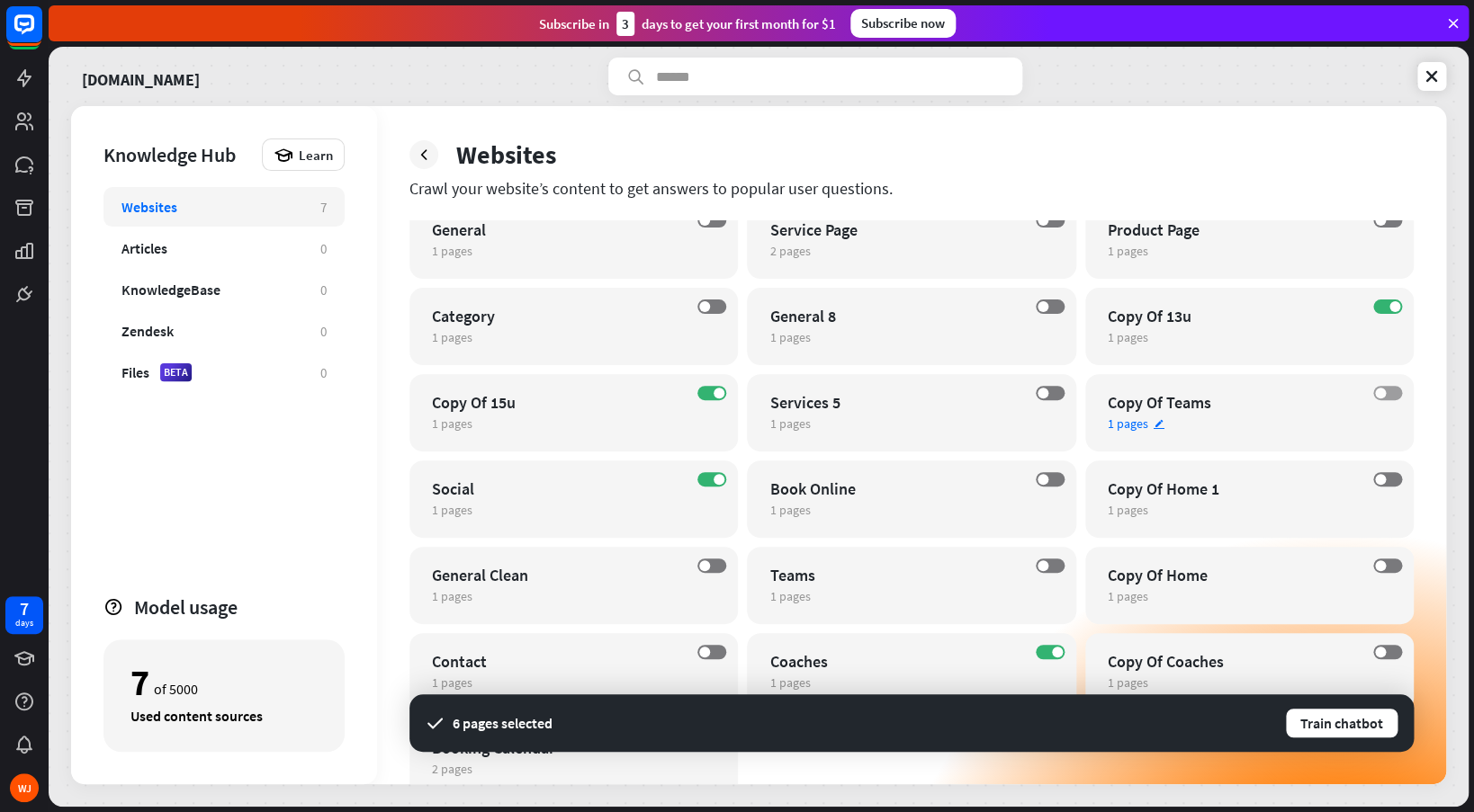
scroll to position [0, 0]
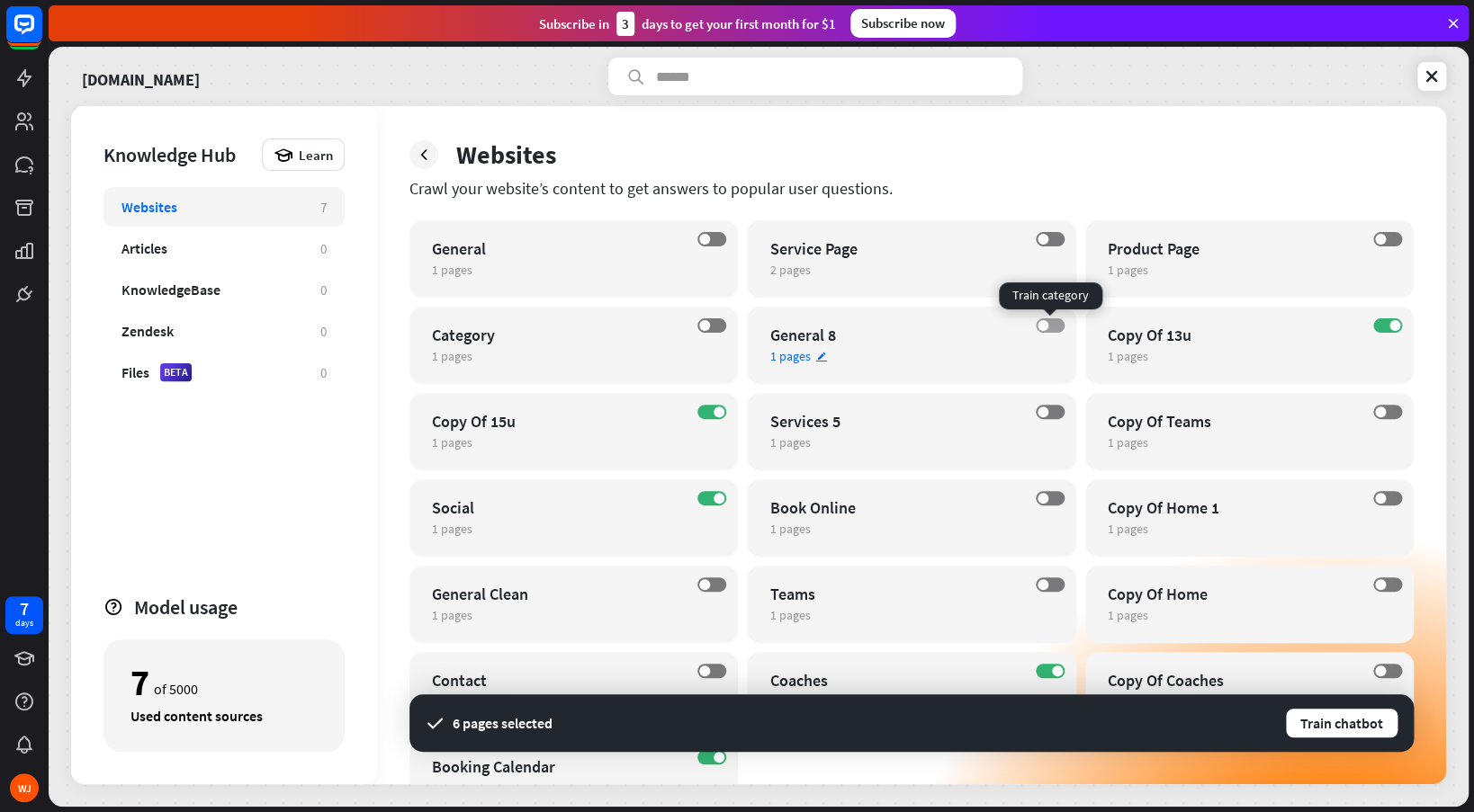
click at [1054, 326] on label "OFF" at bounding box center [1050, 325] width 29 height 14
click at [714, 501] on span at bounding box center [718, 497] width 11 height 10
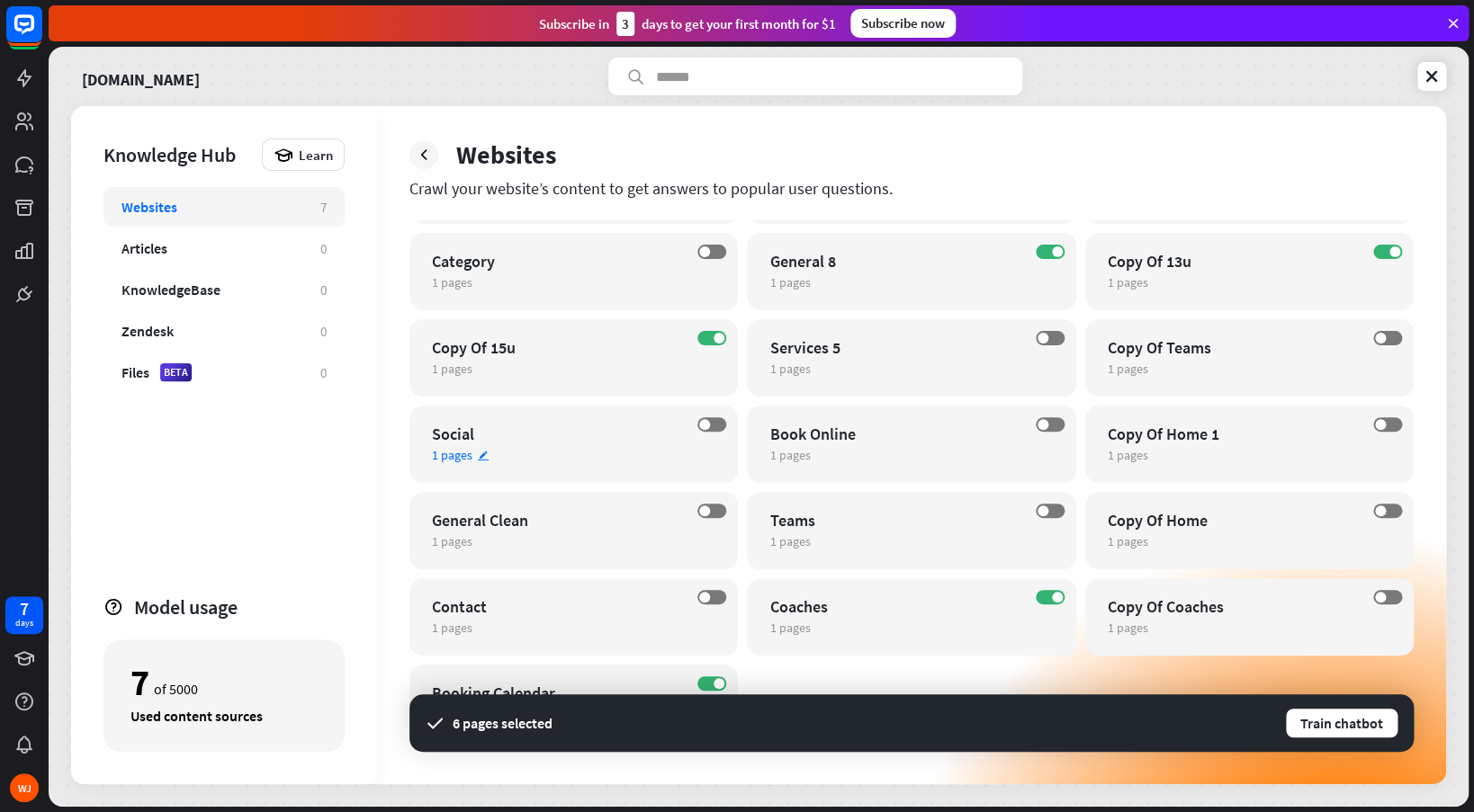
scroll to position [131, 0]
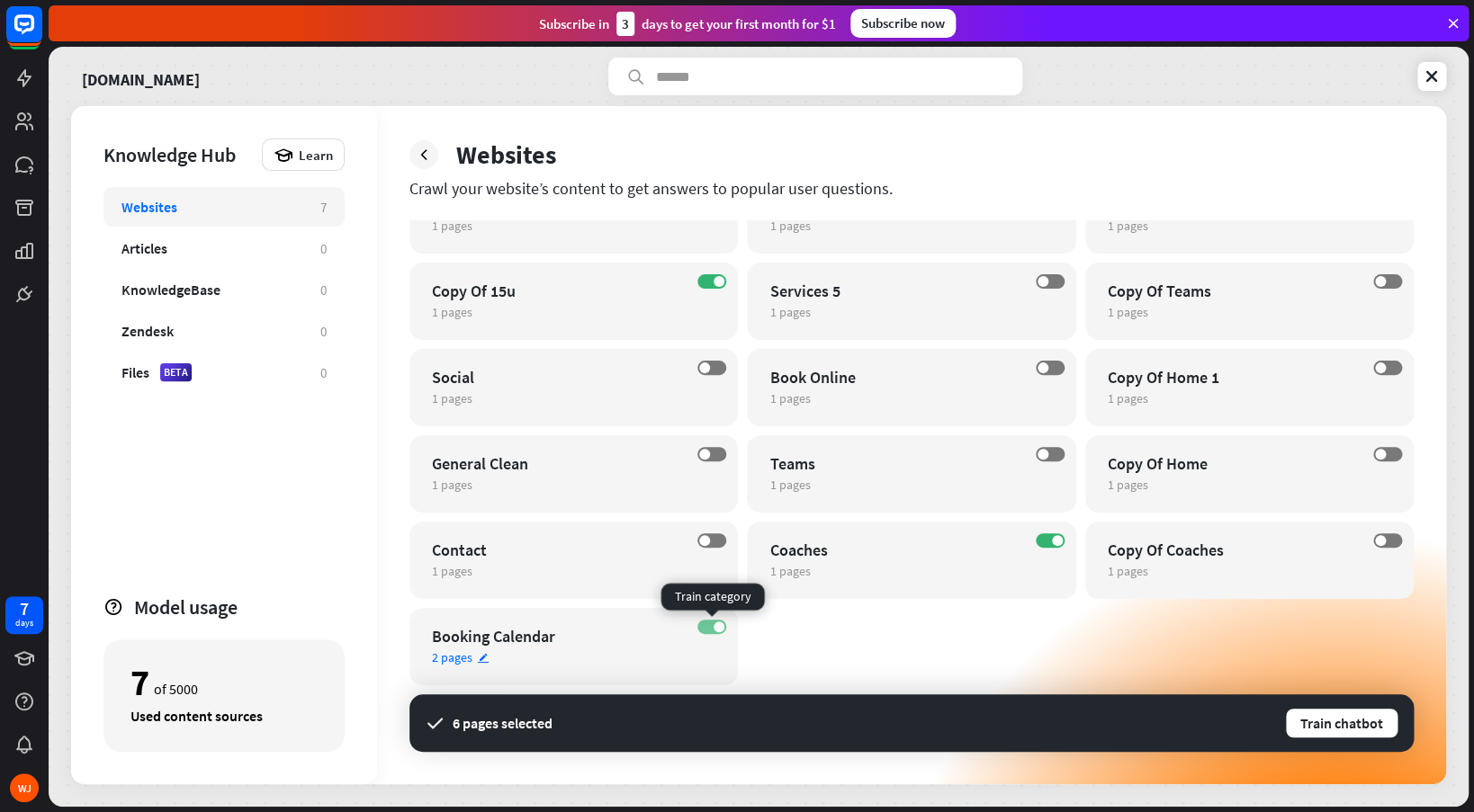
click at [714, 631] on label "ON" at bounding box center [711, 626] width 29 height 14
click at [1053, 457] on label "OFF" at bounding box center [1050, 453] width 29 height 14
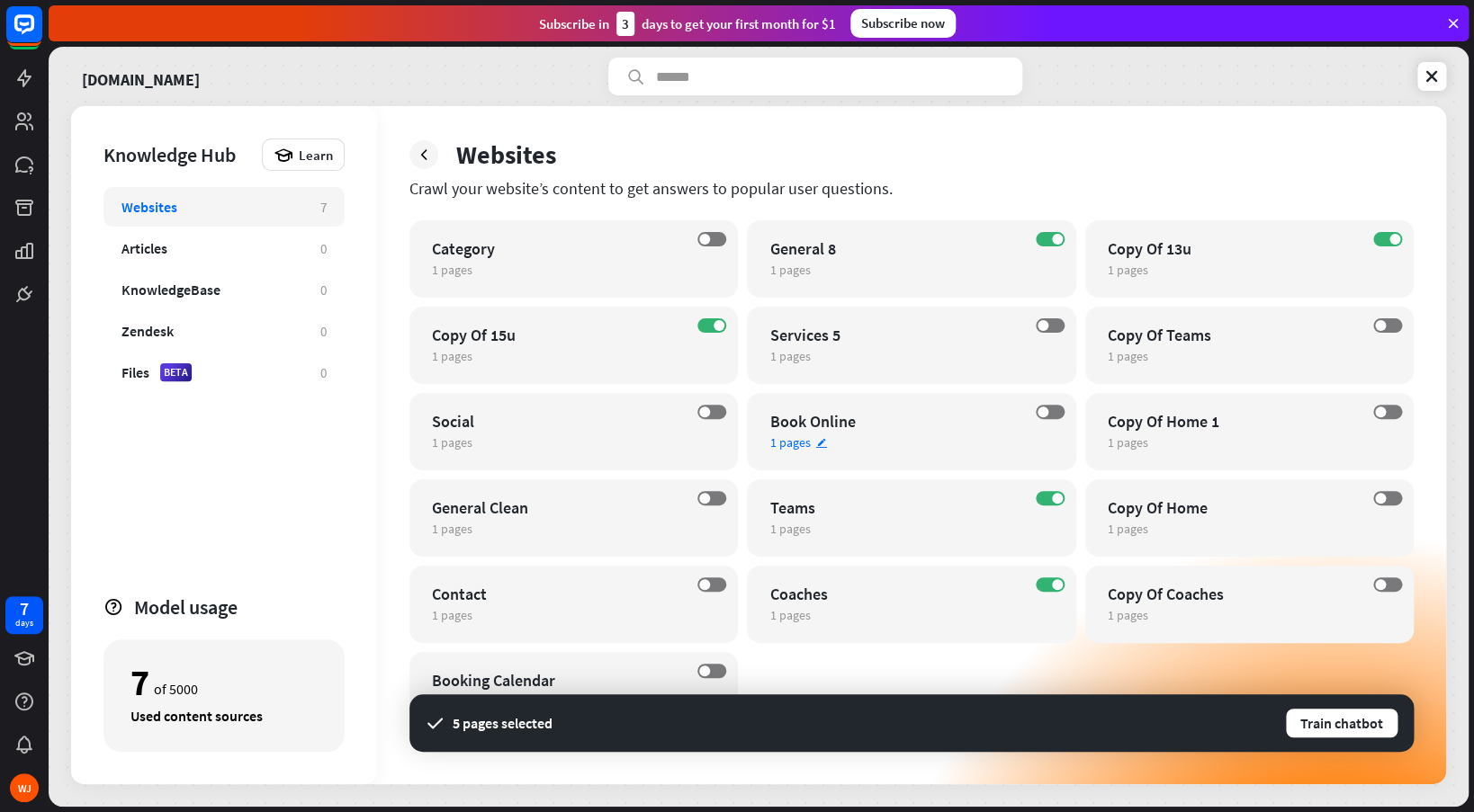
scroll to position [84, 0]
click at [714, 497] on label "OFF" at bounding box center [711, 500] width 29 height 14
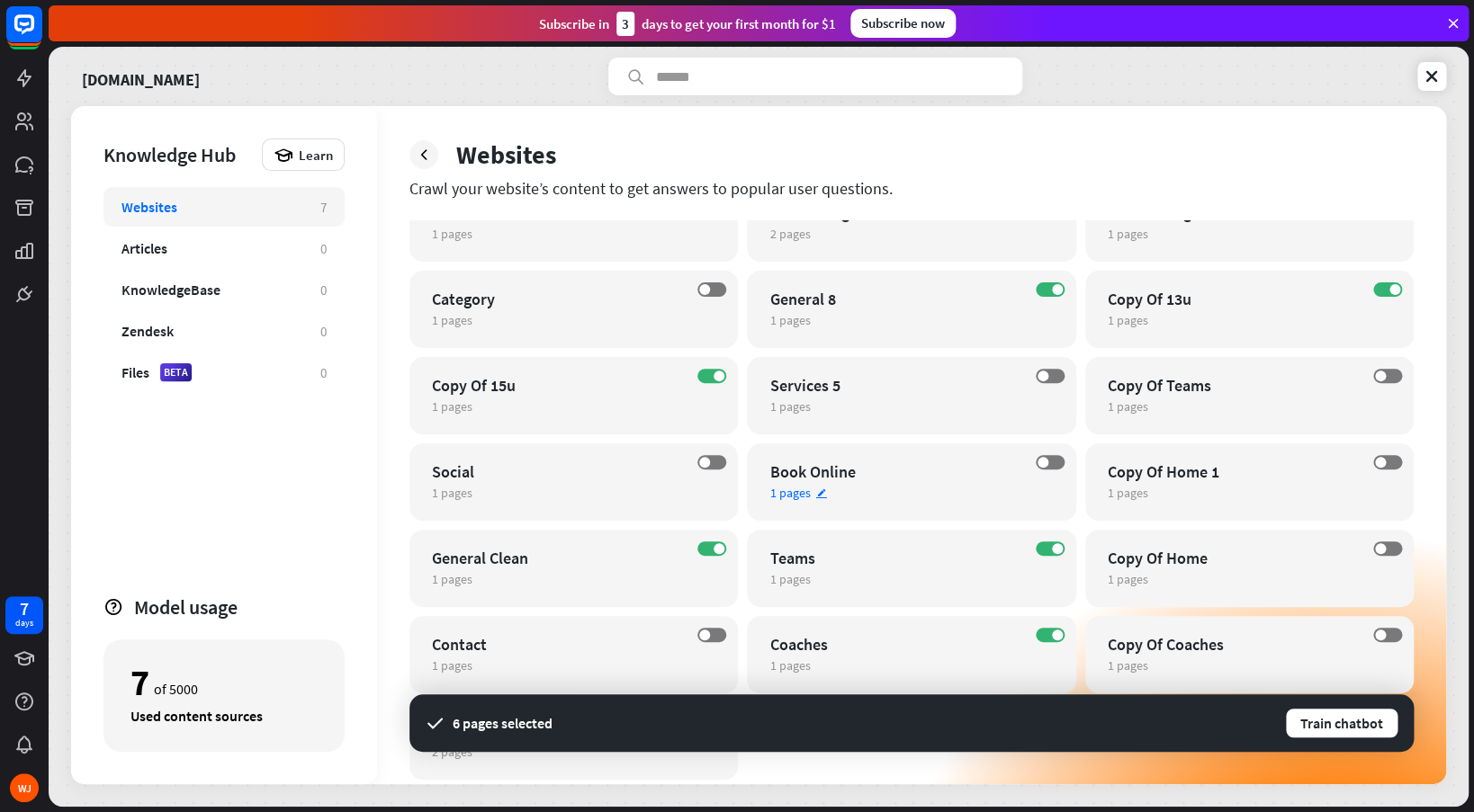
scroll to position [0, 0]
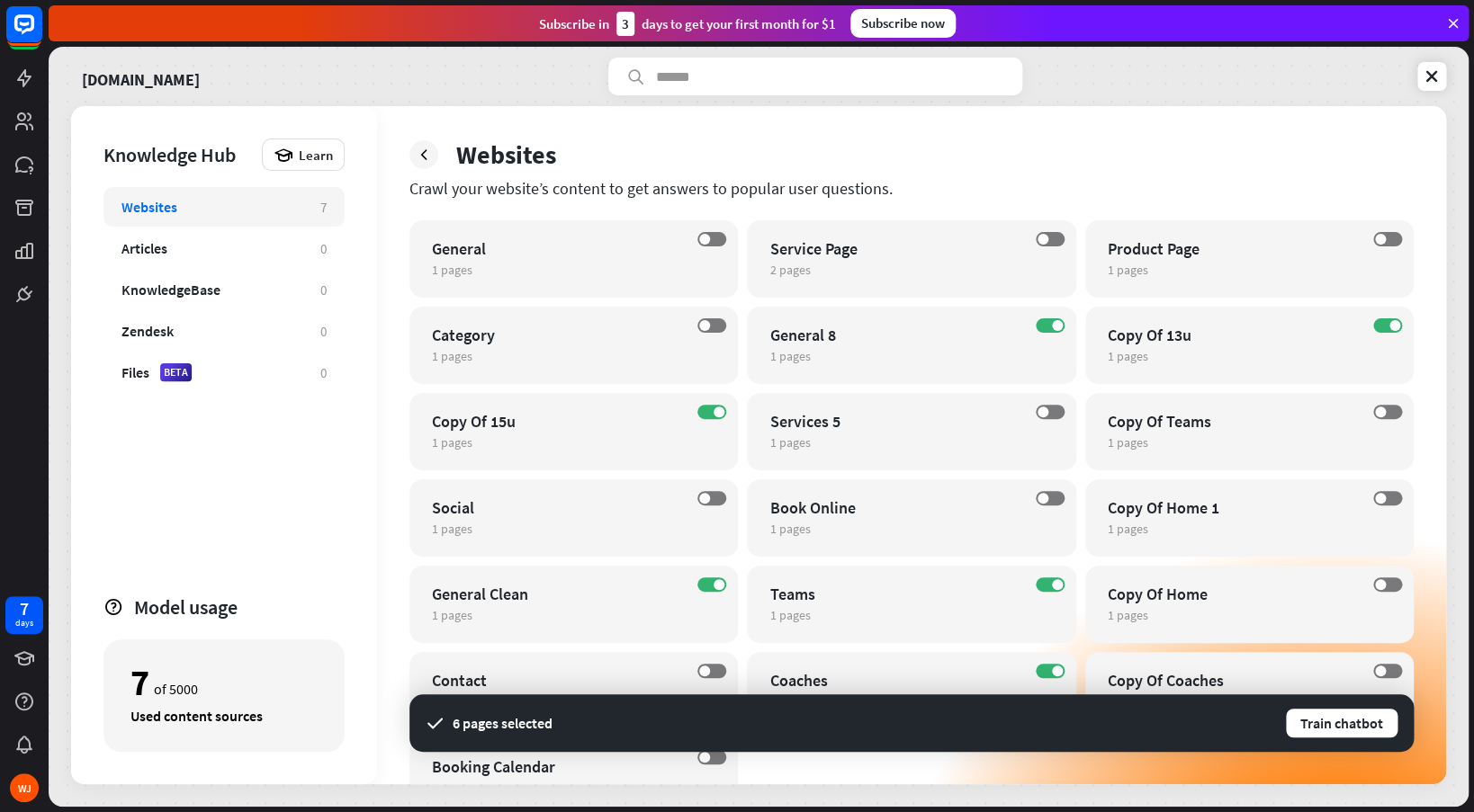
click at [1339, 748] on div "6 pages selected Train chatbot" at bounding box center [912, 723] width 1004 height 57
click at [1337, 728] on button "Train chatbot" at bounding box center [1341, 723] width 116 height 32
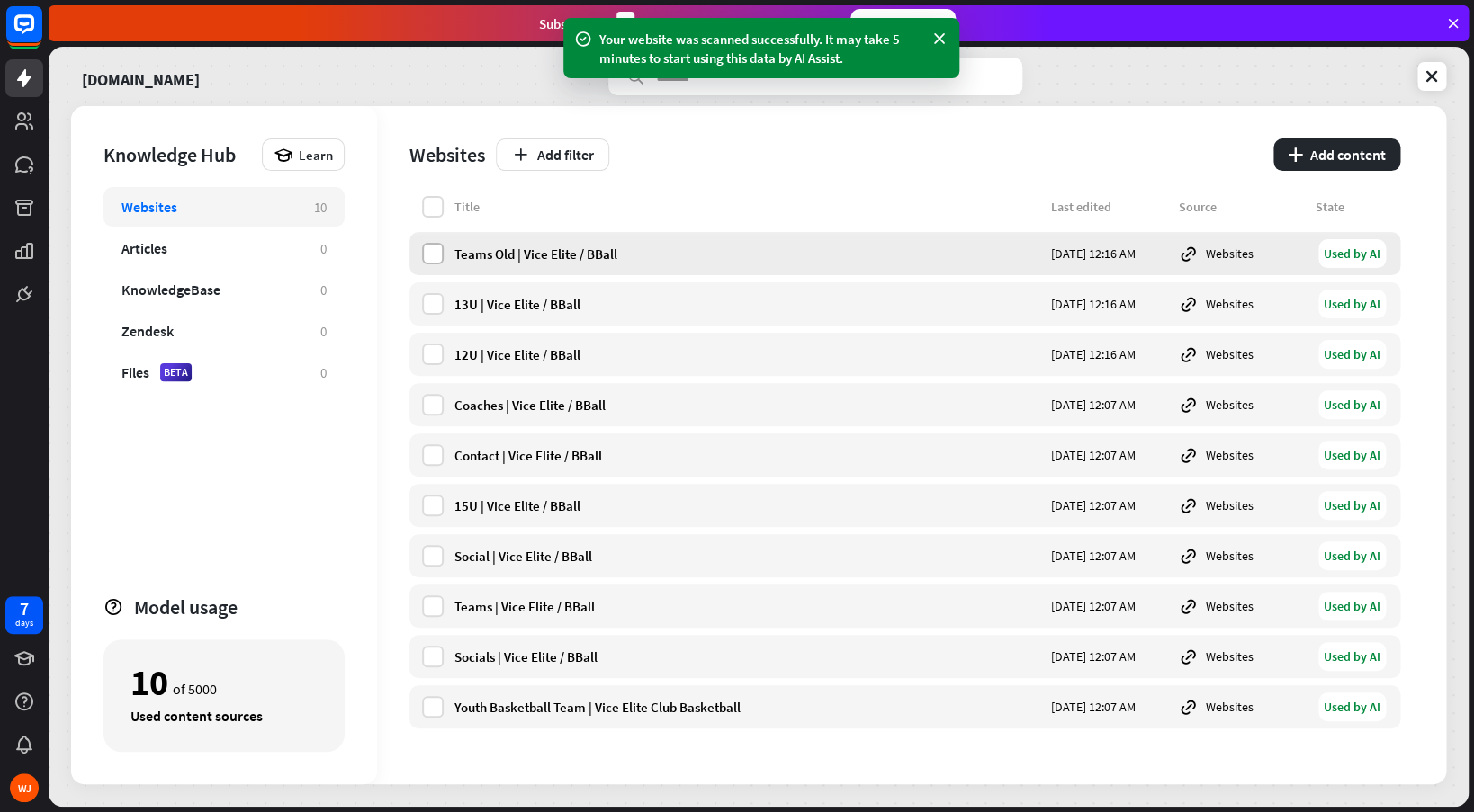
click at [435, 253] on label at bounding box center [432, 253] width 22 height 22
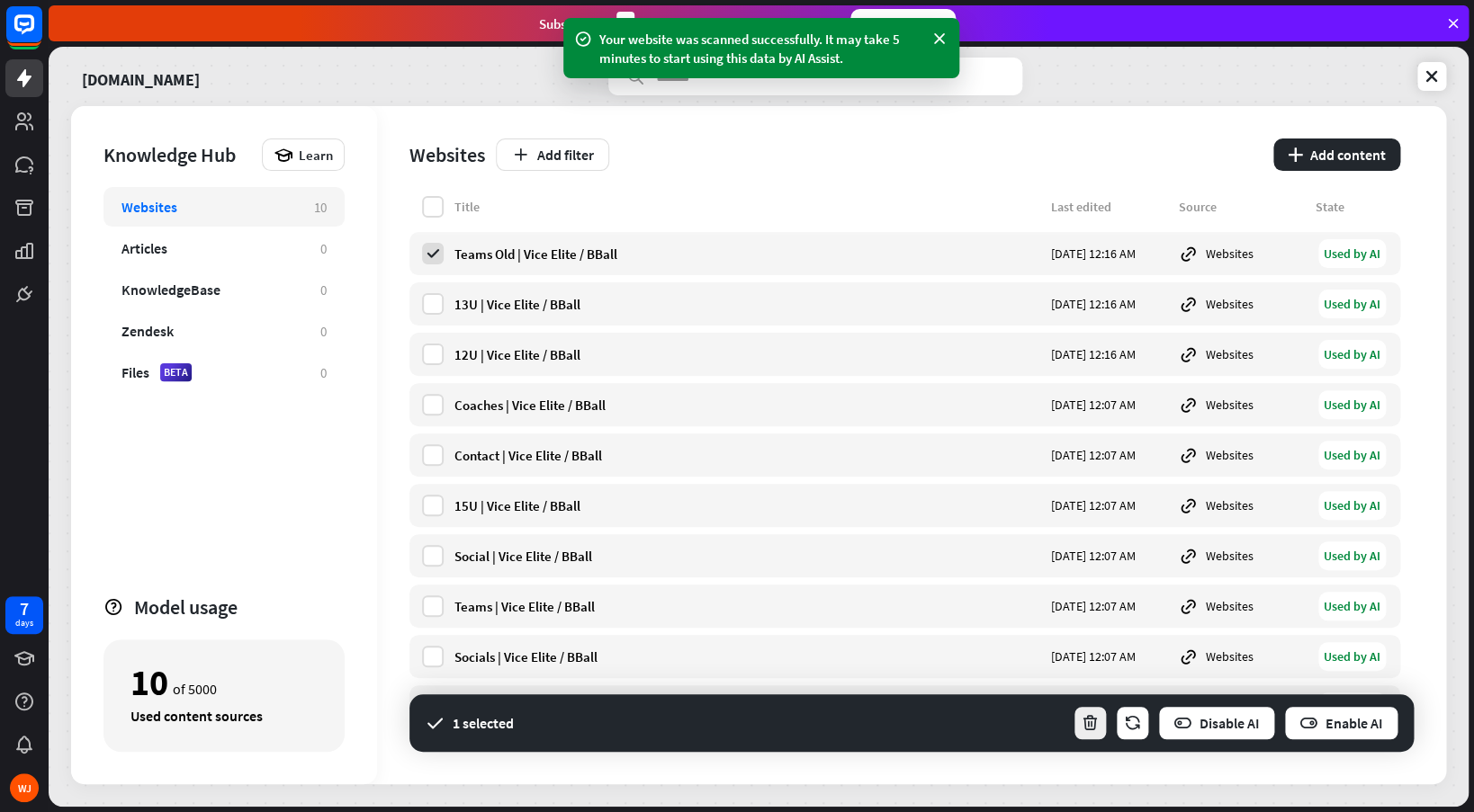
click at [1091, 719] on icon "button" at bounding box center [1090, 723] width 19 height 19
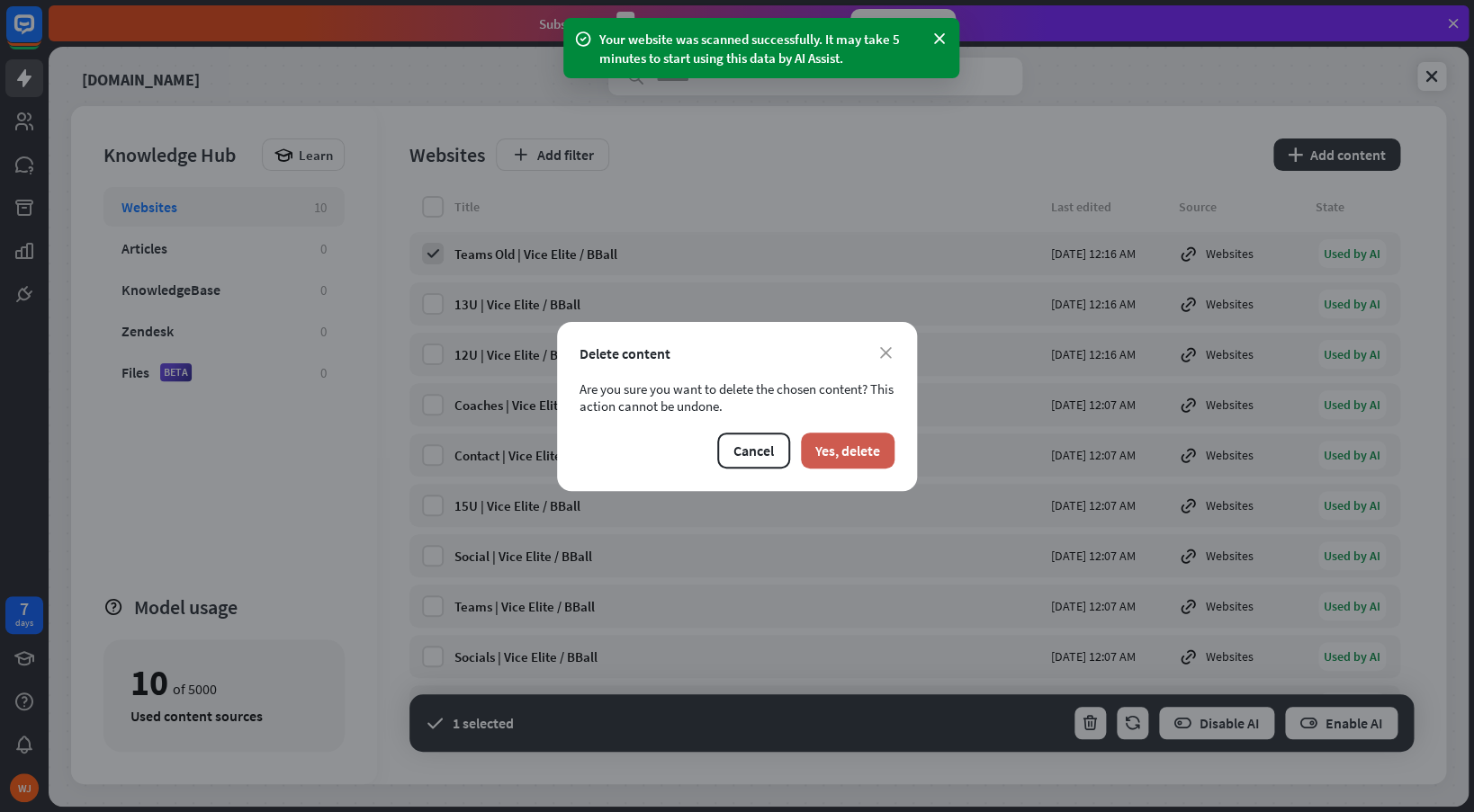
click at [823, 449] on button "Yes, delete" at bounding box center [848, 450] width 94 height 36
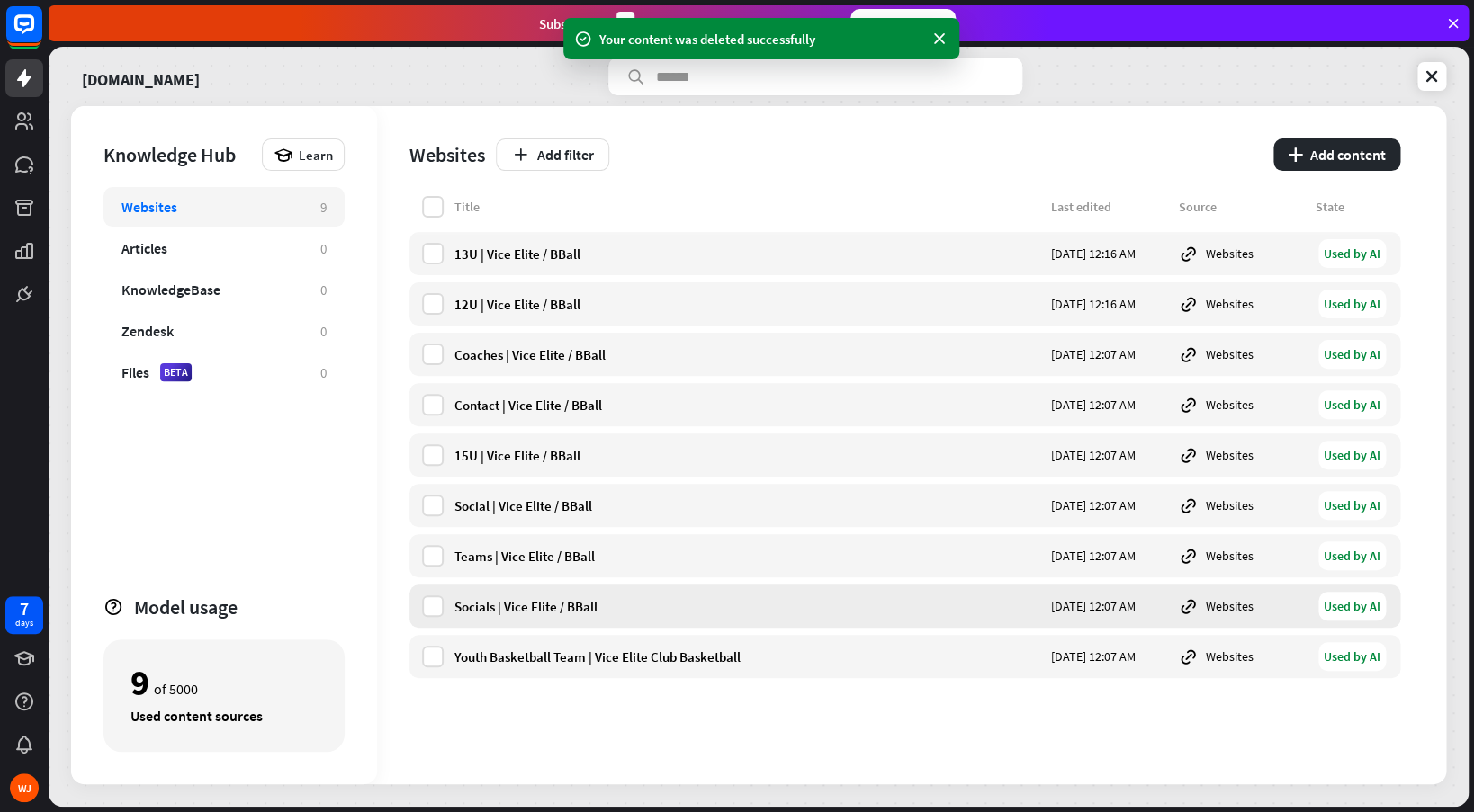
click at [526, 601] on div "Socials | Vice Elite / BBall" at bounding box center [748, 607] width 586 height 17
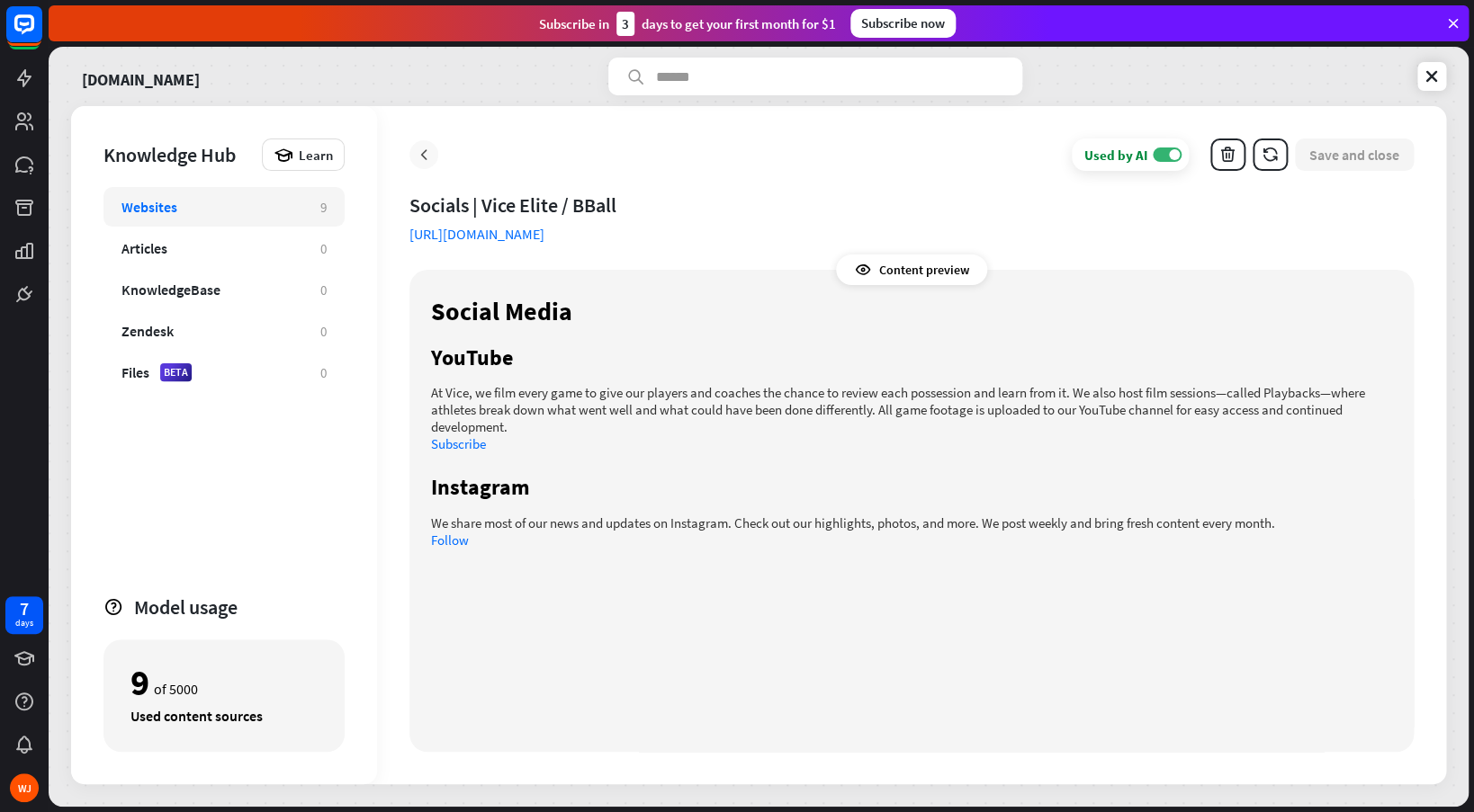
click at [430, 156] on icon at bounding box center [423, 155] width 18 height 18
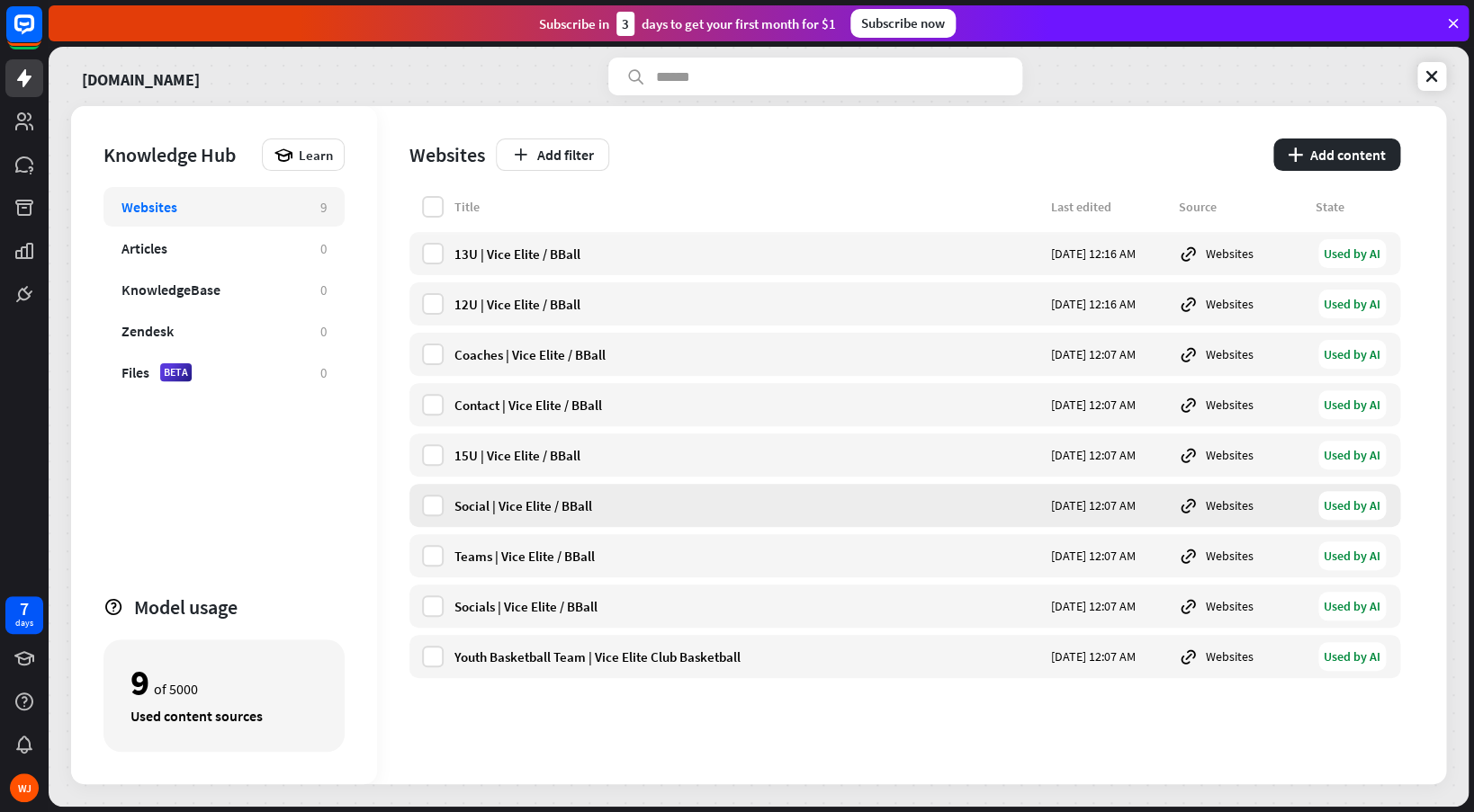
click at [527, 505] on div "Social | Vice Elite / BBall" at bounding box center [748, 506] width 586 height 17
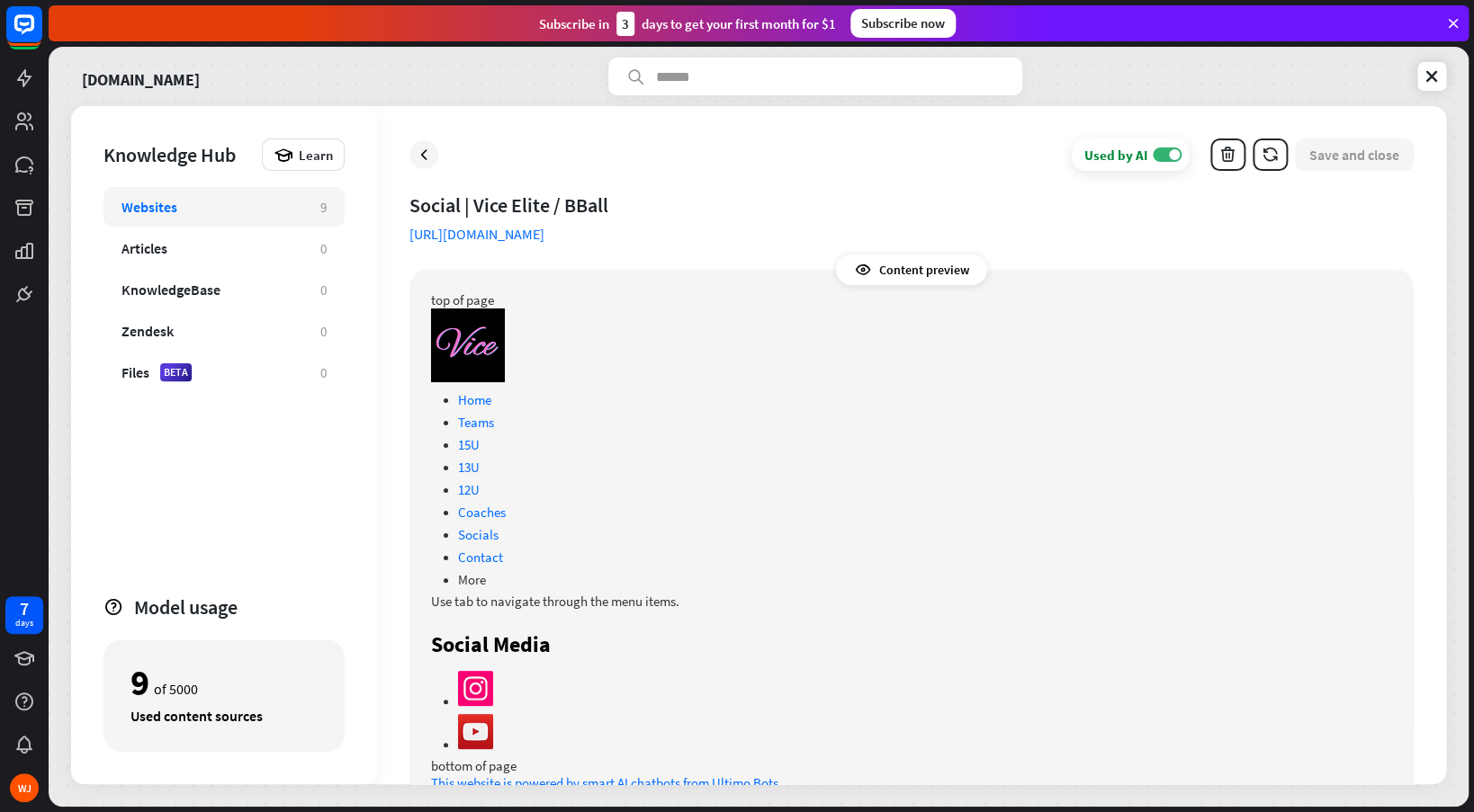
scroll to position [22, 0]
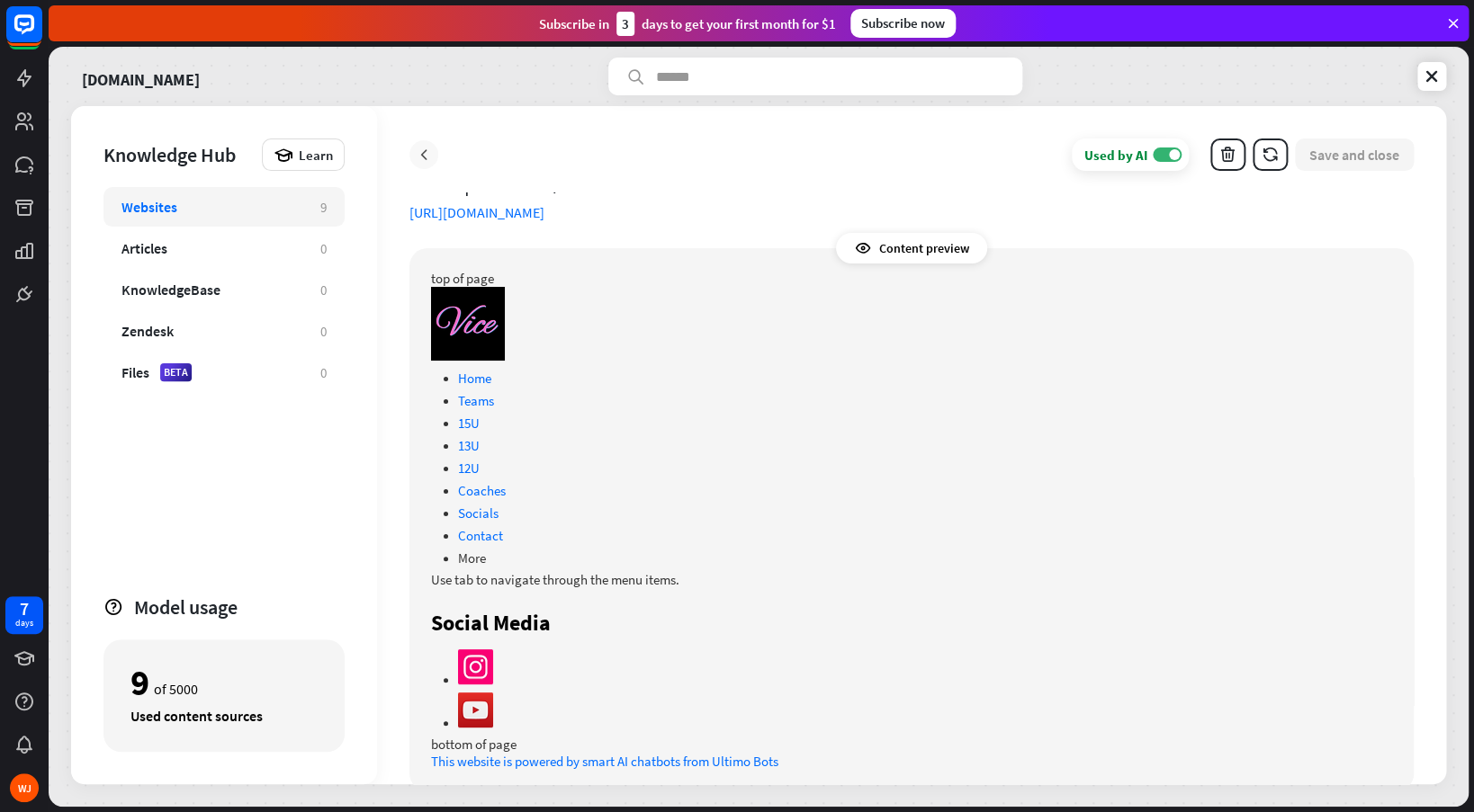
click at [427, 158] on icon at bounding box center [423, 155] width 18 height 18
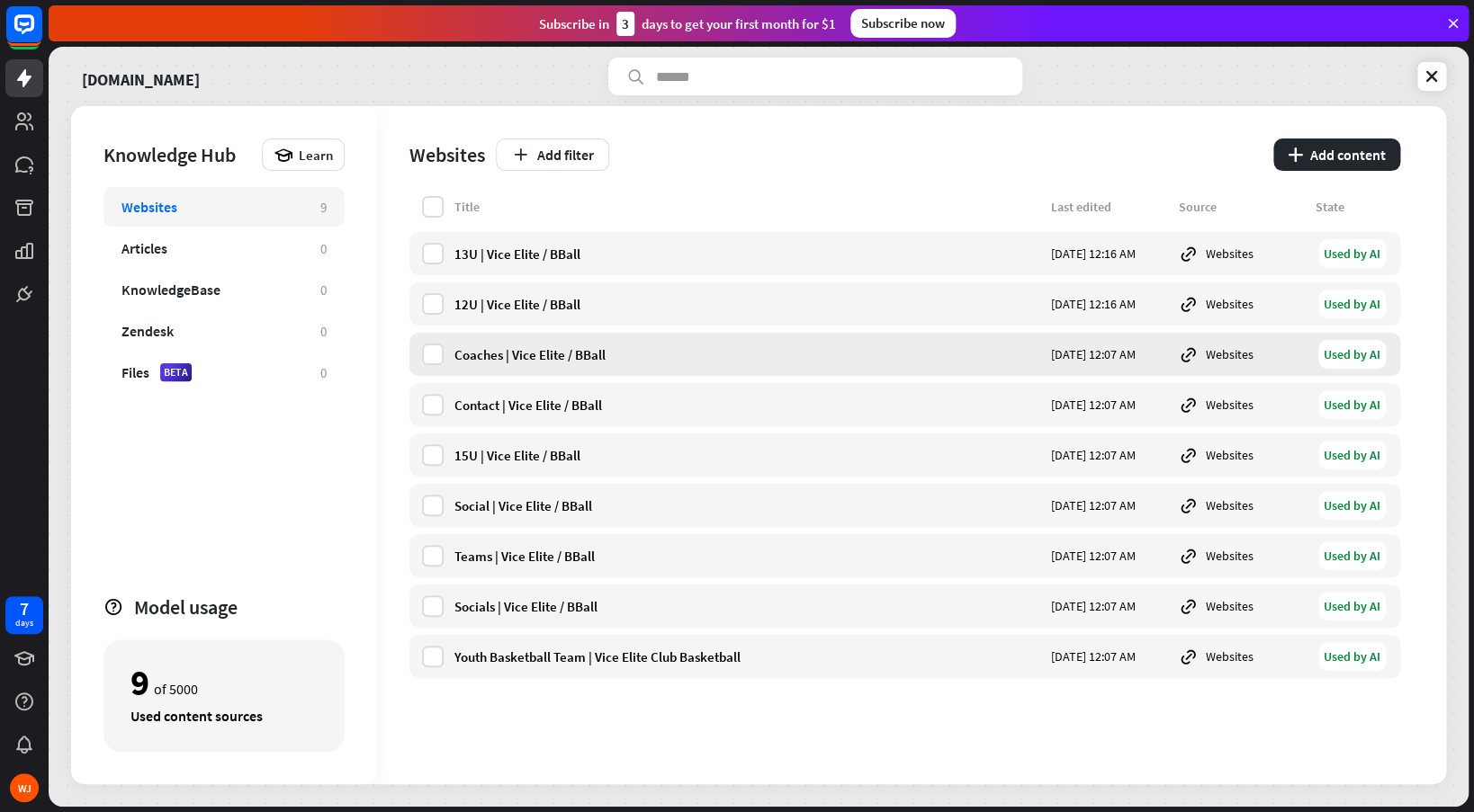
click at [569, 358] on div "Coaches | Vice Elite / BBall" at bounding box center [748, 355] width 586 height 17
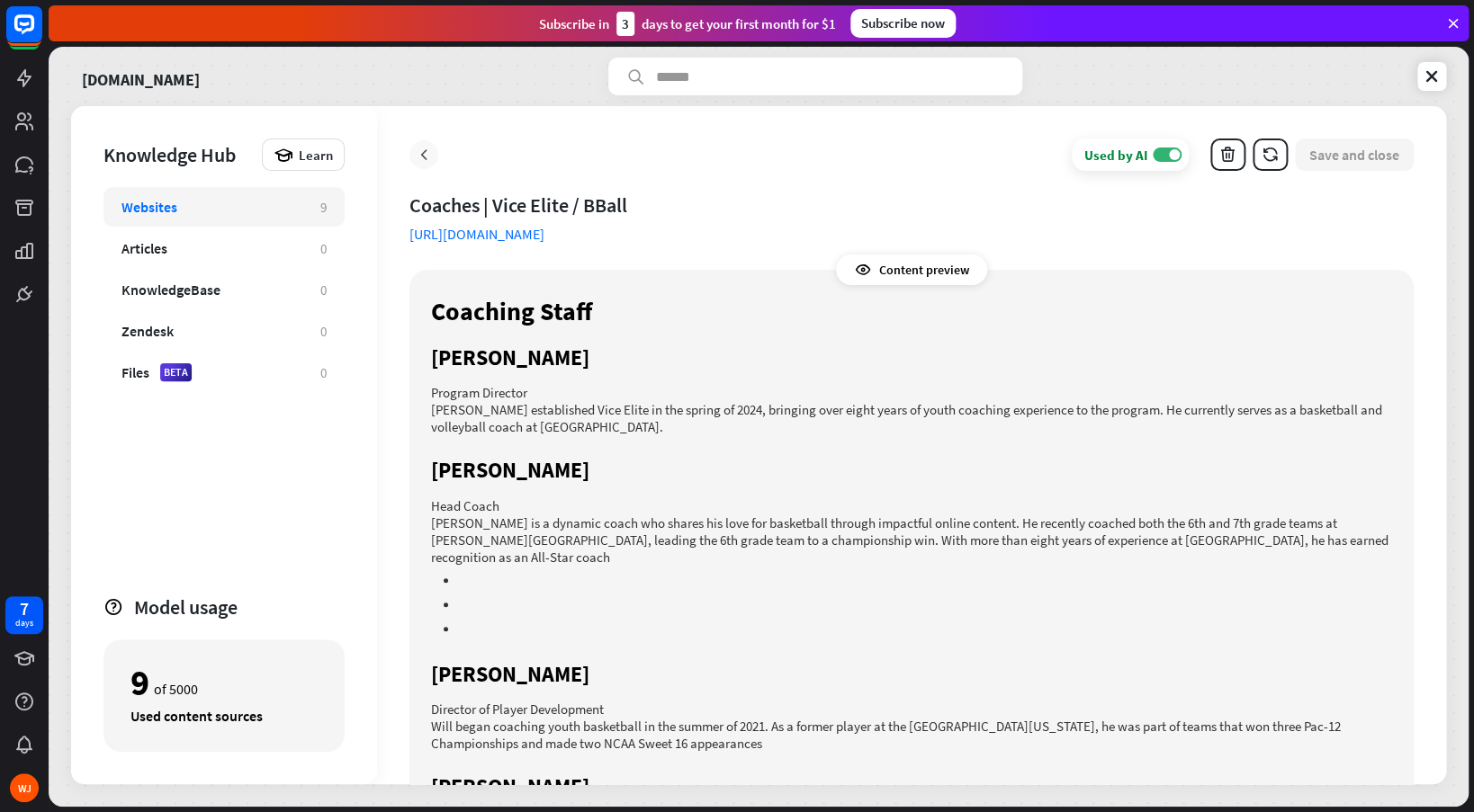
click at [432, 150] on icon at bounding box center [423, 155] width 18 height 18
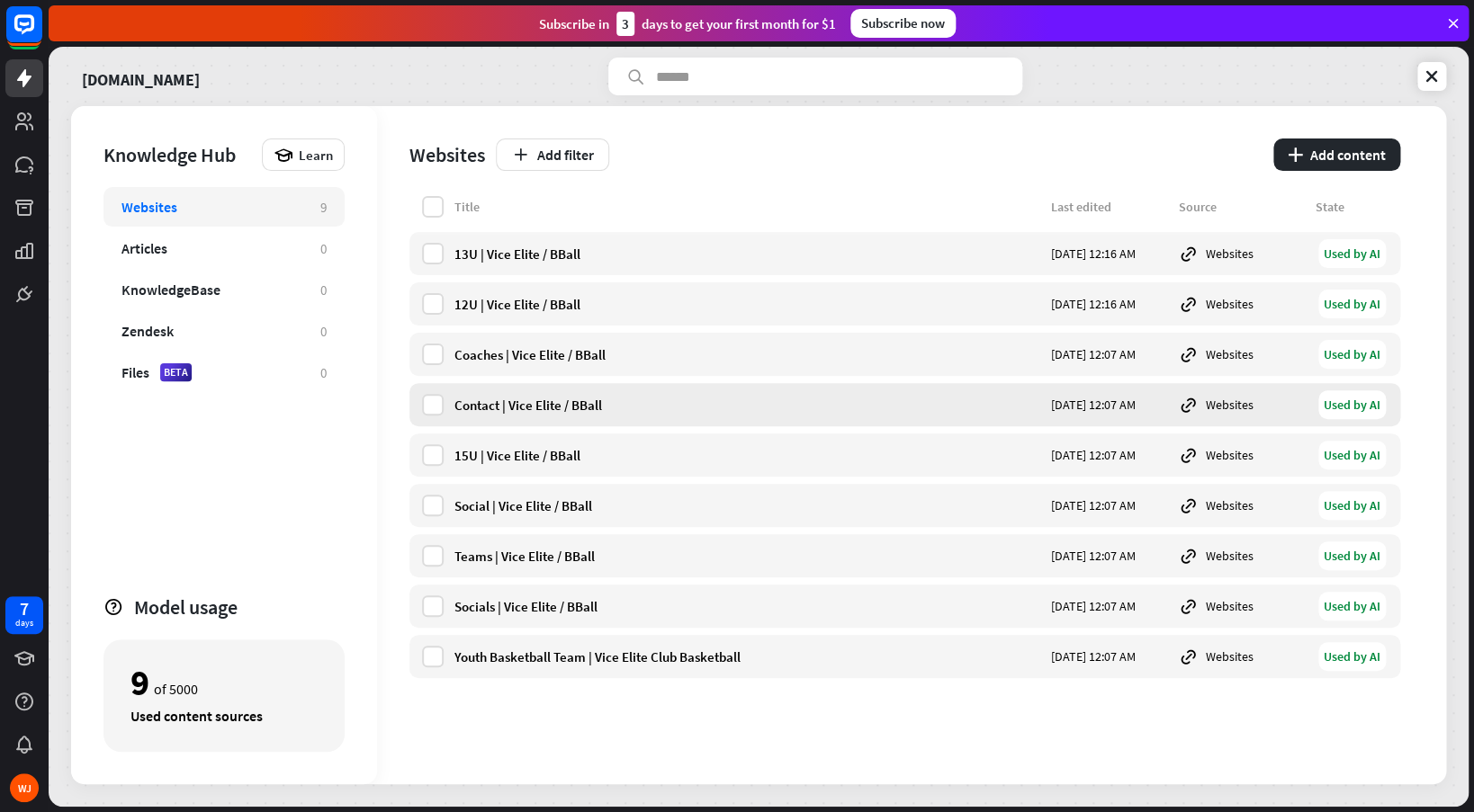
click at [494, 393] on div "Contact | Vice Elite / BBall [DATE] 12:07 AM Websites Used by AI" at bounding box center [905, 404] width 991 height 43
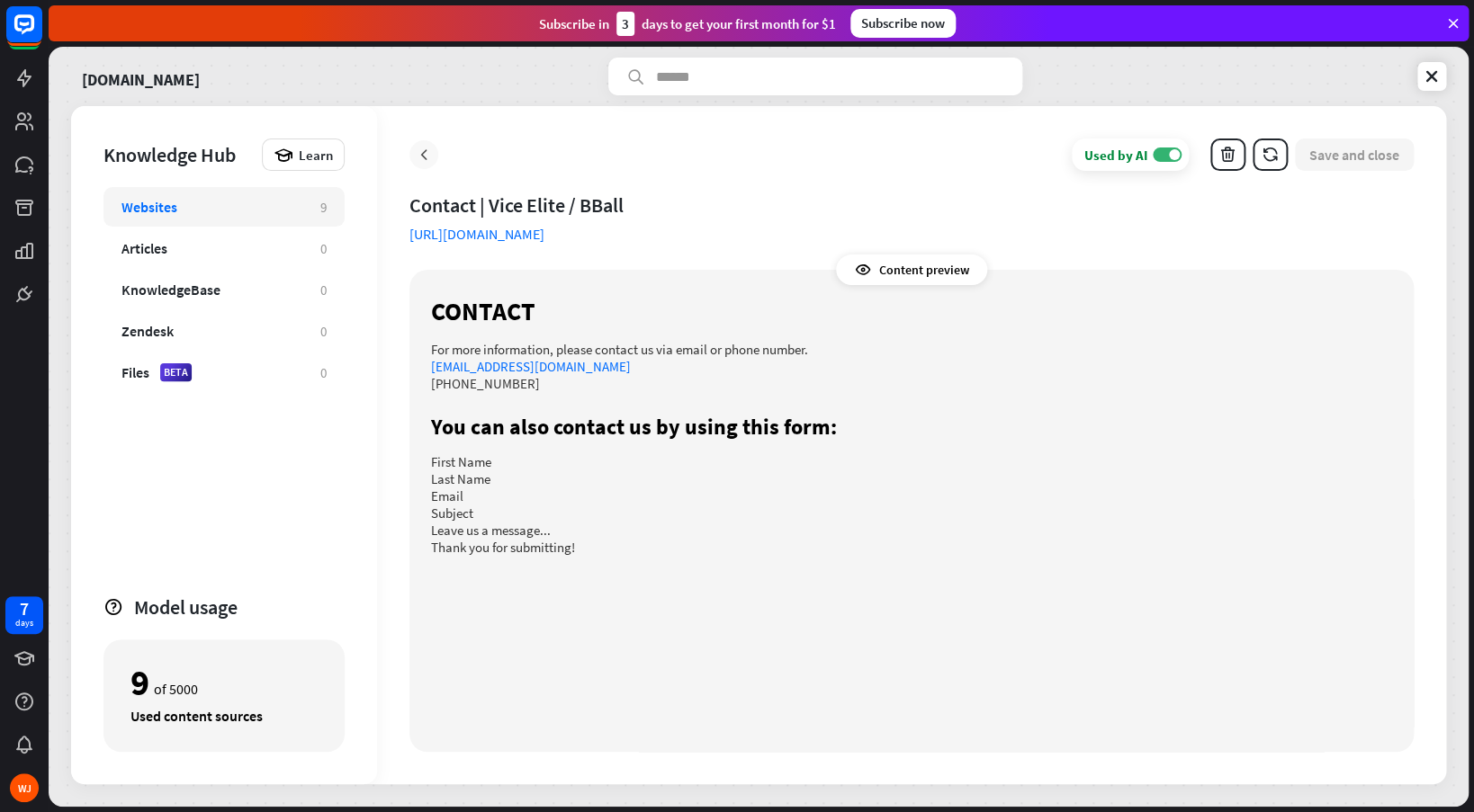
click at [422, 155] on icon at bounding box center [423, 155] width 18 height 18
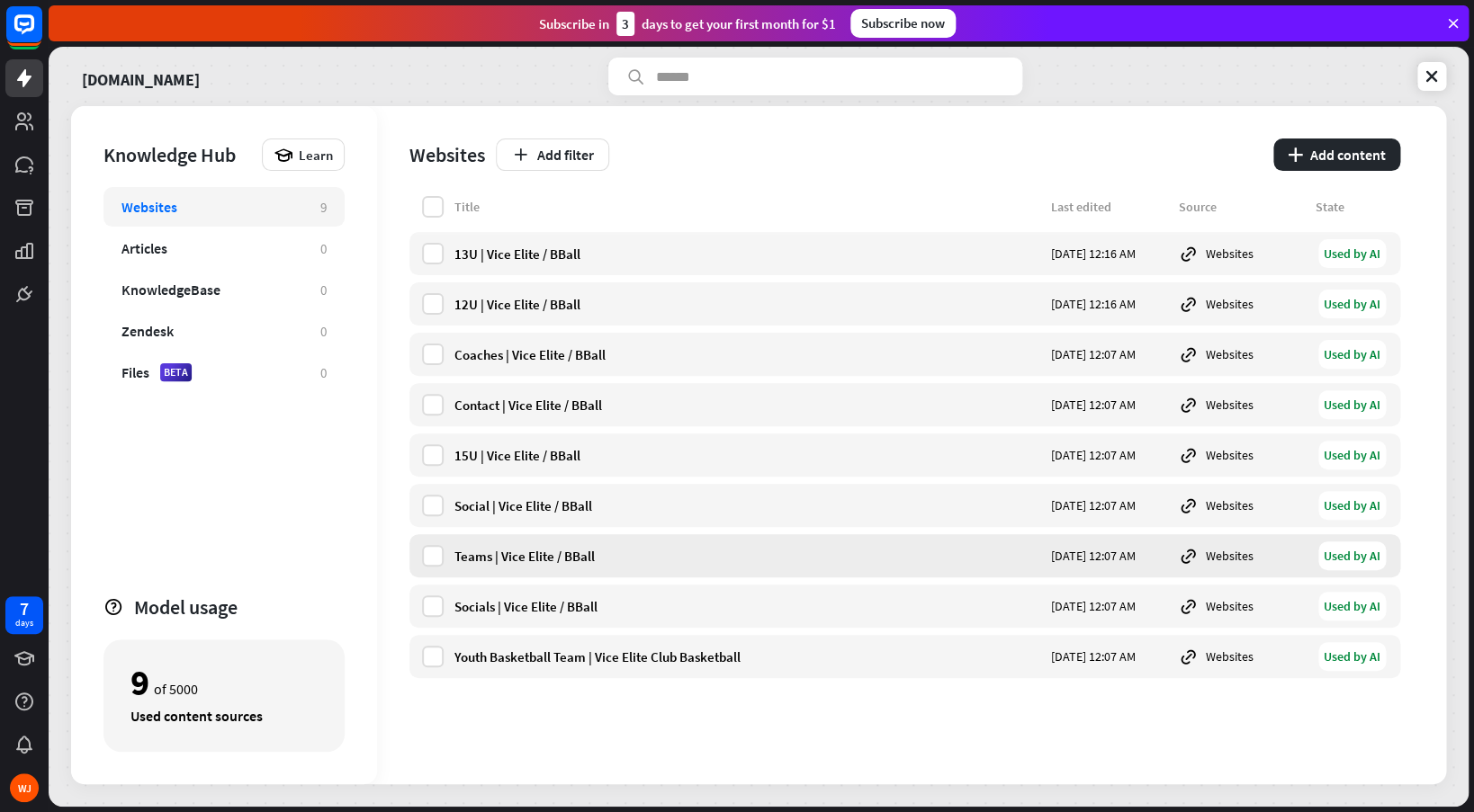
click at [502, 552] on div "Teams | Vice Elite / BBall" at bounding box center [748, 556] width 586 height 17
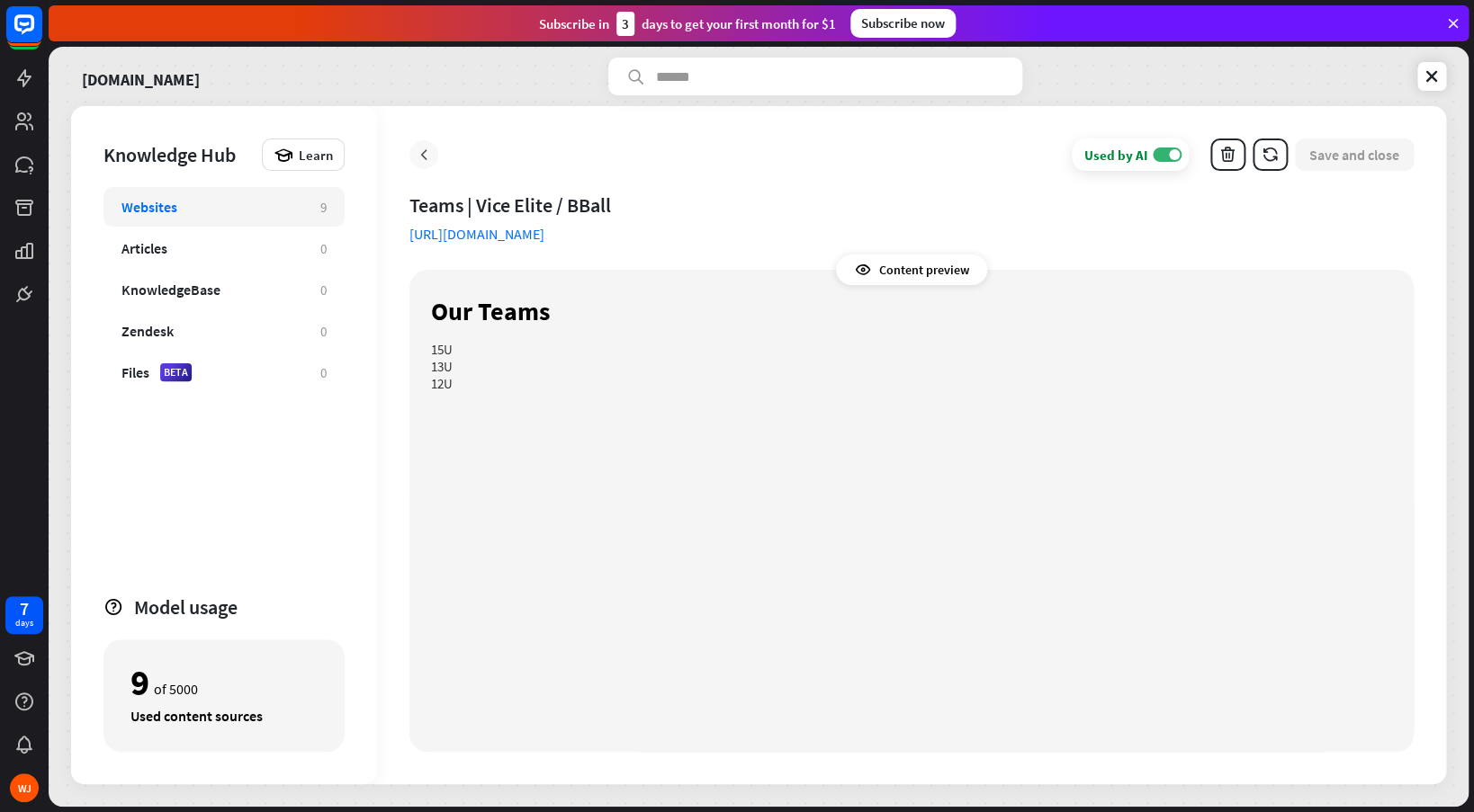
click at [431, 149] on icon at bounding box center [423, 155] width 18 height 18
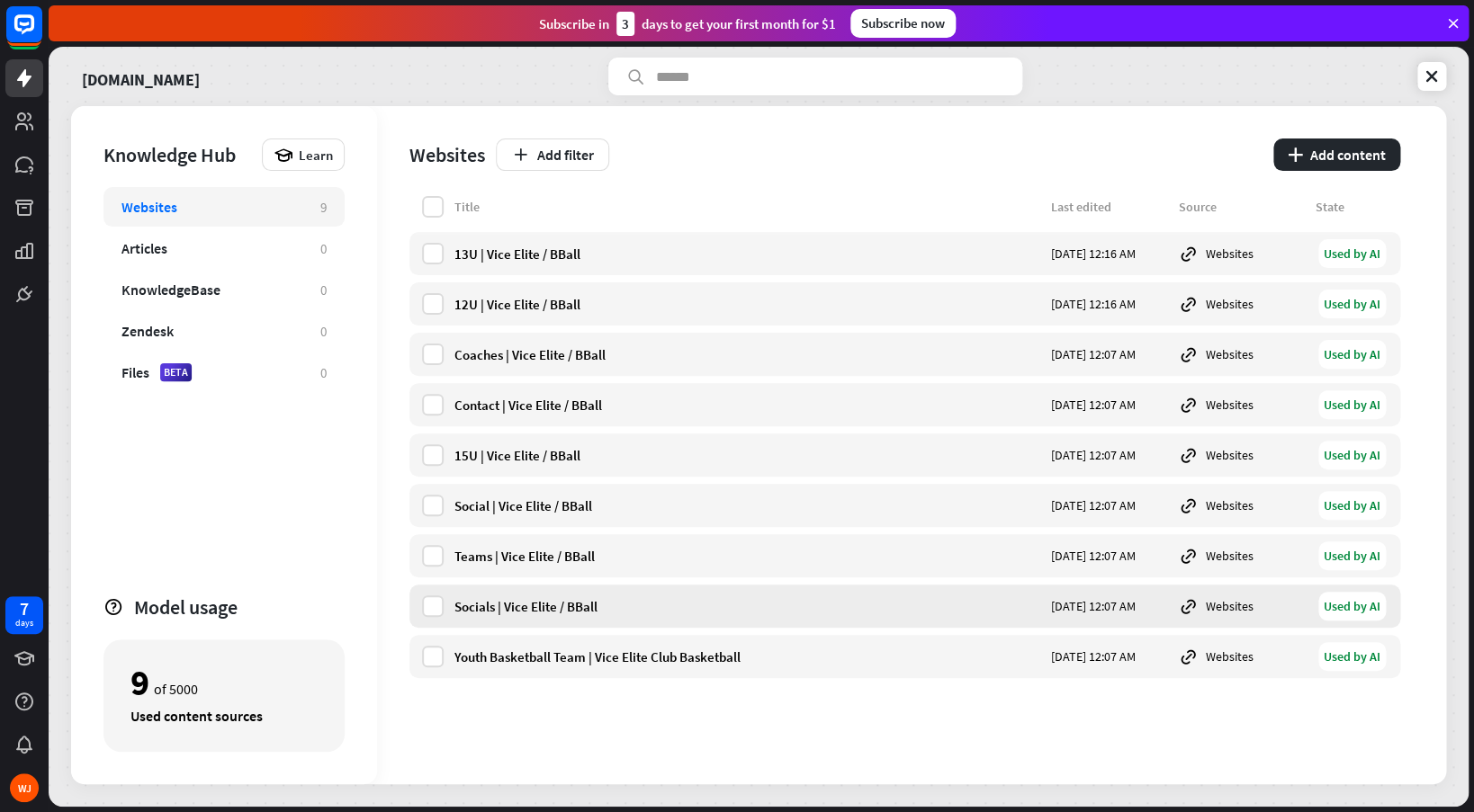
click at [517, 610] on div "Socials | Vice Elite / BBall" at bounding box center [748, 607] width 586 height 17
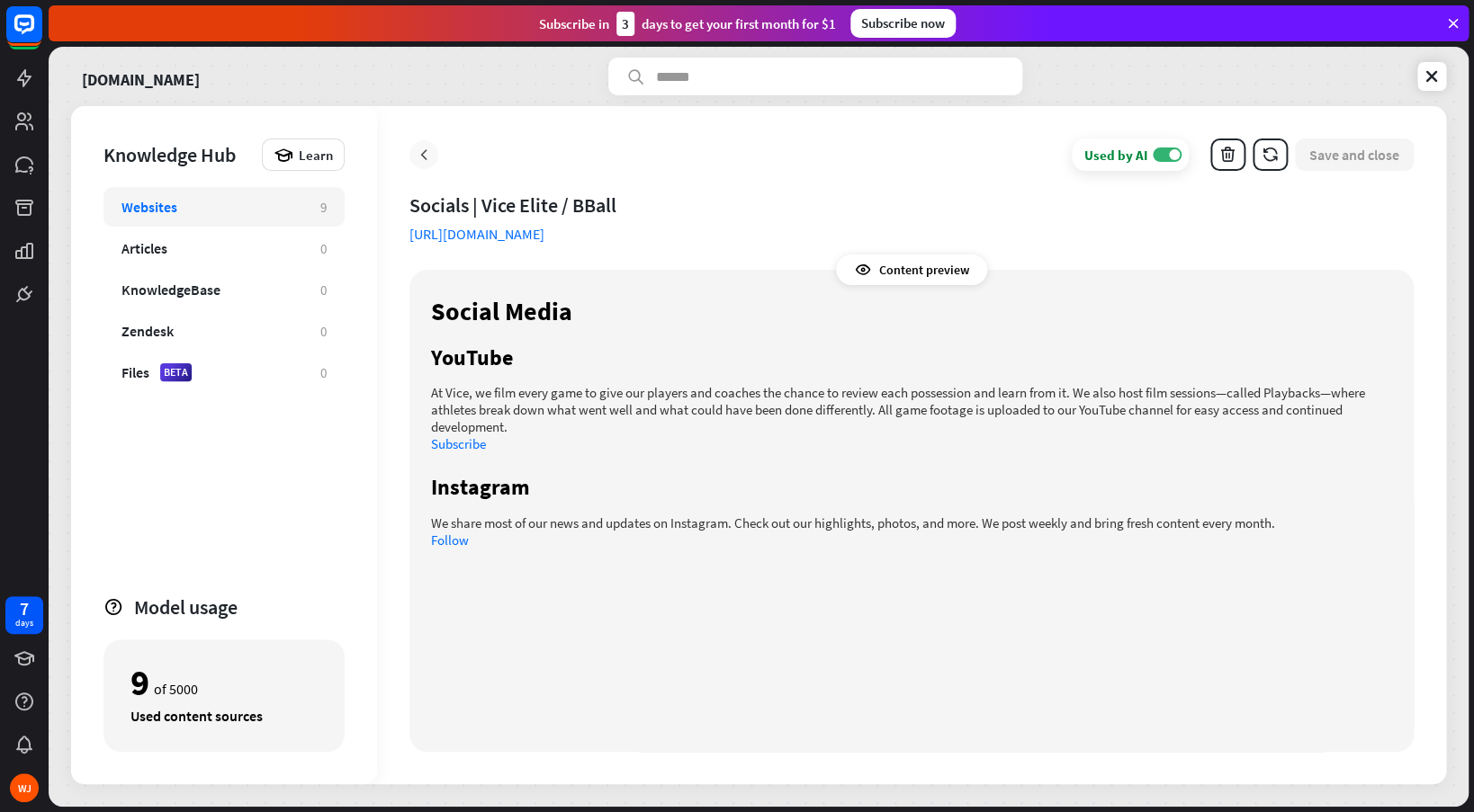
click at [422, 156] on icon at bounding box center [423, 155] width 18 height 18
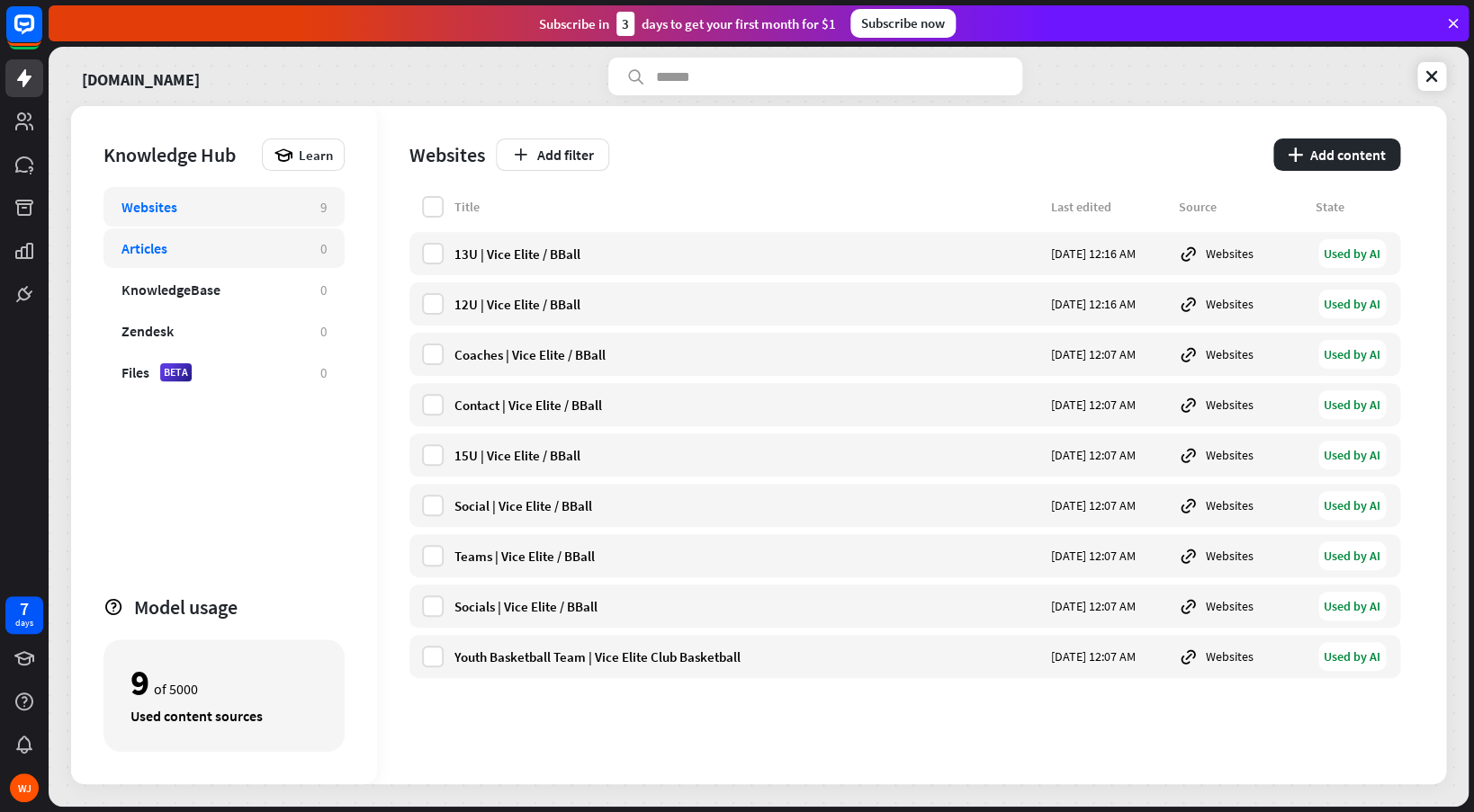
click at [308, 248] on div "Articles 0" at bounding box center [223, 247] width 242 height 39
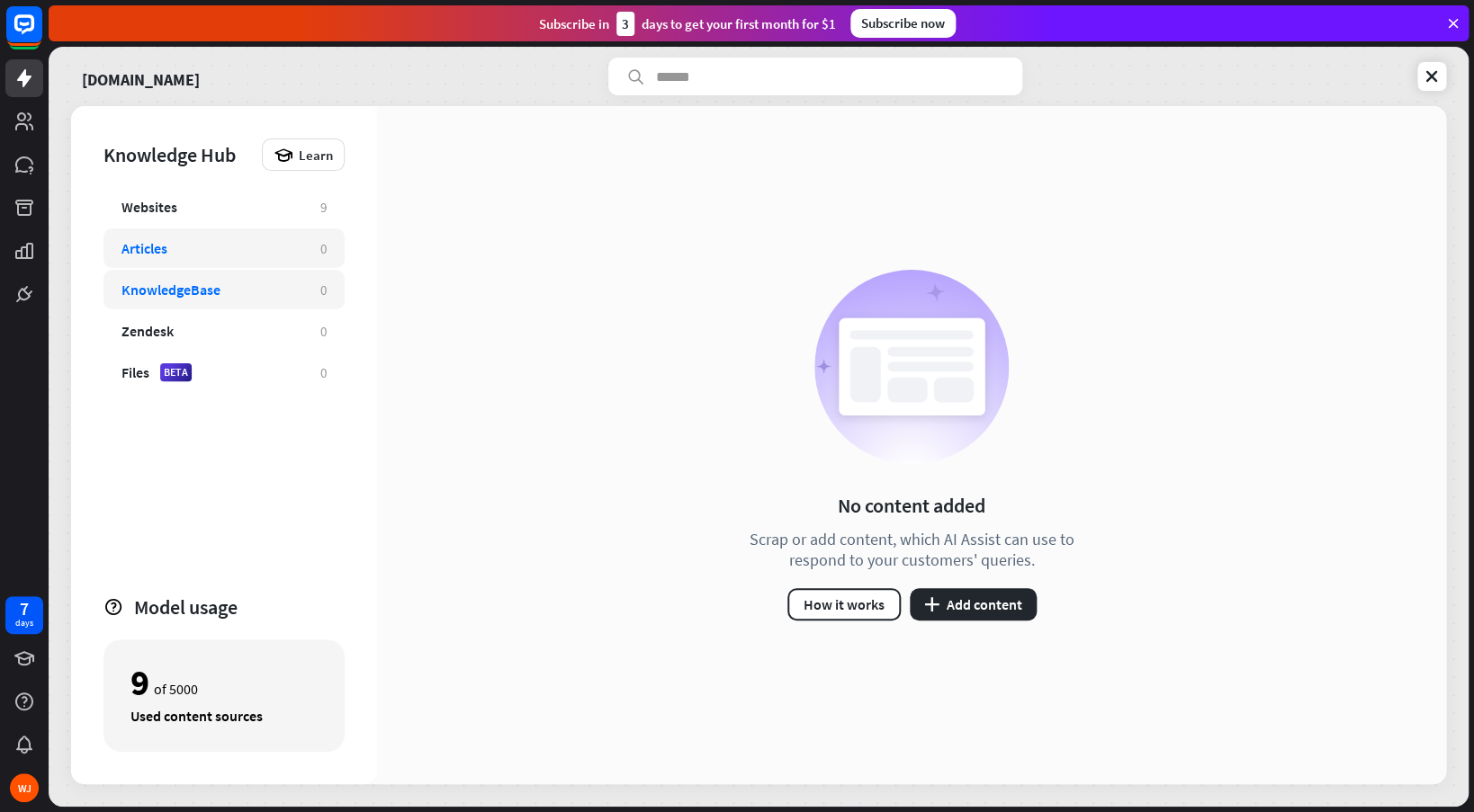
click at [242, 289] on div "KnowledgeBase" at bounding box center [211, 289] width 180 height 18
click at [230, 250] on div "Articles" at bounding box center [211, 248] width 180 height 18
click at [183, 89] on link "[DOMAIN_NAME]" at bounding box center [140, 76] width 117 height 38
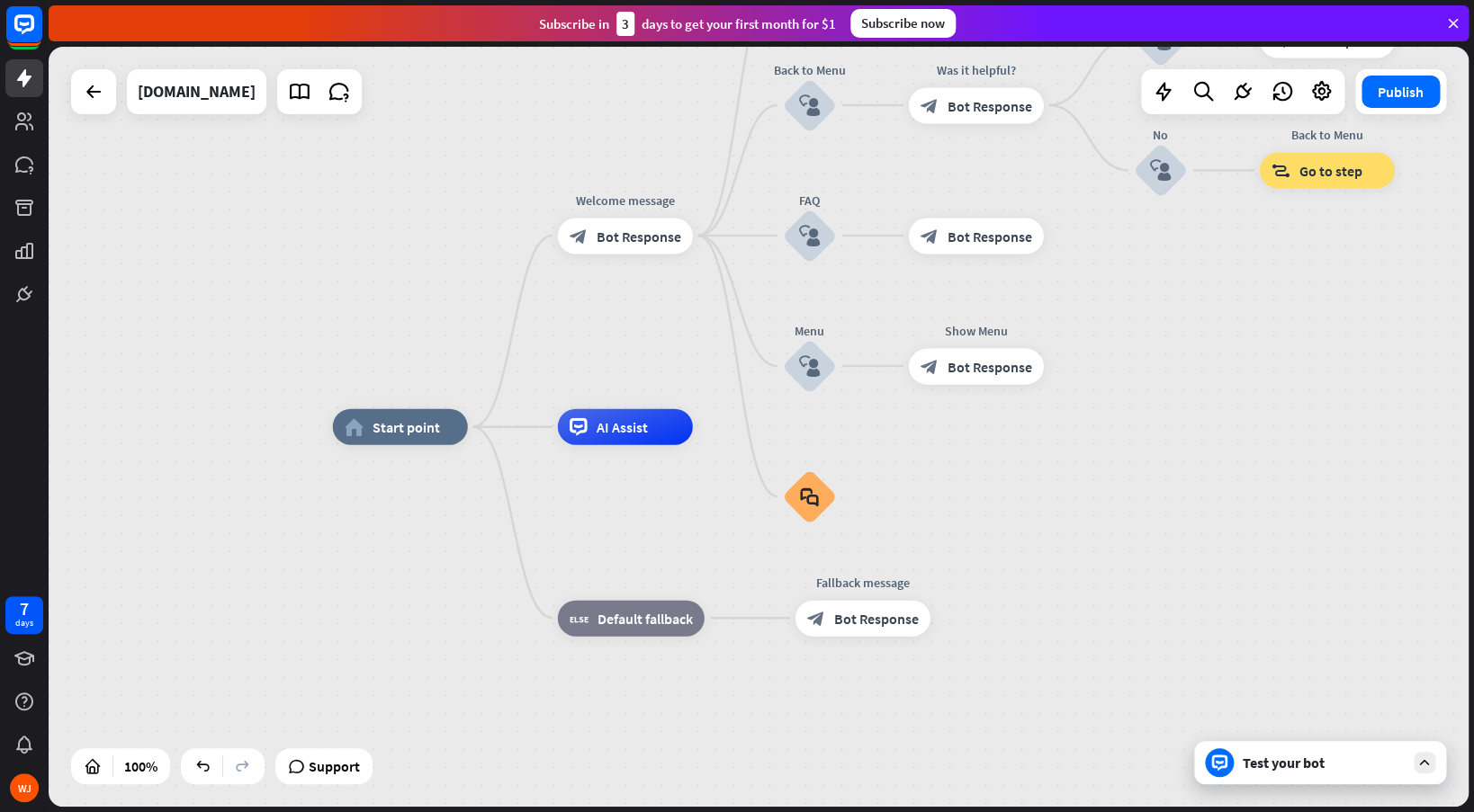
click at [1245, 757] on div "Test your bot" at bounding box center [1324, 762] width 162 height 18
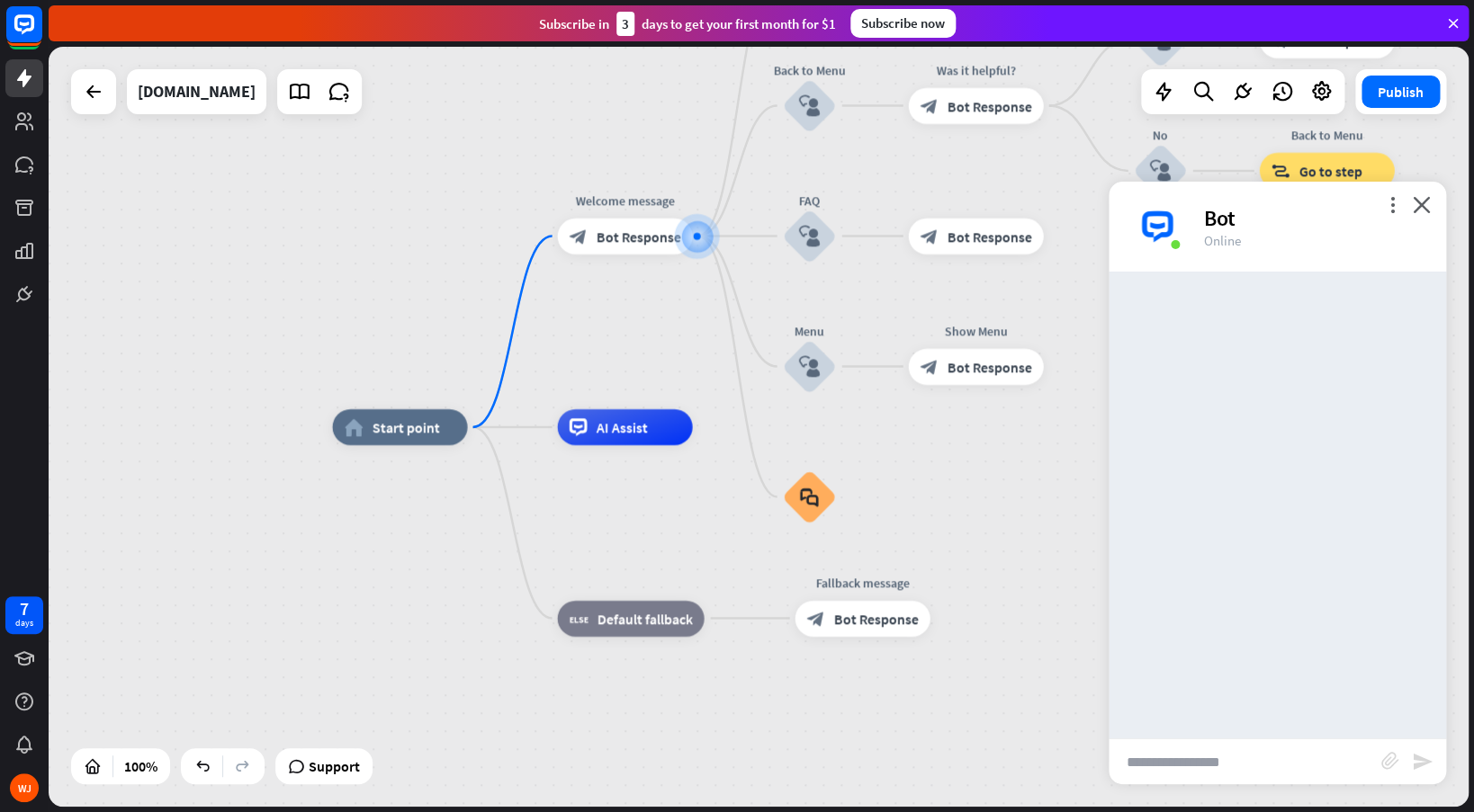
click at [1230, 752] on input "text" at bounding box center [1245, 761] width 273 height 45
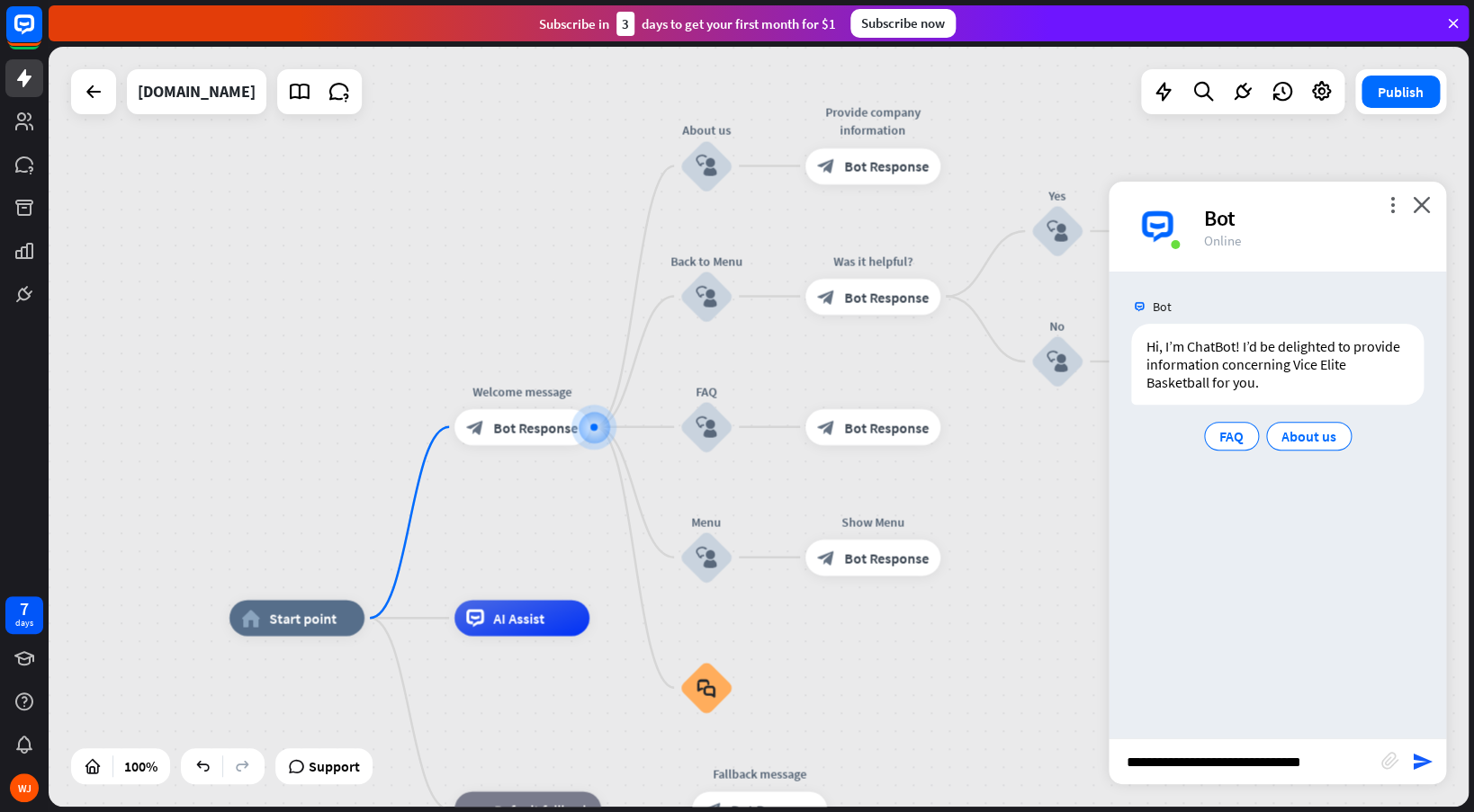
type input "**********"
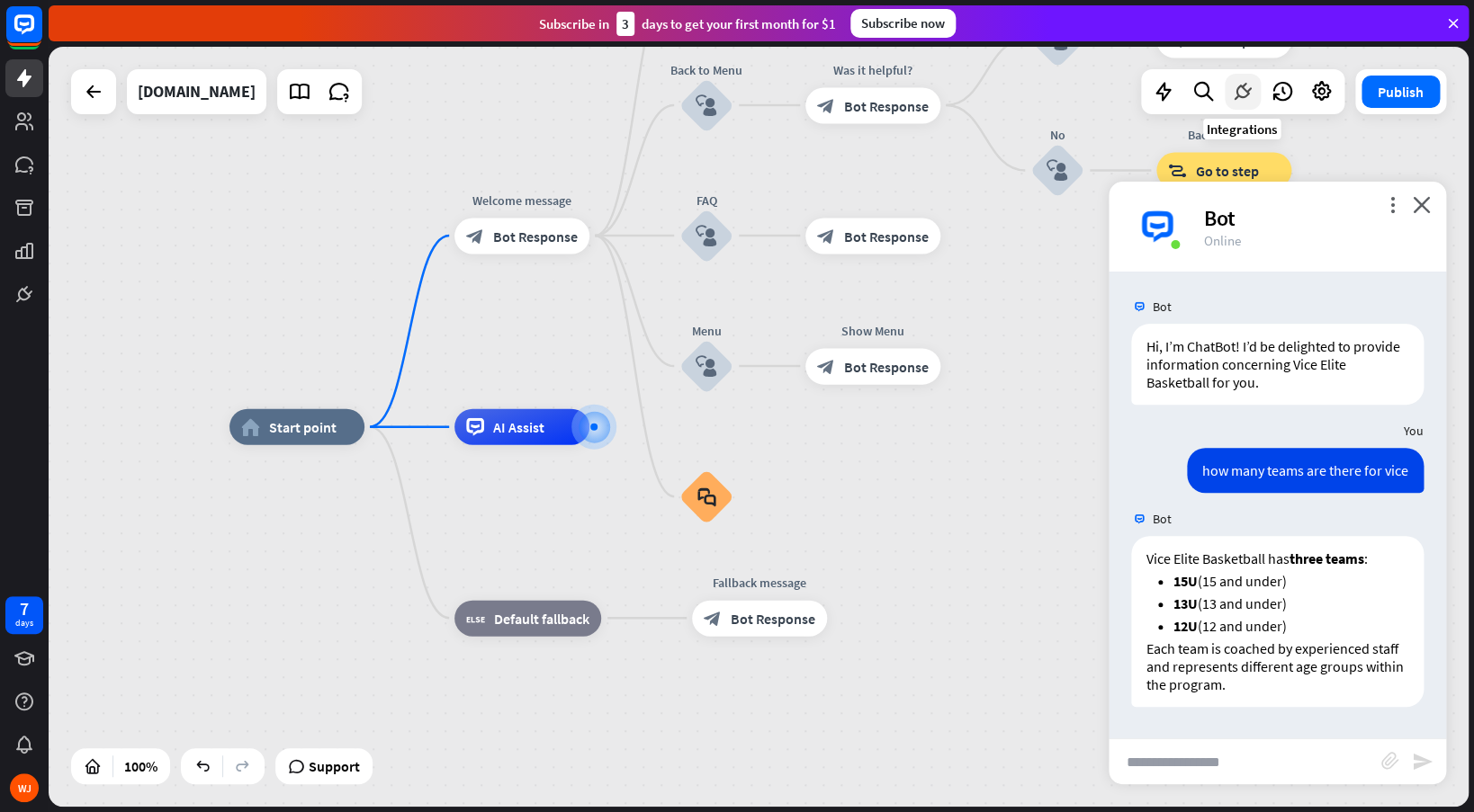
click at [1241, 97] on icon at bounding box center [1242, 92] width 24 height 24
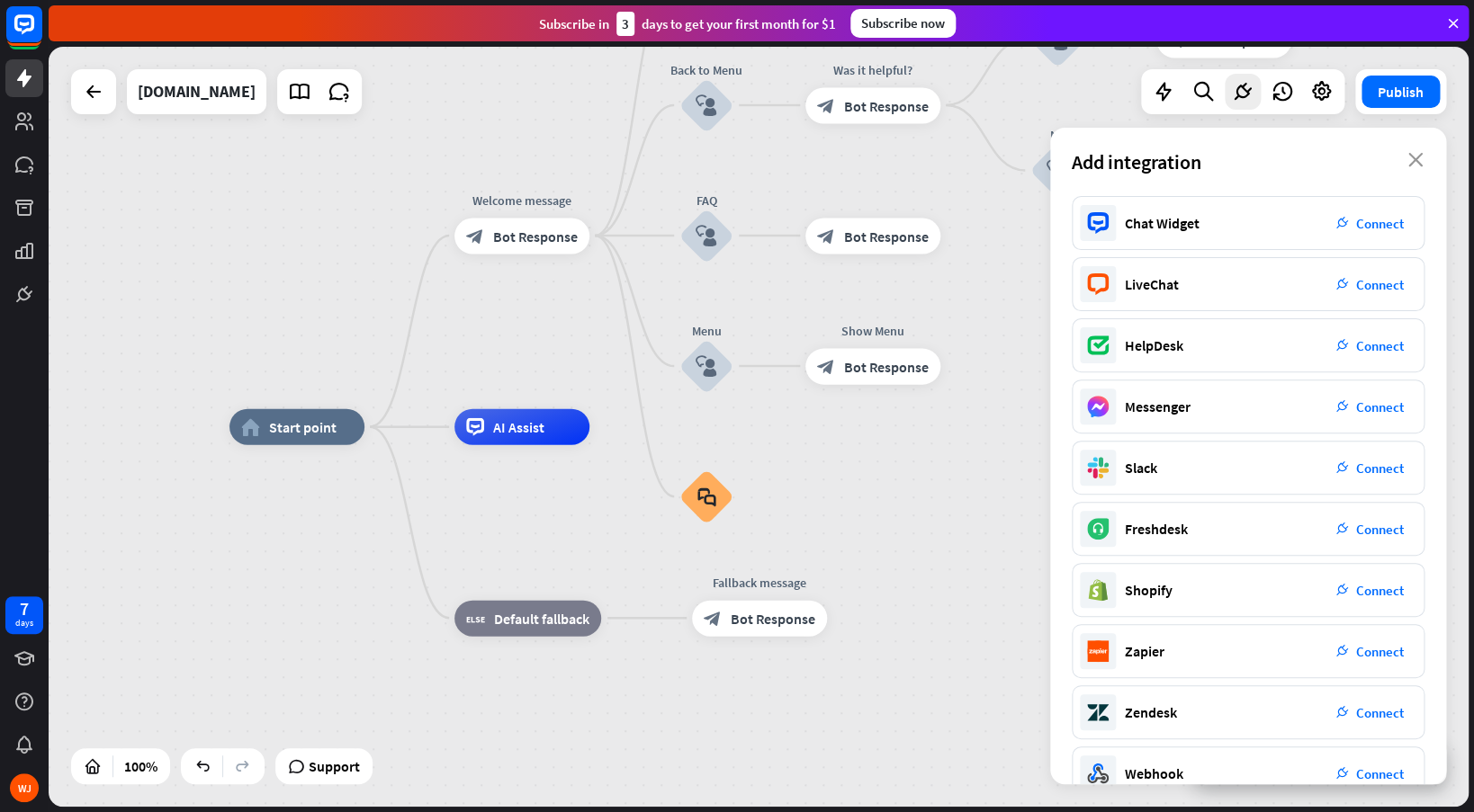
click at [1414, 151] on div "Add integration close" at bounding box center [1248, 162] width 396 height 69
click at [1281, 94] on icon at bounding box center [1282, 92] width 24 height 24
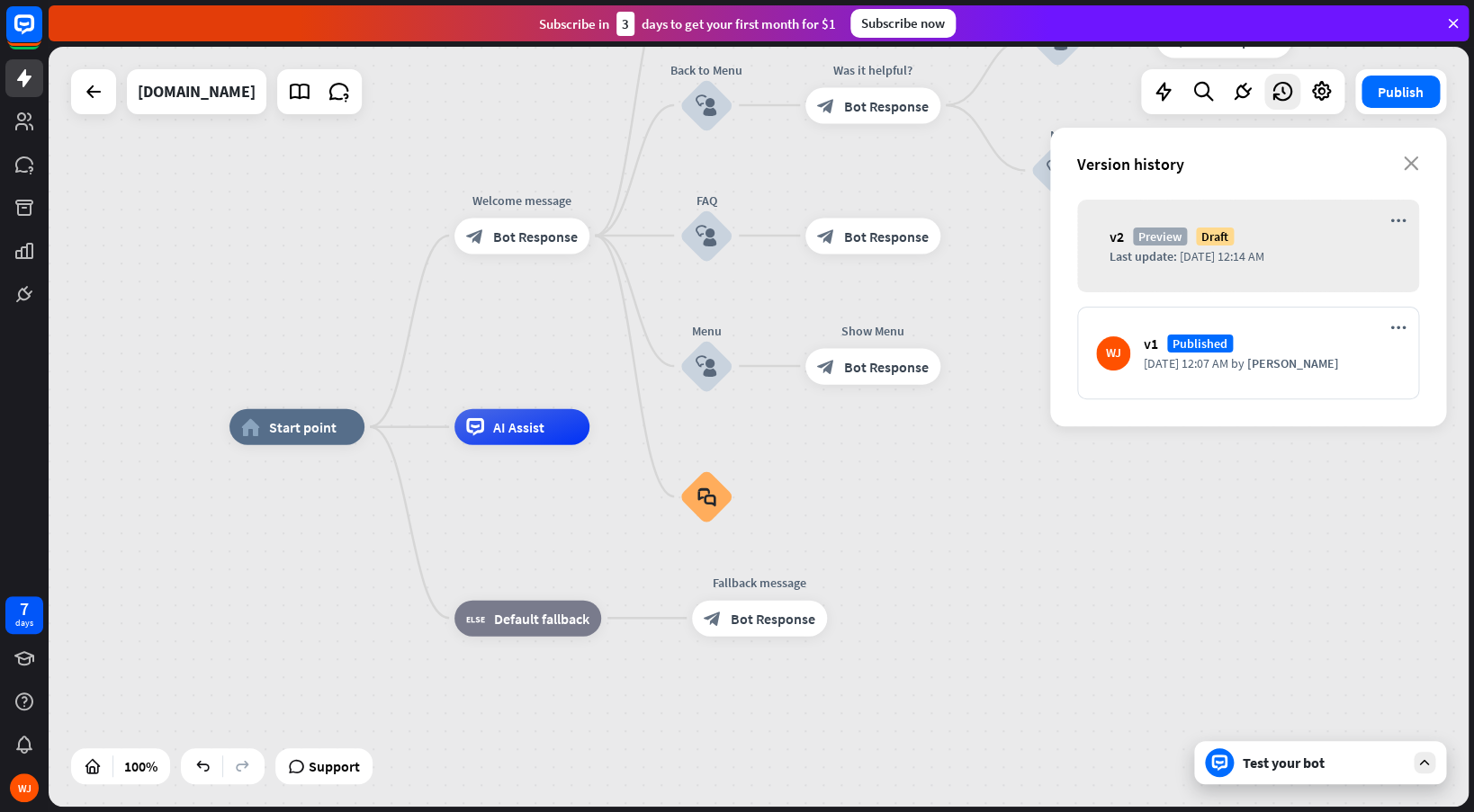
click at [1221, 98] on div at bounding box center [1242, 92] width 203 height 45
click at [1231, 94] on icon at bounding box center [1242, 92] width 24 height 24
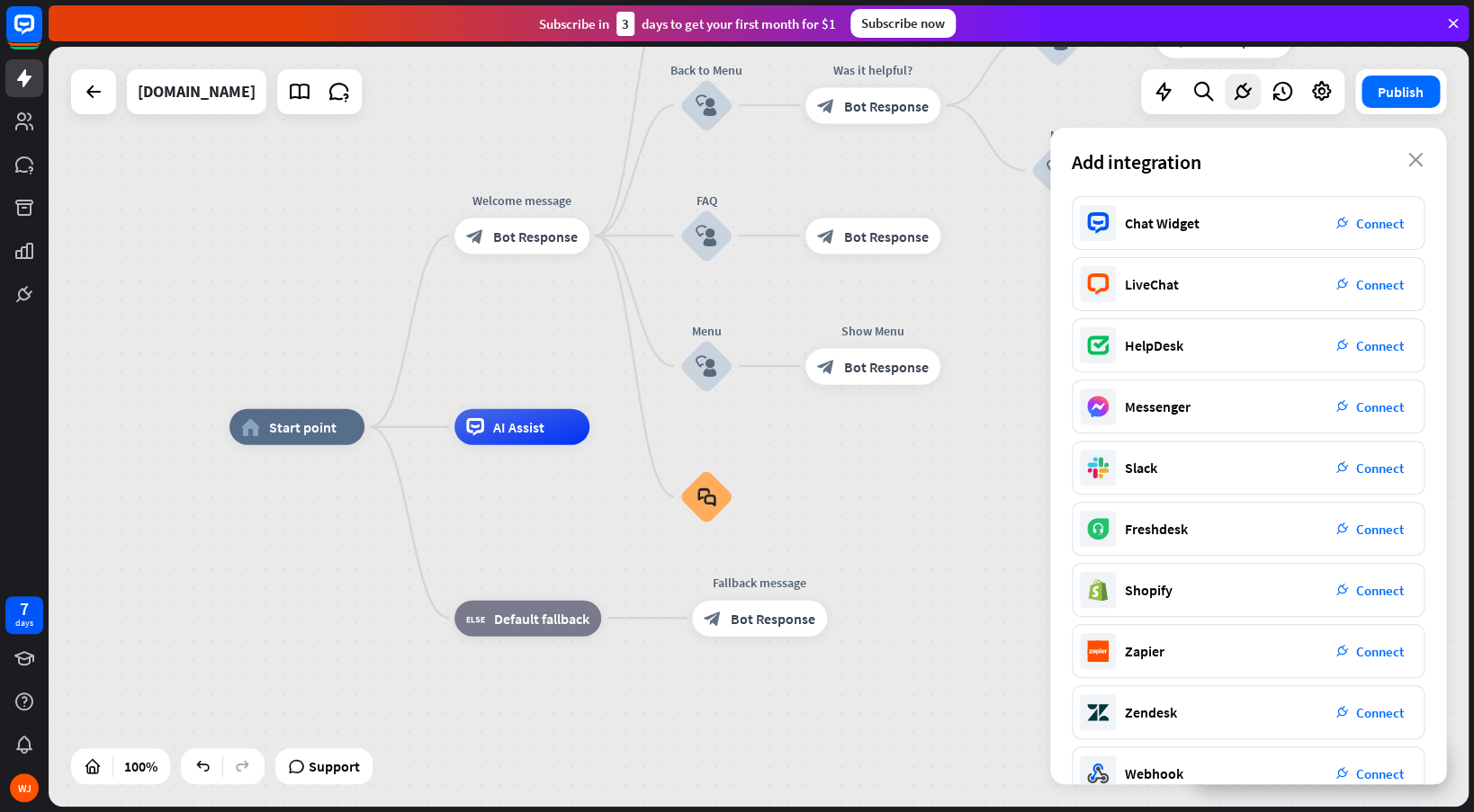
click at [1342, 94] on div at bounding box center [1242, 92] width 203 height 45
click at [1321, 94] on icon at bounding box center [1321, 92] width 24 height 24
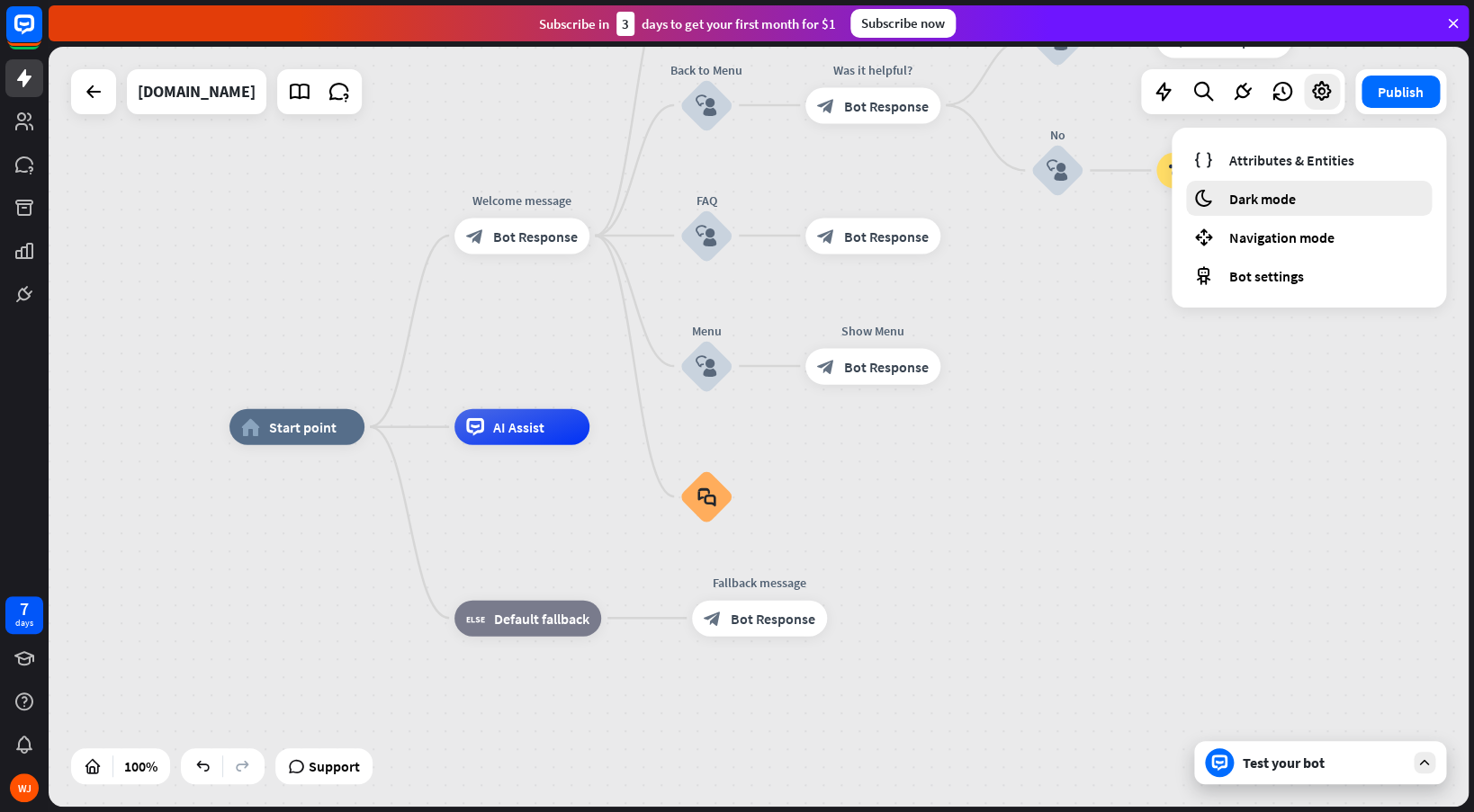
click at [1259, 201] on span "Dark mode" at bounding box center [1262, 198] width 67 height 18
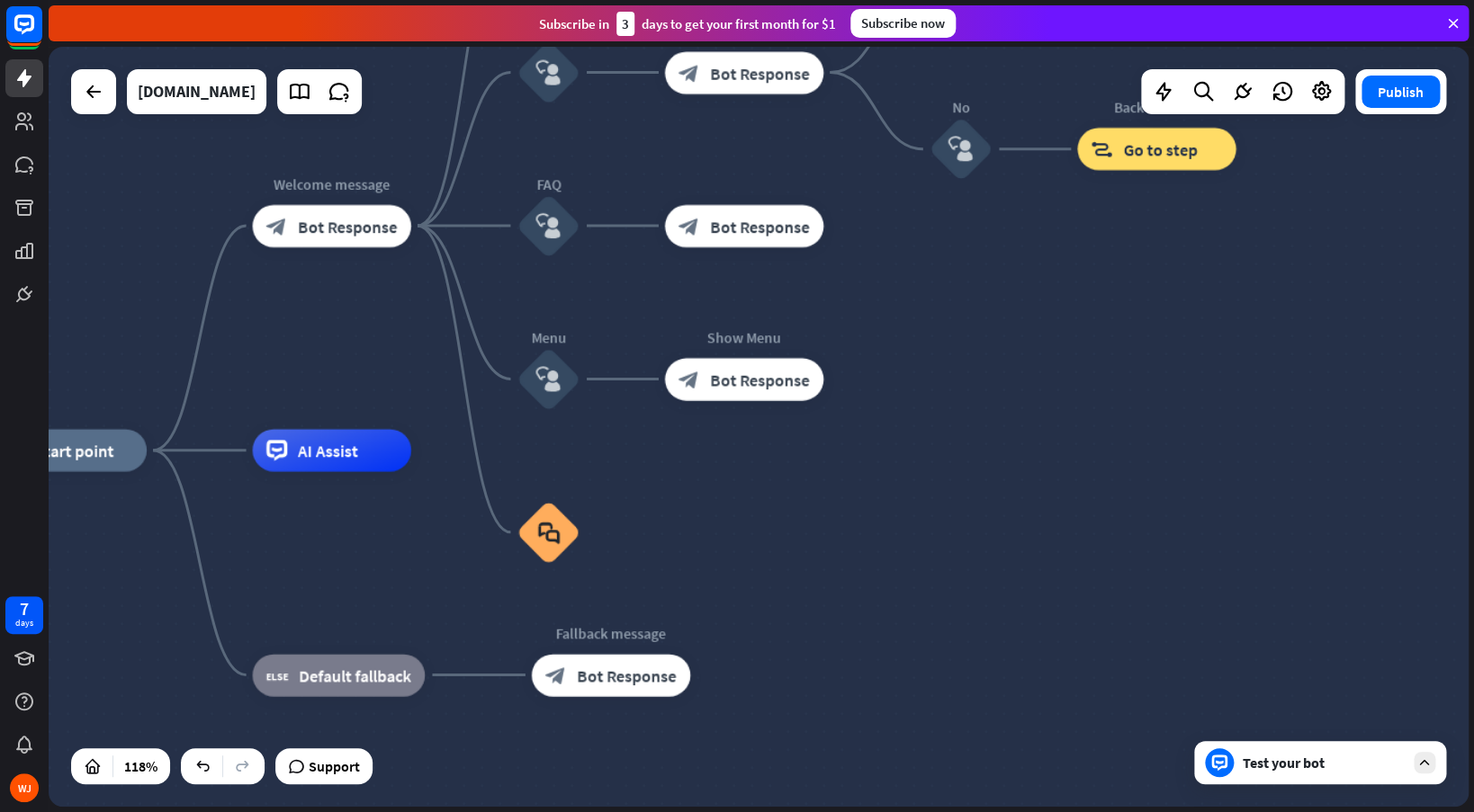
click at [116, 83] on div at bounding box center [93, 92] width 45 height 45
click at [95, 92] on icon at bounding box center [94, 92] width 22 height 22
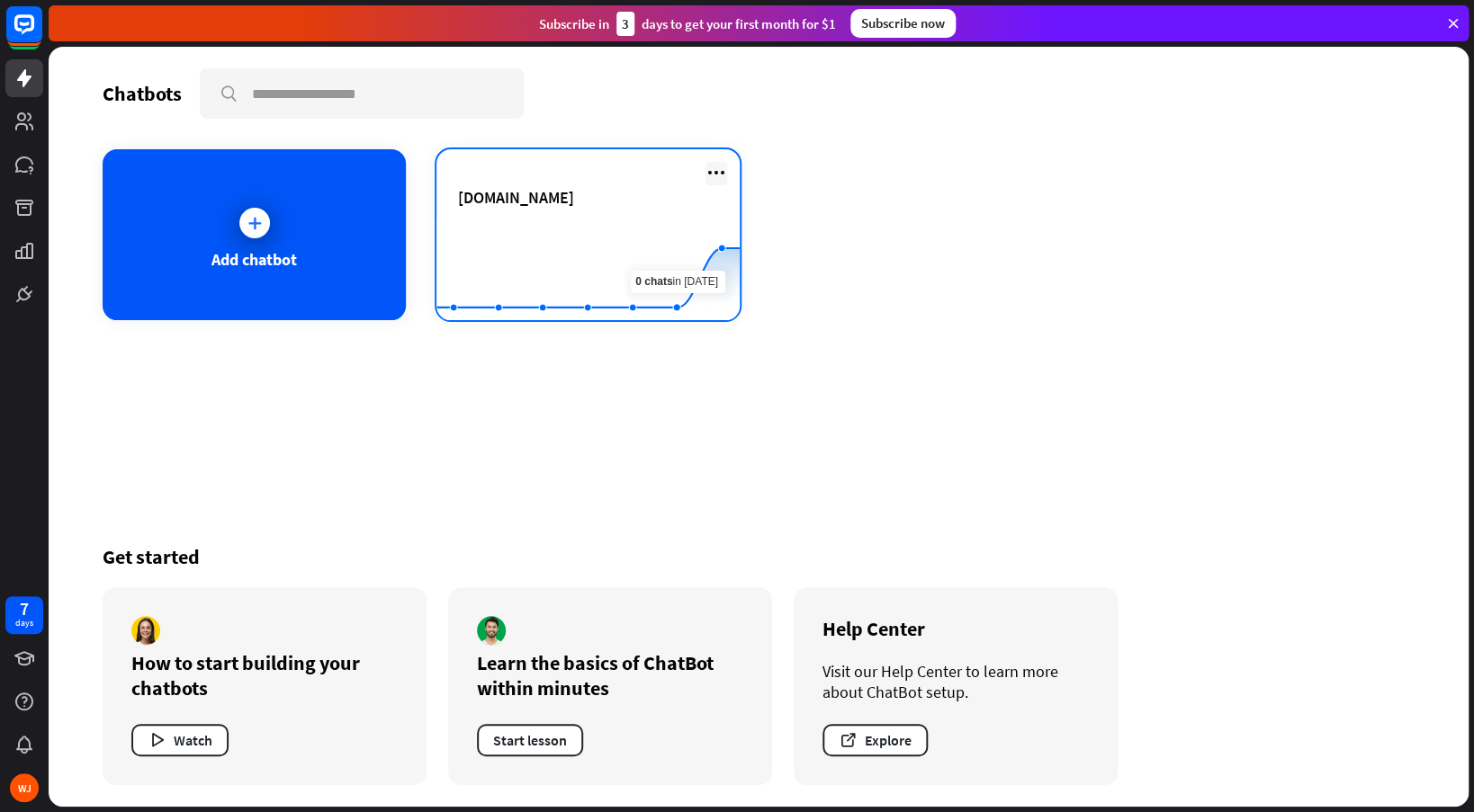
click at [719, 174] on icon at bounding box center [716, 173] width 22 height 22
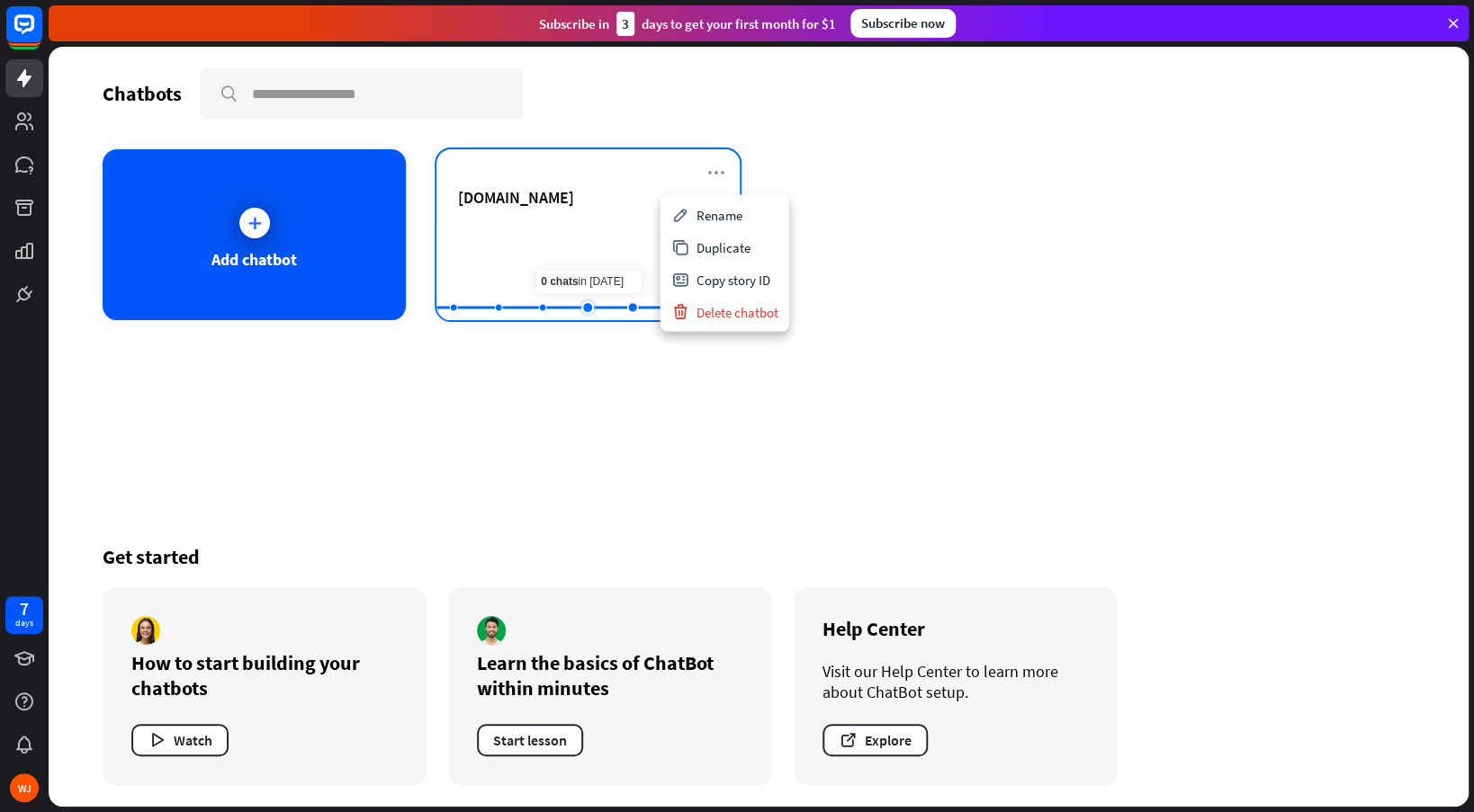
click at [605, 239] on rect at bounding box center [588, 276] width 304 height 113
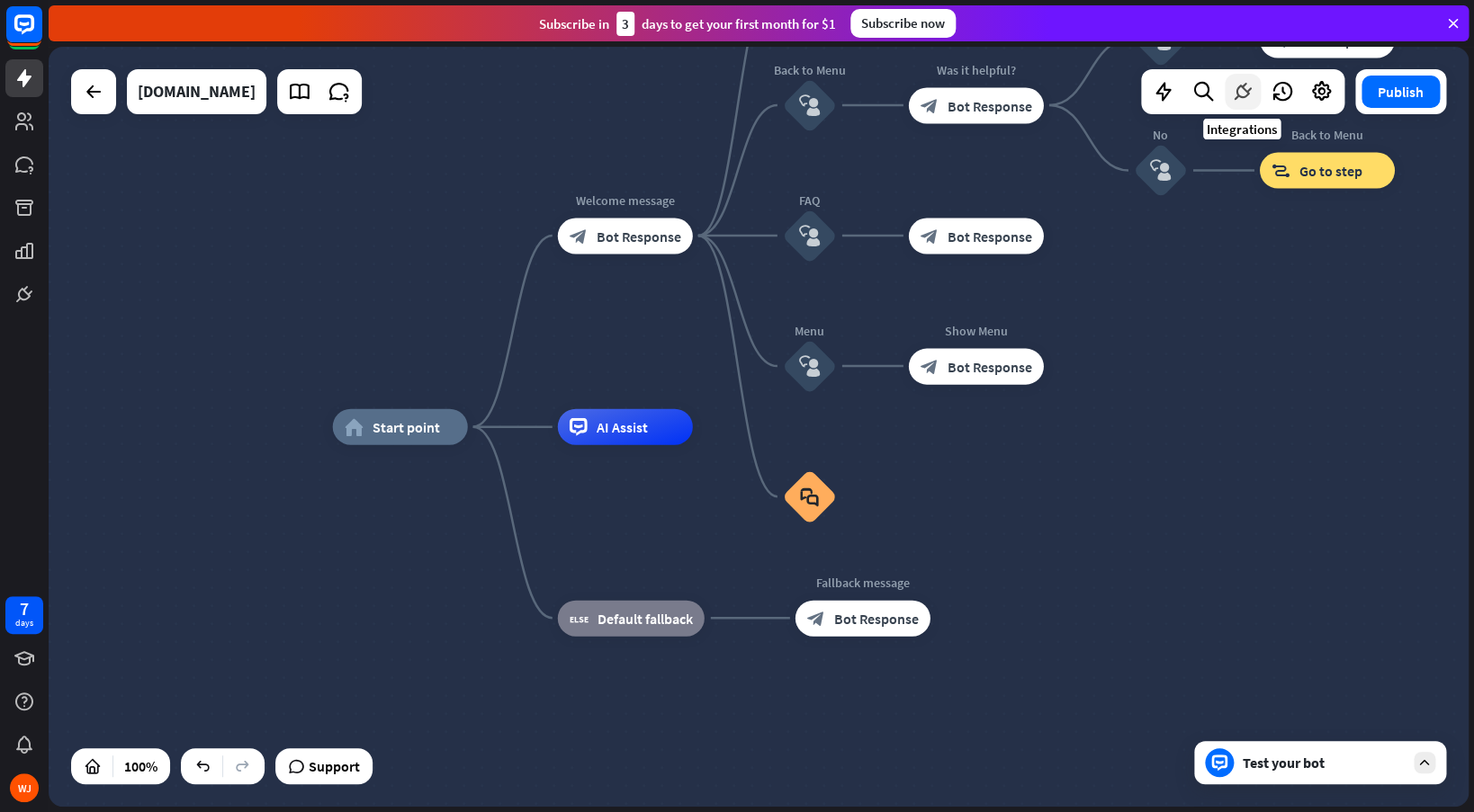
click at [1228, 96] on div at bounding box center [1243, 92] width 36 height 36
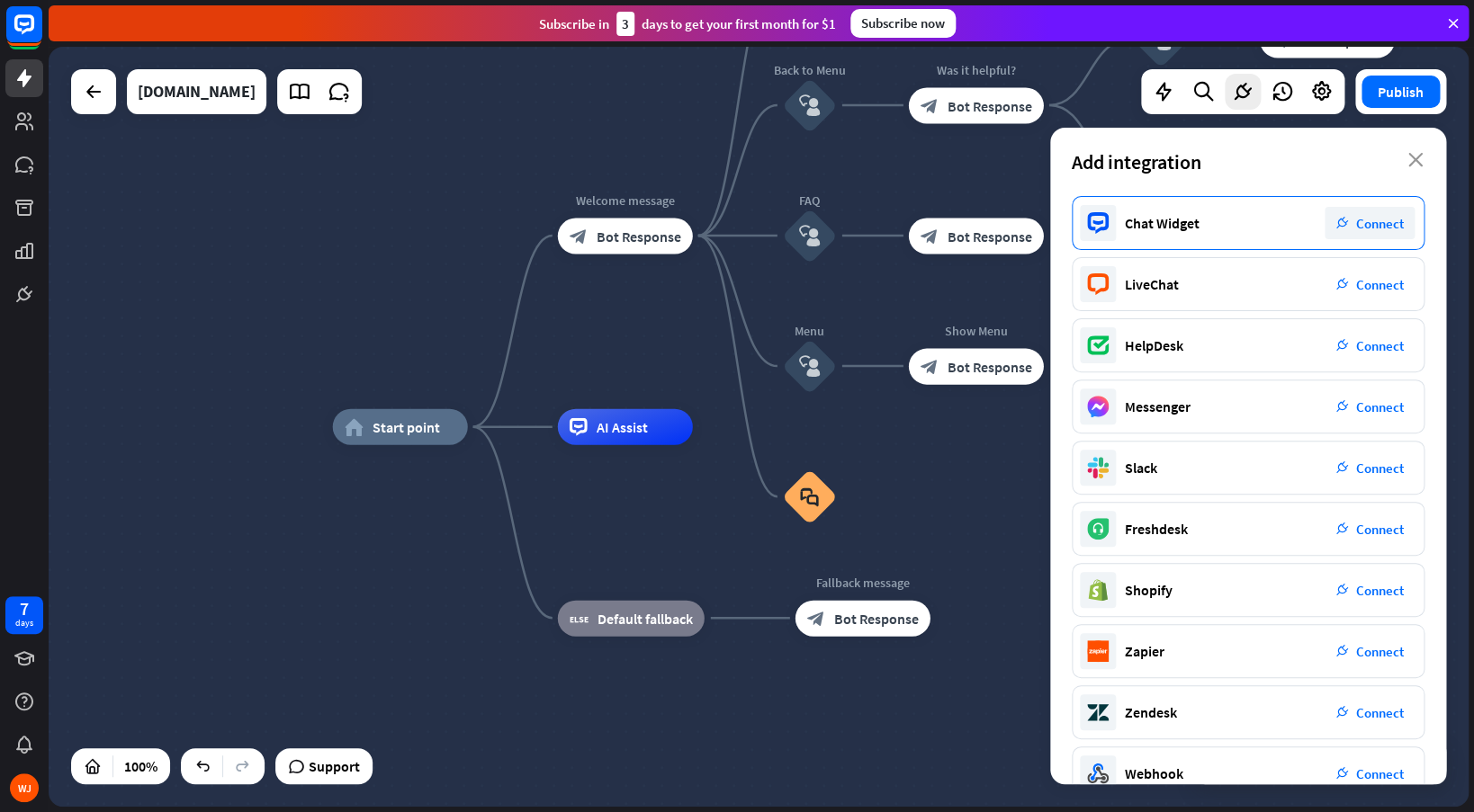
click at [1361, 227] on span "Connect" at bounding box center [1379, 223] width 48 height 17
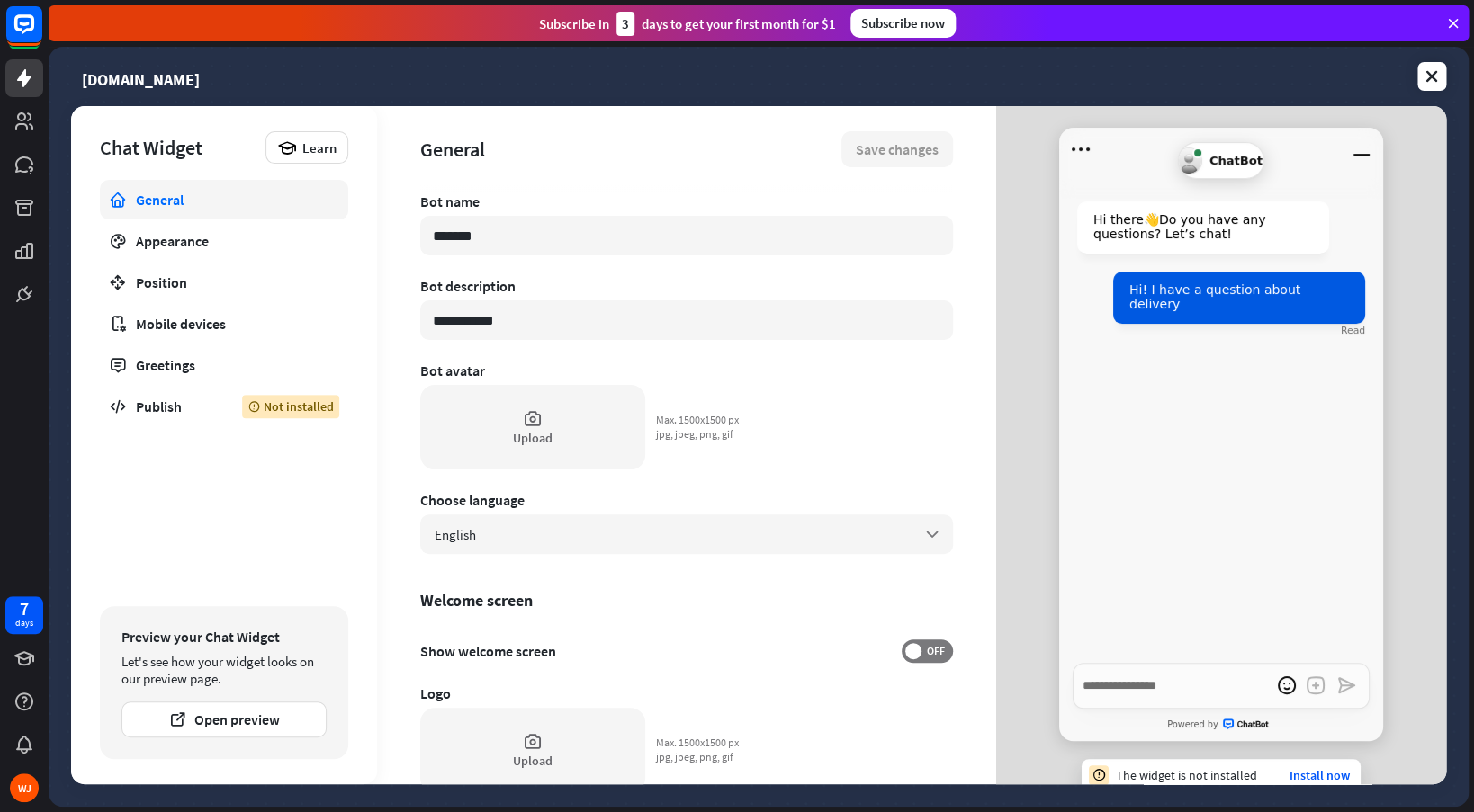
type textarea "*"
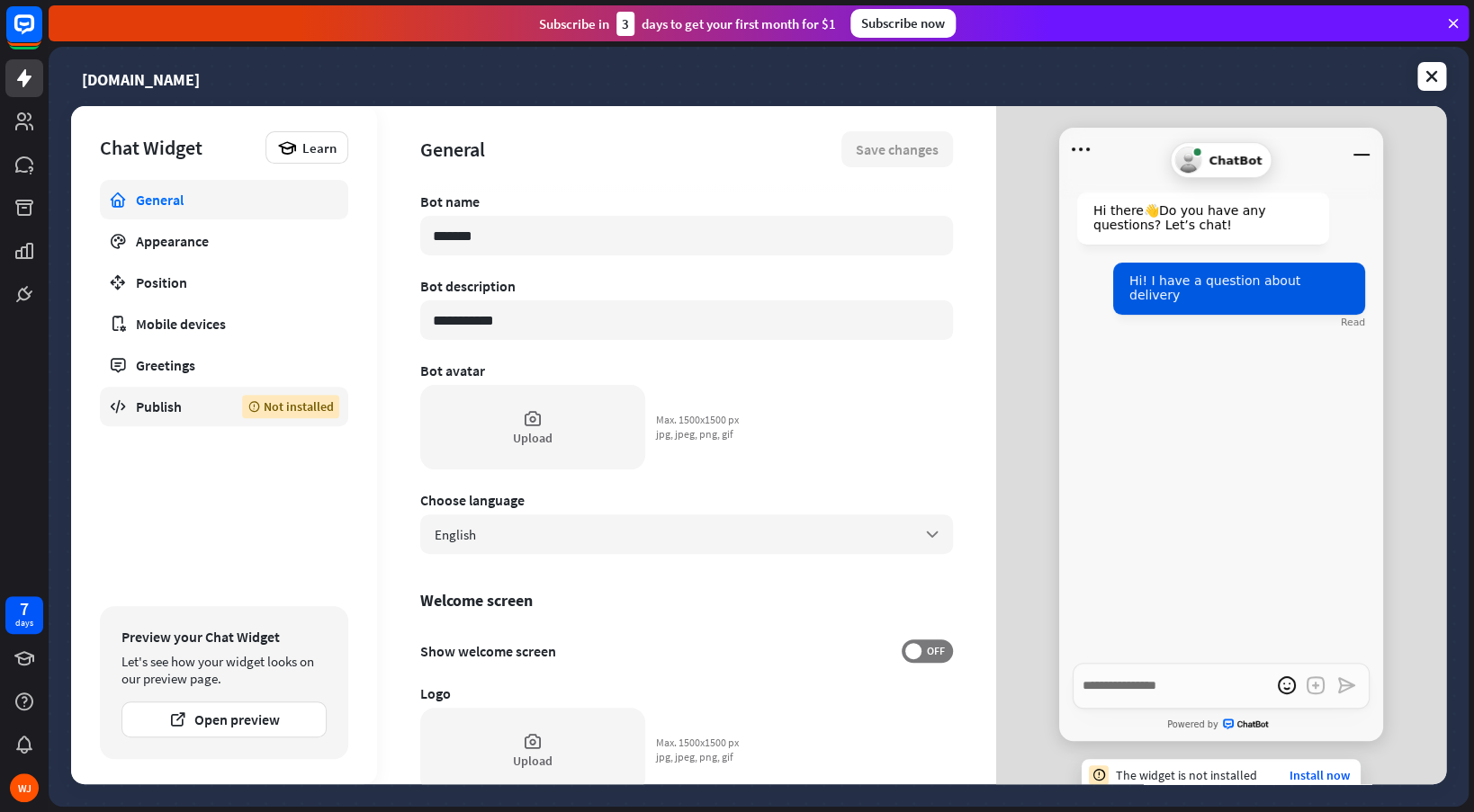
click at [183, 409] on div "Publish" at bounding box center [175, 406] width 79 height 18
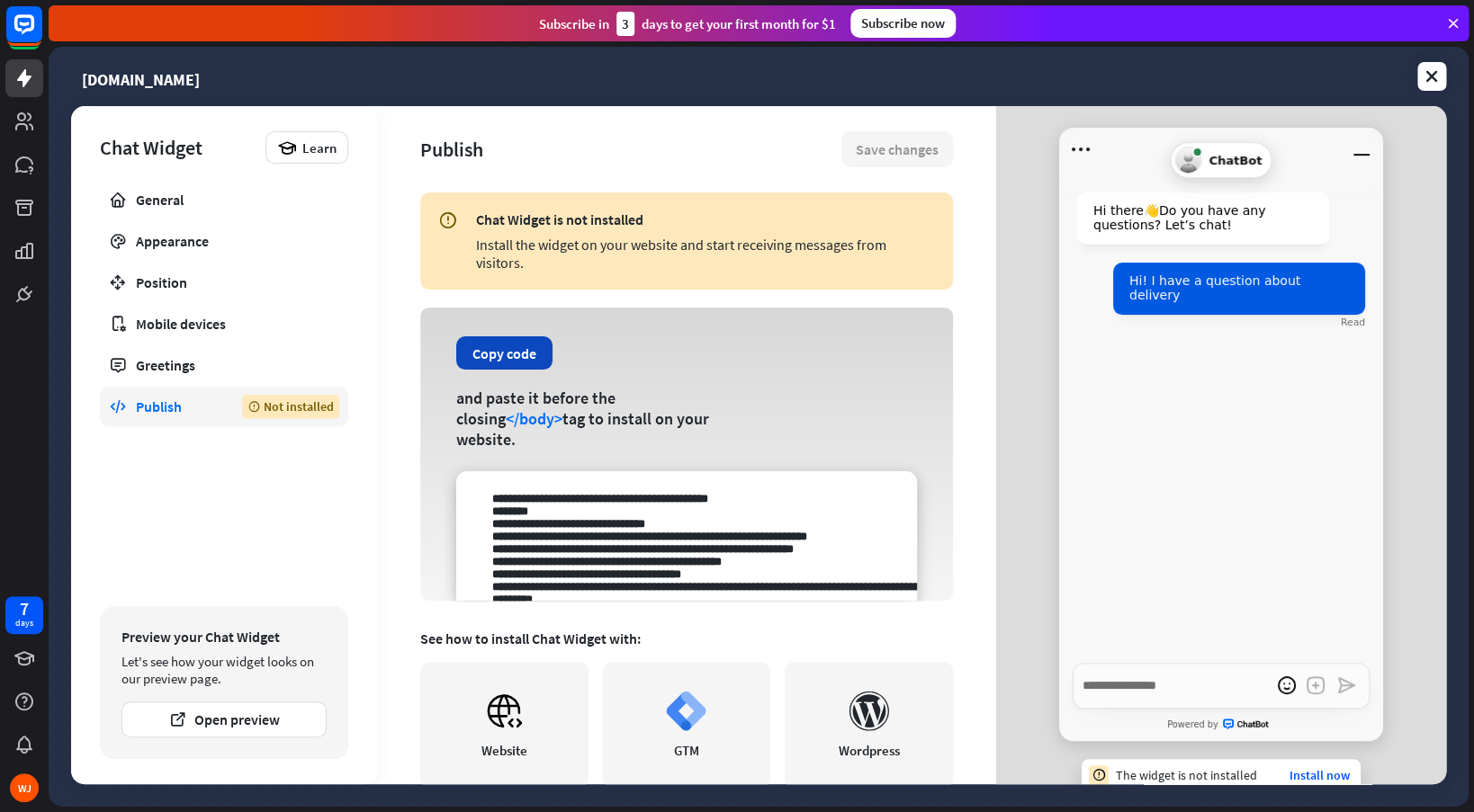
click at [508, 352] on button "Copy code" at bounding box center [504, 352] width 96 height 33
